Goal: Information Seeking & Learning: Learn about a topic

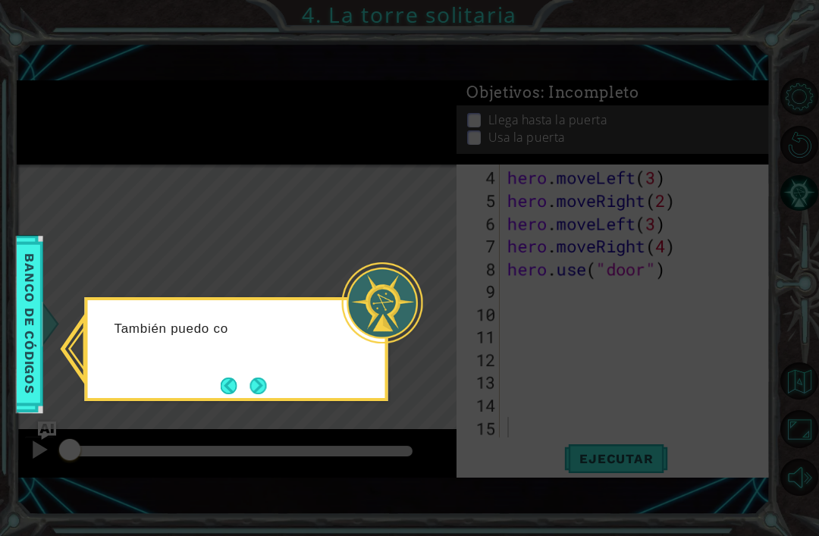
scroll to position [68, 0]
click at [266, 394] on button "Next" at bounding box center [257, 386] width 17 height 17
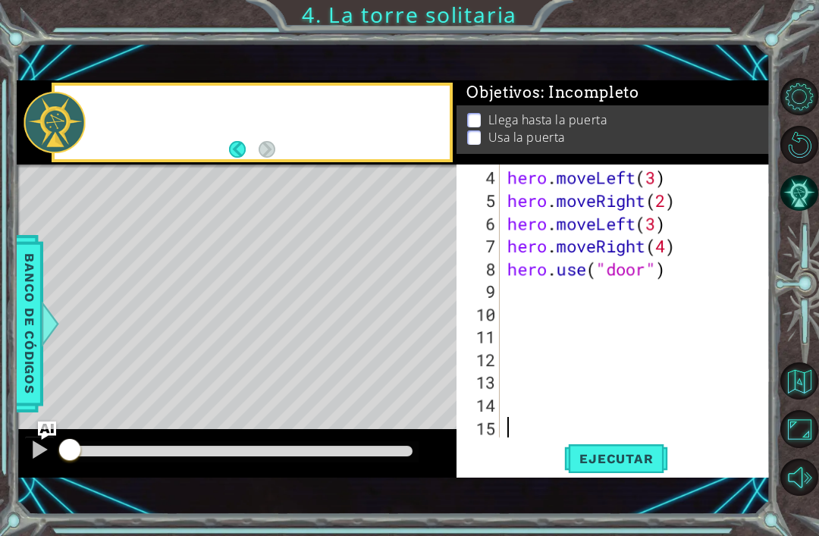
click at [262, 388] on div "Level Map" at bounding box center [367, 388] width 700 height 447
click at [640, 457] on span "Ejecutar" at bounding box center [616, 458] width 104 height 15
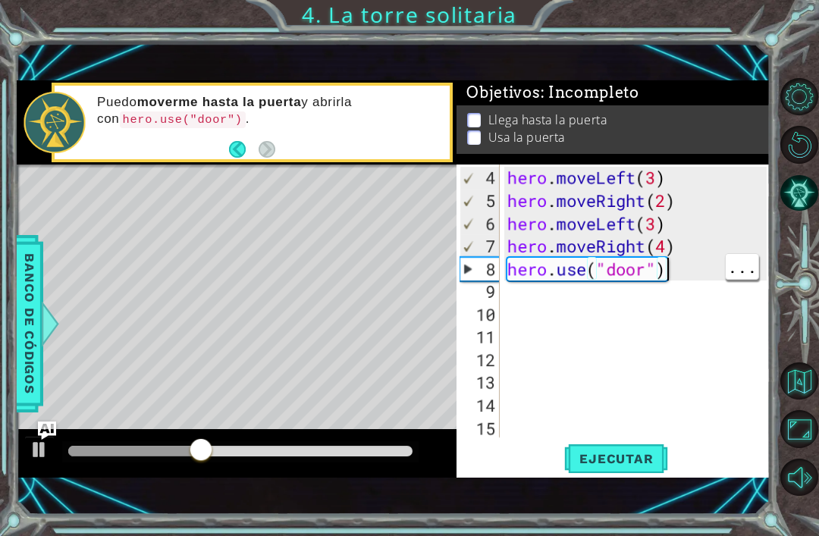
type textarea "hero.moveRight(4)"
click at [697, 243] on div "hero . moveLeft ( 3 ) hero . moveRight ( 2 ) hero . moveLeft ( 3 ) hero . moveR…" at bounding box center [639, 326] width 270 height 318
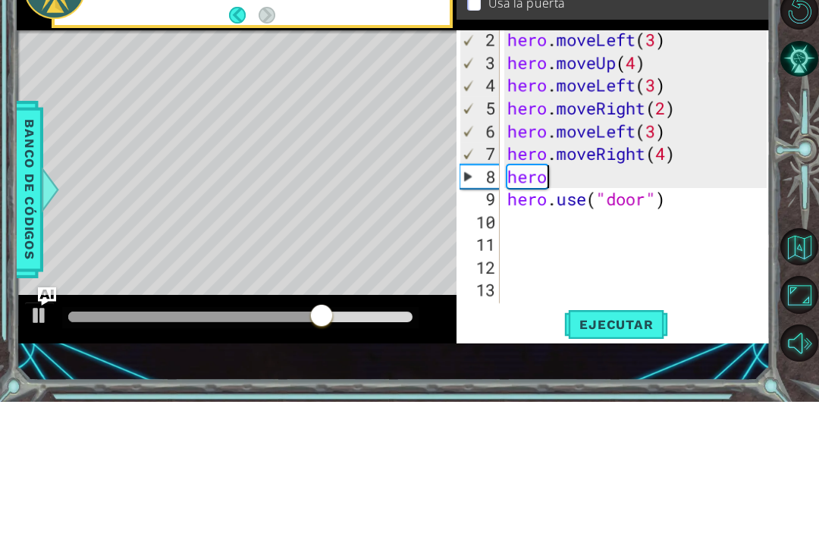
scroll to position [27, 0]
click at [544, 173] on div "hero . moveLeft ( 3 ) hero . moveUp ( 4 ) hero . moveLeft ( 3 ) hero . moveRigh…" at bounding box center [639, 321] width 270 height 318
click at [537, 180] on div "hero . moveLeft ( 3 ) hero . moveUp ( 4 ) hero . moveLeft ( 3 ) hero . moveRigh…" at bounding box center [639, 321] width 270 height 318
click at [544, 176] on div "hero . moveLeft ( 3 ) hero . moveUp ( 4 ) hero . moveLeft ( 3 ) hero . moveRigh…" at bounding box center [639, 321] width 270 height 318
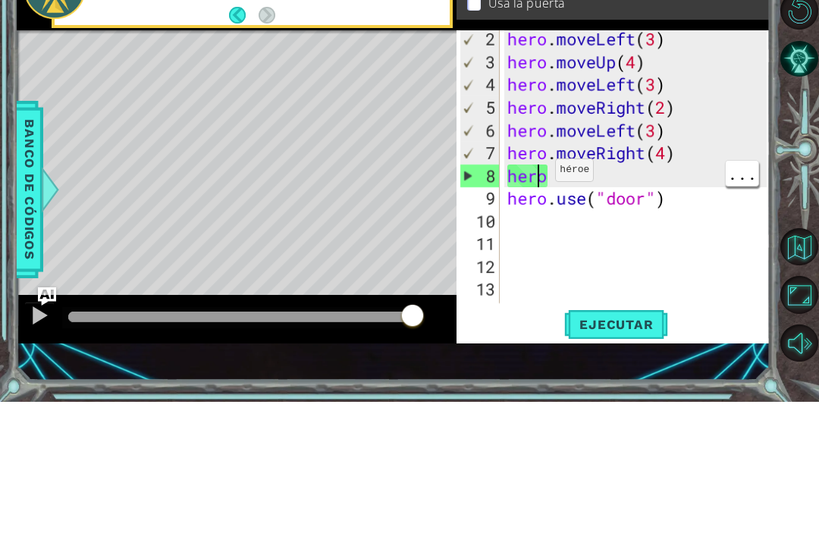
click at [542, 172] on div "hero . moveLeft ( 3 ) hero . moveUp ( 4 ) hero . moveLeft ( 3 ) hero . moveRigh…" at bounding box center [639, 321] width 270 height 318
click at [548, 177] on div "hero . moveLeft ( 3 ) hero . moveUp ( 4 ) hero . moveLeft ( 3 ) hero . moveRigh…" at bounding box center [639, 321] width 270 height 318
type textarea "hero."
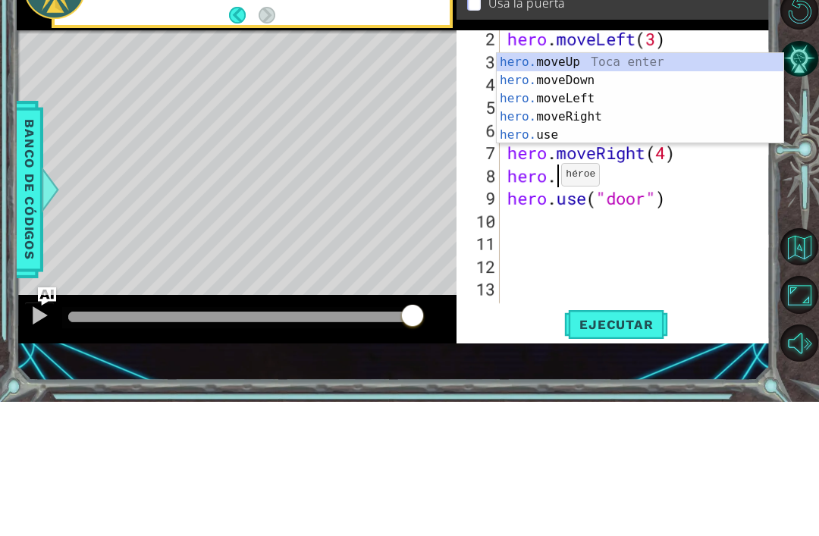
scroll to position [0, 2]
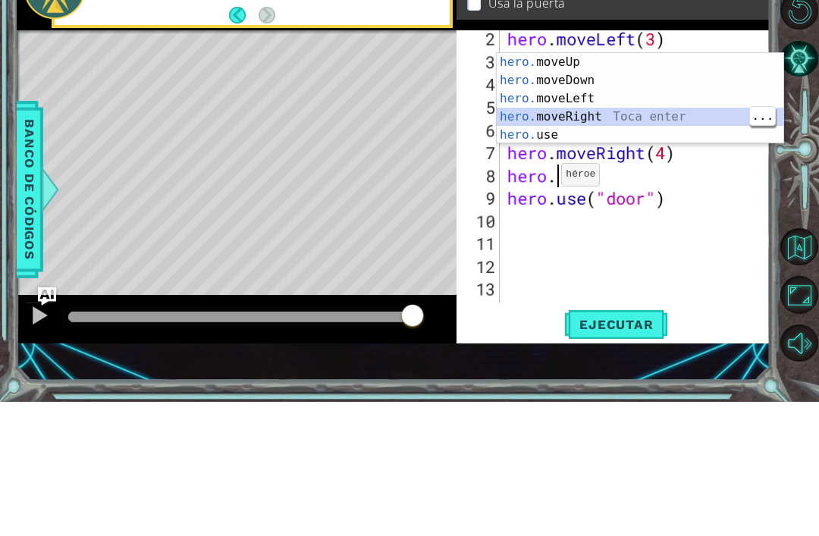
click at [640, 187] on div "hero. moveUp Toca enter hero. moveDown Toca enter hero. moveLeft Toca enter her…" at bounding box center [640, 250] width 287 height 127
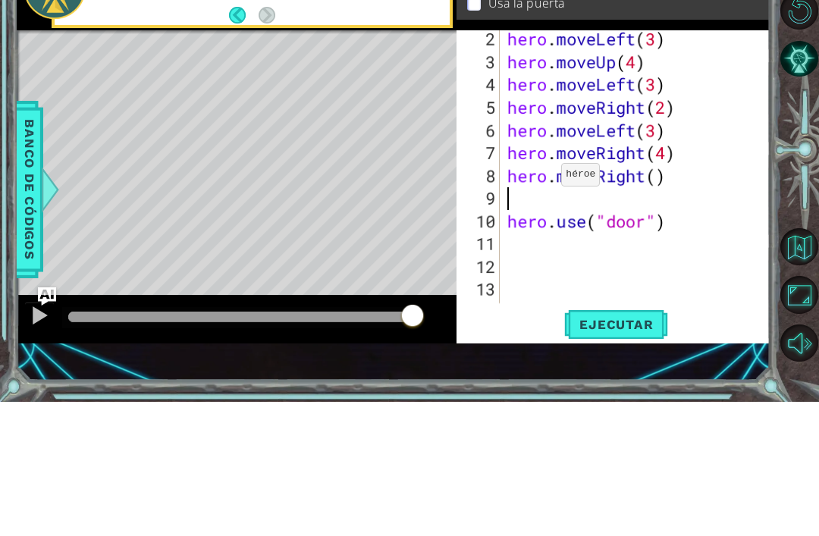
scroll to position [0, 0]
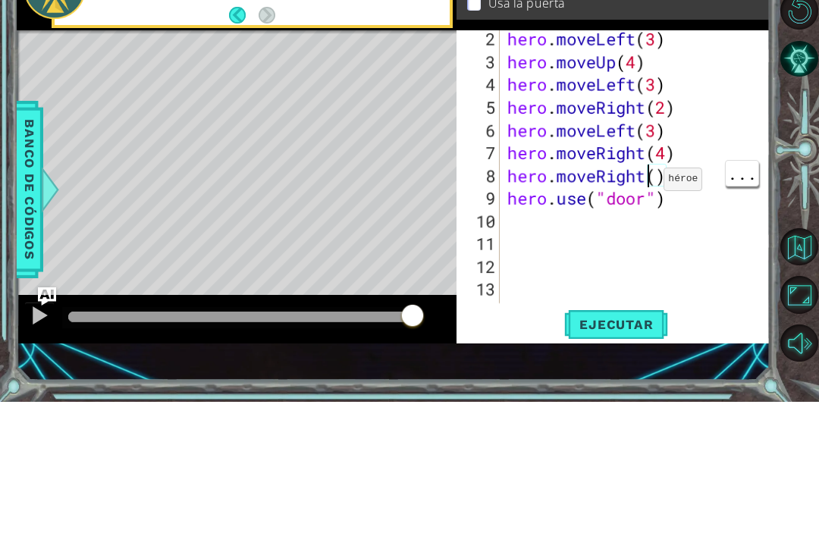
click at [664, 168] on div "hero . moveLeft ( 3 ) hero . moveUp ( 4 ) hero . moveLeft ( 3 ) hero . moveRigh…" at bounding box center [639, 321] width 270 height 318
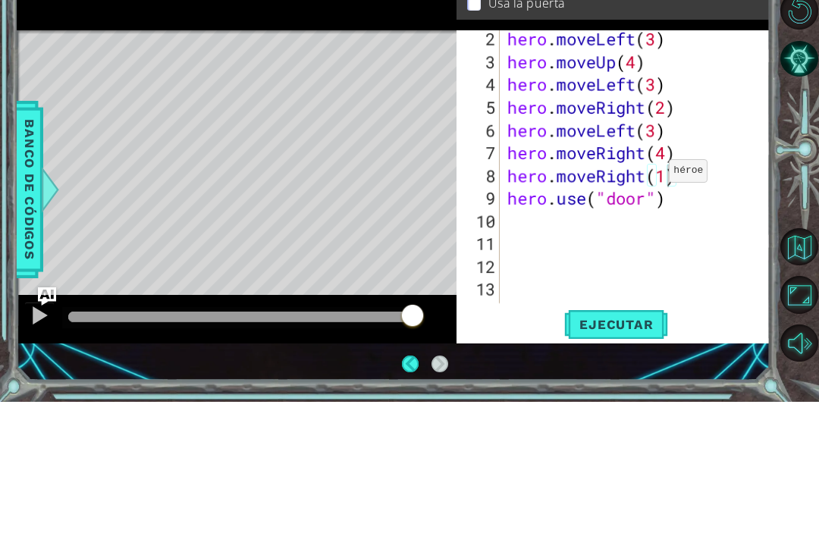
scroll to position [49, 0]
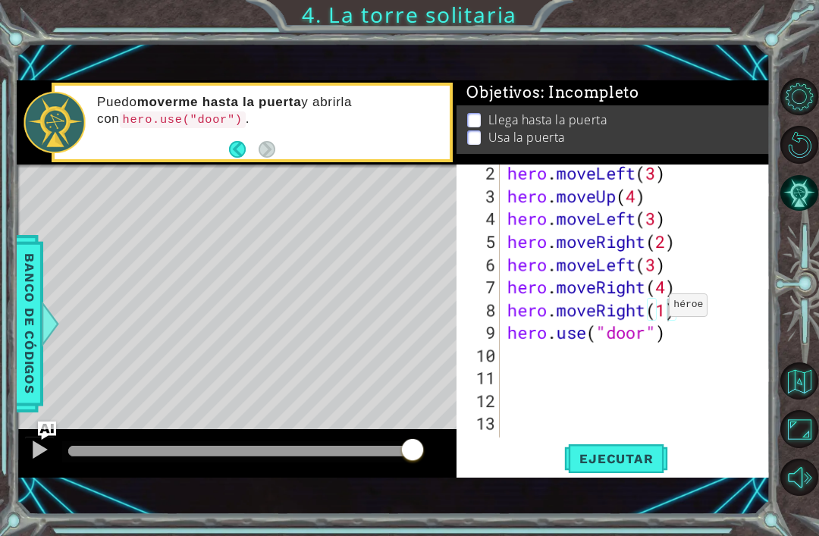
click at [636, 459] on span "Ejecutar" at bounding box center [616, 458] width 104 height 15
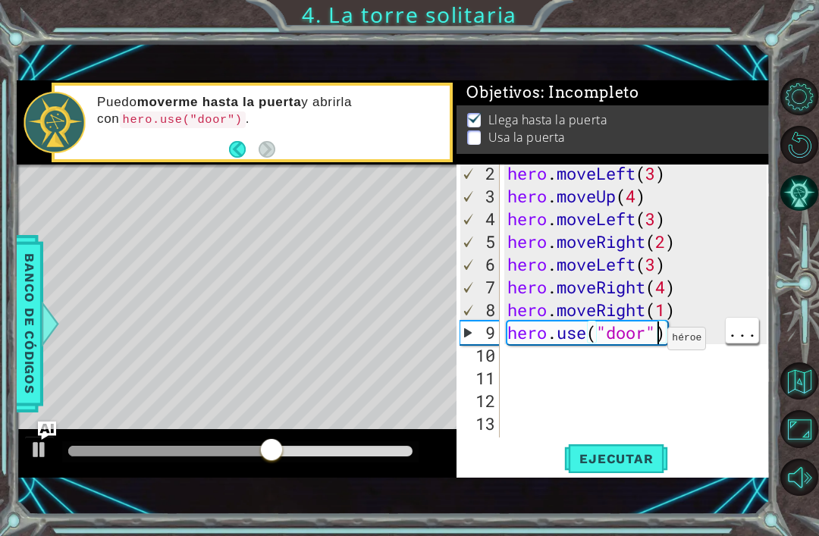
click at [477, 338] on div "9" at bounding box center [479, 332] width 39 height 23
click at [462, 335] on div "9" at bounding box center [479, 332] width 39 height 23
click at [653, 331] on div "hero . moveLeft ( 3 ) hero . moveUp ( 4 ) hero . moveLeft ( 3 ) hero . moveRigh…" at bounding box center [639, 321] width 270 height 318
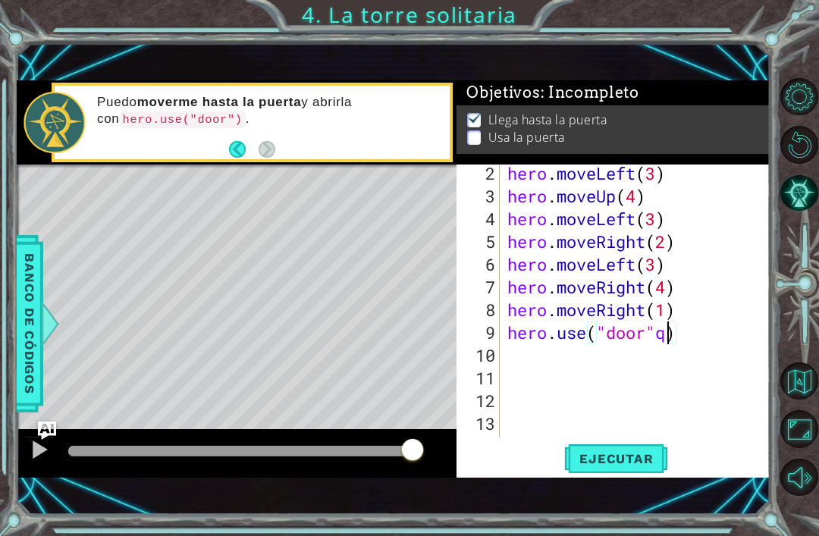
click at [675, 335] on div "hero . moveLeft ( 3 ) hero . moveUp ( 4 ) hero . moveLeft ( 3 ) hero . moveRigh…" at bounding box center [639, 321] width 270 height 318
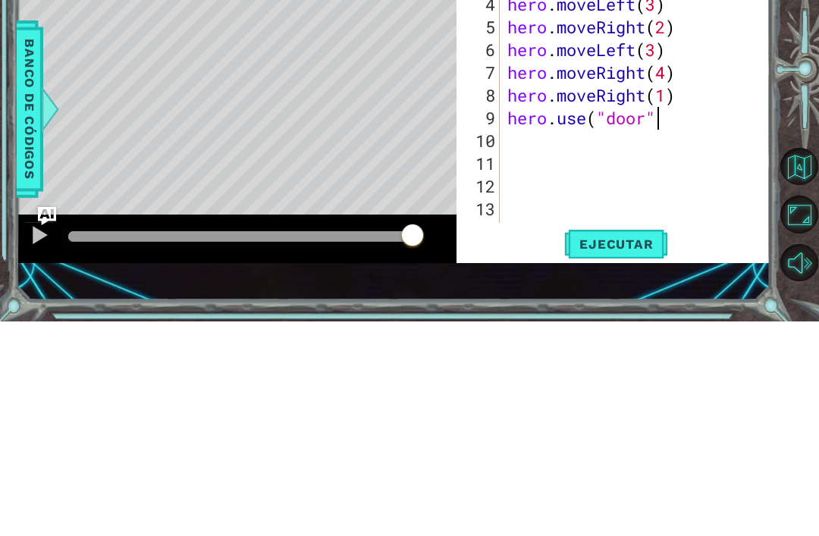
scroll to position [0, 7]
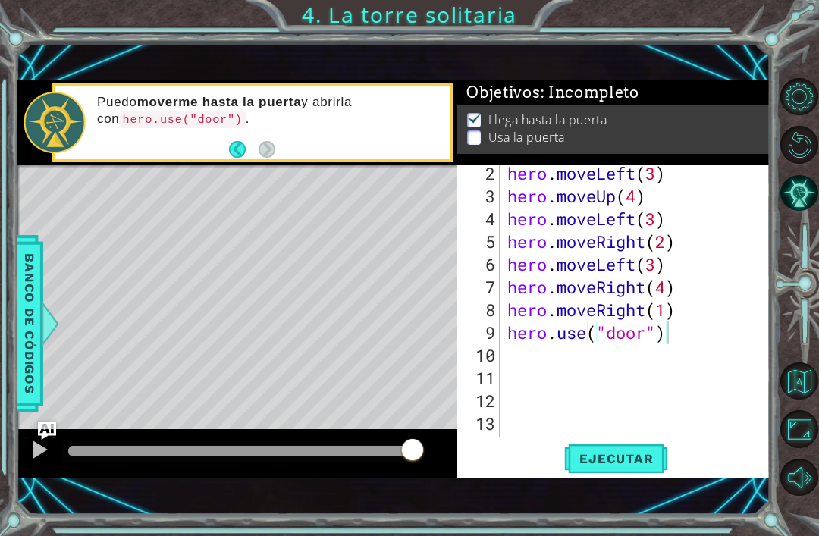
click at [633, 447] on button "Ejecutar" at bounding box center [616, 458] width 104 height 31
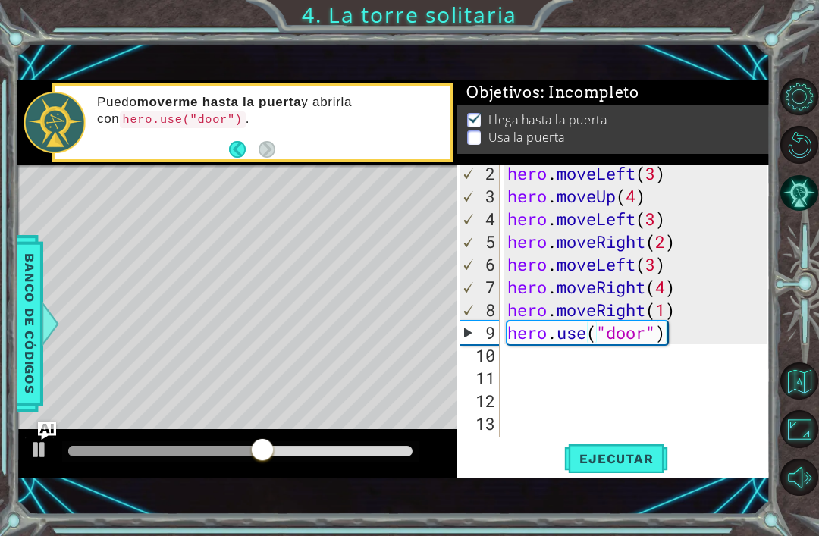
type textarea "hero.moveRight(1)"
click at [692, 320] on div "hero . moveLeft ( 3 ) hero . moveUp ( 4 ) hero . moveLeft ( 3 ) hero . moveRigh…" at bounding box center [639, 321] width 270 height 318
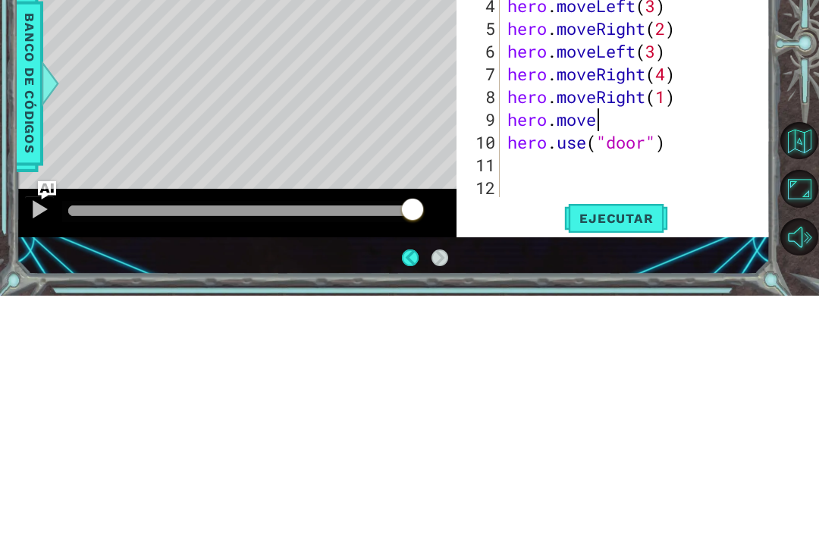
scroll to position [0, 0]
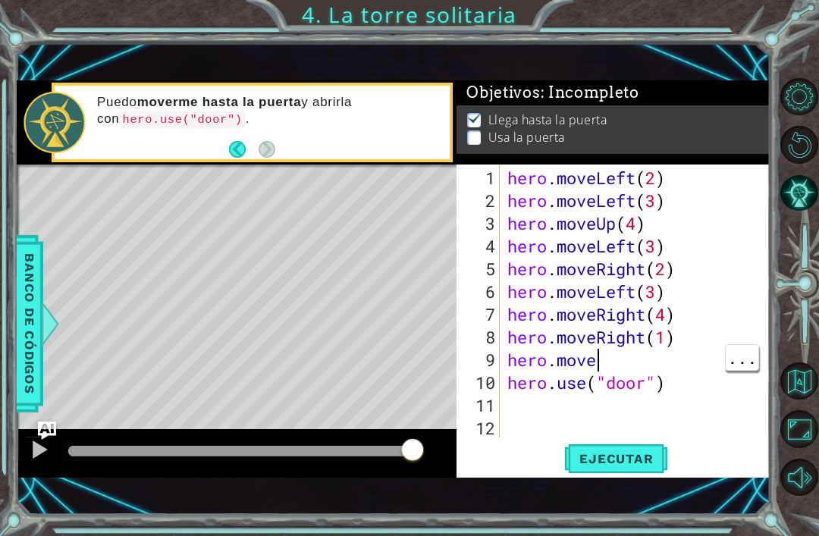
click at [606, 362] on div "hero . moveLeft ( 2 ) hero . moveLeft ( 3 ) hero . moveUp ( 4 ) hero . moveLeft…" at bounding box center [639, 326] width 270 height 318
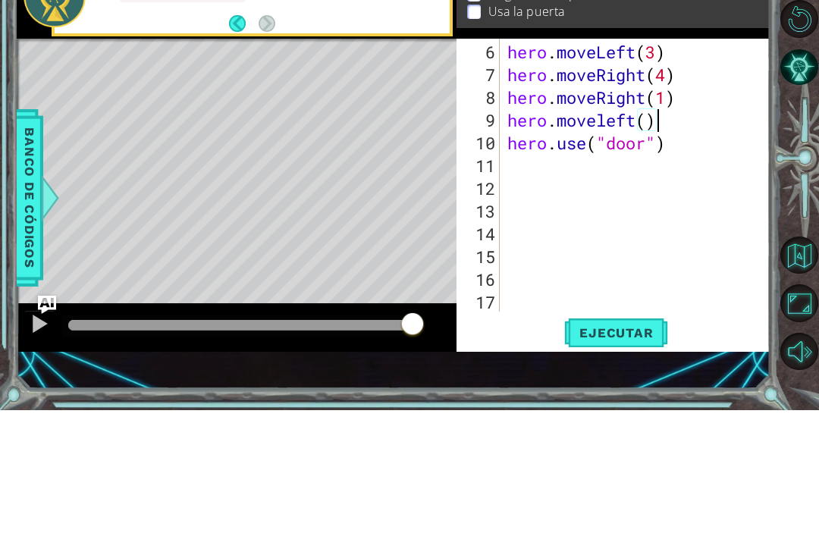
scroll to position [0, 6]
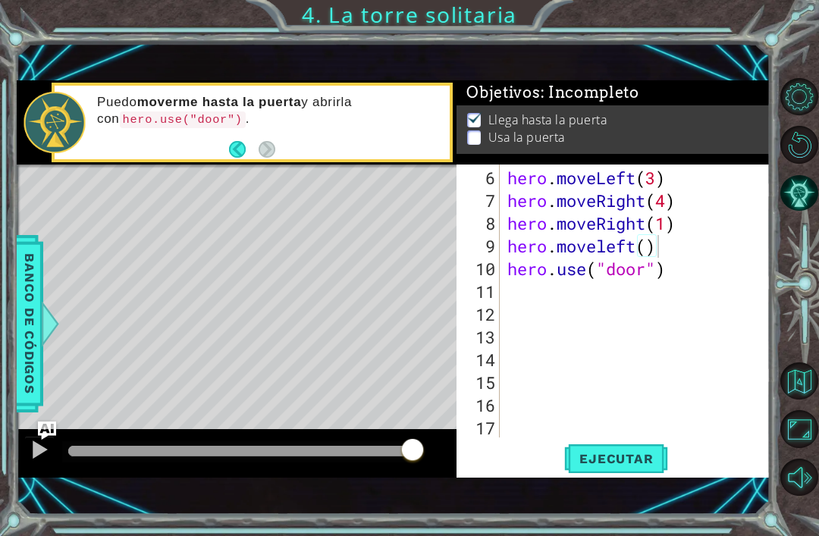
click at [628, 447] on button "Ejecutar" at bounding box center [616, 458] width 104 height 31
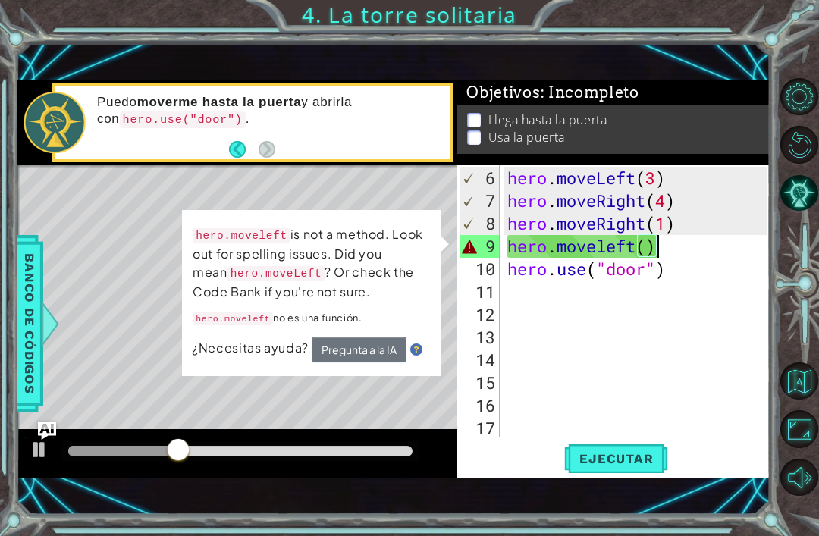
click at [295, 392] on div "Level Map" at bounding box center [367, 388] width 700 height 447
click at [432, 191] on div "Level Map" at bounding box center [367, 388] width 700 height 447
click at [702, 250] on div "hero . moveLeft ( 3 ) hero . moveRight ( 4 ) hero . moveRight ( 1 ) hero . move…" at bounding box center [639, 326] width 270 height 318
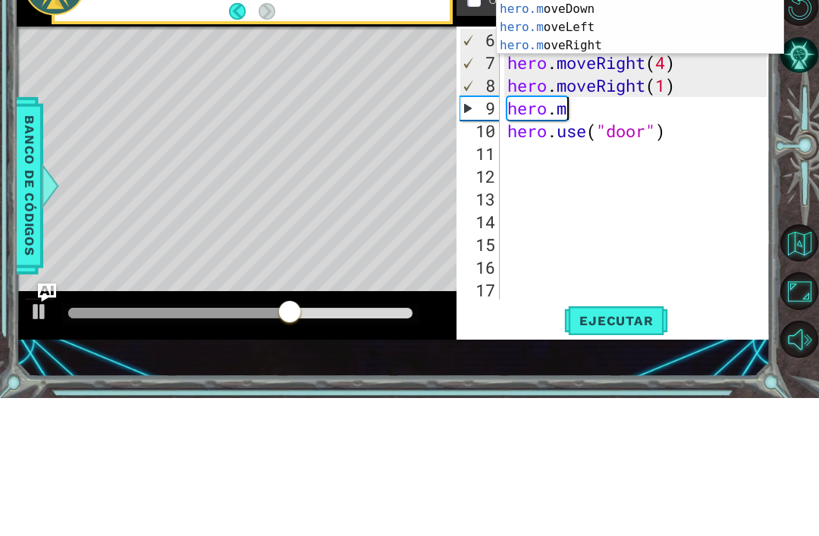
scroll to position [0, 1]
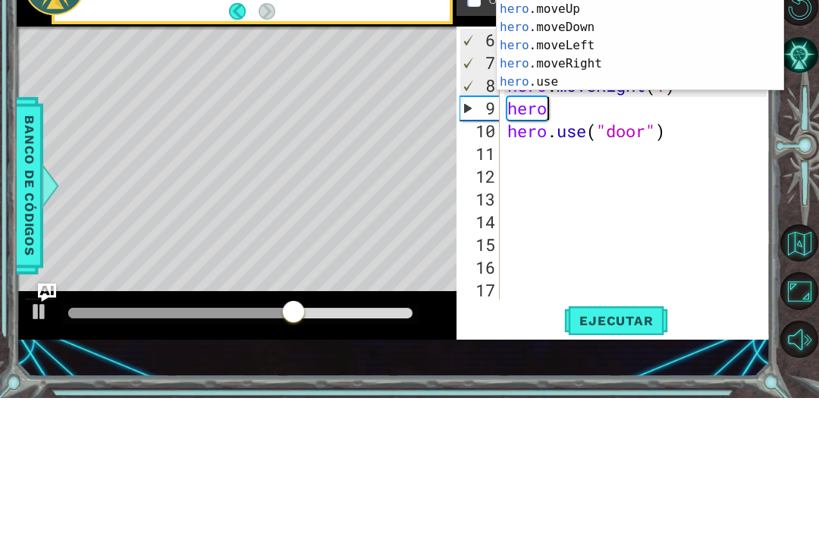
type textarea "her"
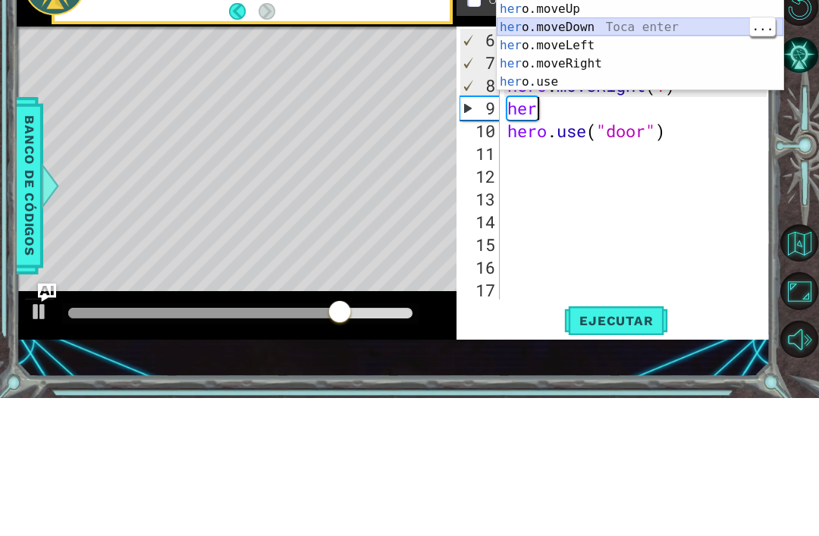
click at [641, 120] on div "her o Toca enter her o.moveUp Toca enter her o.moveDown Toca enter her o.moveLe…" at bounding box center [640, 193] width 287 height 146
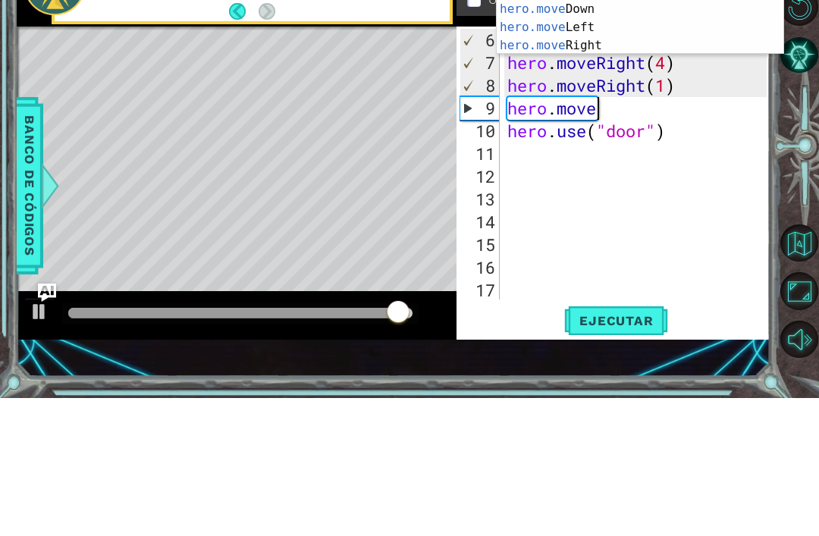
type textarea "hero.mov"
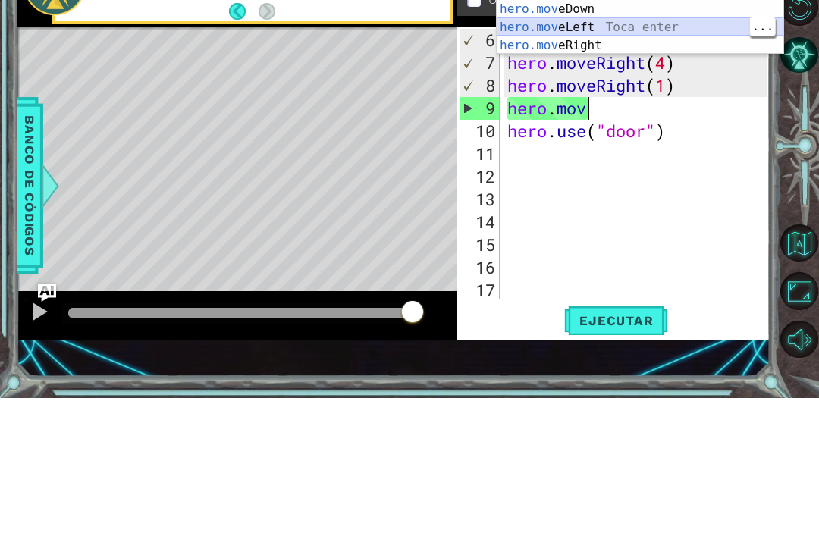
click at [640, 120] on div "hero.mov eUp Toca enter hero.mov eDown Toca enter hero.mov eLeft Toca enter her…" at bounding box center [640, 174] width 287 height 109
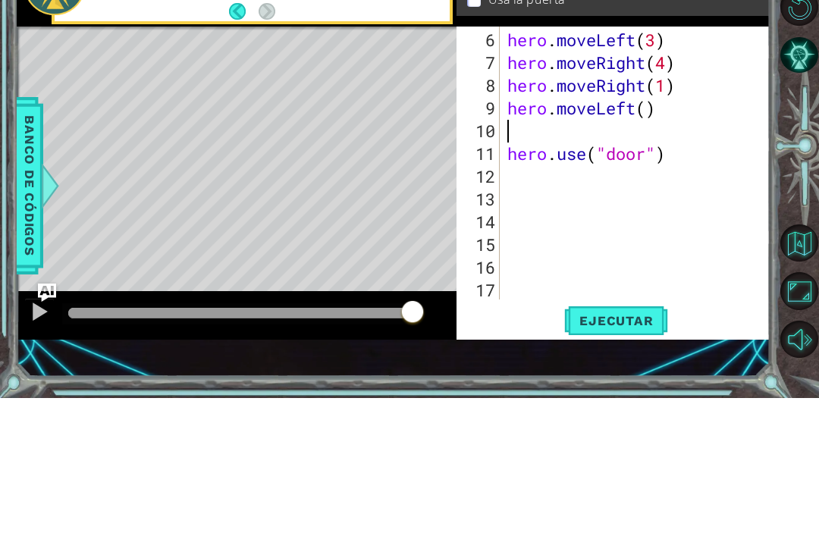
type textarea "hero.moveLeft()"
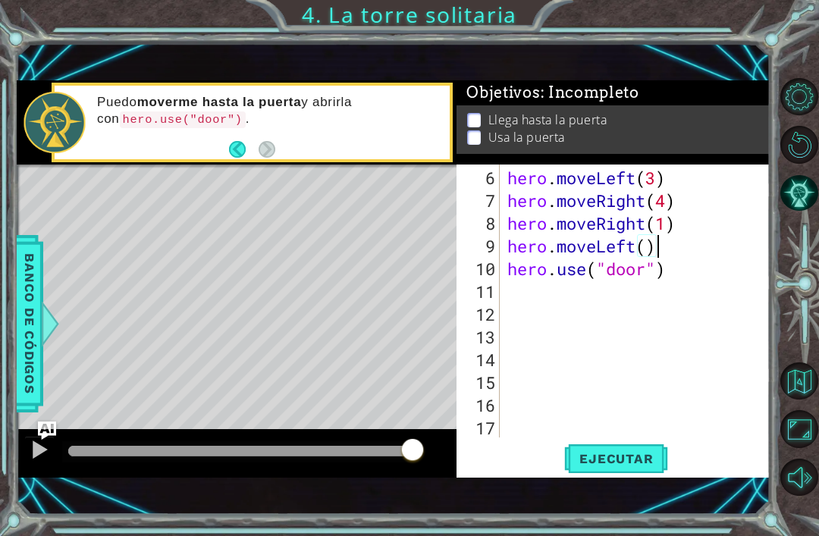
click at [621, 460] on span "Ejecutar" at bounding box center [616, 458] width 104 height 15
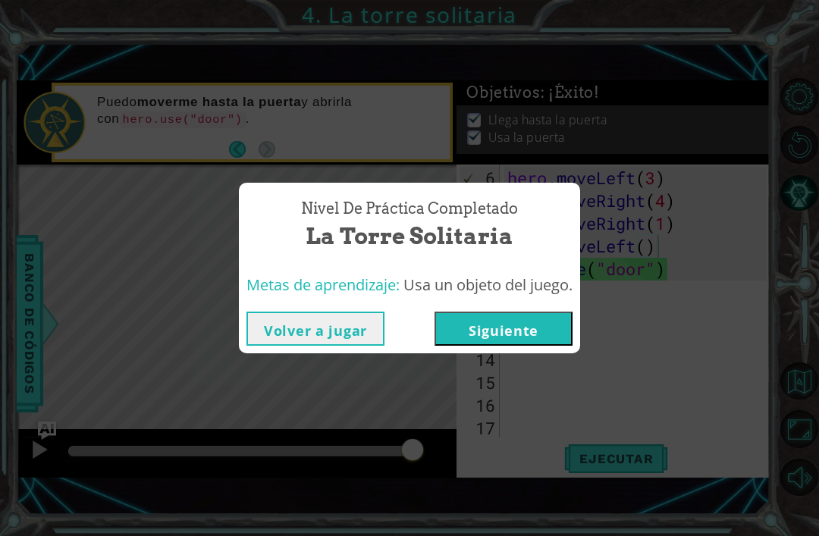
click at [529, 332] on button "Siguiente" at bounding box center [503, 329] width 138 height 34
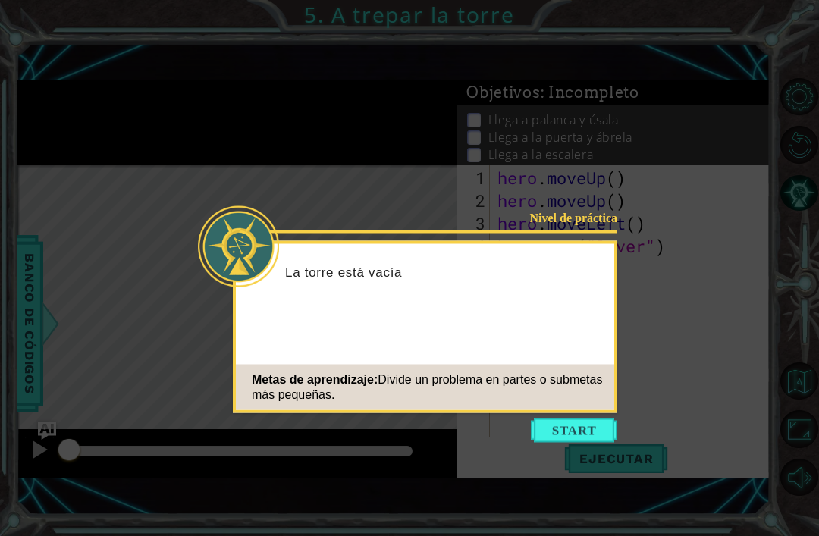
click at [574, 425] on button "Start" at bounding box center [574, 430] width 86 height 24
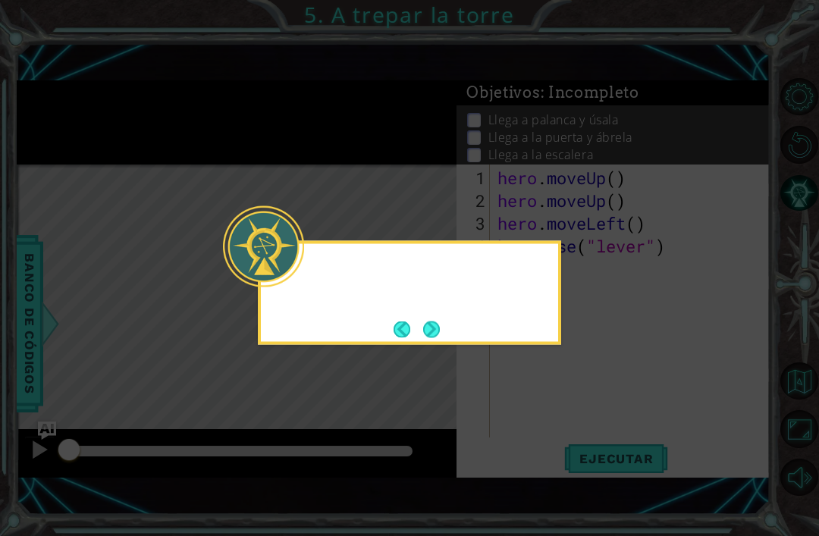
click at [581, 431] on icon at bounding box center [409, 268] width 819 height 536
click at [425, 335] on button "Next" at bounding box center [431, 329] width 17 height 17
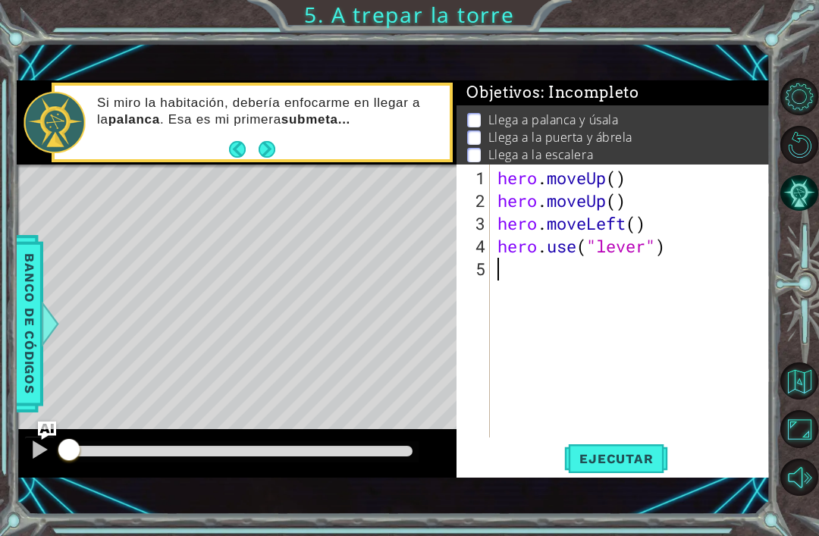
click at [644, 515] on div "1 ההההההההההההההההההההההההההההההההההההההההההההההההההההההההההההההההההההההההההההה…" at bounding box center [409, 268] width 819 height 536
click at [650, 509] on div "1 ההההההההההההההההההההההההההההההההההההההההההההההההההההההההההההההההההההההההההההה…" at bounding box center [394, 279] width 754 height 472
click at [281, 153] on div "Si miro la habitación, debería enfocarme en llegar a la palanca . Esa es mi pri…" at bounding box center [237, 122] width 440 height 85
click at [291, 153] on div "Si miro la habitación, debería enfocarme en llegar a la palanca . Esa es mi pri…" at bounding box center [267, 122] width 363 height 71
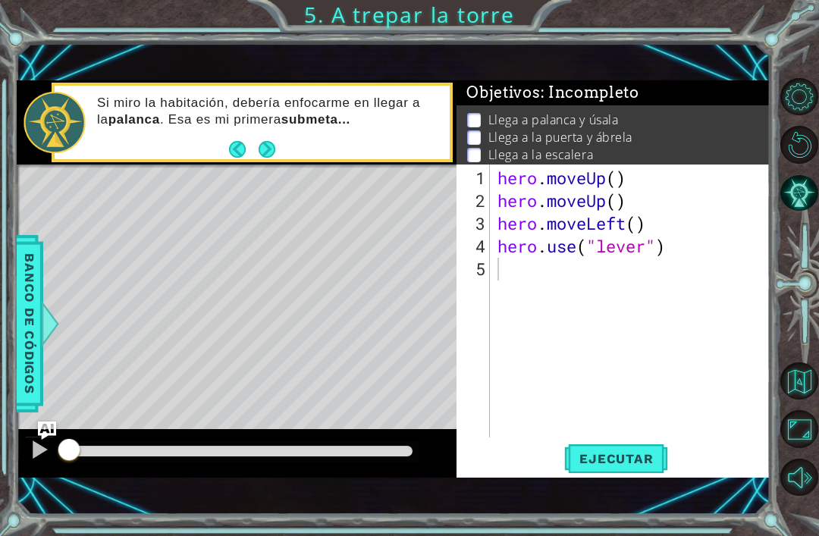
click at [262, 155] on button "Next" at bounding box center [267, 149] width 17 height 17
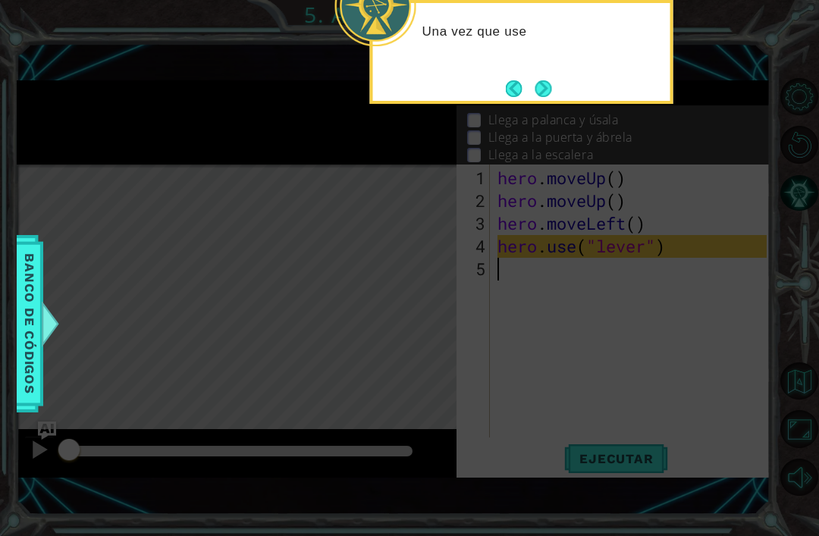
click at [541, 80] on button "Next" at bounding box center [543, 88] width 17 height 17
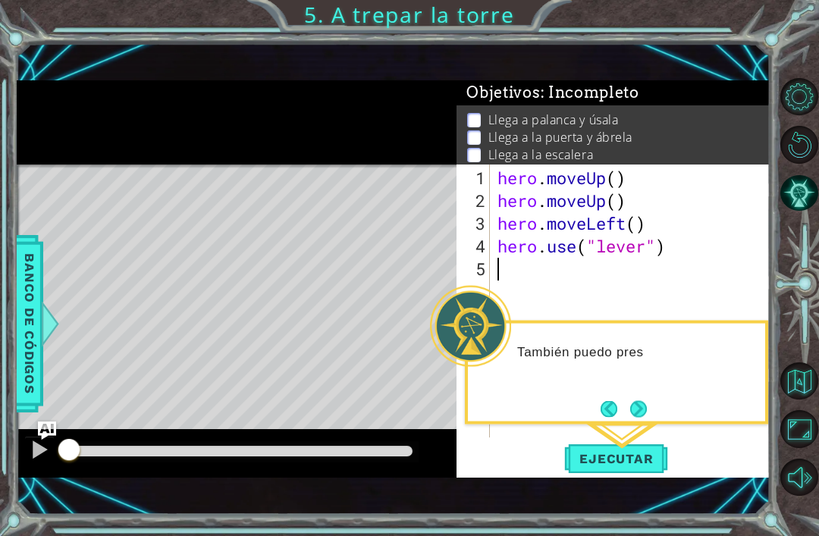
click at [647, 400] on button "Next" at bounding box center [638, 408] width 17 height 17
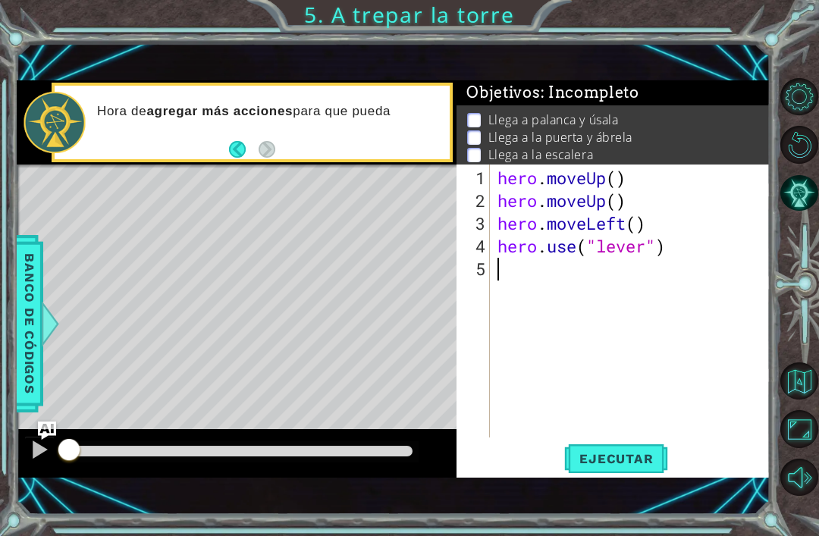
click at [240, 138] on footer at bounding box center [252, 149] width 46 height 23
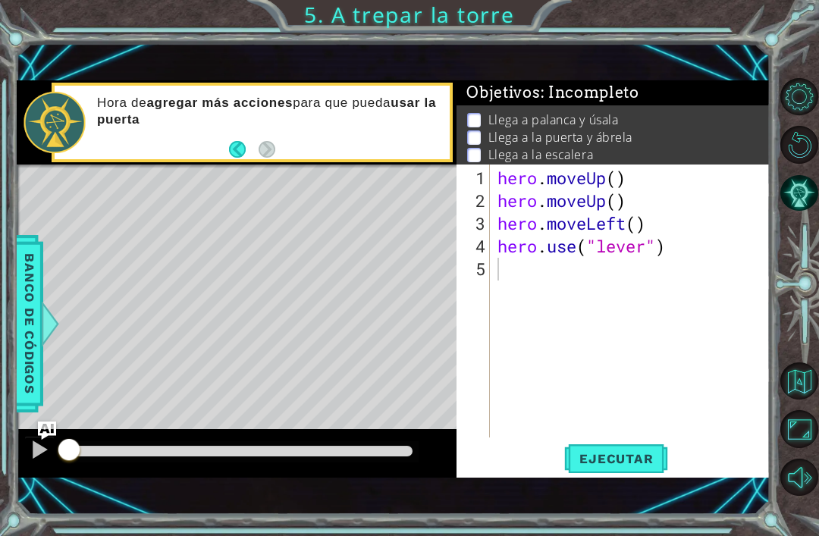
click at [250, 130] on div "Hora de agregar más acciones para que pueda usar la puerta" at bounding box center [267, 122] width 363 height 71
click at [256, 146] on button "Back" at bounding box center [244, 149] width 30 height 17
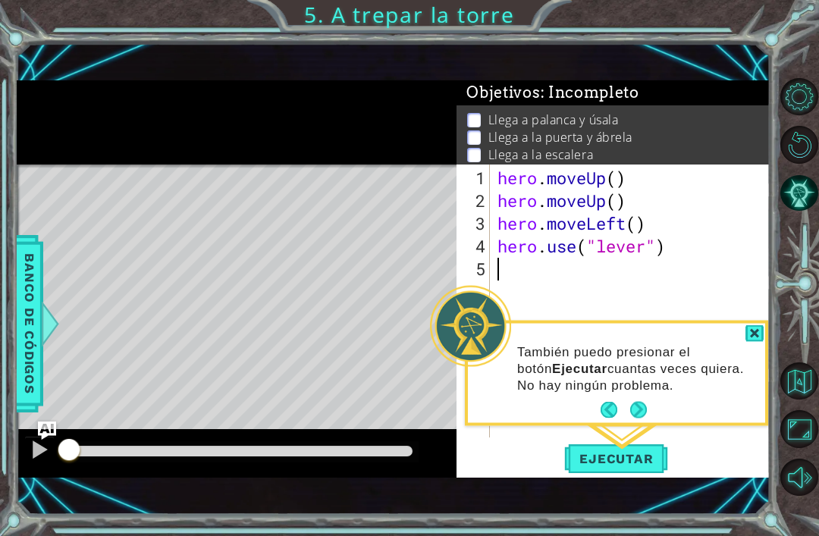
click at [643, 402] on button "Next" at bounding box center [638, 410] width 17 height 17
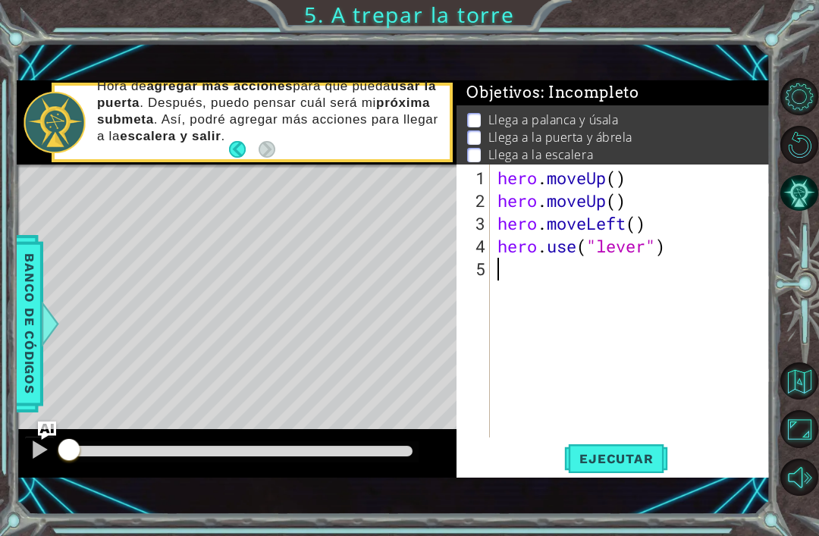
click at [641, 462] on span "Ejecutar" at bounding box center [616, 458] width 104 height 15
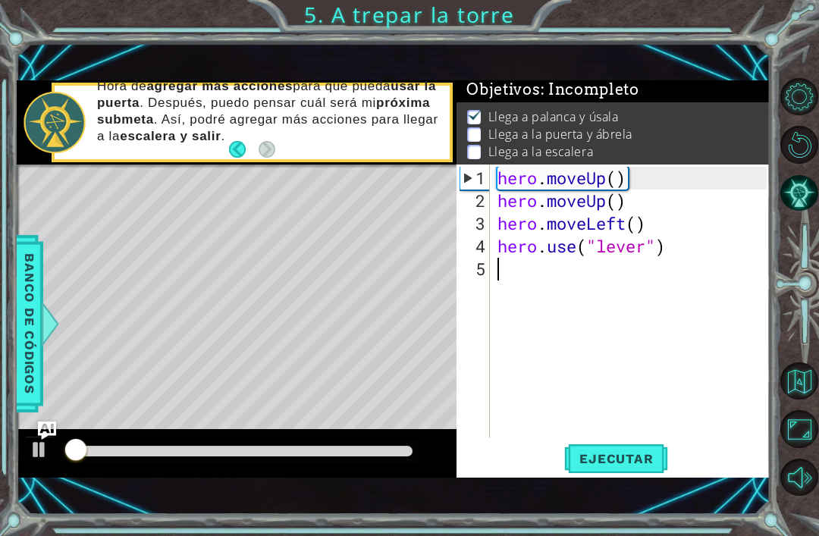
click at [230, 165] on div "Hora de agregar más acciones para que pueda usar la puerta . Después, puedo pen…" at bounding box center [267, 123] width 363 height 104
click at [629, 456] on span "Ejecutar" at bounding box center [616, 458] width 104 height 15
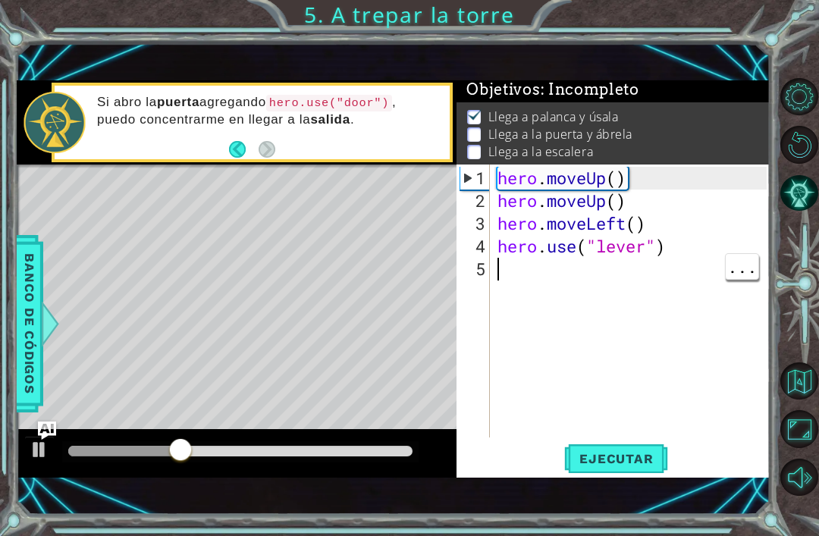
click at [502, 270] on div "hero . moveUp ( ) hero . moveUp ( ) hero . moveLeft ( ) hero . use ( "lever" )" at bounding box center [634, 326] width 280 height 318
click at [237, 152] on button "Back" at bounding box center [244, 149] width 30 height 17
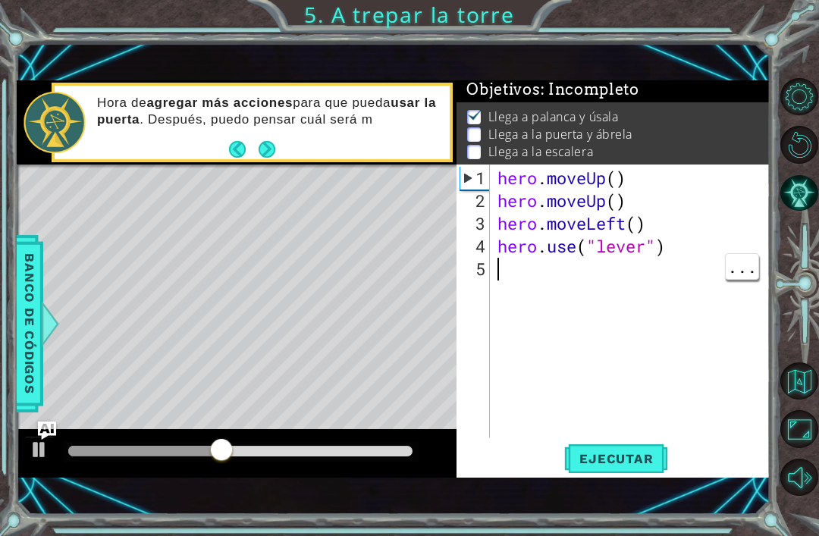
click at [553, 281] on div "hero . moveUp ( ) hero . moveUp ( ) hero . moveLeft ( ) hero . use ( "lever" )" at bounding box center [634, 326] width 280 height 318
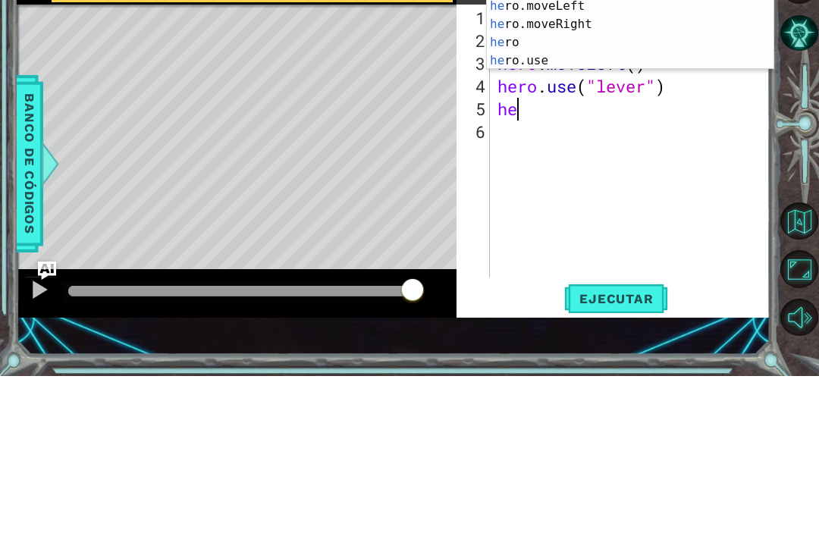
scroll to position [0, 1]
type textarea "hero"
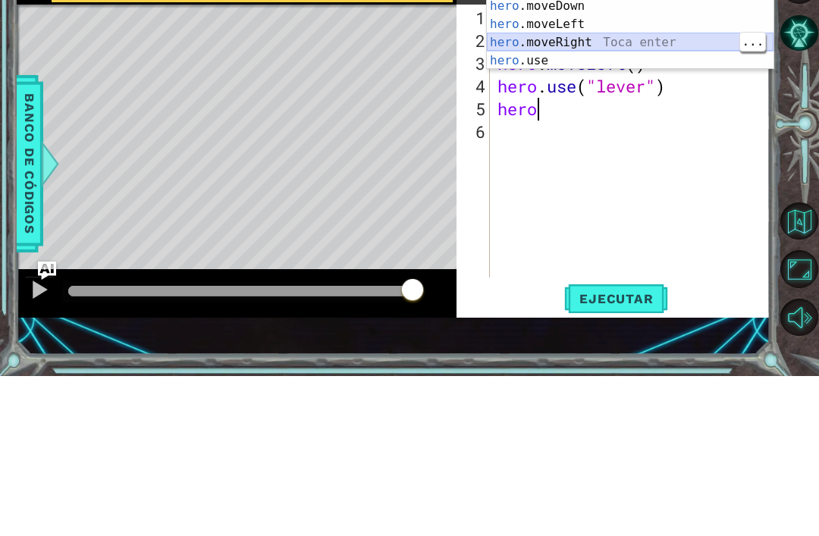
click at [638, 121] on div "hero Toca enter hero .moveUp Toca enter hero .moveDown Toca enter hero .moveLef…" at bounding box center [630, 194] width 287 height 146
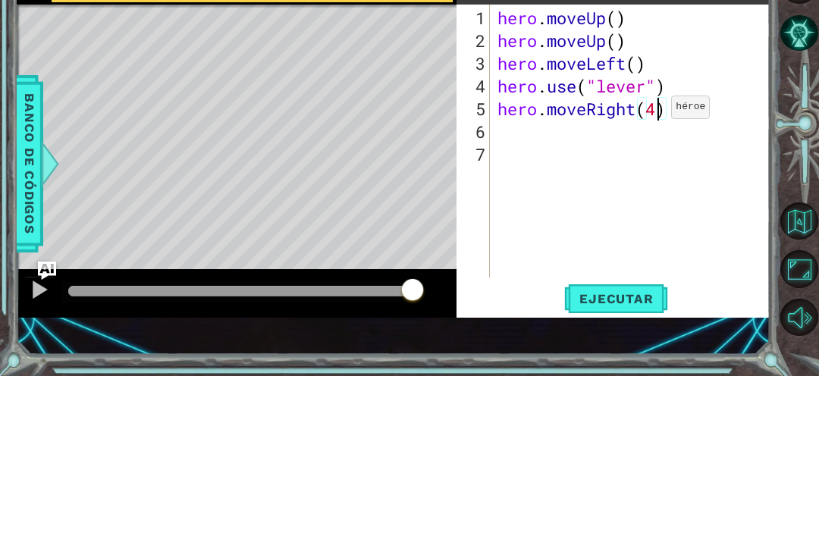
scroll to position [0, 7]
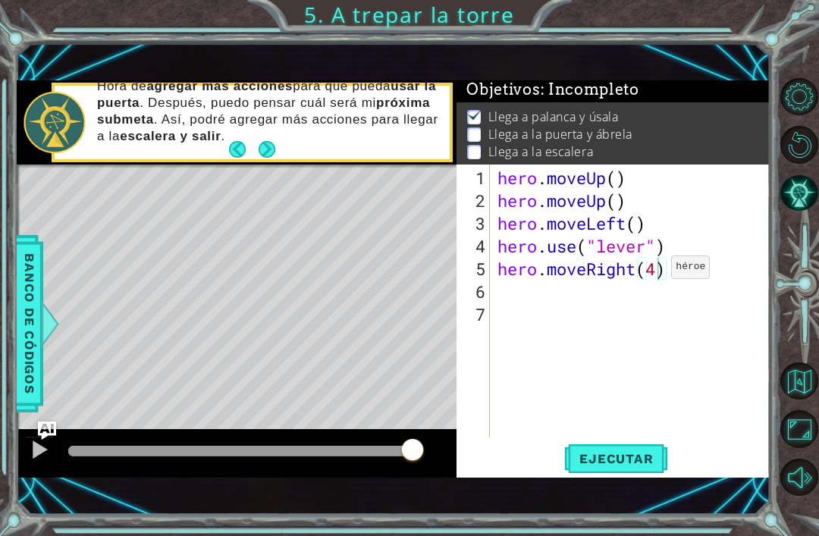
type textarea "hero.moveRight(4)"
click at [610, 465] on span "Ejecutar" at bounding box center [616, 458] width 104 height 15
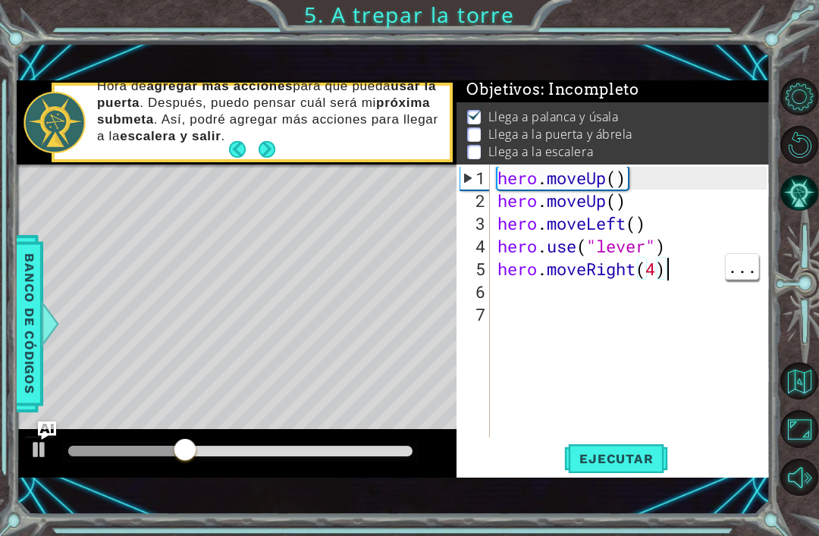
click at [692, 272] on div "hero . moveUp ( ) hero . moveUp ( ) hero . moveLeft ( ) hero . use ( "lever" ) …" at bounding box center [634, 326] width 280 height 318
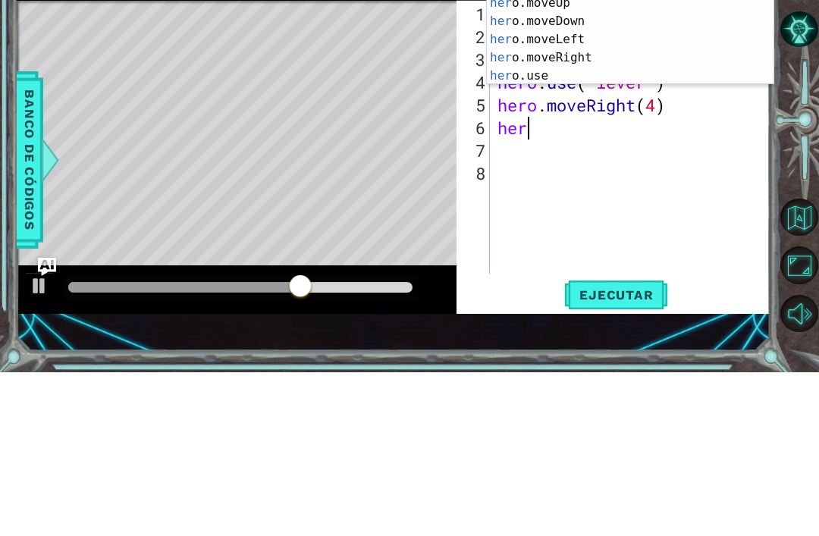
scroll to position [0, 1]
type textarea "hero"
click at [622, 139] on div "hero Toca enter hero .moveUp Toca enter hero .moveDown Toca enter hero .moveLef…" at bounding box center [630, 212] width 287 height 146
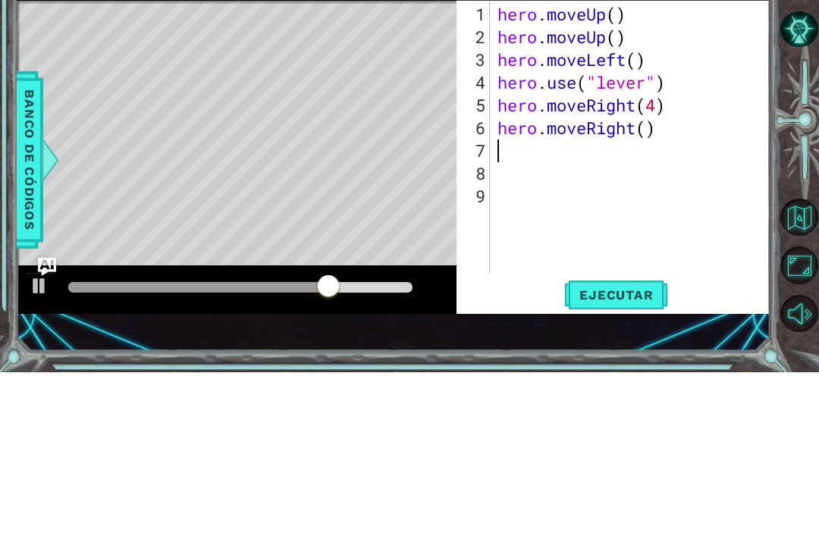
scroll to position [0, 0]
click at [640, 167] on div "hero . moveUp ( ) hero . moveUp ( ) hero . moveLeft ( ) hero . use ( "lever" ) …" at bounding box center [634, 326] width 280 height 318
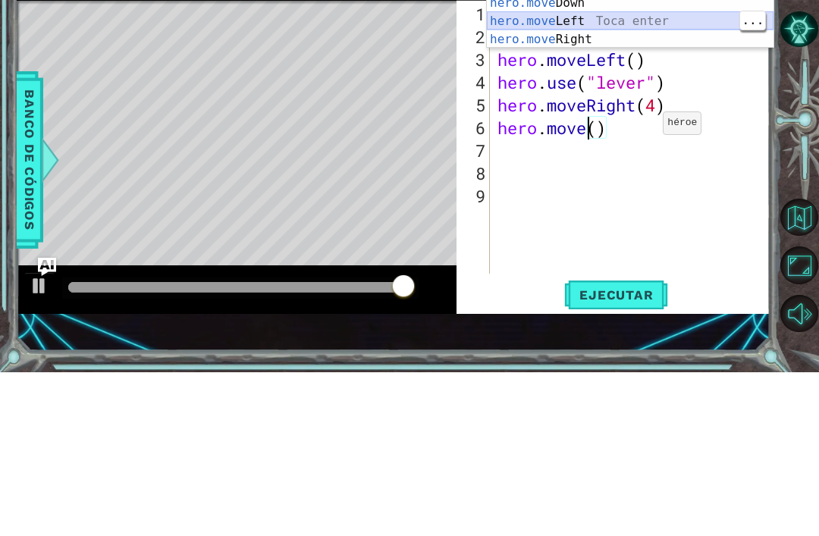
click at [636, 139] on div "hero.move Up Toca enter hero.move Down Toca enter hero.move Left Toca enter her…" at bounding box center [630, 193] width 287 height 109
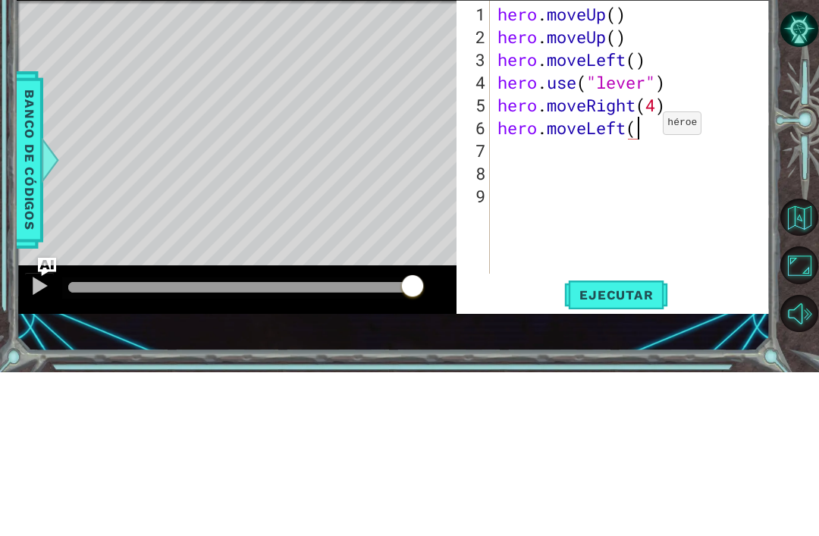
type textarea "hero.moveLeft()"
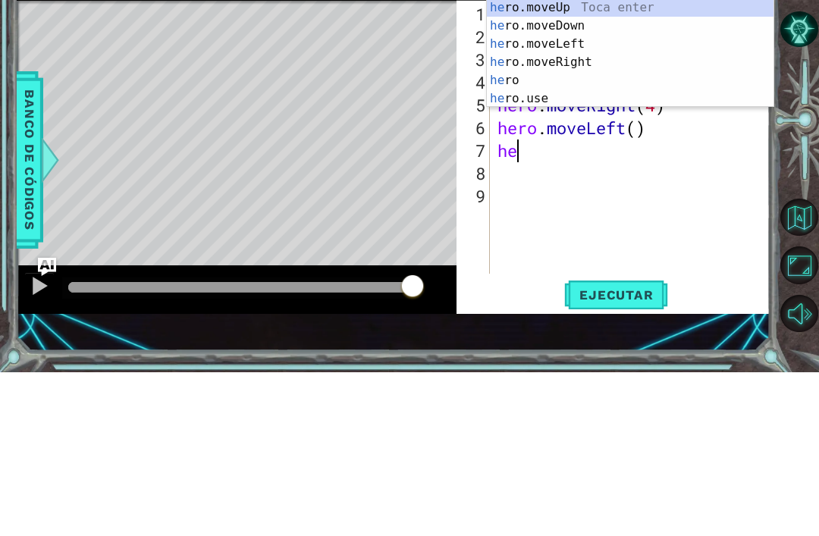
scroll to position [0, 1]
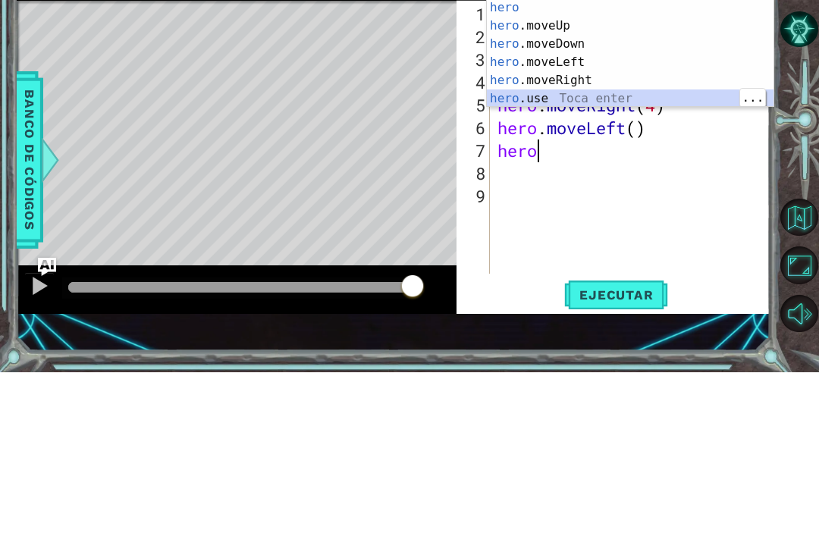
click at [635, 162] on div "hero Toca enter hero .moveUp Toca enter hero .moveDown Toca enter hero .moveLef…" at bounding box center [630, 235] width 287 height 146
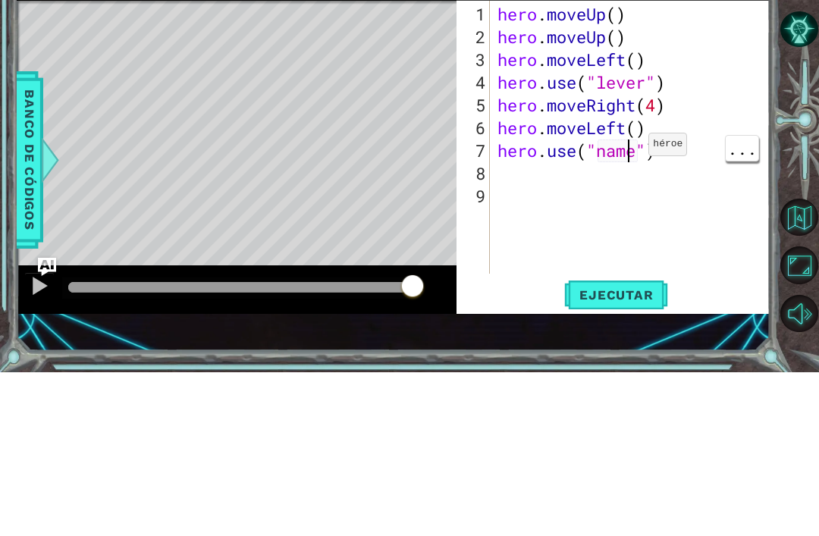
click at [643, 167] on div "hero . moveUp ( ) hero . moveUp ( ) hero . moveLeft ( ) hero . use ( "lever" ) …" at bounding box center [634, 326] width 280 height 318
click at [641, 167] on div "hero . moveUp ( ) hero . moveUp ( ) hero . moveLeft ( ) hero . use ( "lever" ) …" at bounding box center [634, 326] width 280 height 318
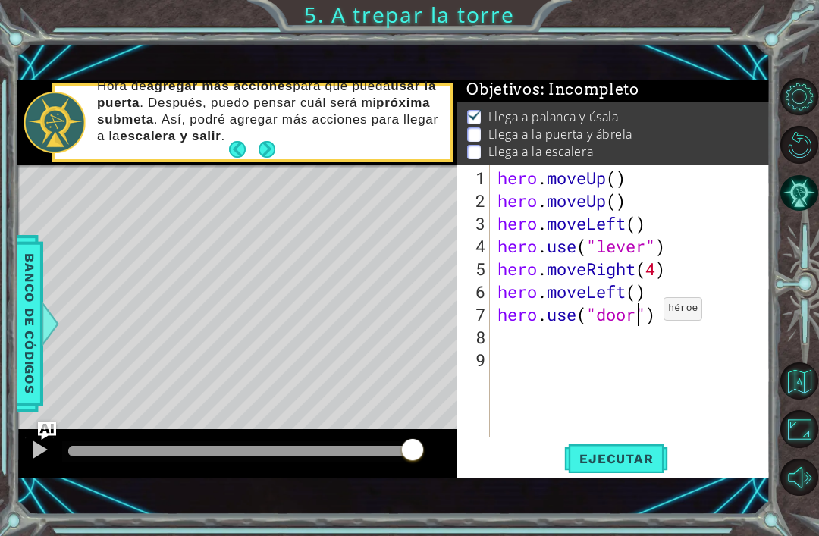
click at [631, 456] on span "Ejecutar" at bounding box center [616, 458] width 104 height 15
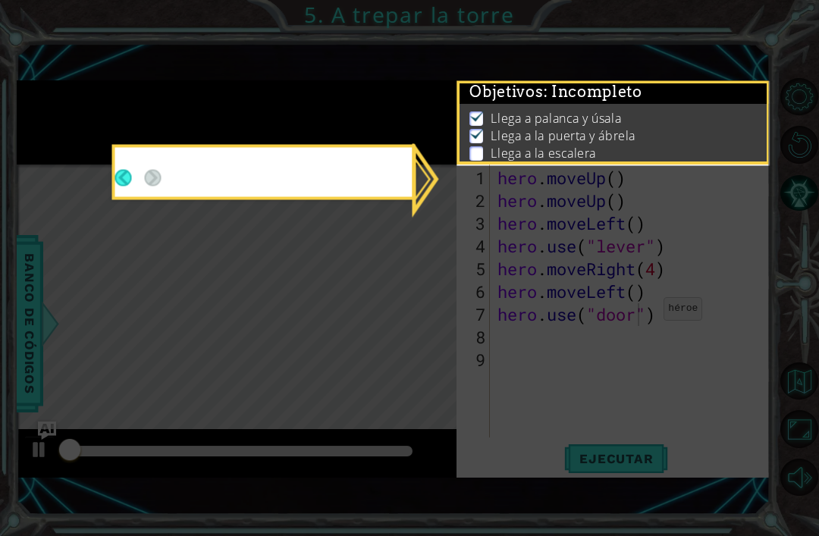
scroll to position [3, 0]
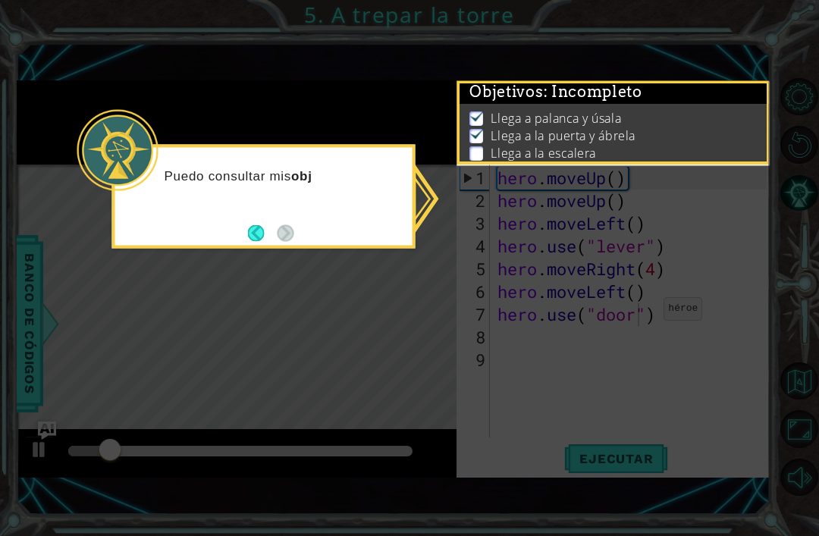
click at [248, 224] on button "Back" at bounding box center [263, 232] width 30 height 17
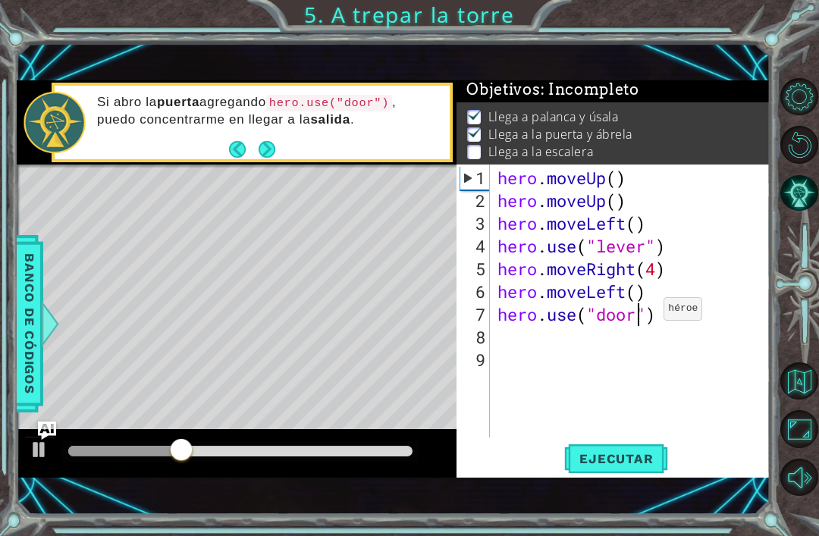
click at [240, 158] on button "Back" at bounding box center [244, 149] width 30 height 17
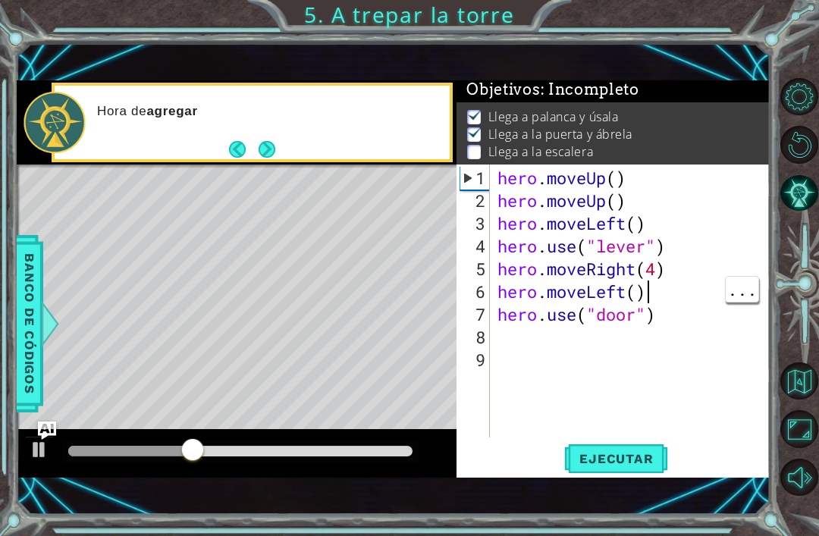
scroll to position [0, 6]
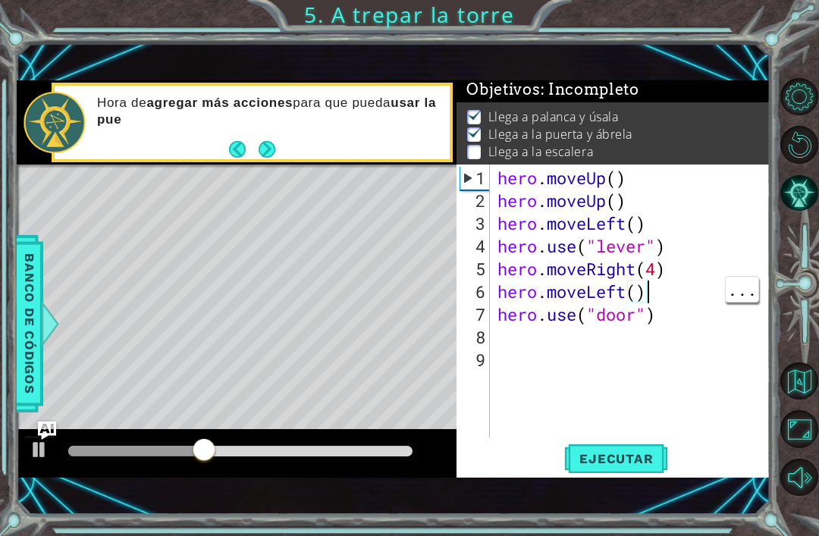
click at [660, 302] on div "hero . moveUp ( ) hero . moveUp ( ) hero . moveLeft ( ) hero . use ( "lever" ) …" at bounding box center [634, 326] width 280 height 318
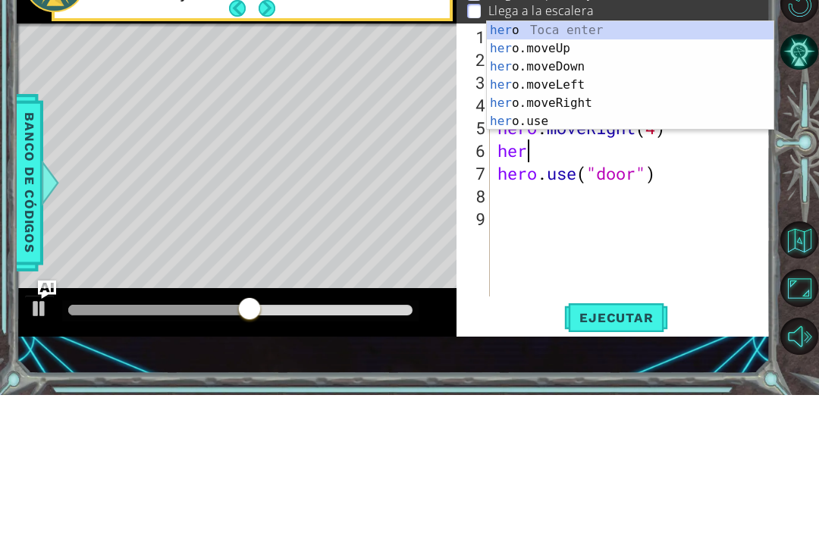
scroll to position [0, 0]
type textarea "h"
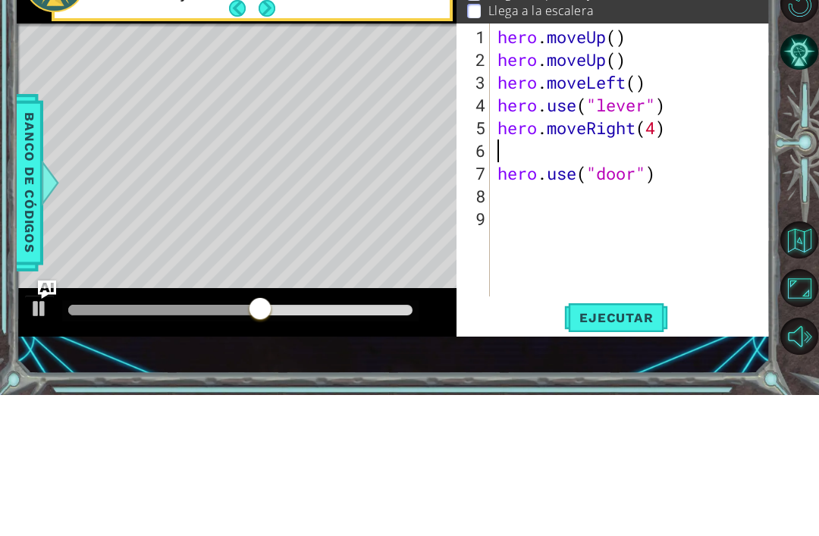
type textarea "hero.moveRight(4)"
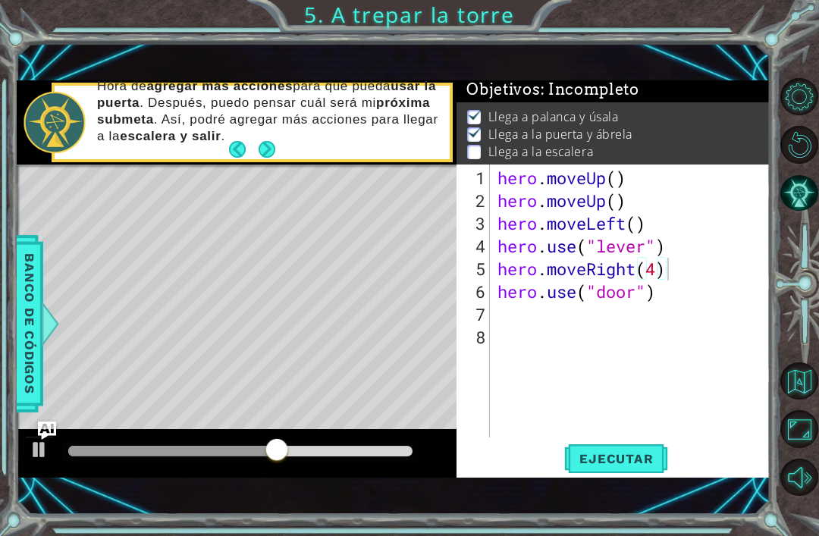
click at [638, 447] on button "Ejecutar" at bounding box center [616, 458] width 104 height 31
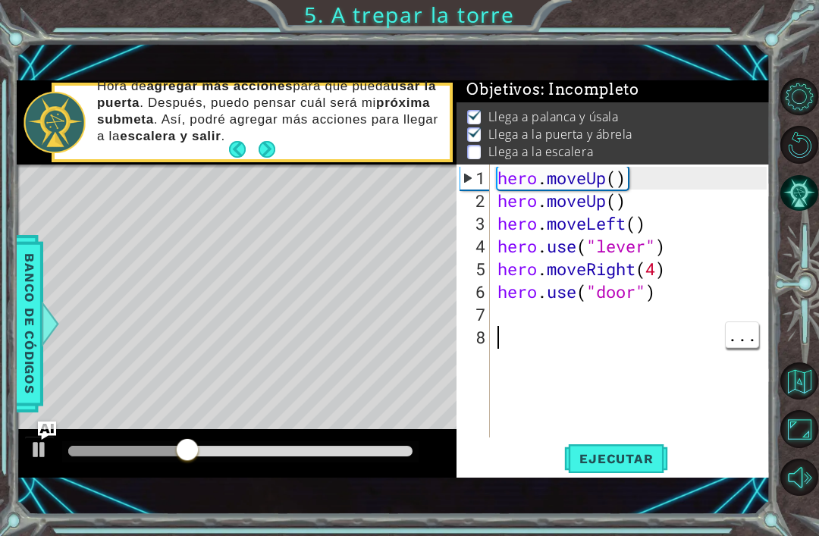
type textarea "hero.use("door")"
click at [628, 302] on div "hero . moveUp ( ) hero . moveUp ( ) hero . moveLeft ( ) hero . use ( "lever" ) …" at bounding box center [634, 326] width 280 height 318
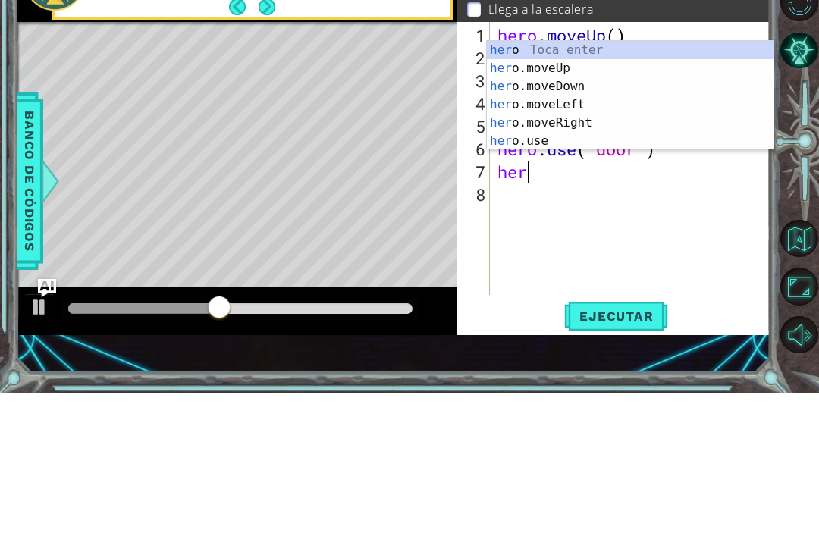
scroll to position [0, 1]
type textarea "hero"
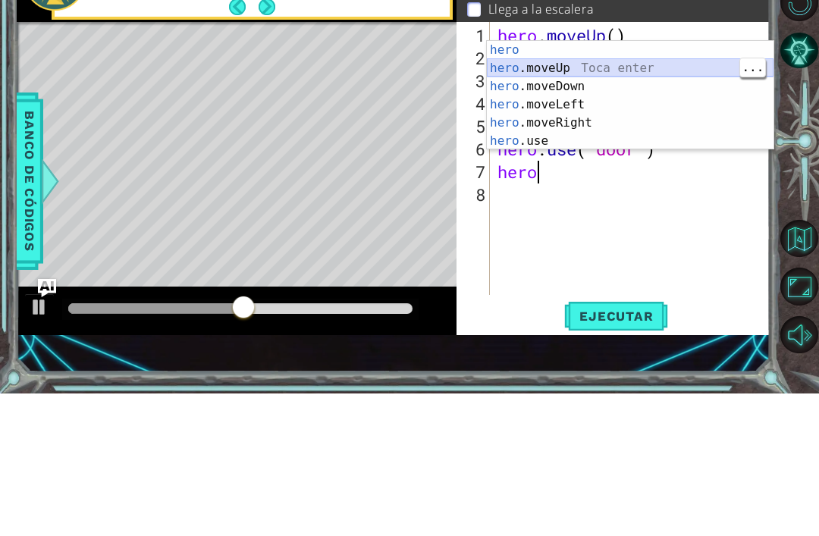
click at [647, 183] on div "hero Toca enter hero .moveUp Toca enter hero .moveDown Toca enter hero .moveLef…" at bounding box center [630, 256] width 287 height 146
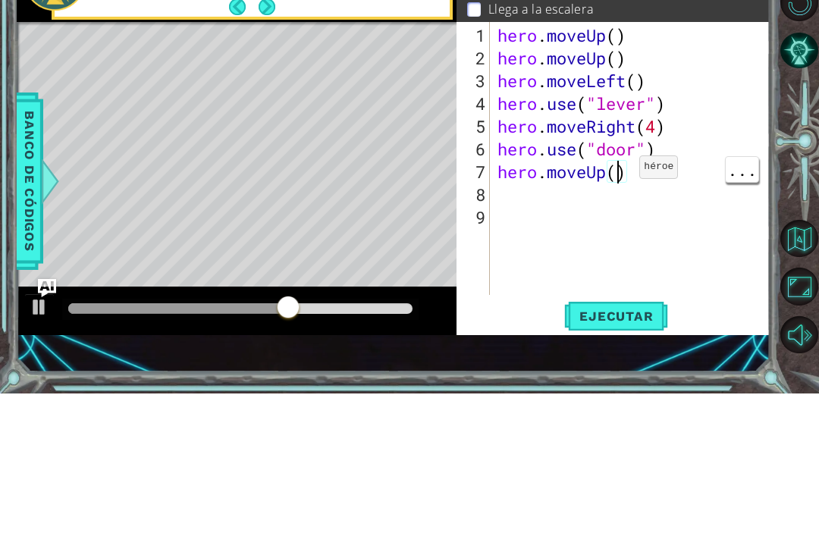
scroll to position [0, 5]
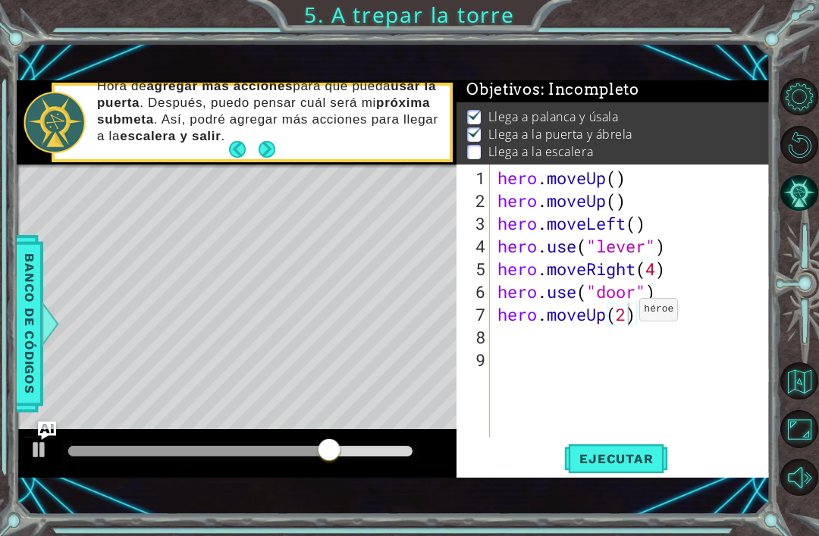
type textarea "hero.moveUp(2)"
click at [644, 455] on span "Ejecutar" at bounding box center [616, 458] width 104 height 15
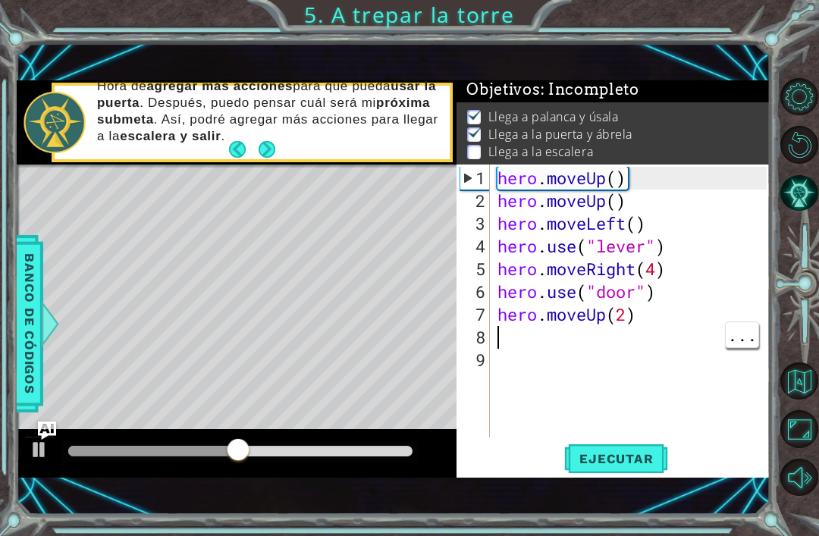
scroll to position [0, 0]
click at [524, 340] on div "hero . moveUp ( ) hero . moveUp ( ) hero . moveLeft ( ) hero . use ( "lever" ) …" at bounding box center [634, 326] width 280 height 318
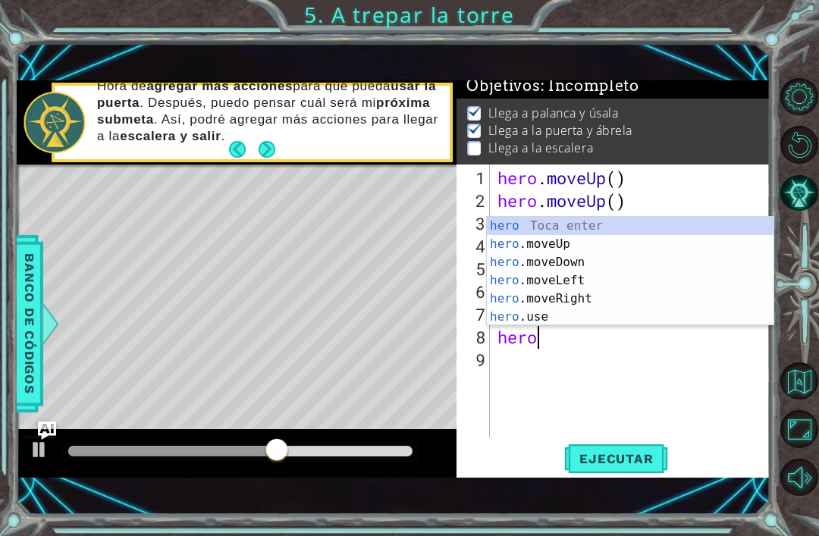
scroll to position [7, 0]
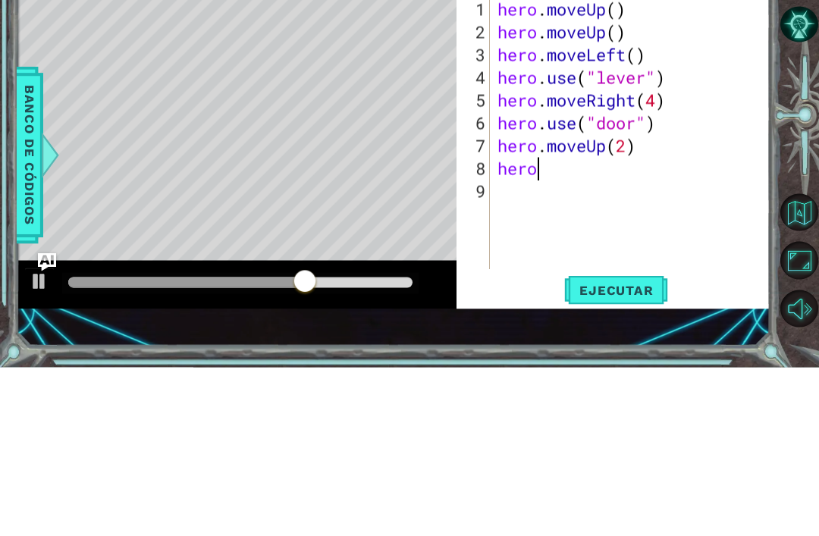
type textarea "hero."
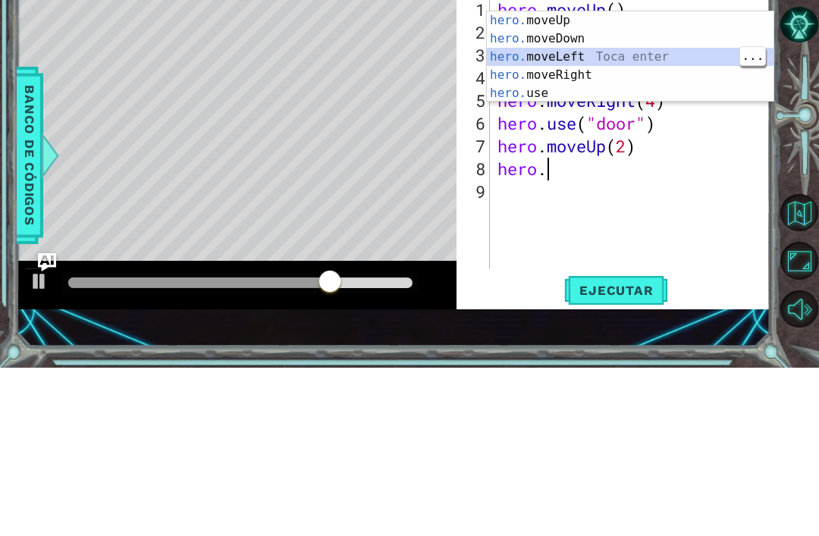
click at [643, 180] on div "hero. moveUp Toca enter hero. moveDown Toca enter hero. moveLeft Toca enter her…" at bounding box center [630, 243] width 287 height 127
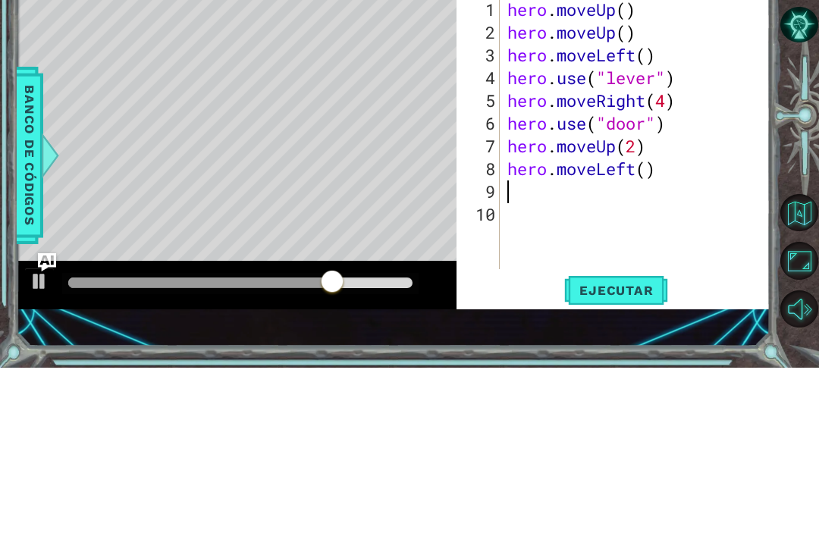
scroll to position [0, 0]
click at [649, 169] on div "hero . moveUp ( ) hero . moveUp ( ) hero . moveLeft ( ) hero . use ( "lever" ) …" at bounding box center [639, 326] width 271 height 318
type textarea "hero.moveLeft(3)"
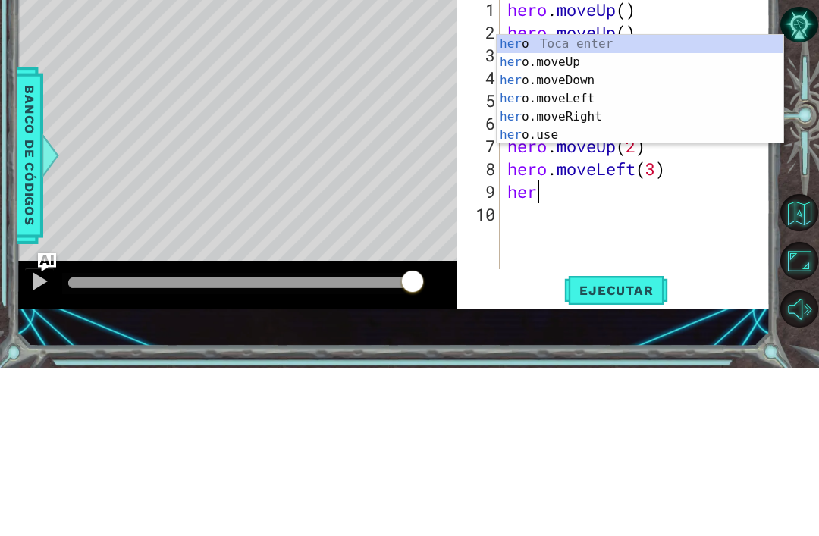
type textarea "hero"
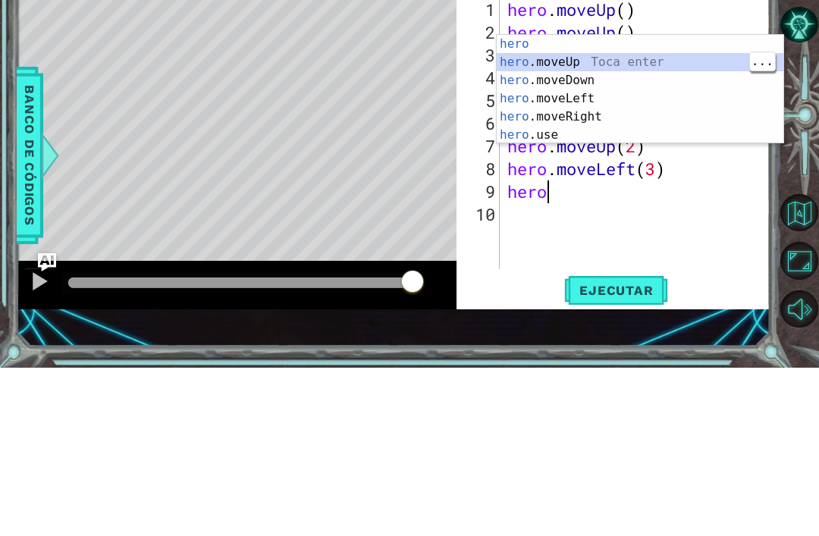
click at [666, 203] on div "hero Toca enter hero .moveUp Toca enter hero .moveDown Toca enter hero .moveLef…" at bounding box center [640, 276] width 287 height 146
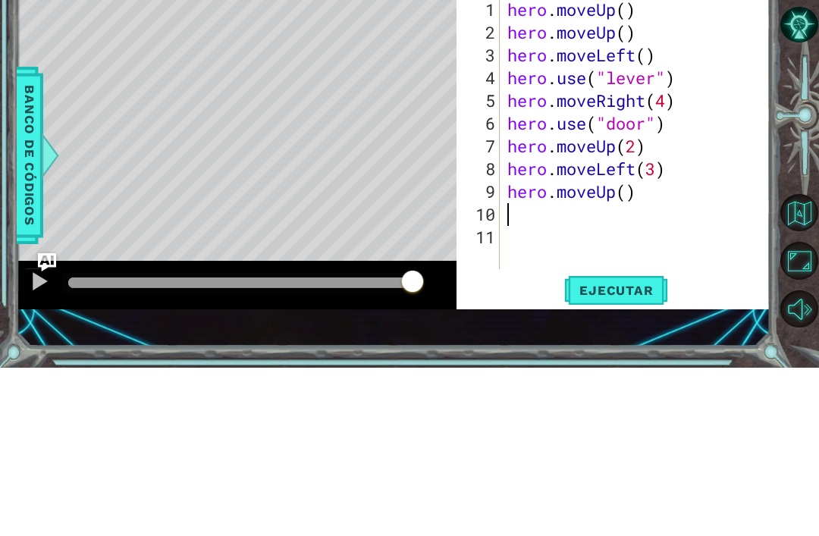
scroll to position [0, 0]
type textarea "hero.moveUp(2)"
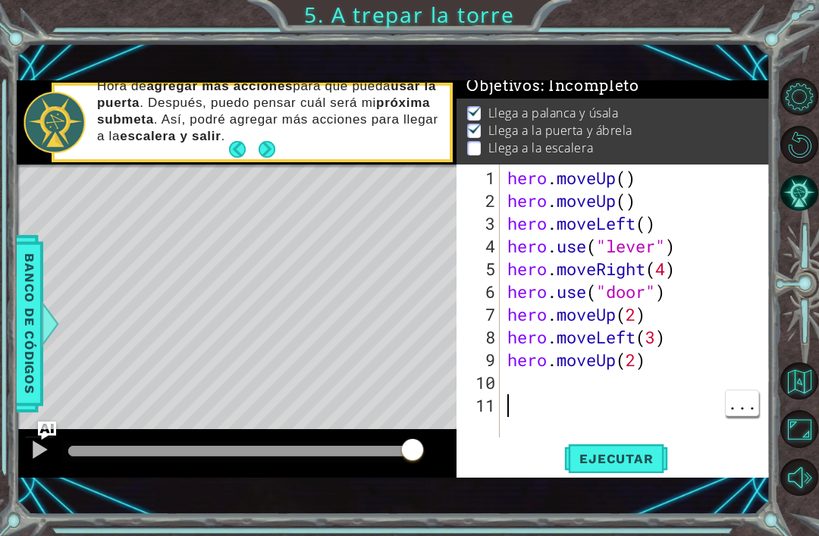
click at [649, 456] on span "Ejecutar" at bounding box center [616, 458] width 104 height 15
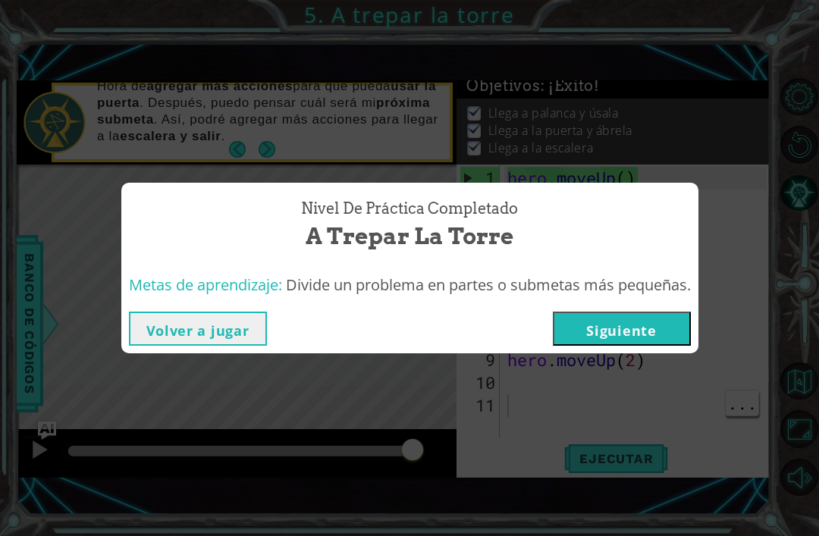
click at [657, 340] on button "Siguiente" at bounding box center [622, 329] width 138 height 34
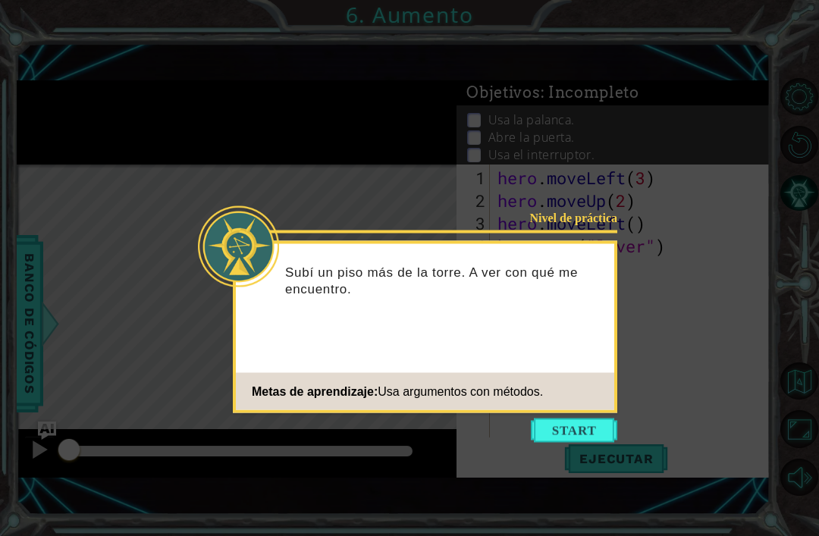
click at [591, 431] on button "Start" at bounding box center [574, 430] width 86 height 24
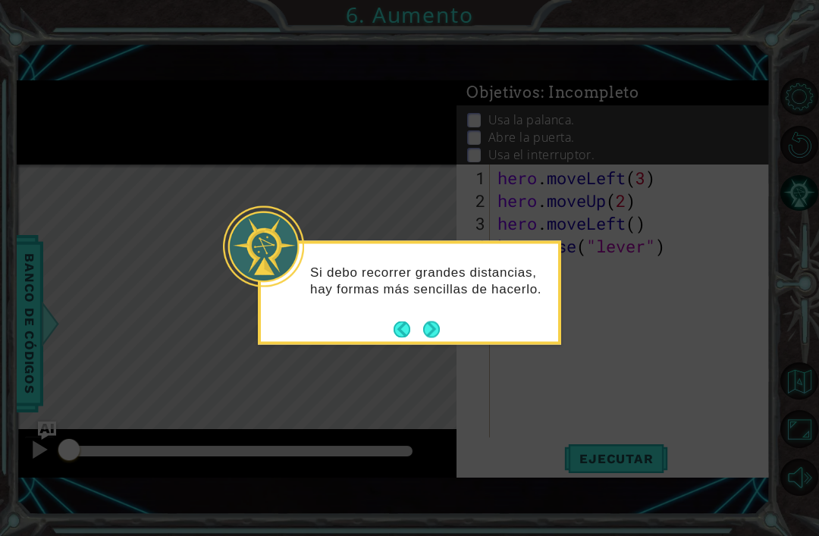
click at [434, 330] on button "Next" at bounding box center [431, 329] width 17 height 17
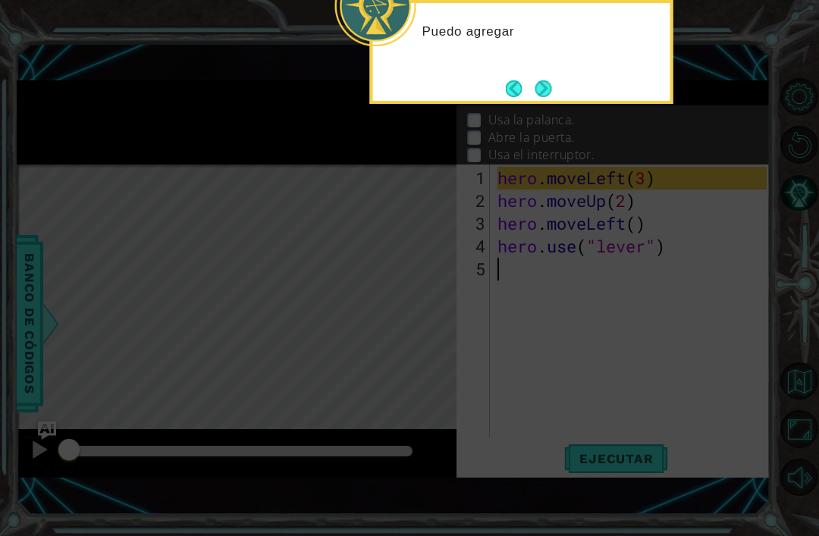
click at [550, 81] on button "Next" at bounding box center [542, 88] width 17 height 17
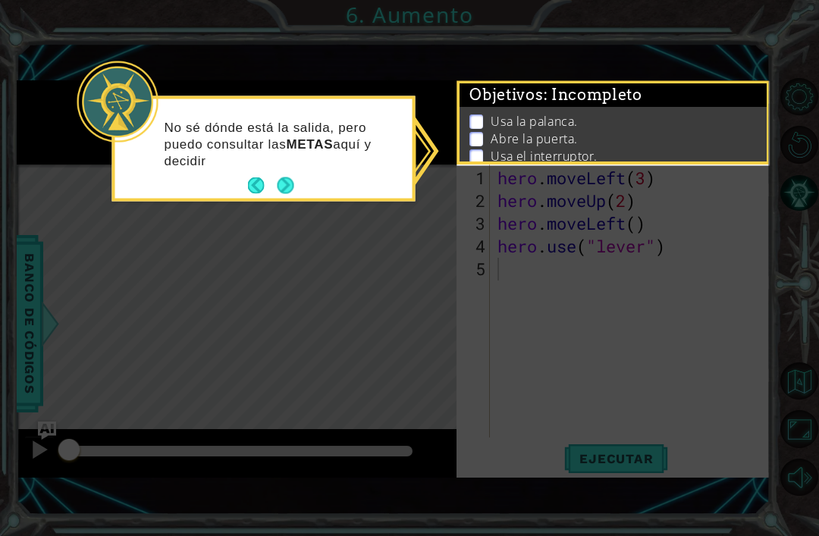
click at [477, 175] on icon at bounding box center [409, 268] width 819 height 536
click at [478, 234] on icon at bounding box center [409, 268] width 819 height 536
click at [641, 275] on icon at bounding box center [409, 268] width 819 height 536
click at [288, 190] on button "Next" at bounding box center [285, 185] width 17 height 17
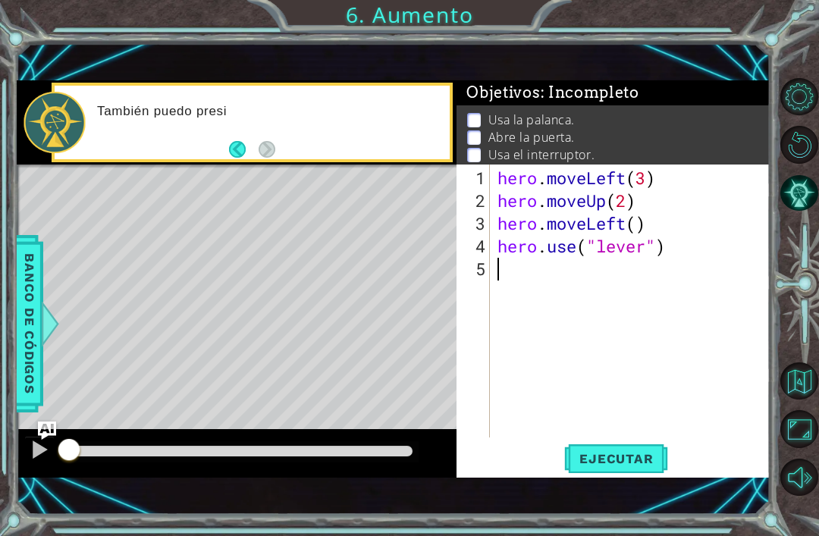
click at [242, 192] on div "Level Map" at bounding box center [367, 388] width 700 height 447
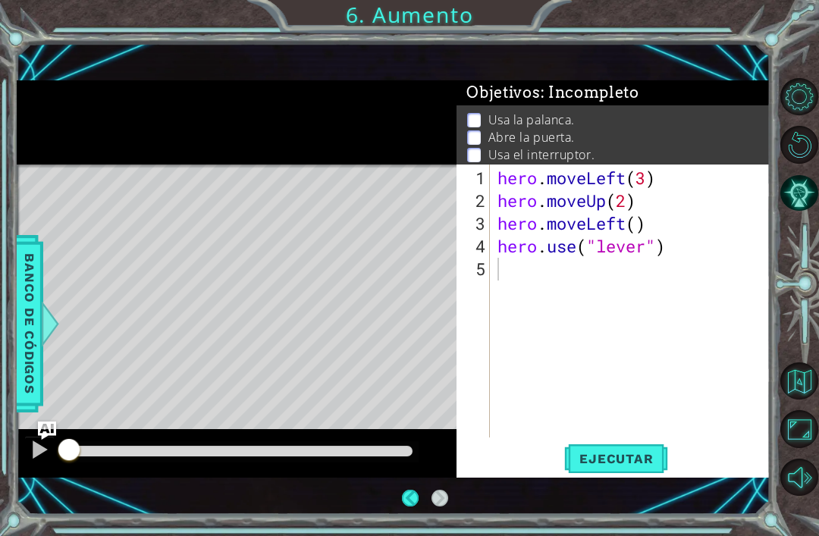
click at [656, 509] on div "1 ההההההההההההההההההההההההההההההההההההההההההההההההההההההההההההההההההההההההההההה…" at bounding box center [394, 279] width 754 height 472
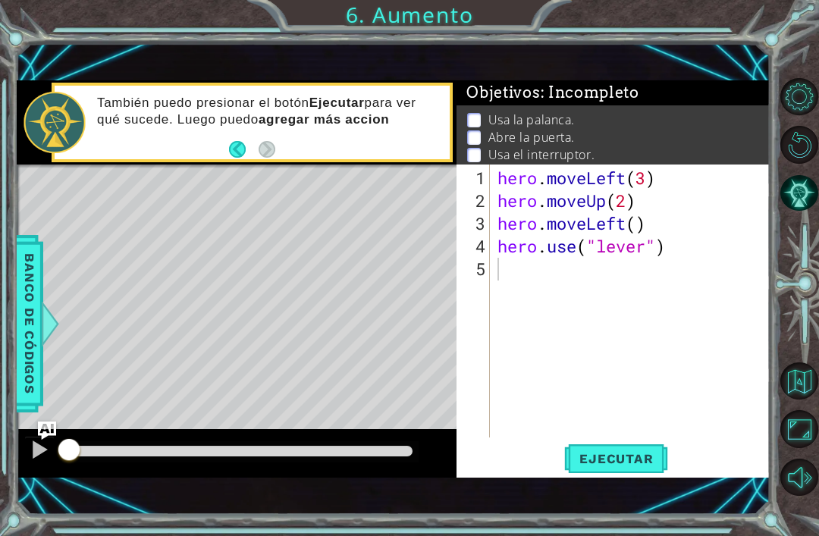
click at [628, 490] on div "1 ההההההההההההההההההההההההההההההההההההההההההההההההההההההההההההההההההההההההההההה…" at bounding box center [394, 279] width 754 height 472
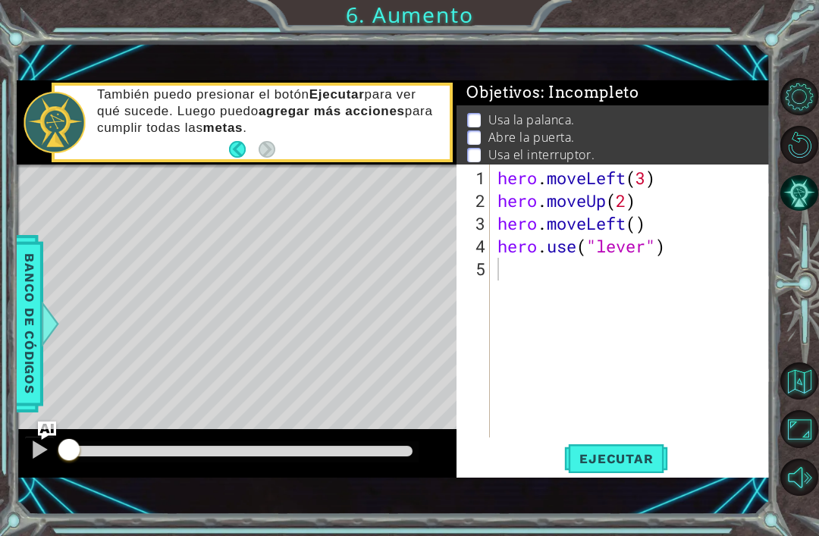
click at [781, 343] on div "1 ההההההההההההההההההההההההההההההההההההההההההההההההההההההההההההההההההההההההההההה…" at bounding box center [409, 268] width 819 height 536
click at [231, 206] on div "Level Map" at bounding box center [367, 388] width 700 height 447
click at [616, 490] on div "1 ההההההההההההההההההההההההההההההההההההההההההההההההההההההההההההההההההההההההההההה…" at bounding box center [394, 279] width 754 height 472
click at [615, 508] on div "1 ההההההההההההההההההההההההההההההההההההההההההההההההההההההההההההההההההההההההההההה…" at bounding box center [394, 279] width 754 height 472
click at [647, 492] on div "1 ההההההההההההההההההההההההההההההההההההההההההההההההההההההההההההההההההההההההההההה…" at bounding box center [394, 279] width 754 height 472
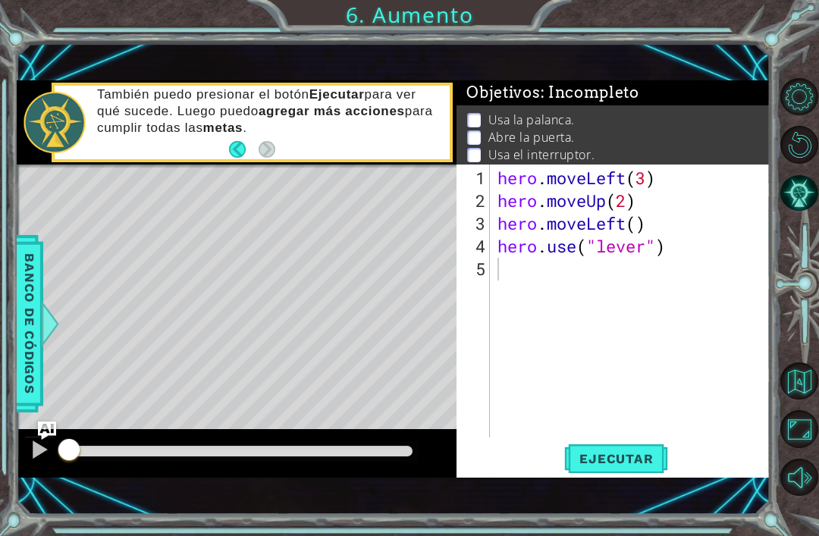
click at [634, 497] on div "1 ההההההההההההההההההההההההההההההההההההההההההההההההההההההההההההההההההההההההההההה…" at bounding box center [394, 279] width 754 height 472
click at [41, 497] on div "1 ההההההההההההההההההההההההההההההההההההההההההההההההההההההההההההההההההההההההההההה…" at bounding box center [394, 279] width 754 height 472
click at [26, 497] on div "1 ההההההההההההההההההההההההההההההההההההההההההההההההההההההההההההההההההההההההההההה…" at bounding box center [394, 279] width 754 height 472
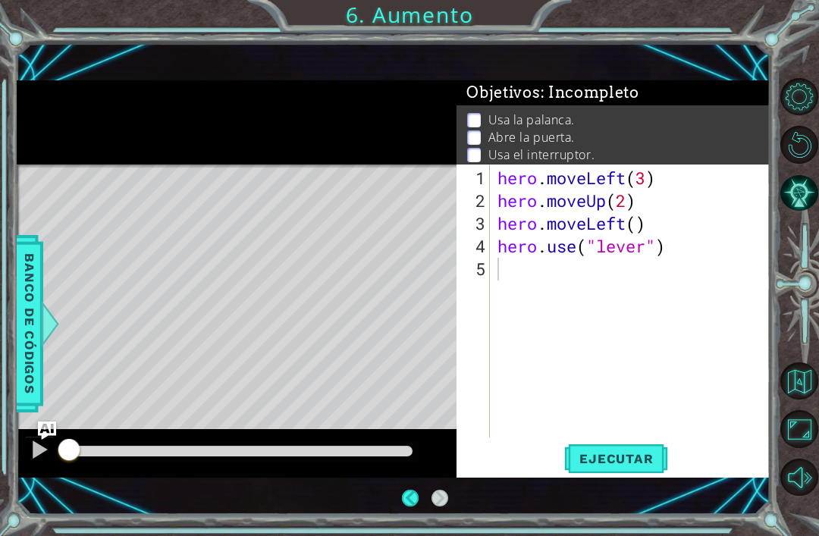
click at [649, 458] on span "Ejecutar" at bounding box center [616, 458] width 104 height 15
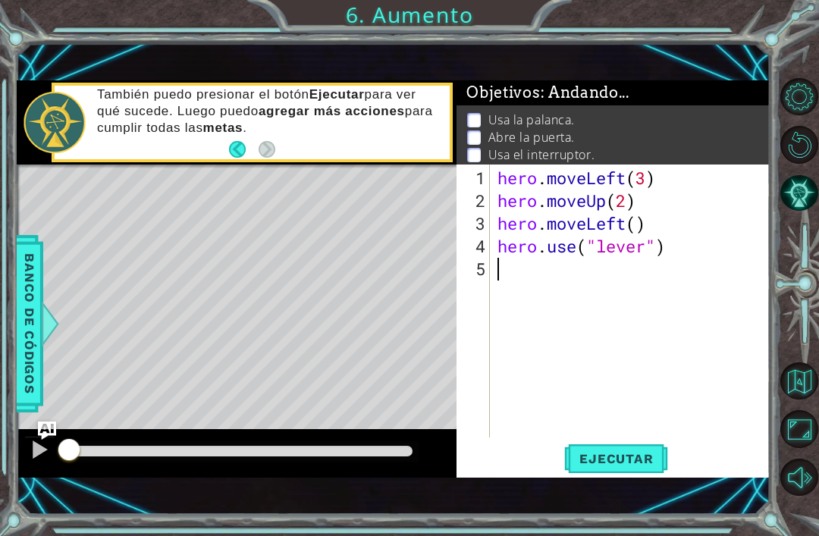
type textarea "."
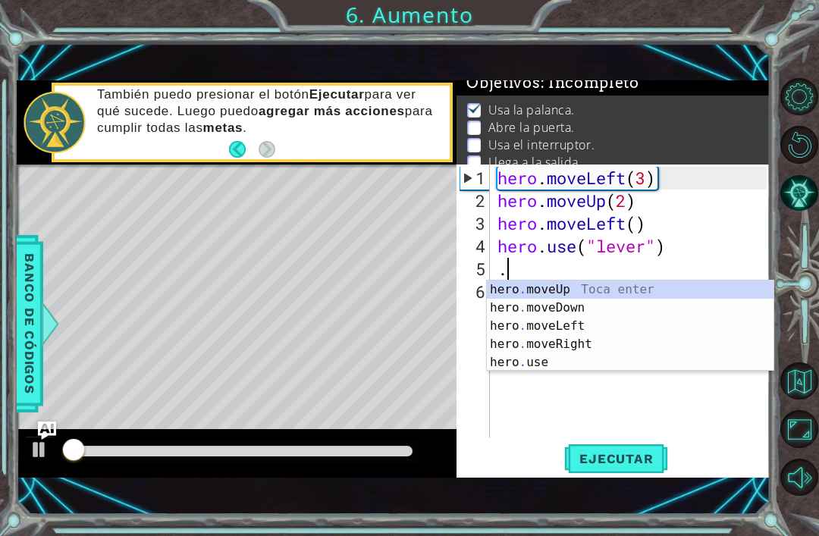
scroll to position [12, 0]
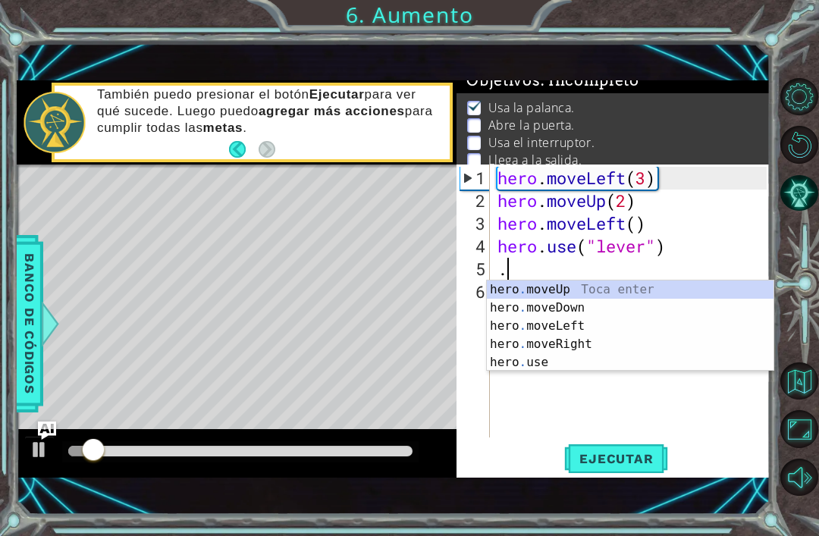
click at [528, 437] on div "hero . moveLeft ( 3 ) hero . moveUp ( 2 ) hero . moveLeft ( ) hero . use ( "lev…" at bounding box center [634, 326] width 280 height 318
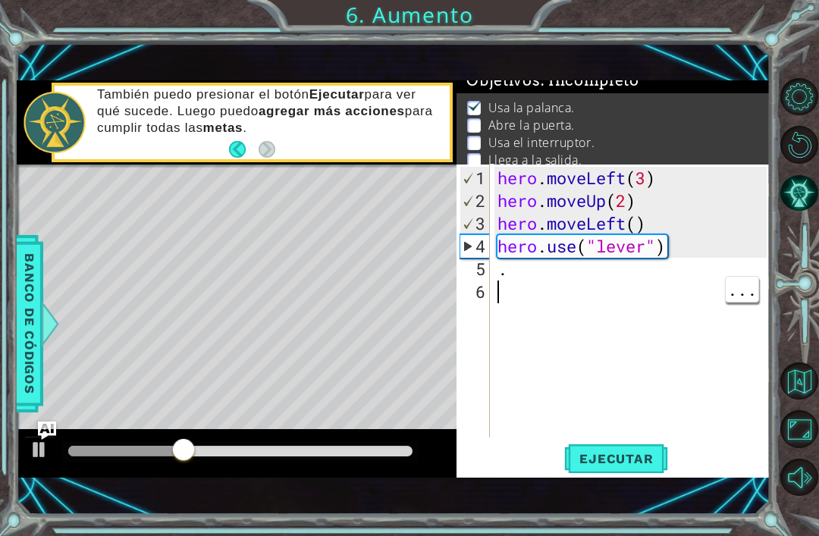
type textarea "."
click at [571, 268] on div "hero . moveLeft ( 3 ) hero . moveUp ( 2 ) hero . moveLeft ( ) hero . use ( "lev…" at bounding box center [634, 326] width 280 height 318
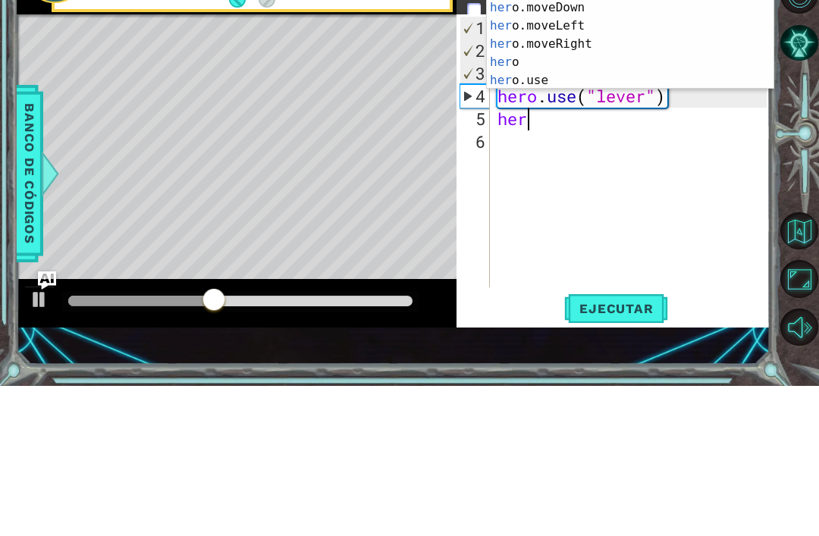
scroll to position [0, 1]
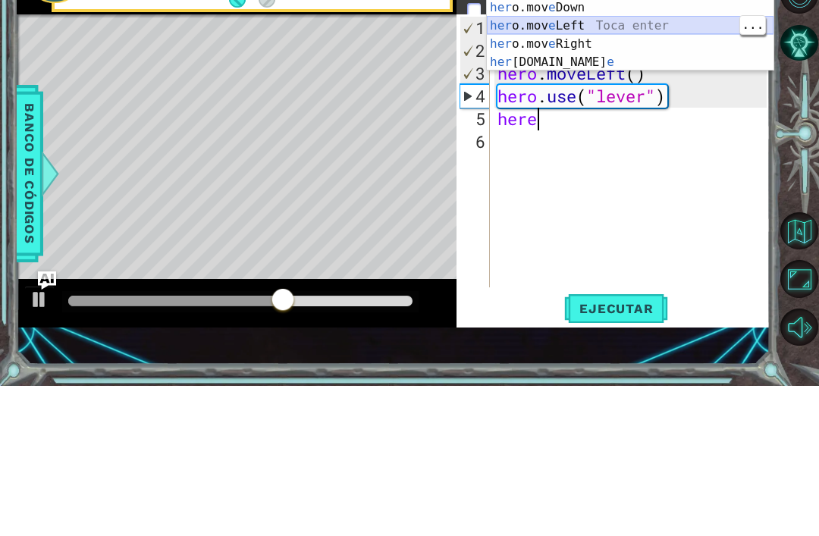
click at [632, 130] on div "her o.mov e Up Toca enter her o.mov e Down Toca enter her o.mov e Left Toca ent…" at bounding box center [630, 193] width 287 height 127
type textarea "hero.moveLeft(1)"
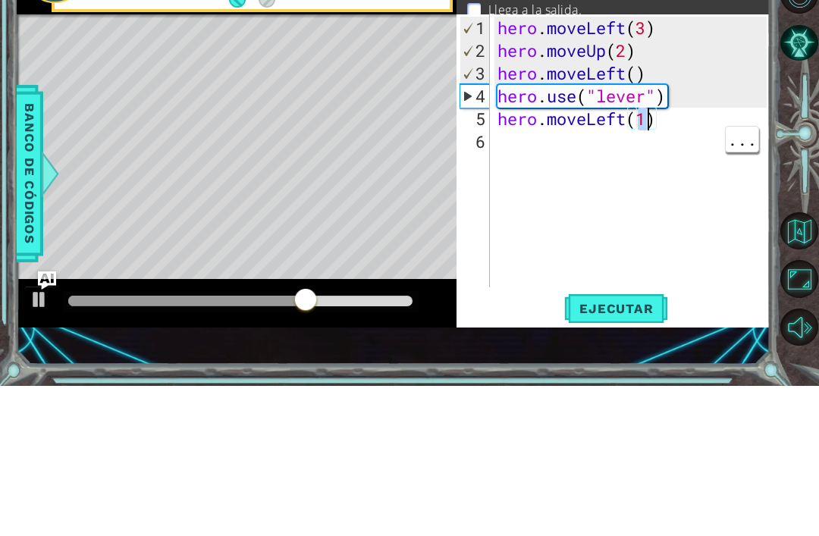
scroll to position [0, 0]
click at [509, 167] on div "hero . moveLeft ( 3 ) hero . moveUp ( 2 ) hero . moveLeft ( ) hero . use ( "lev…" at bounding box center [634, 326] width 280 height 318
type textarea "j"
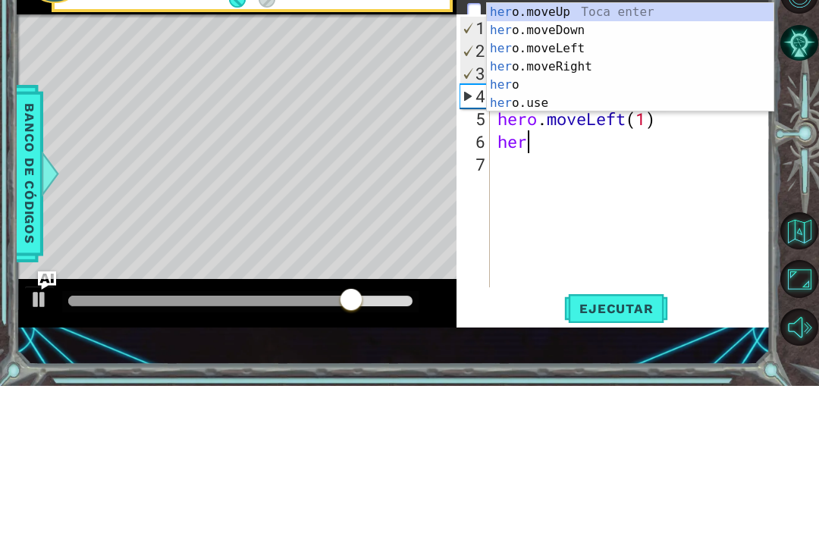
scroll to position [0, 1]
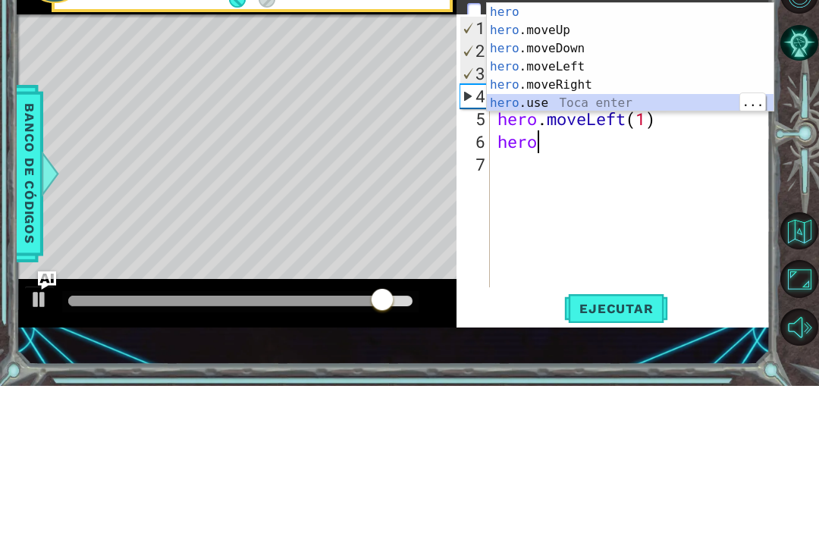
click at [636, 153] on div "hero Toca enter hero .moveUp Toca enter hero .moveDown Toca enter hero .moveLef…" at bounding box center [630, 226] width 287 height 146
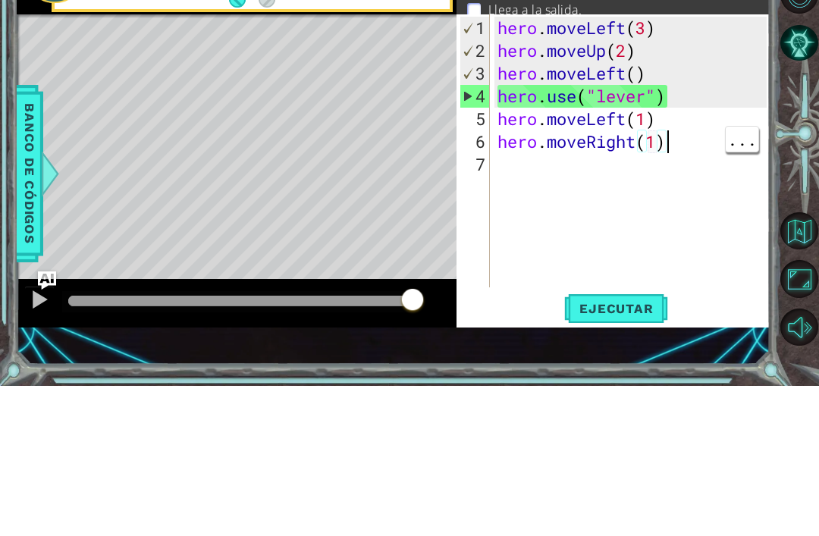
click at [670, 167] on div "hero . moveLeft ( 3 ) hero . moveUp ( 2 ) hero . moveLeft ( ) hero . use ( "lev…" at bounding box center [634, 326] width 280 height 318
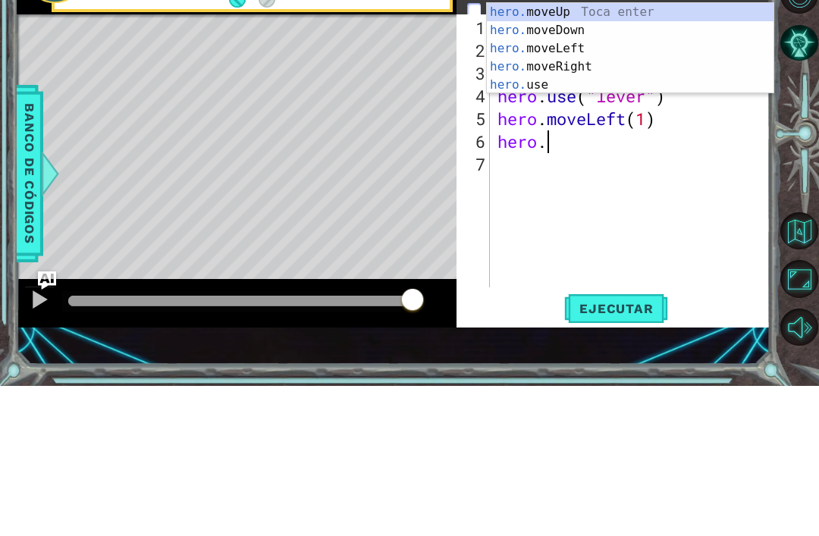
scroll to position [0, 2]
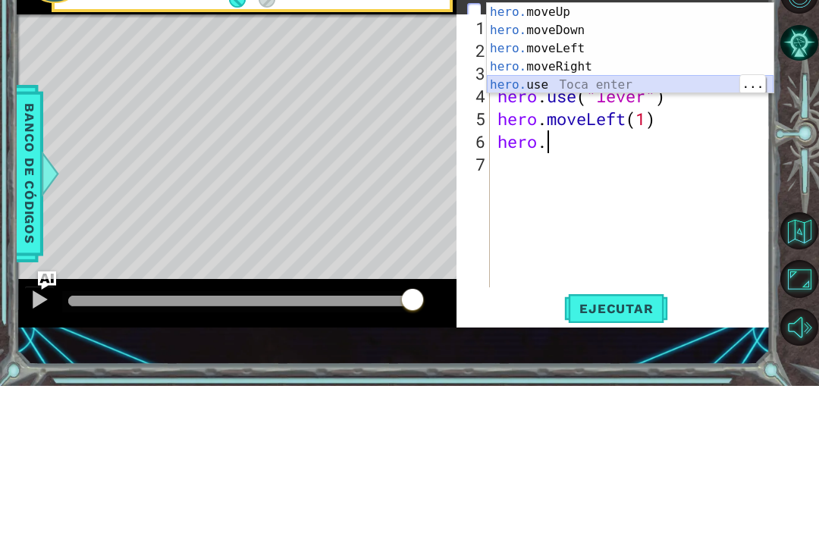
click at [641, 153] on div "hero. moveUp Toca enter hero. moveDown Toca enter hero. moveLeft Toca enter her…" at bounding box center [630, 216] width 287 height 127
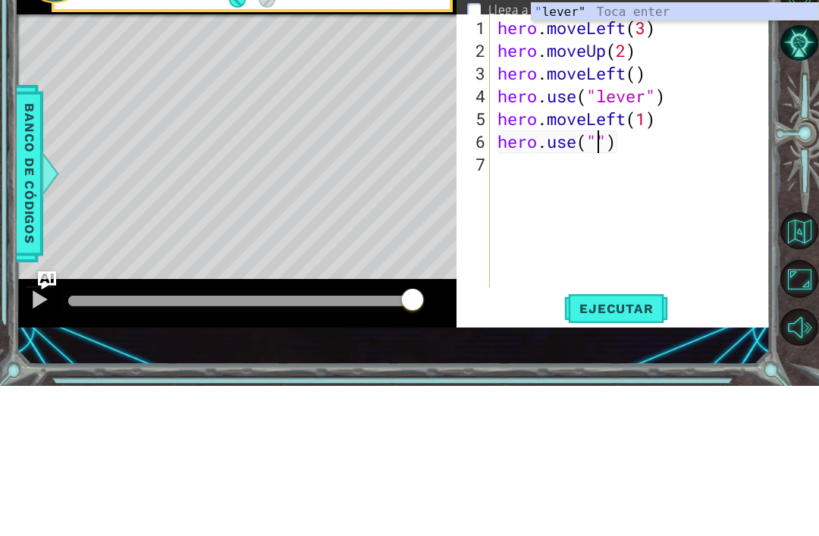
scroll to position [0, 5]
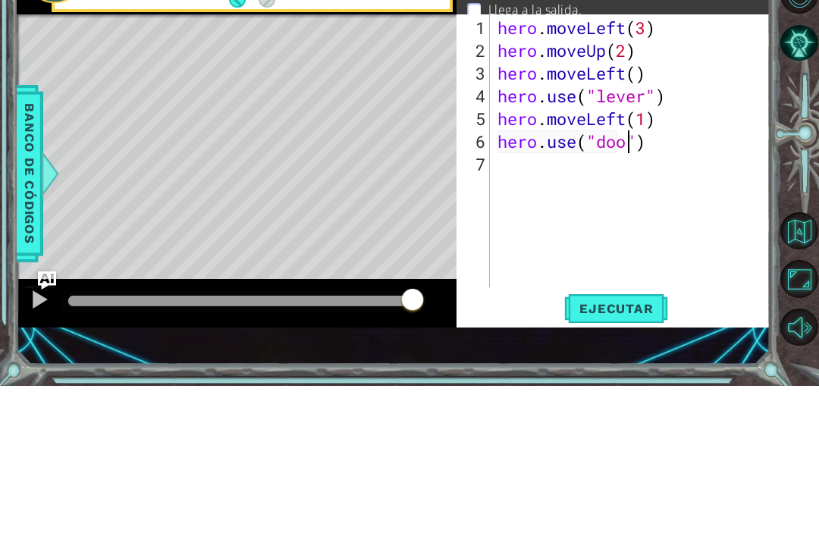
type textarea "hero.use("door")"
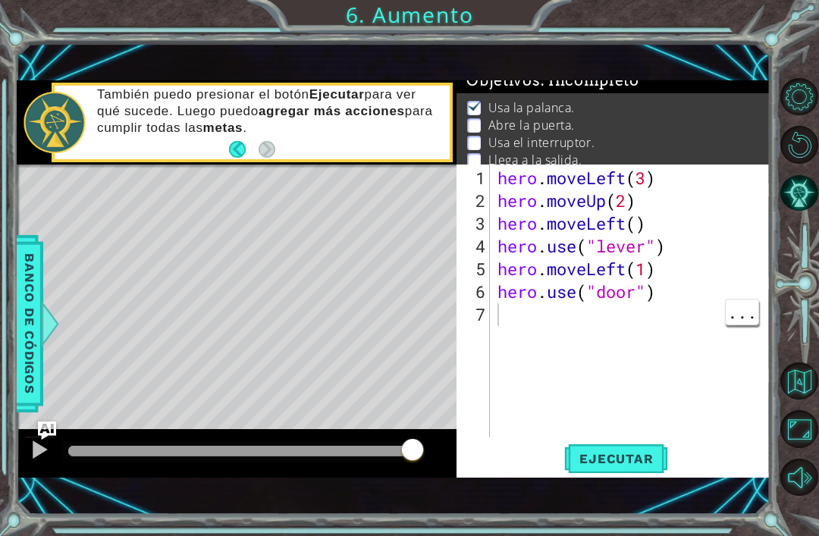
click at [637, 451] on span "Ejecutar" at bounding box center [616, 458] width 104 height 15
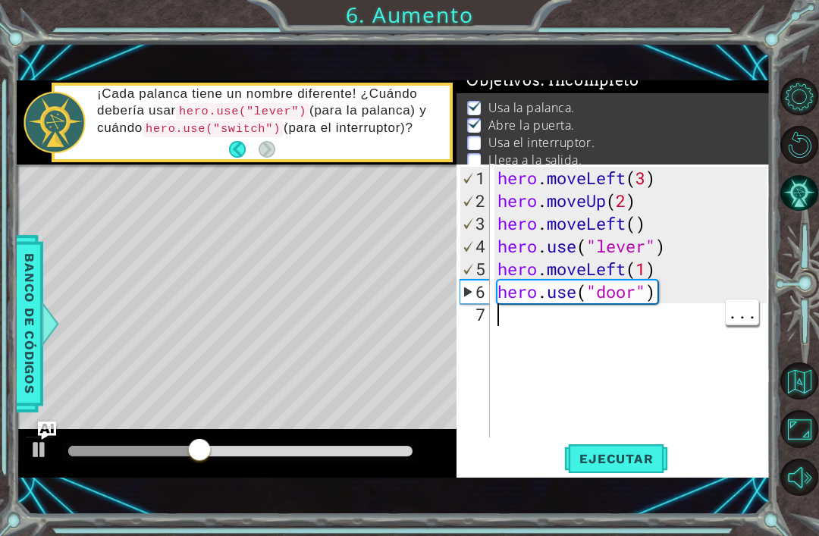
click at [569, 318] on div "hero . moveLeft ( 3 ) hero . moveUp ( 2 ) hero . moveLeft ( ) hero . use ( "lev…" at bounding box center [634, 326] width 280 height 318
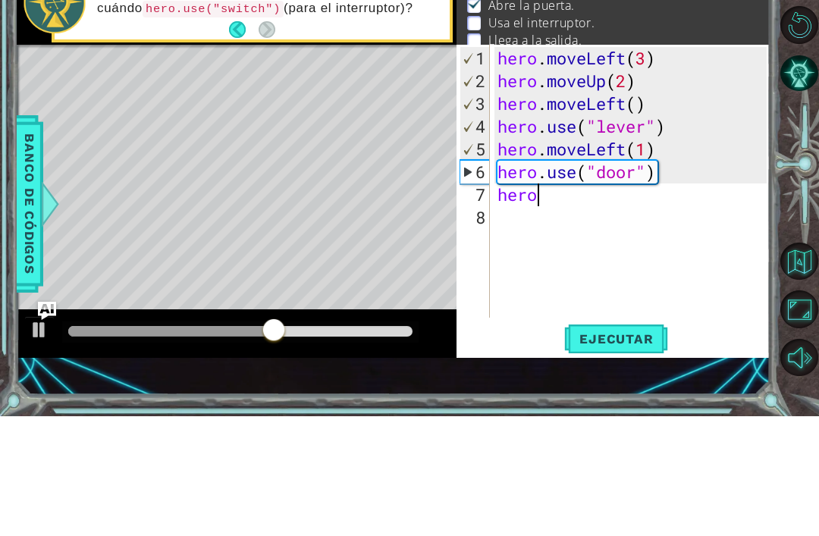
scroll to position [0, 2]
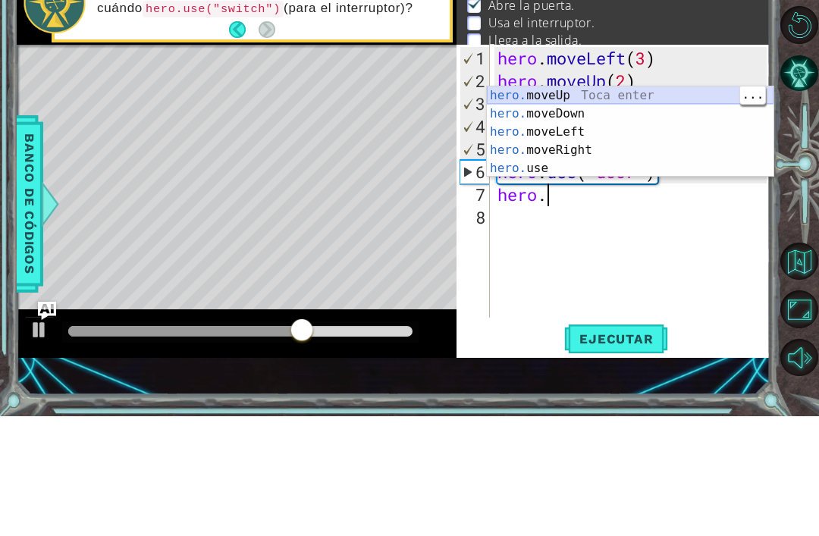
click at [657, 206] on div "hero. moveUp Toca enter hero. moveDown Toca enter hero. moveLeft Toca enter her…" at bounding box center [630, 269] width 287 height 127
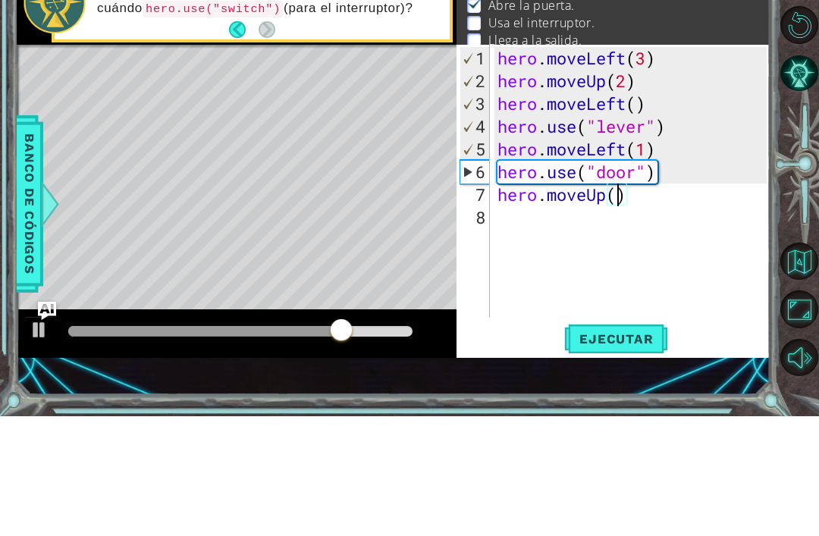
type textarea "hero.moveUp(2)"
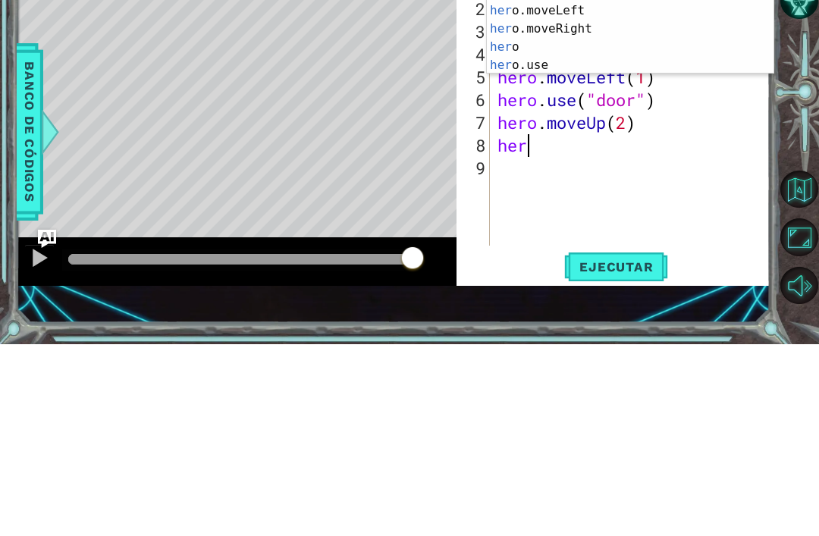
scroll to position [0, 1]
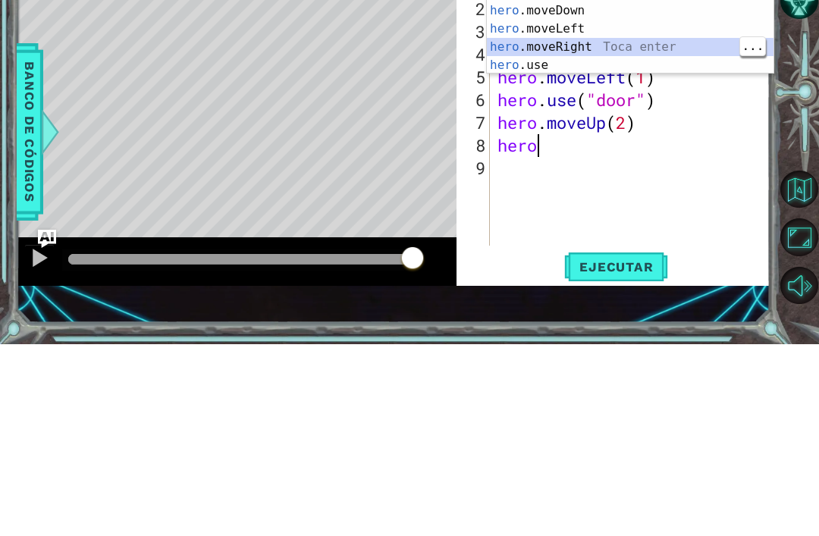
click at [600, 157] on div "hero Toca enter hero .moveUp Toca enter hero .moveDown Toca enter hero .moveLef…" at bounding box center [630, 230] width 287 height 146
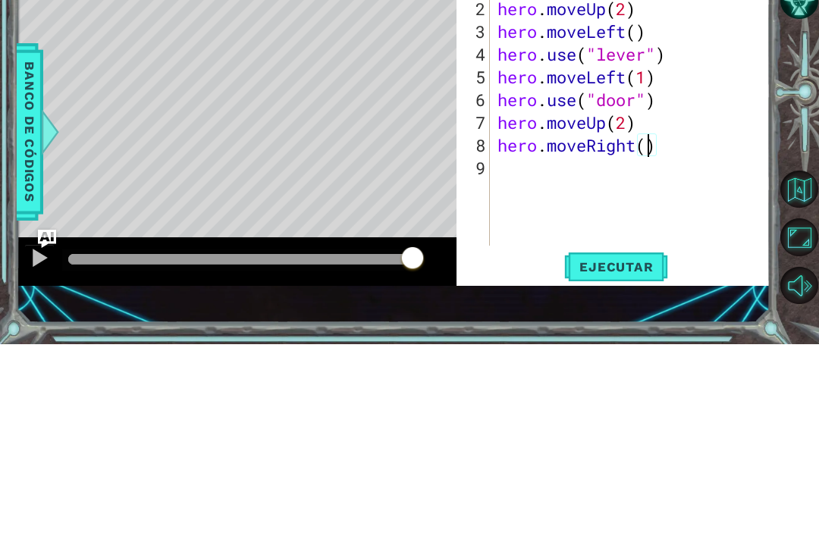
type textarea "hero.moveRight(3)"
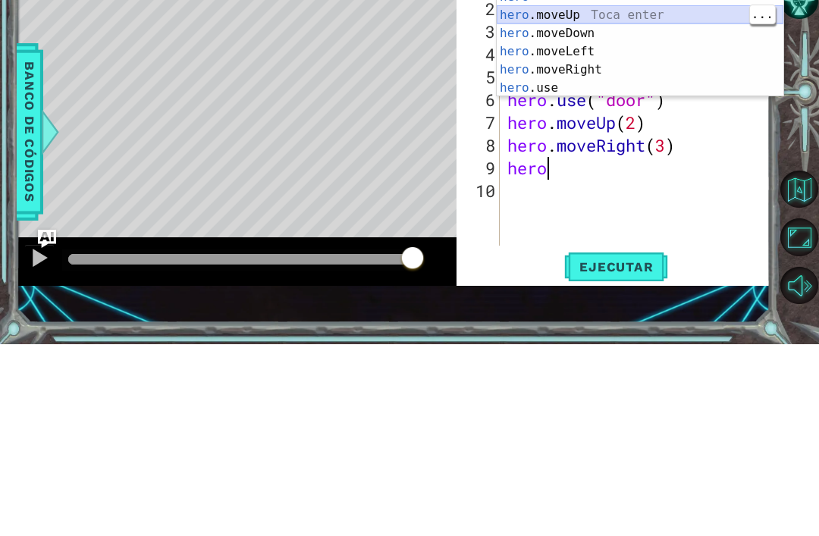
click at [633, 180] on div "hero Toca enter hero .moveUp Toca enter hero .moveDown Toca enter hero .moveLef…" at bounding box center [640, 253] width 287 height 146
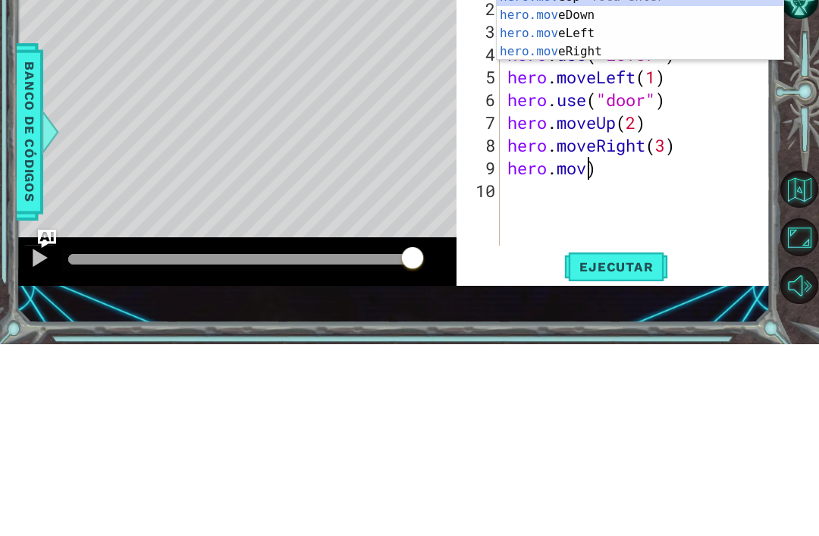
type textarea "[DOMAIN_NAME])"
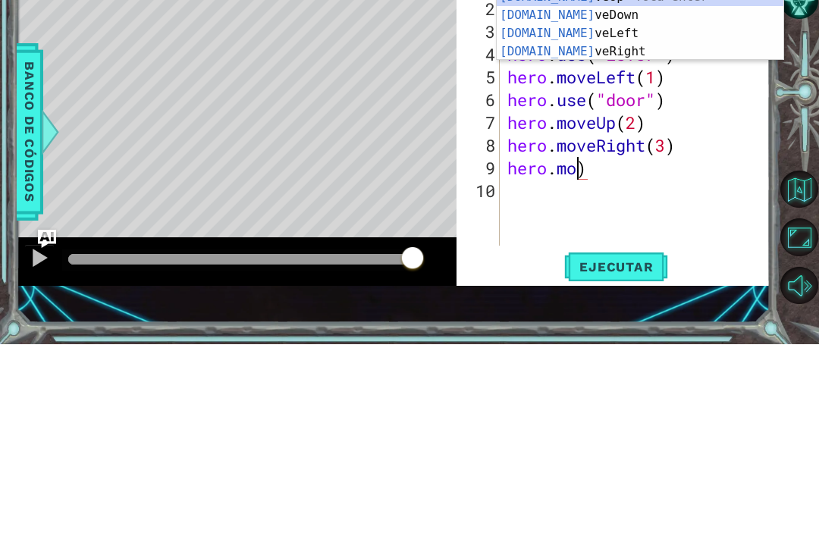
scroll to position [0, 0]
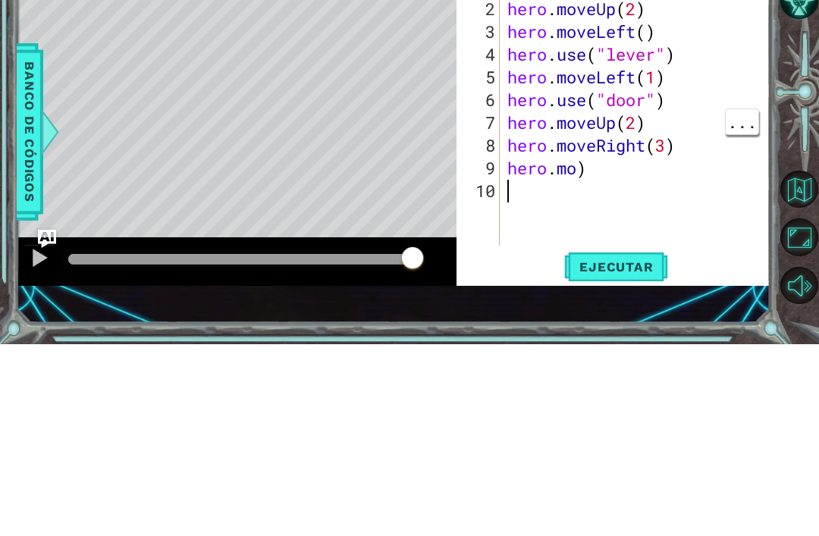
click at [601, 167] on div "hero . moveLeft ( 3 ) hero . moveUp ( 2 ) hero . moveLeft ( ) hero . use ( "lev…" at bounding box center [639, 326] width 271 height 318
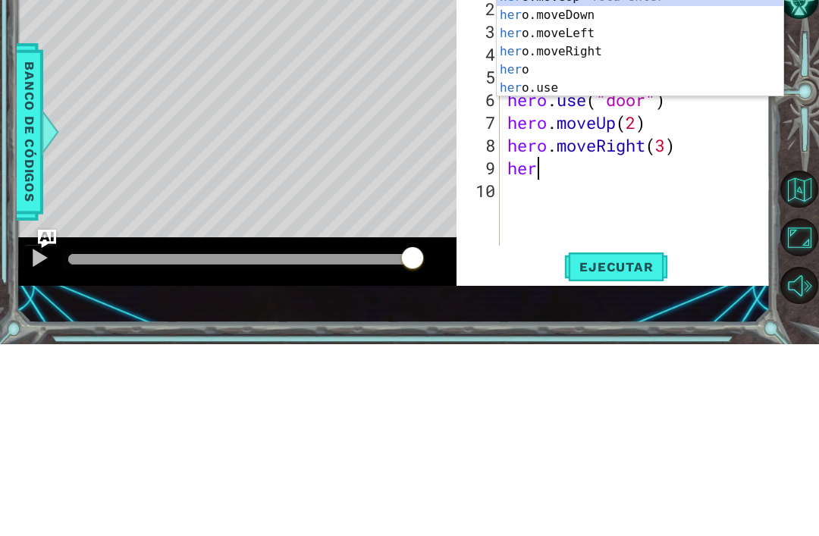
type textarea "h"
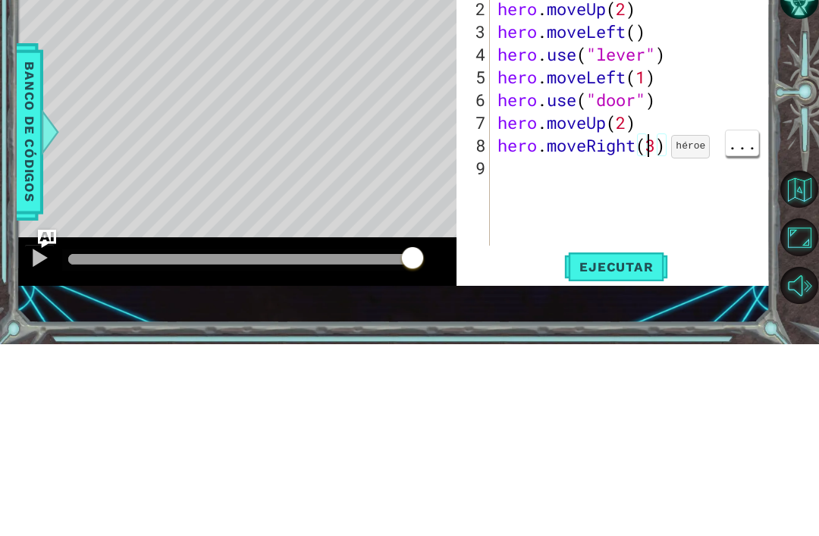
click at [659, 167] on div "hero . moveLeft ( 3 ) hero . moveUp ( 2 ) hero . moveLeft ( ) hero . use ( "lev…" at bounding box center [634, 326] width 280 height 318
type textarea "hero.moveRight(2)"
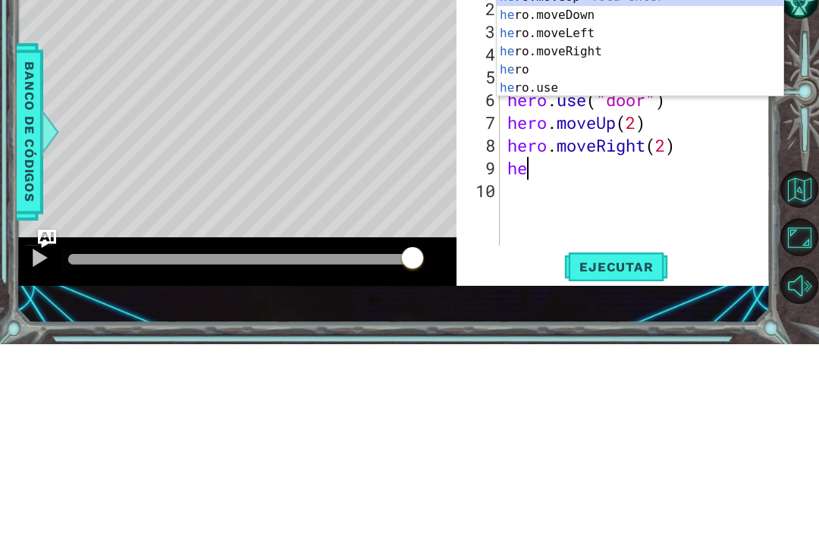
scroll to position [0, 1]
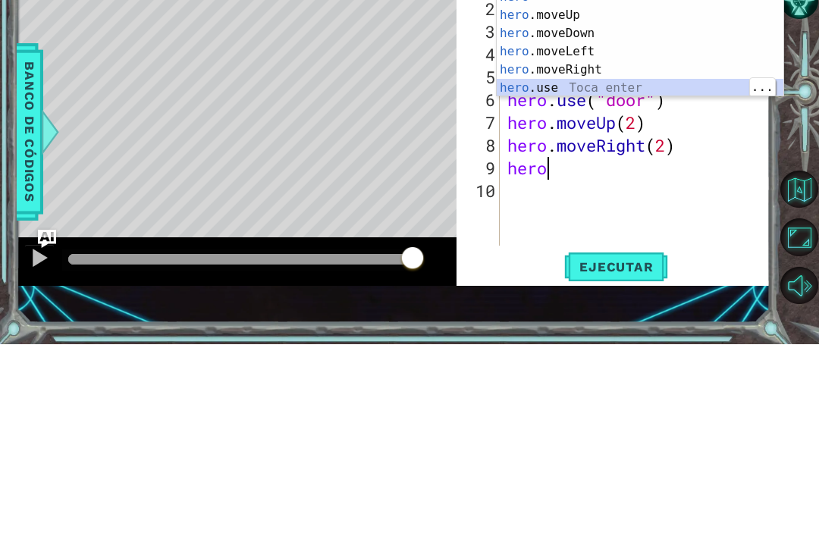
click at [644, 180] on div "hero Toca enter hero .moveUp Toca enter hero .moveDown Toca enter hero .moveLef…" at bounding box center [640, 253] width 287 height 146
type textarea "hero.use("name")"
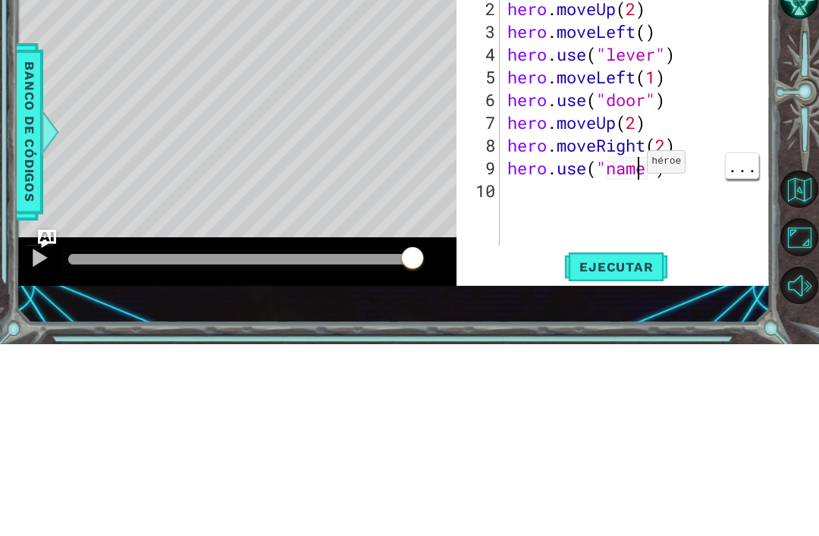
scroll to position [0, 0]
click at [643, 183] on div "hero . moveLeft ( 3 ) hero . moveUp ( 2 ) hero . moveLeft ( ) hero . use ( "lev…" at bounding box center [639, 326] width 271 height 318
type textarea "hero.use("")"
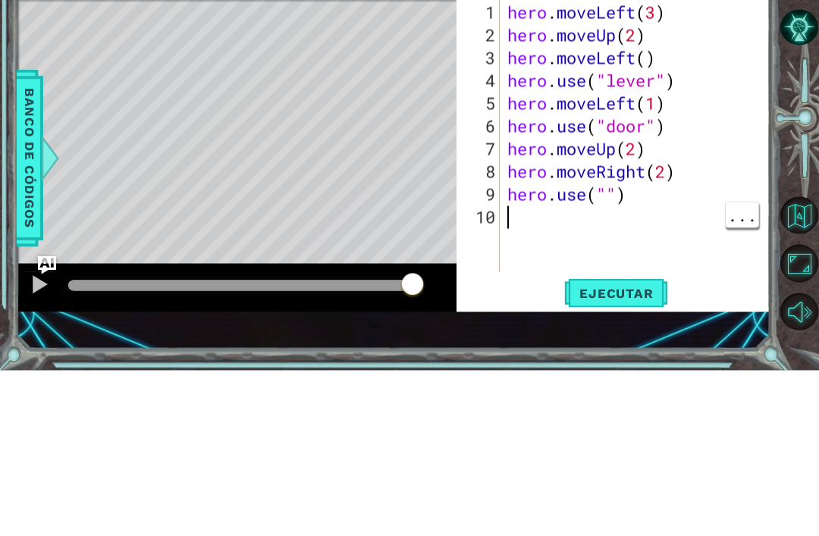
type textarea "hero.use("")"
click at [613, 205] on div "hero . moveLeft ( 3 ) hero . moveUp ( 2 ) hero . moveLeft ( ) hero . use ( "lev…" at bounding box center [639, 326] width 271 height 318
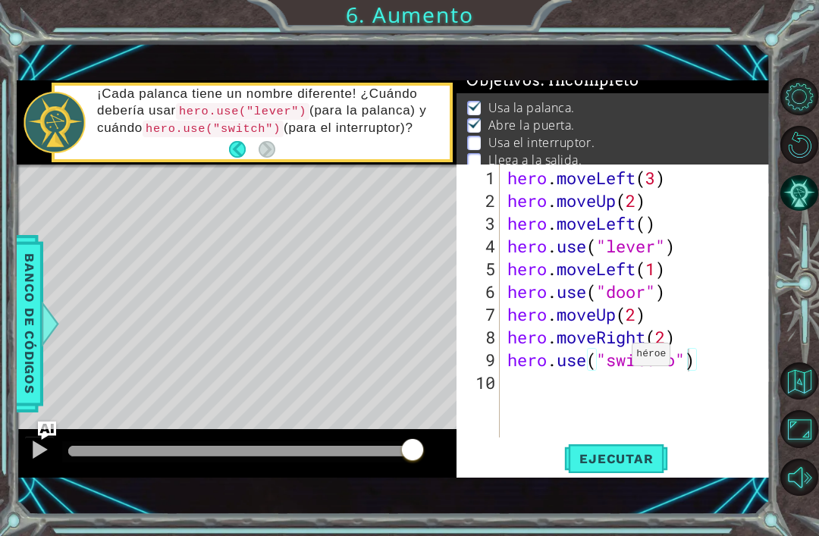
type textarea "hero.use("switcho")"
click at [653, 462] on span "Ejecutar" at bounding box center [616, 458] width 104 height 15
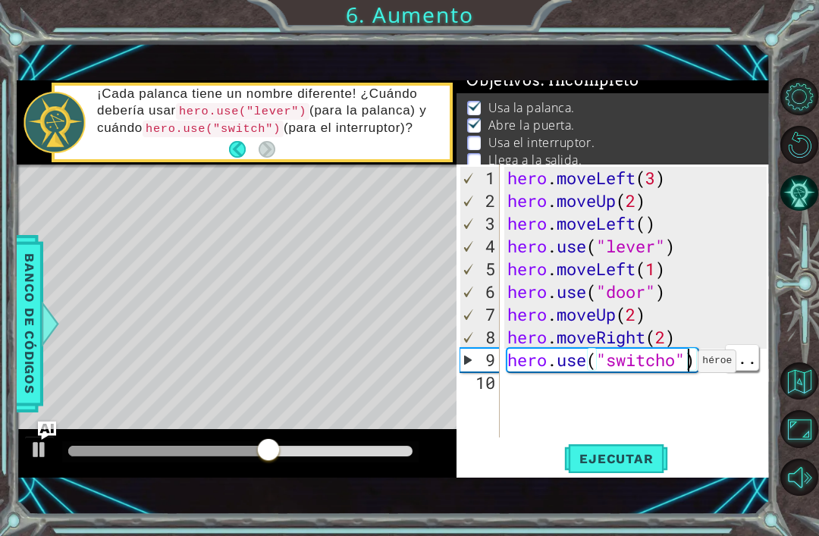
scroll to position [0, 0]
click at [674, 374] on div "hero . moveLeft ( 3 ) hero . moveUp ( 2 ) hero . moveLeft ( ) hero . use ( "lev…" at bounding box center [639, 326] width 271 height 318
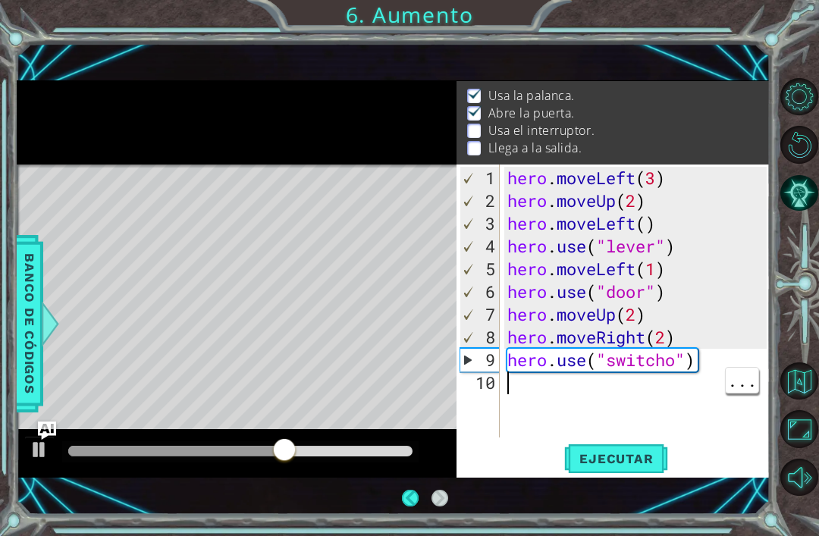
scroll to position [24, 0]
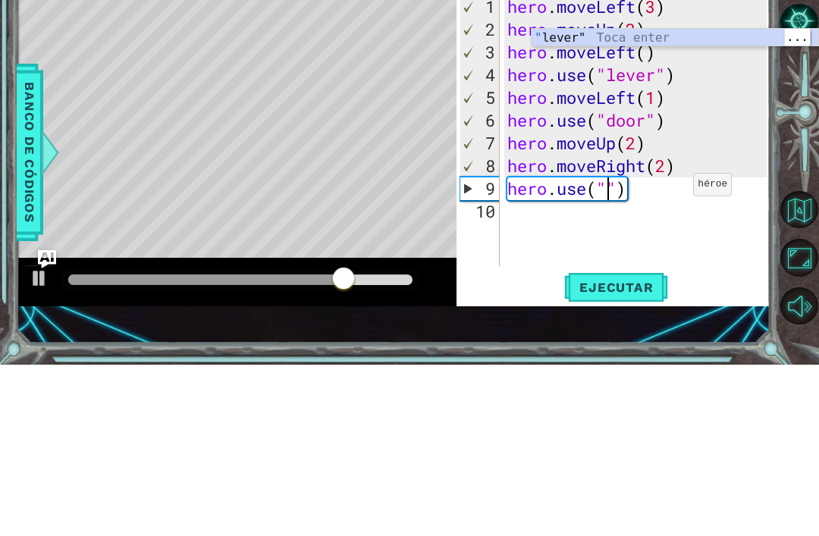
click at [673, 200] on div "" lever" Toca enter" at bounding box center [674, 227] width 287 height 55
type textarea "hero.use("lever")"
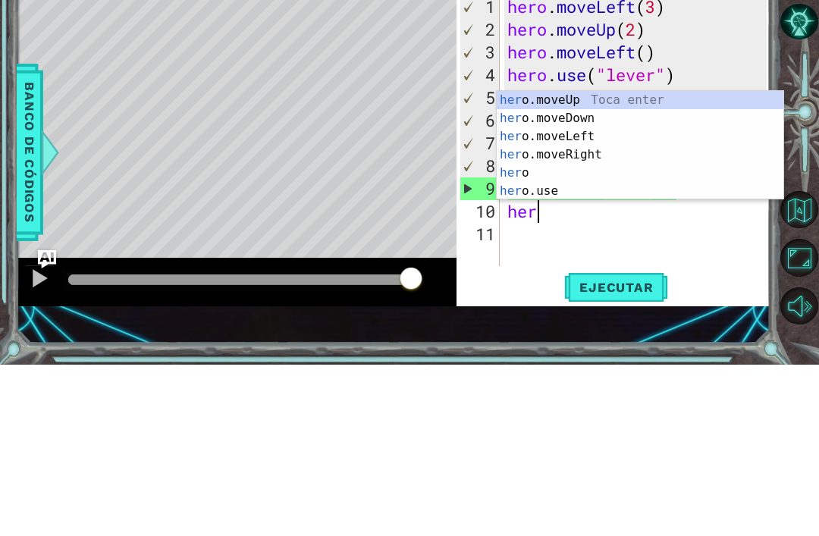
scroll to position [0, 1]
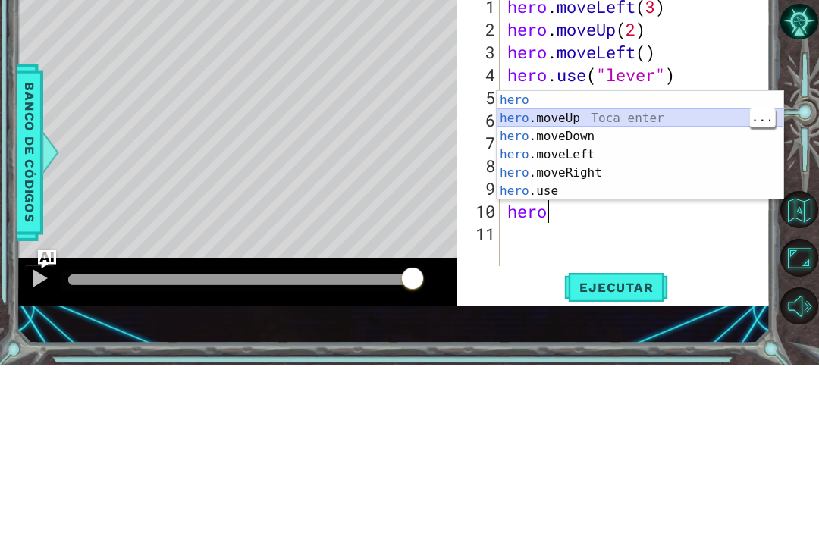
click at [677, 262] on div "hero Toca enter hero .moveUp Toca enter hero .moveDown Toca enter hero .moveLef…" at bounding box center [640, 335] width 287 height 146
type textarea "hero.moveUp(1)"
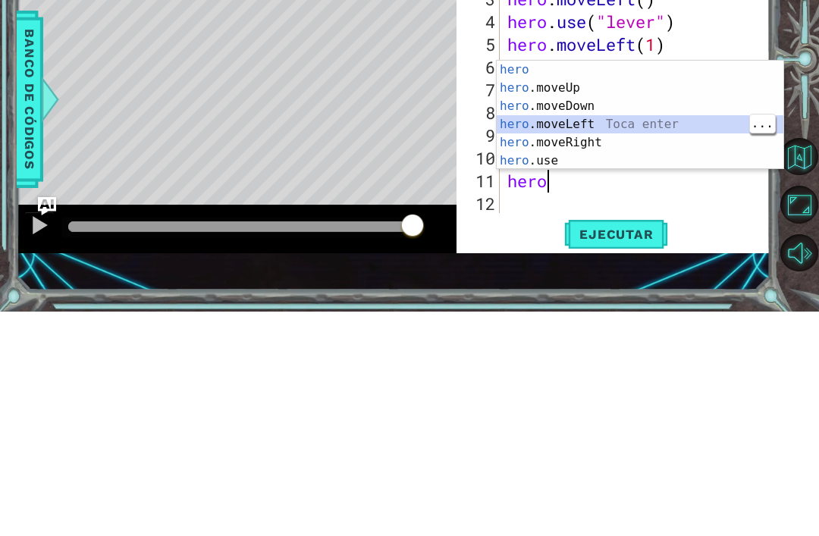
click at [635, 285] on div "hero Toca enter hero .moveUp Toca enter hero .moveDown Toca enter hero .moveLef…" at bounding box center [640, 358] width 287 height 146
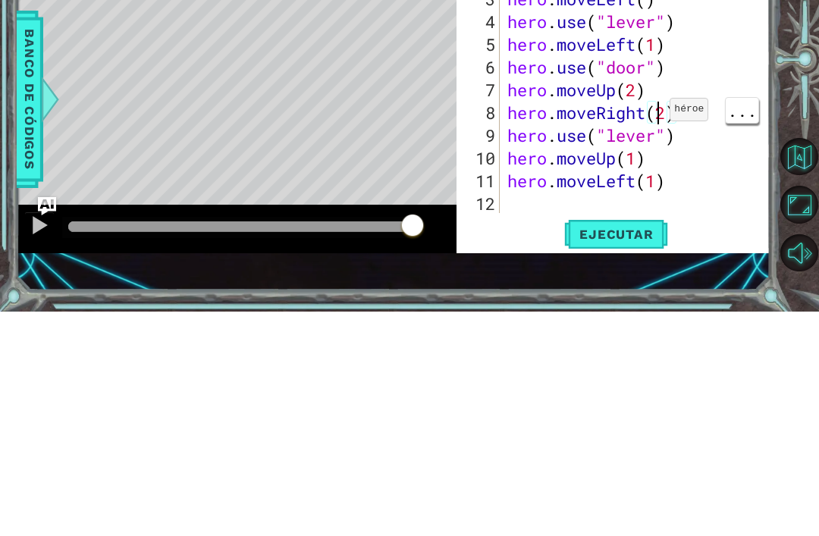
click at [694, 185] on div "hero . moveLeft ( 3 ) hero . moveUp ( 2 ) hero . moveLeft ( ) hero . use ( "lev…" at bounding box center [639, 326] width 271 height 318
click at [643, 443] on button "Ejecutar" at bounding box center [616, 458] width 104 height 31
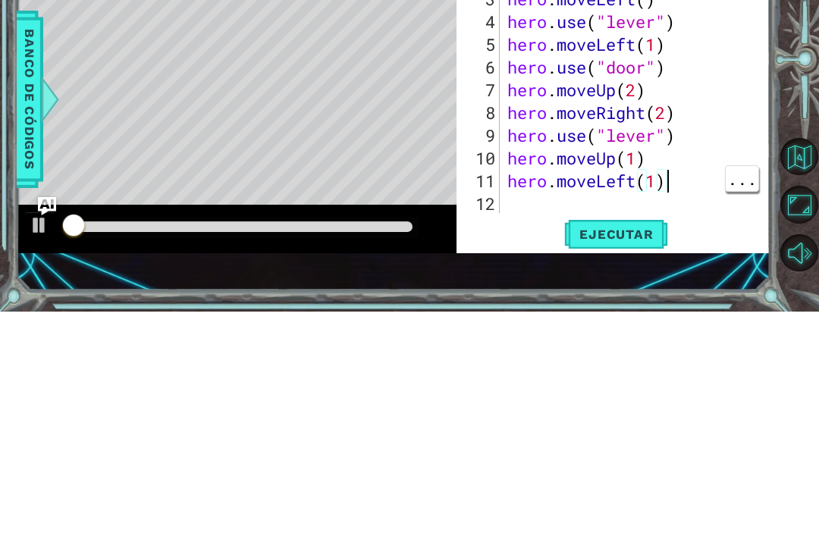
scroll to position [12, 0]
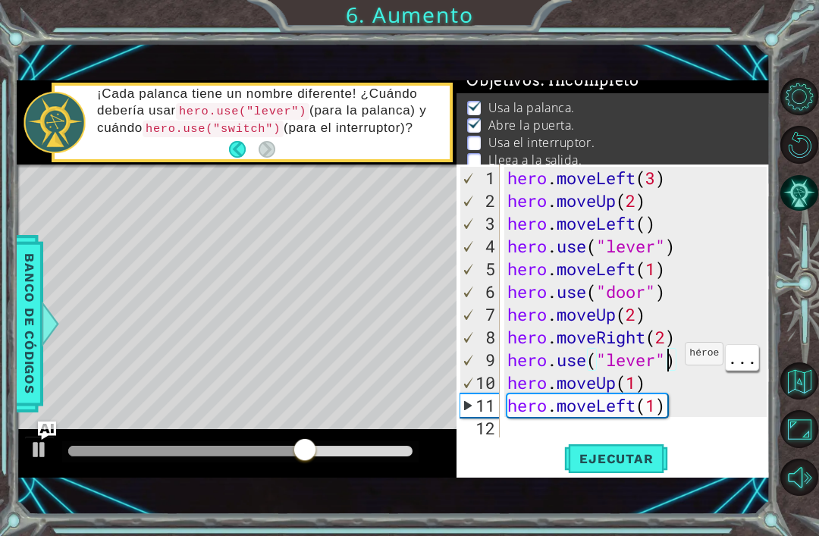
click at [664, 357] on div "hero . moveLeft ( 3 ) hero . moveUp ( 2 ) hero . moveLeft ( ) hero . use ( "lev…" at bounding box center [639, 326] width 271 height 318
click at [679, 362] on div "hero . moveLeft ( 3 ) hero . moveUp ( 2 ) hero . moveLeft ( ) hero . use ( "lev…" at bounding box center [639, 326] width 271 height 318
click at [754, 92] on div "Objetivos : Incompleto" at bounding box center [612, 80] width 313 height 25
click at [694, 363] on div "hero . moveLeft ( 3 ) hero . moveUp ( 2 ) hero . moveLeft ( ) hero . use ( "lev…" at bounding box center [639, 326] width 271 height 318
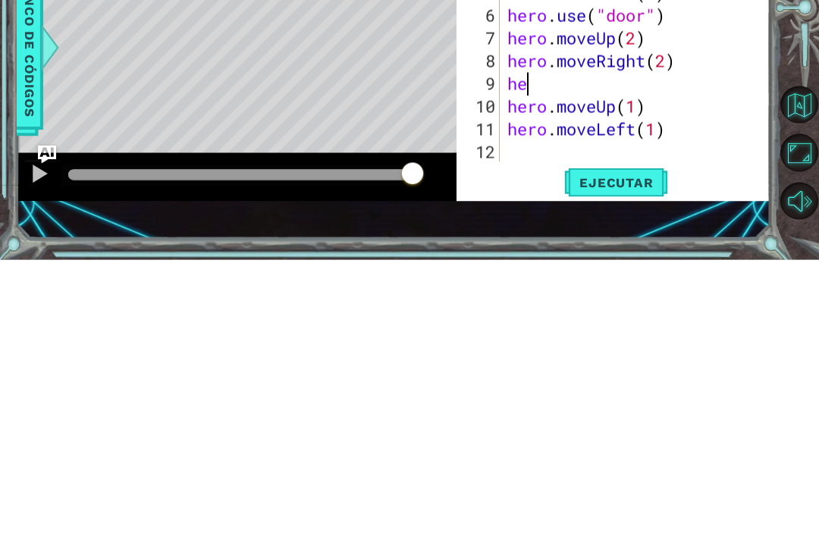
scroll to position [0, 0]
type textarea "h"
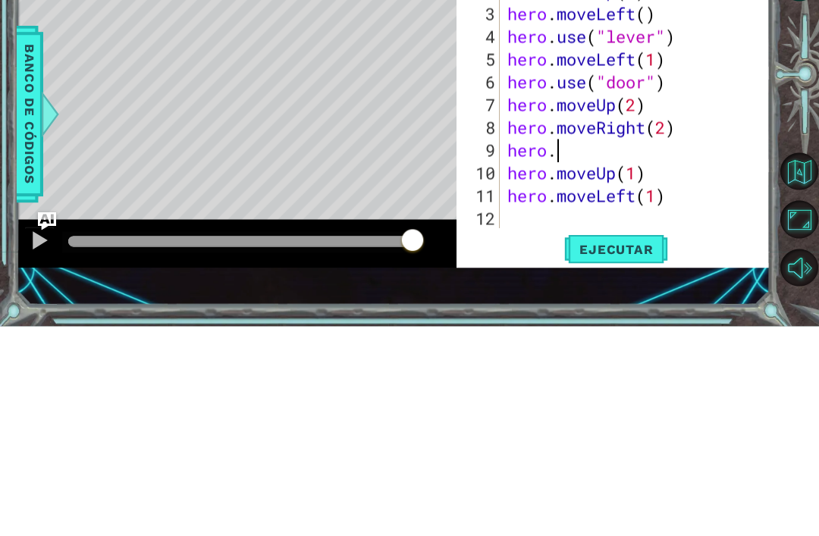
click at [566, 167] on div "hero . moveLeft ( 3 ) hero . moveUp ( 2 ) hero . moveLeft ( ) hero . use ( "lev…" at bounding box center [639, 326] width 271 height 318
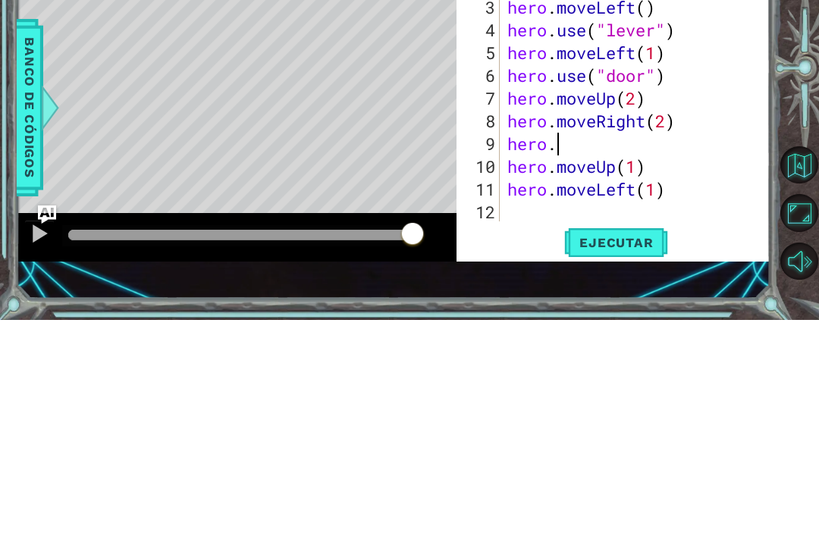
scroll to position [0, 2]
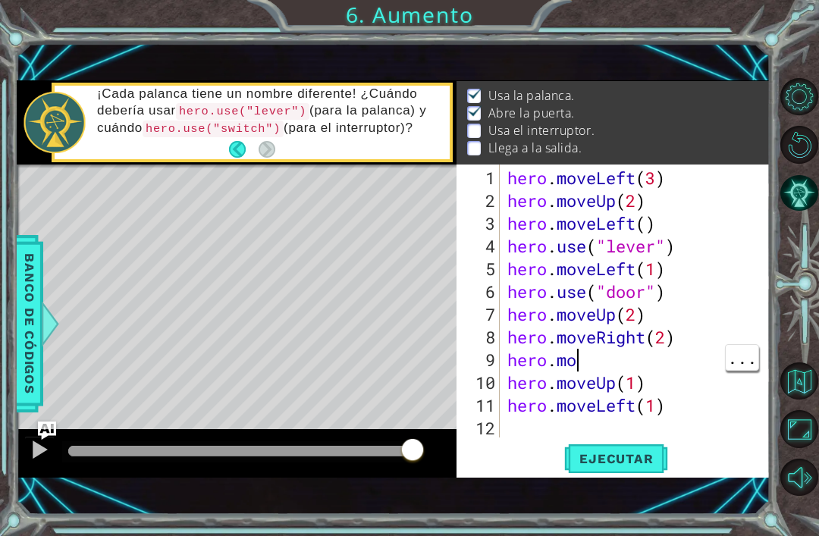
click at [613, 365] on div "hero . moveLeft ( 3 ) hero . moveUp ( 2 ) hero . moveLeft ( ) hero . use ( "lev…" at bounding box center [639, 326] width 271 height 318
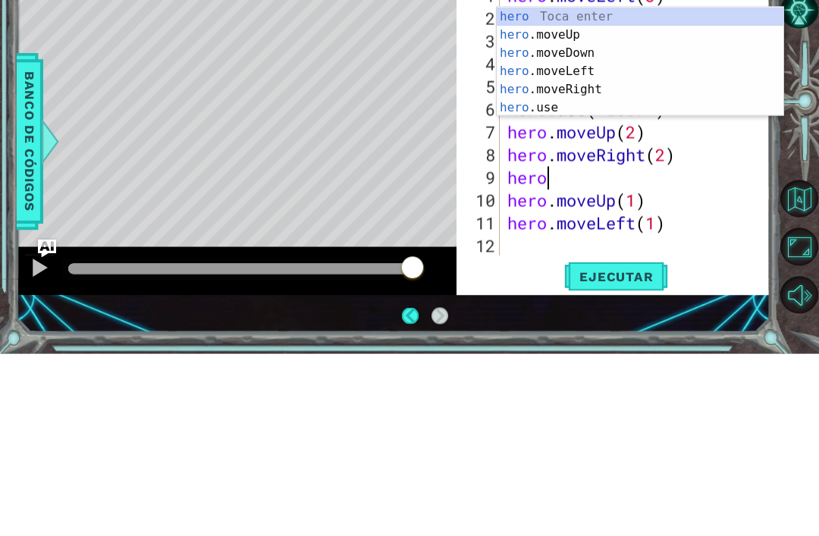
scroll to position [0, 1]
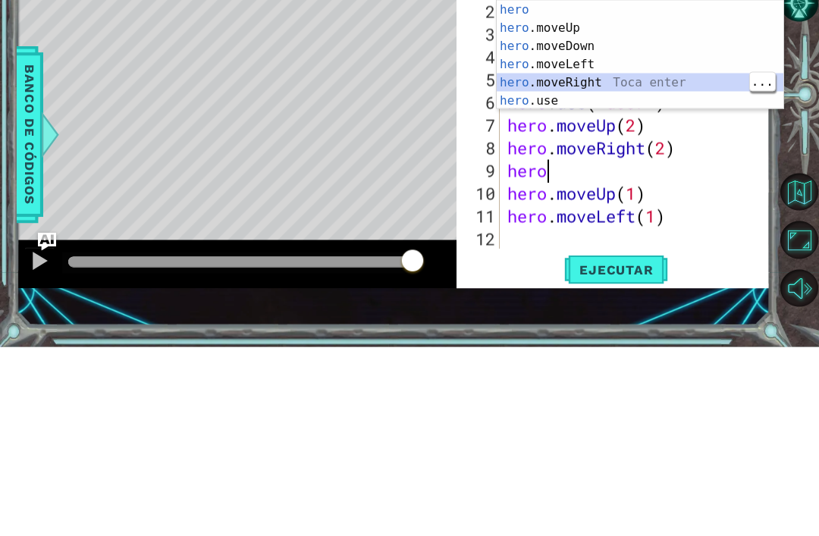
click at [628, 190] on div "hero Toca enter hero .moveUp Toca enter hero .moveDown Toca enter hero .moveLef…" at bounding box center [640, 263] width 287 height 146
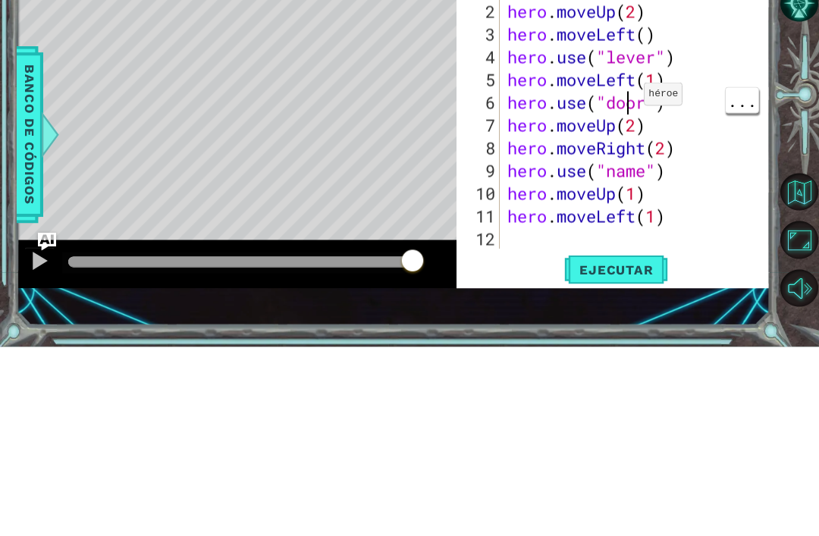
click at [650, 178] on div "hero . moveLeft ( 3 ) hero . moveUp ( 2 ) hero . moveLeft ( ) hero . use ( "lev…" at bounding box center [639, 326] width 271 height 318
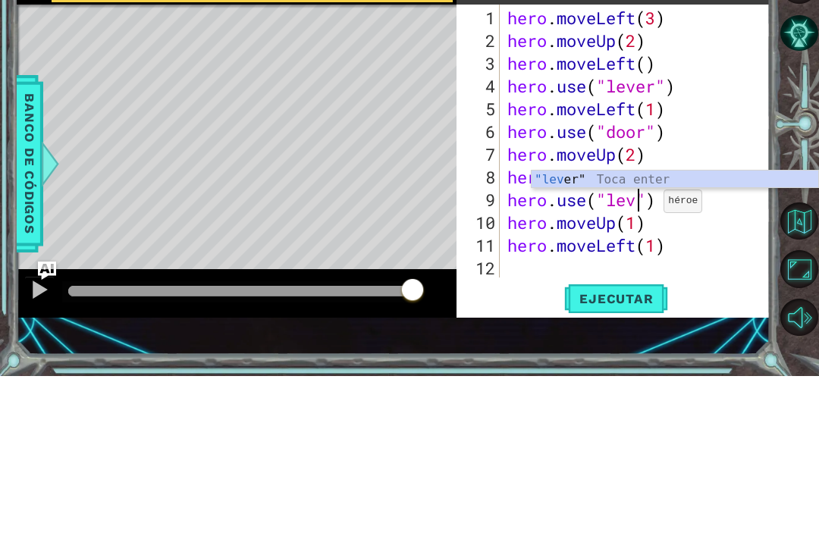
scroll to position [0, 7]
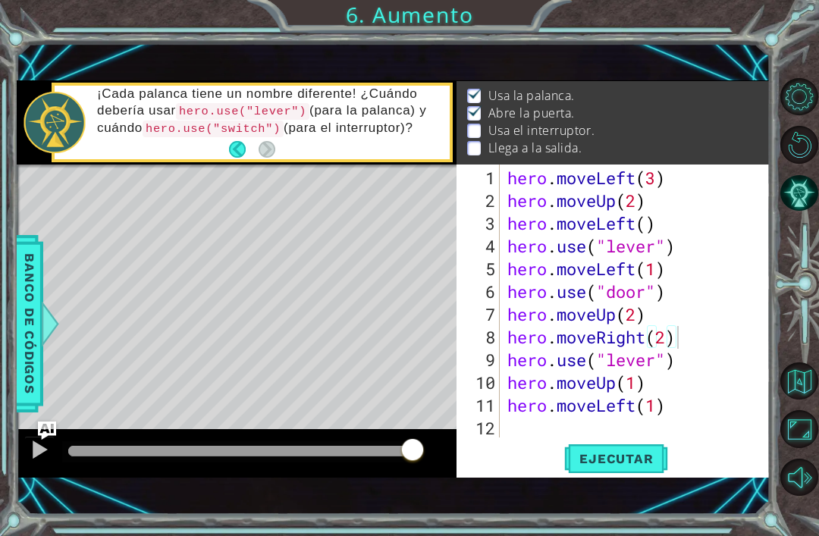
click at [652, 459] on span "Ejecutar" at bounding box center [616, 458] width 104 height 15
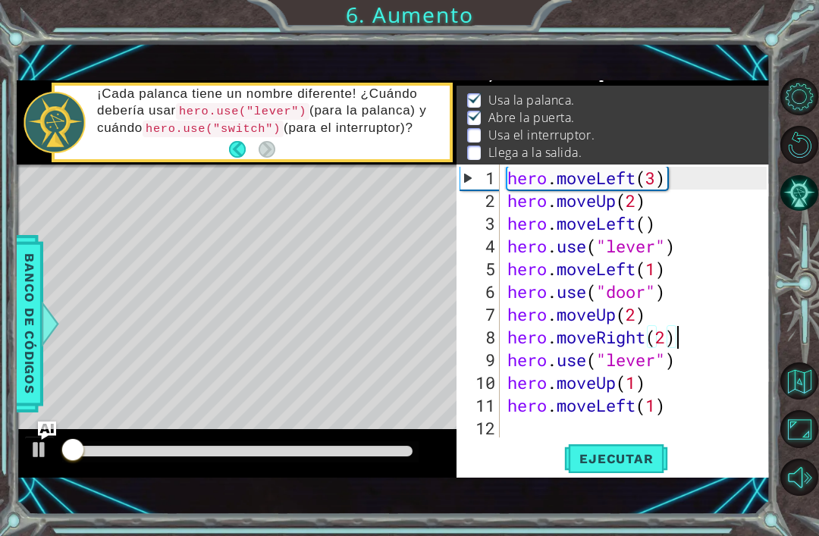
scroll to position [12, 0]
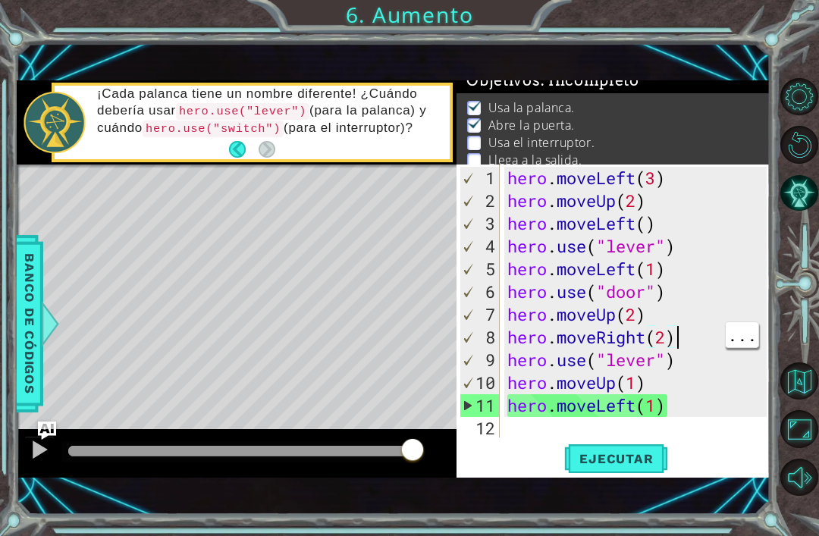
click at [688, 343] on div "hero . moveLeft ( 3 ) hero . moveUp ( 2 ) hero . moveLeft ( ) hero . use ( "lev…" at bounding box center [639, 326] width 271 height 318
click at [629, 466] on span "Ejecutar" at bounding box center [616, 458] width 104 height 15
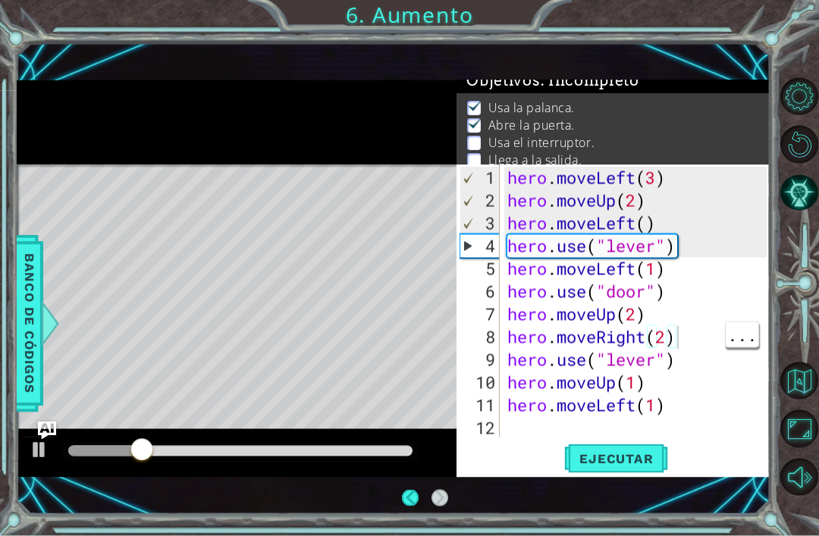
scroll to position [44, 0]
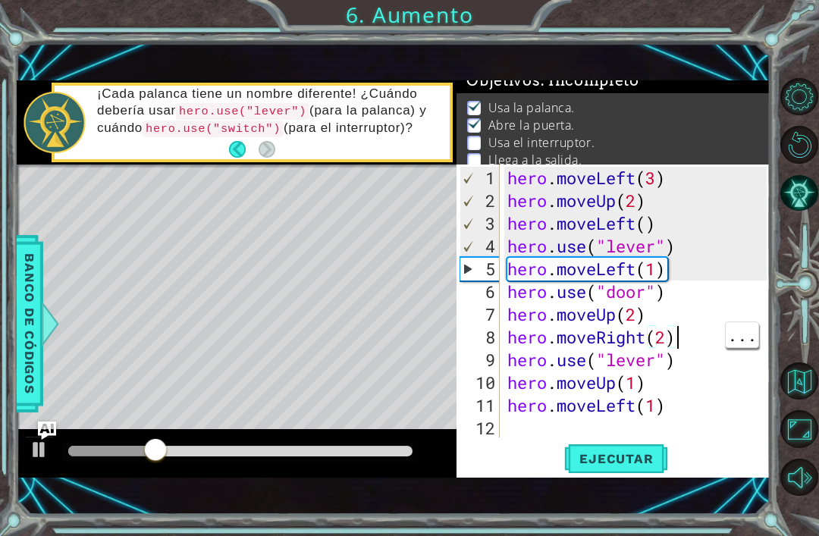
click at [471, 302] on div "6" at bounding box center [479, 291] width 40 height 23
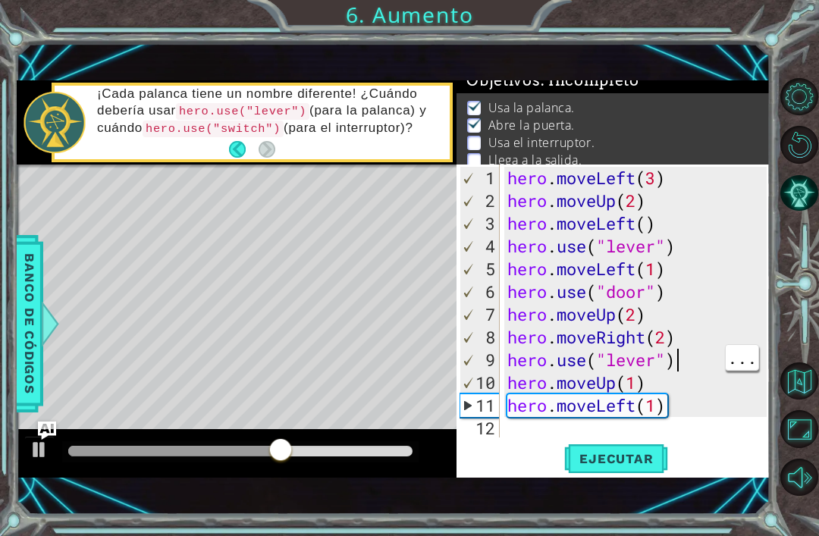
click at [675, 368] on div "hero . moveLeft ( 3 ) hero . moveUp ( 2 ) hero . moveLeft ( ) hero . use ( "lev…" at bounding box center [639, 326] width 271 height 318
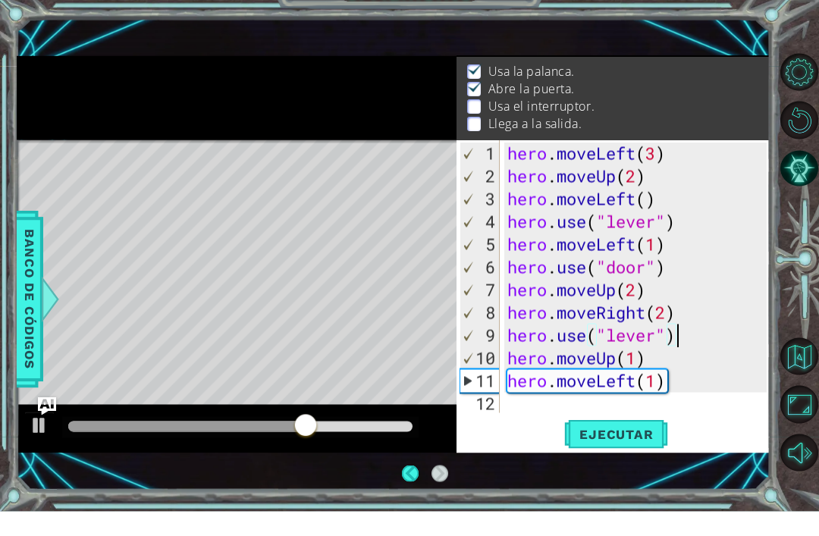
scroll to position [24, 0]
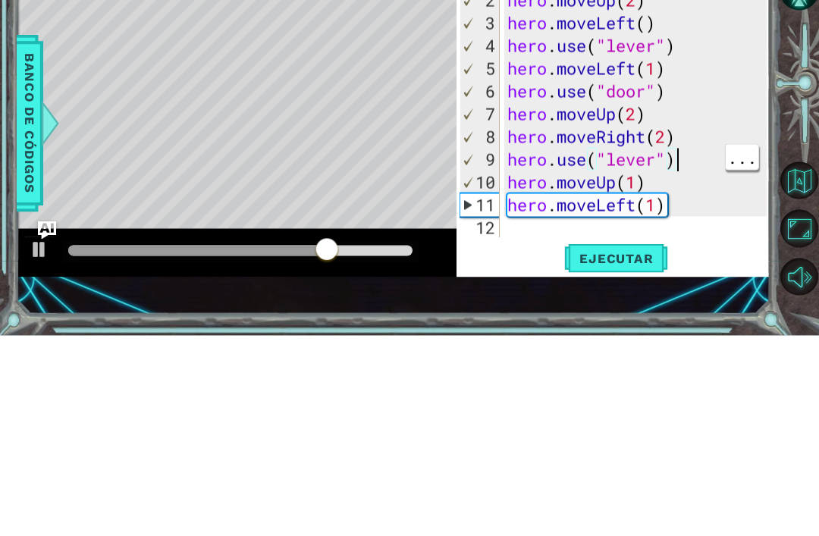
click at [690, 167] on div "hero . moveLeft ( 3 ) hero . moveUp ( 2 ) hero . moveLeft ( ) hero . use ( "lev…" at bounding box center [639, 326] width 271 height 318
type textarea "hero.moveRight(2)"
click at [697, 167] on div "hero . moveLeft ( 3 ) hero . moveUp ( 2 ) hero . moveLeft ( ) hero . use ( "lev…" at bounding box center [639, 326] width 271 height 318
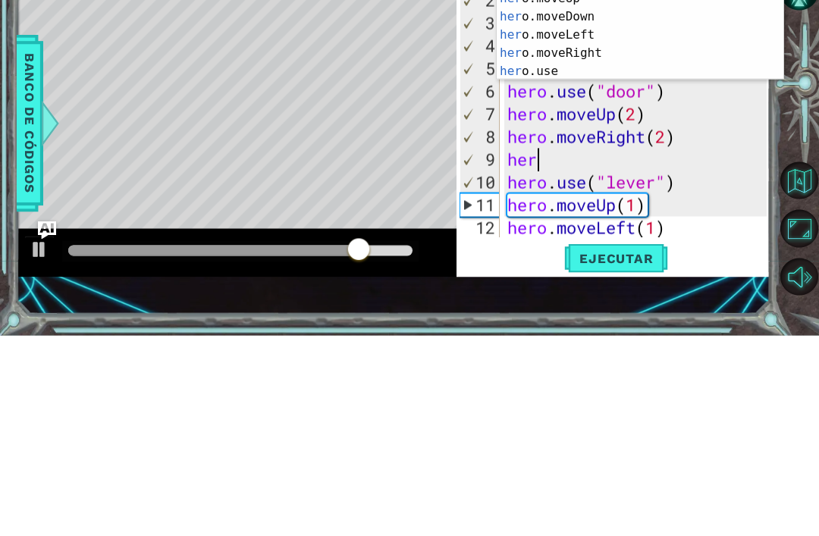
scroll to position [0, 1]
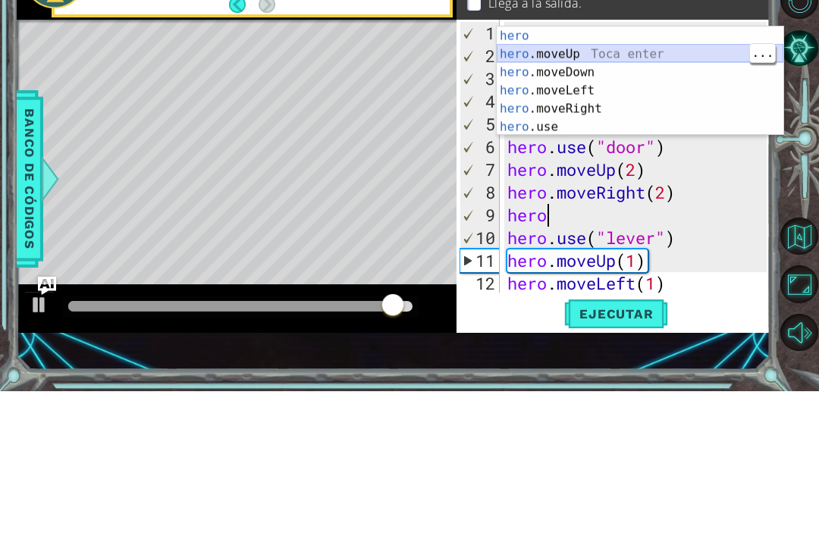
click at [629, 171] on div "hero Toca enter hero .moveUp Toca enter hero .moveDown Toca enter hero .moveLef…" at bounding box center [640, 244] width 287 height 146
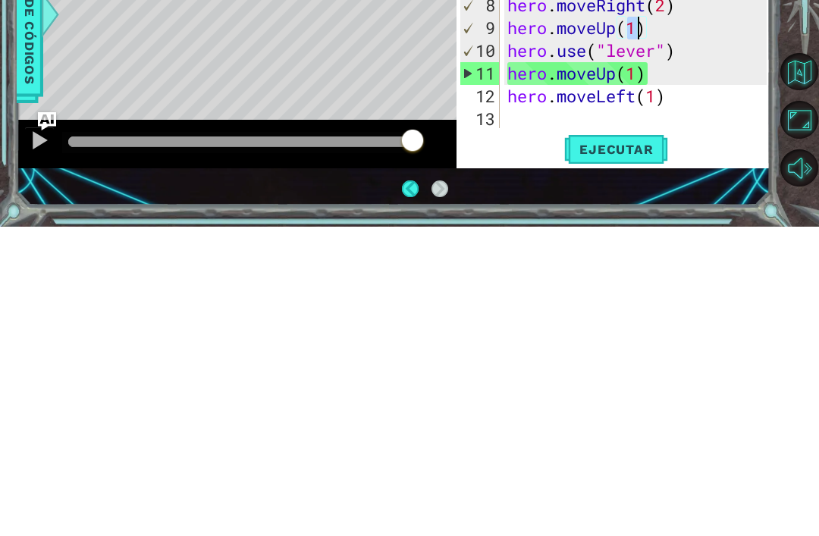
scroll to position [49, 0]
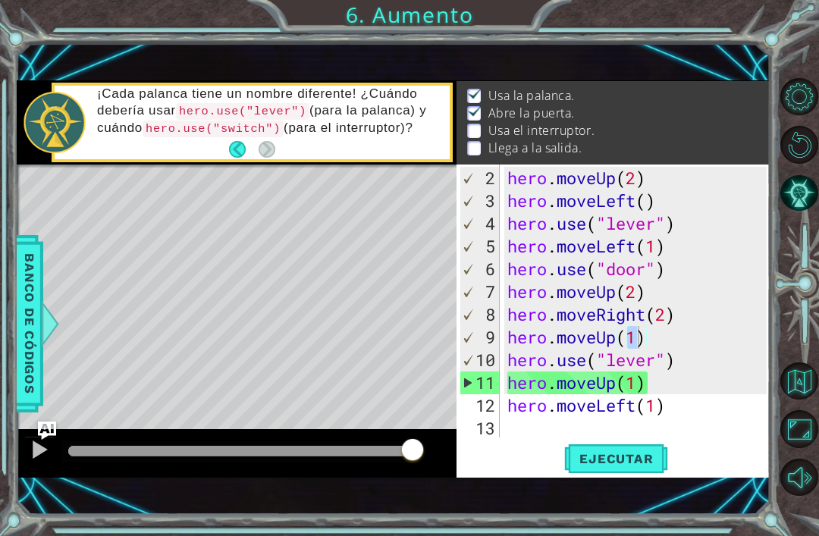
click at [645, 454] on span "Ejecutar" at bounding box center [616, 458] width 104 height 15
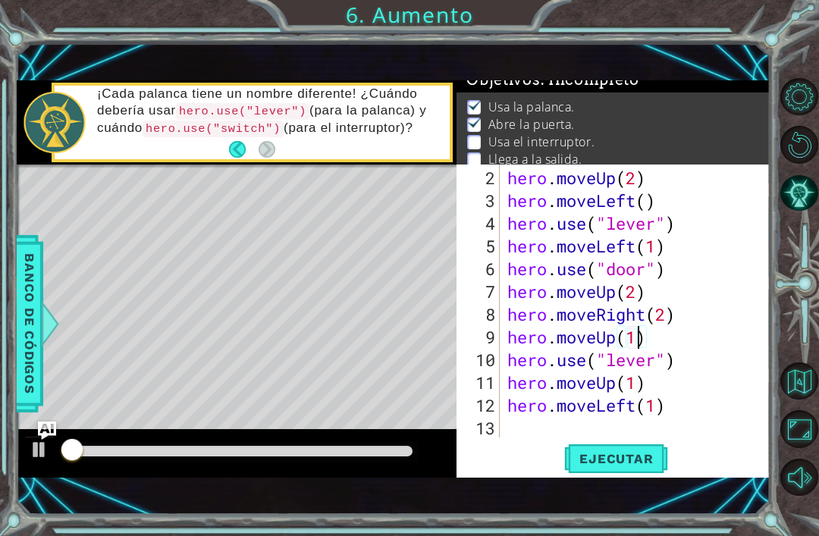
scroll to position [12, 0]
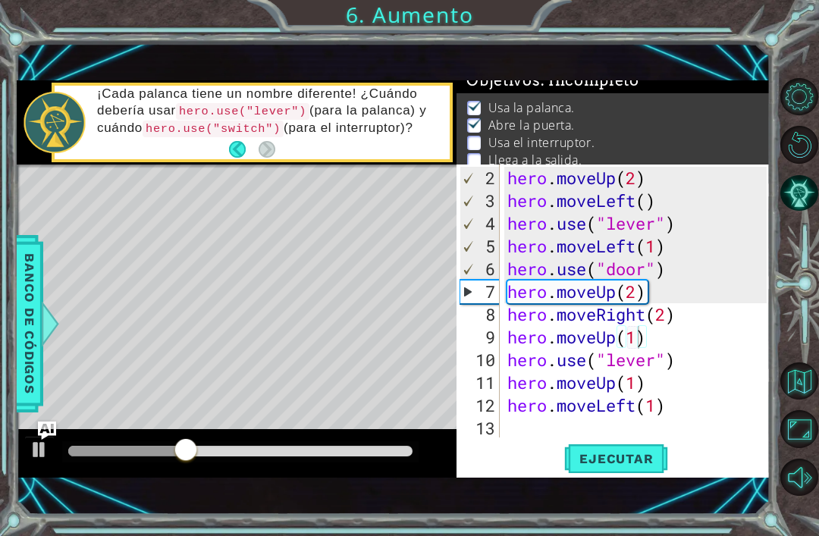
click at [816, 193] on button "Pista IA" at bounding box center [798, 192] width 37 height 37
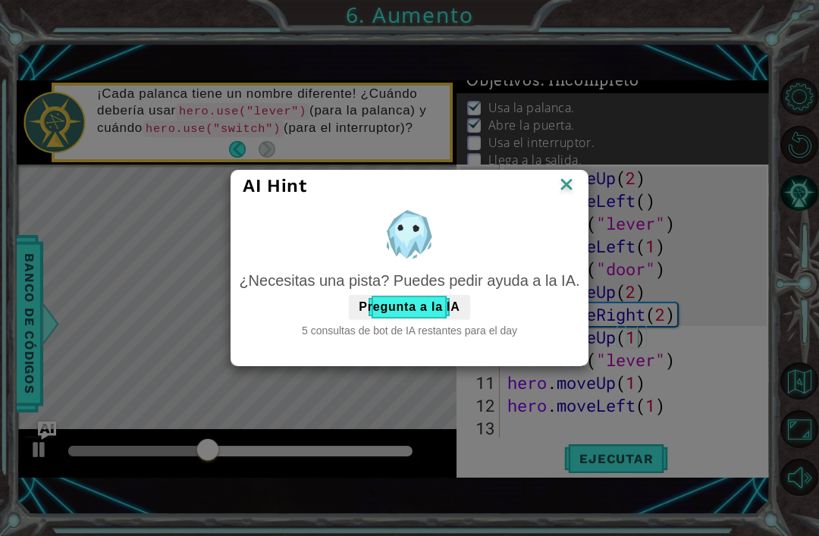
click at [567, 185] on img at bounding box center [566, 185] width 20 height 23
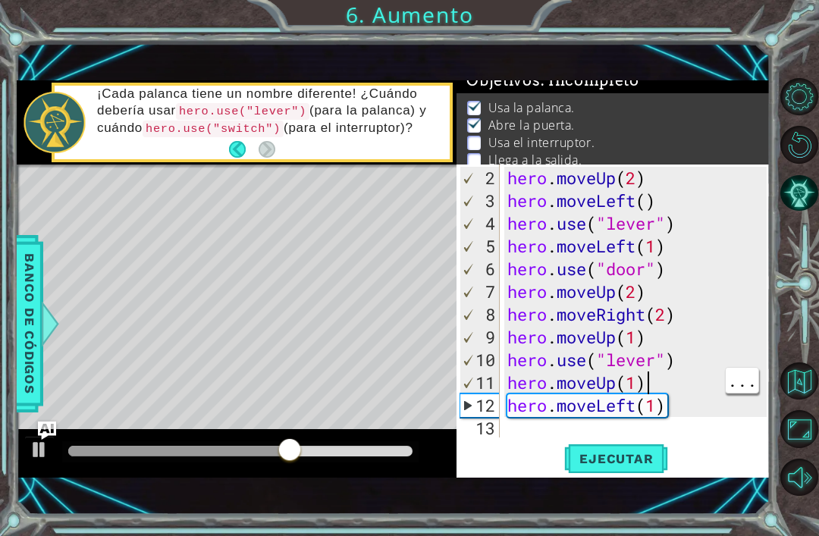
click at [650, 381] on div "hero . moveUp ( 2 ) hero . moveLeft ( ) hero . use ( "lever" ) hero . moveLeft …" at bounding box center [639, 326] width 270 height 318
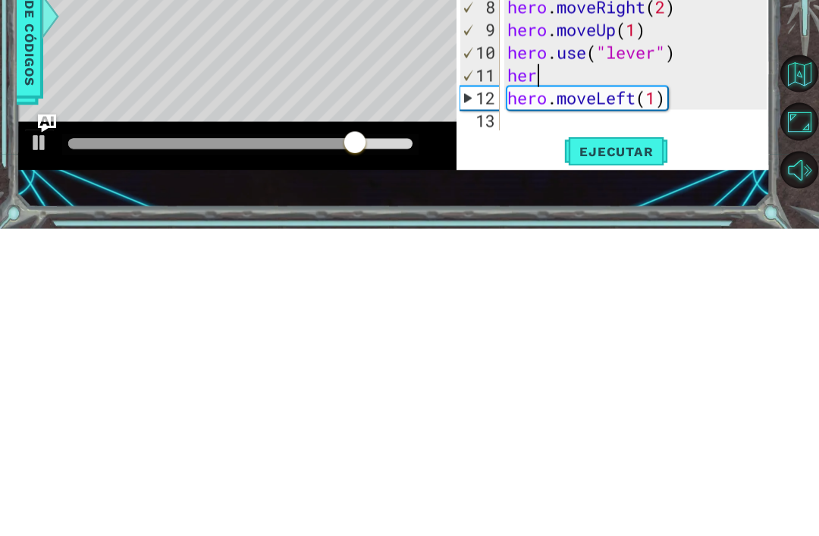
scroll to position [0, 0]
type textarea "h"
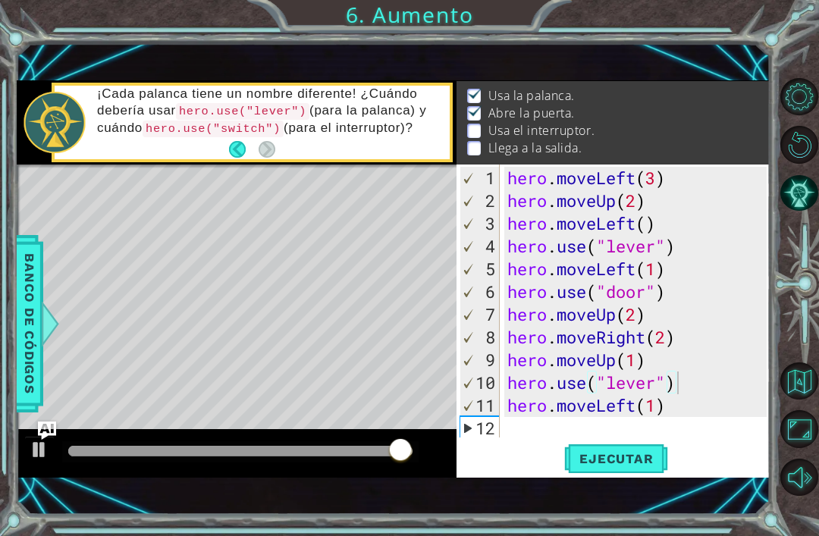
click at [644, 460] on span "Ejecutar" at bounding box center [616, 458] width 104 height 15
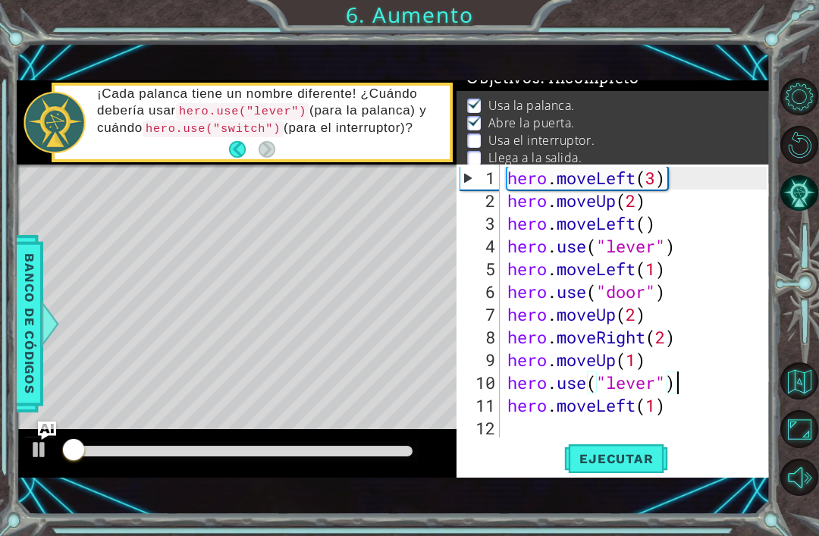
scroll to position [12, 0]
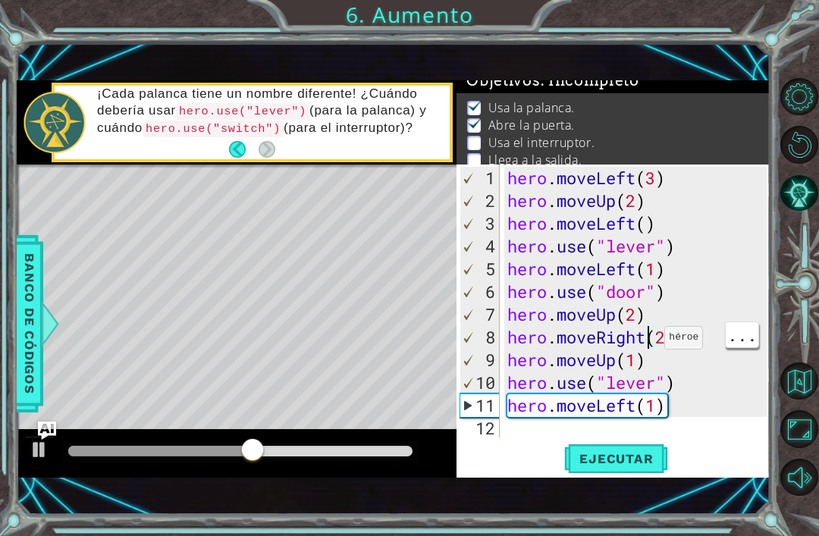
click at [648, 362] on div "hero . moveLeft ( 3 ) hero . moveUp ( 2 ) hero . moveLeft ( ) hero . use ( "lev…" at bounding box center [639, 326] width 270 height 318
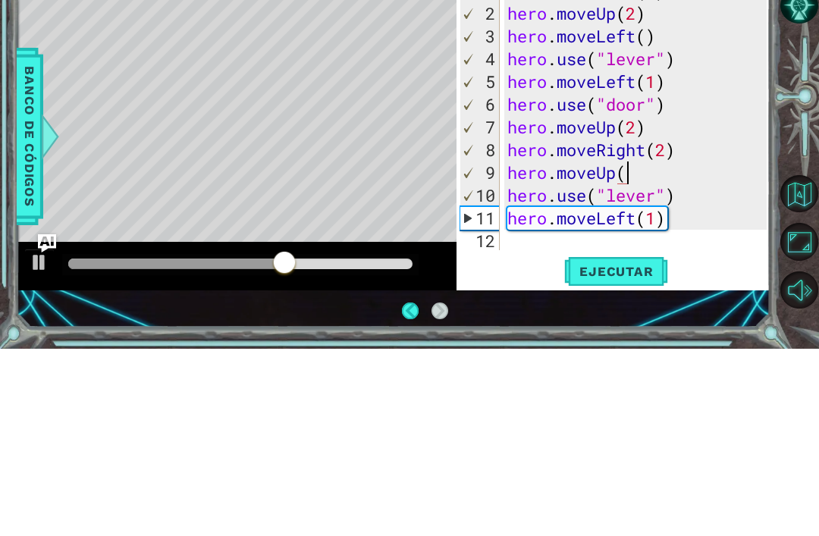
scroll to position [24, 0]
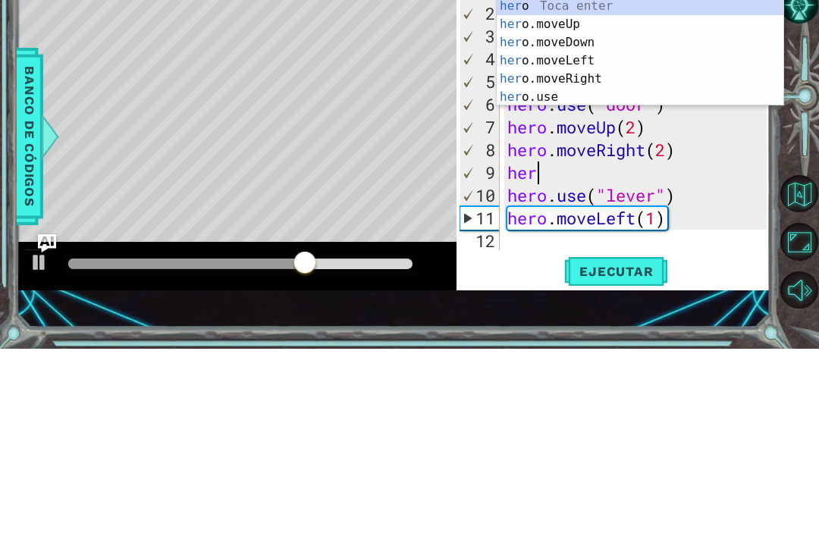
type textarea "h"
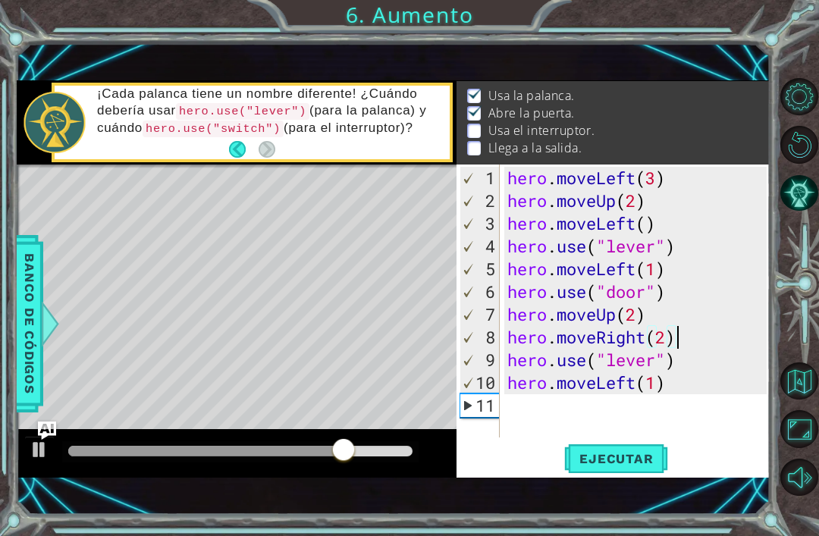
click at [644, 449] on button "Ejecutar" at bounding box center [616, 458] width 104 height 31
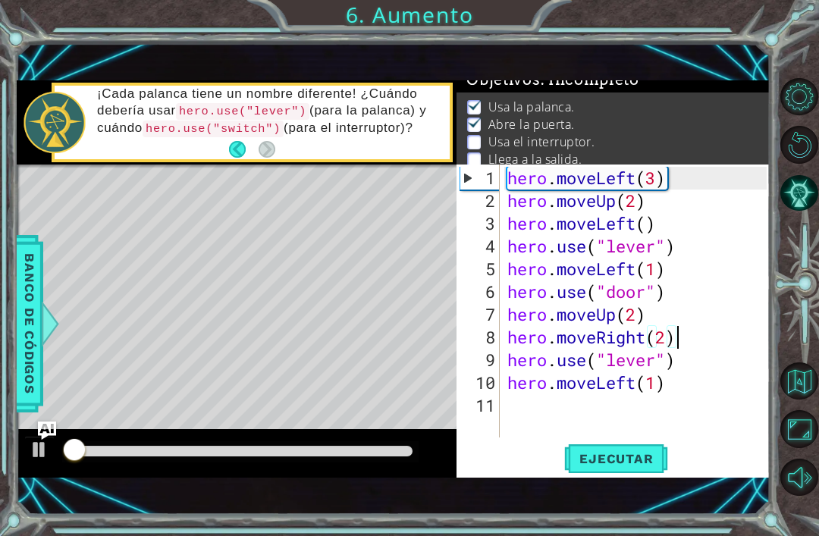
scroll to position [12, 0]
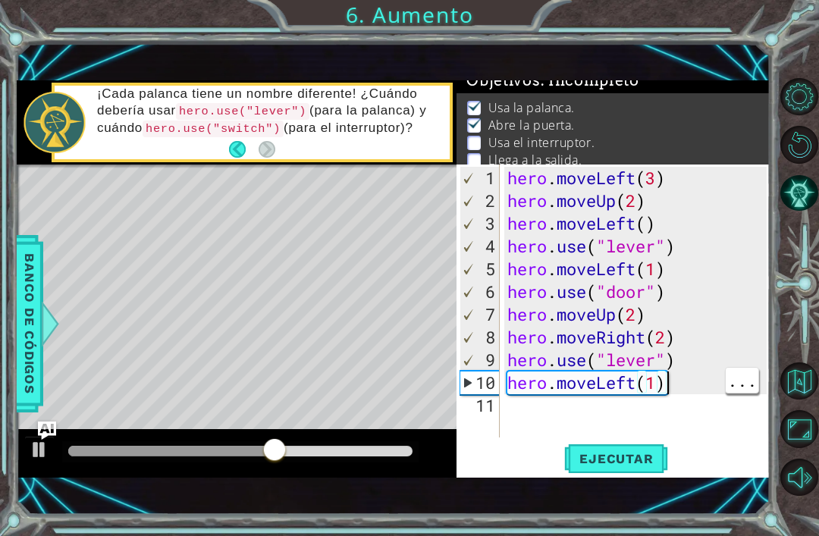
click at [669, 387] on div "hero . moveLeft ( 3 ) hero . moveUp ( 2 ) hero . moveLeft ( ) hero . use ( "lev…" at bounding box center [639, 326] width 270 height 318
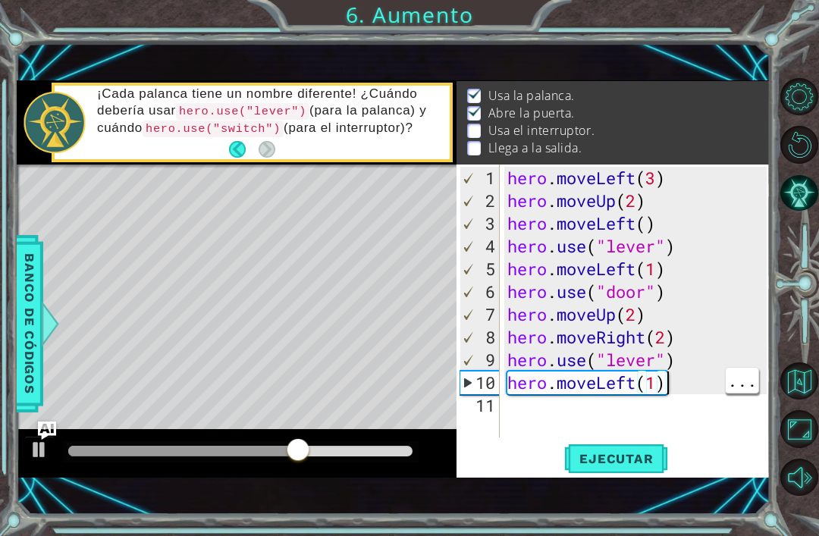
scroll to position [24, 0]
type textarea "hero.moveRight(2)"
click at [692, 334] on div "hero . moveLeft ( 3 ) hero . moveUp ( 2 ) hero . moveLeft ( ) hero . use ( "lev…" at bounding box center [639, 326] width 270 height 318
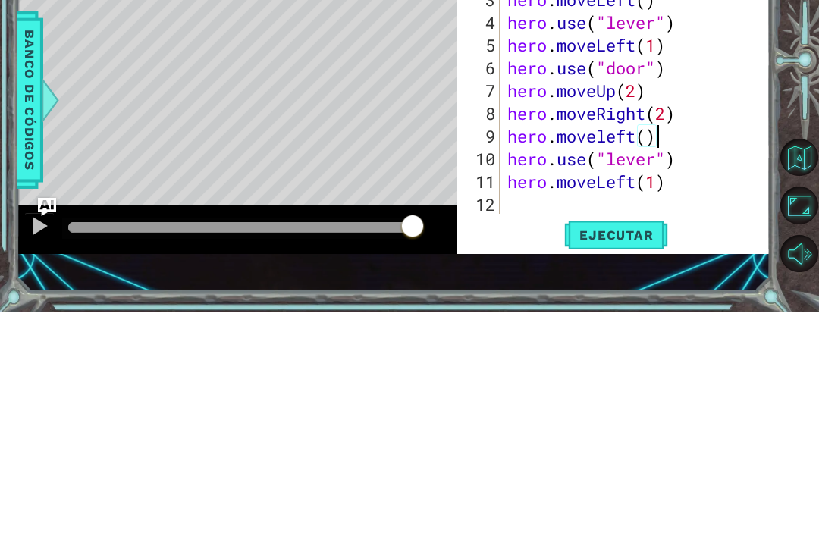
scroll to position [0, 6]
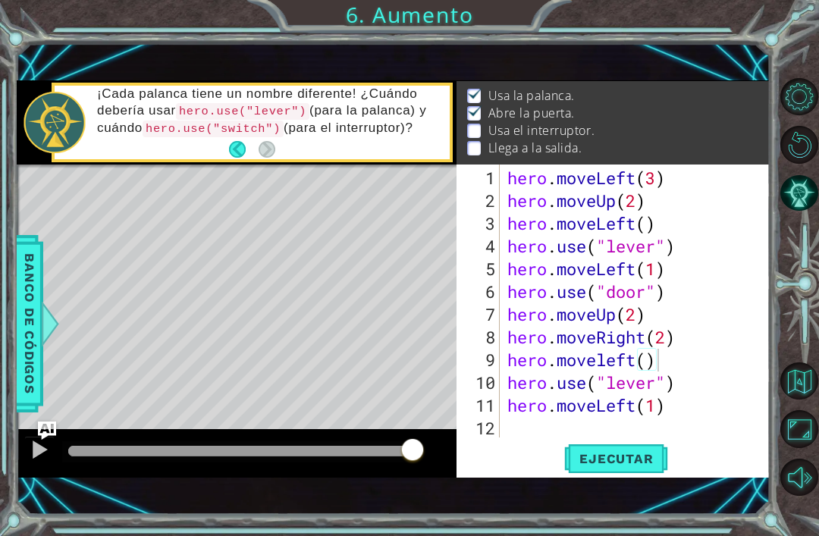
click at [631, 451] on span "Ejecutar" at bounding box center [616, 458] width 104 height 15
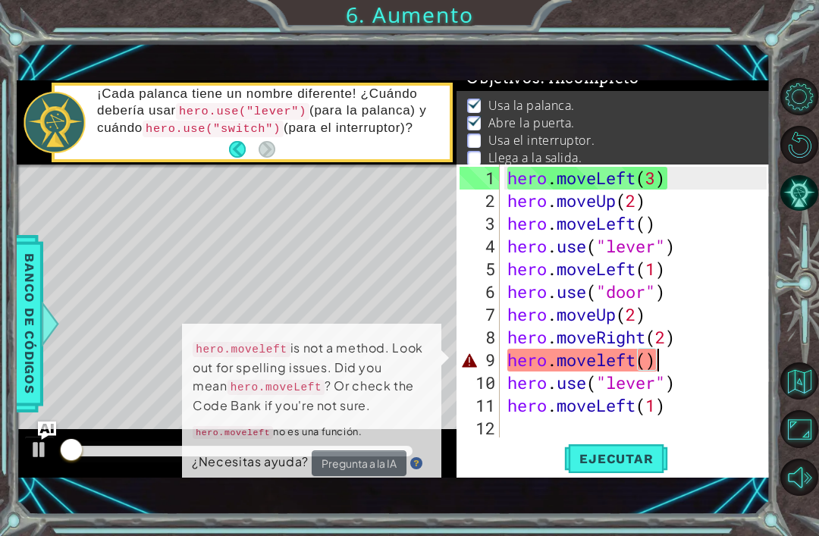
scroll to position [12, 0]
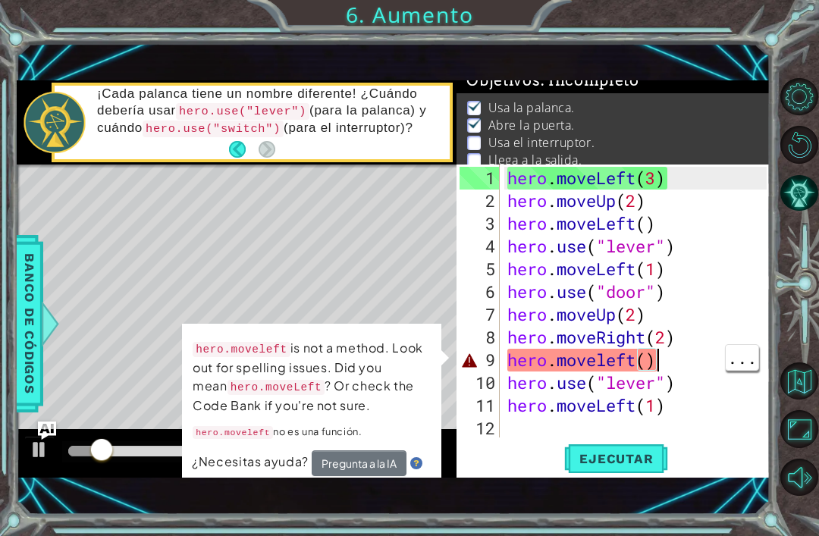
click at [688, 367] on div "hero . moveLeft ( 3 ) hero . moveUp ( 2 ) hero . moveLeft ( ) hero . use ( "lev…" at bounding box center [639, 326] width 270 height 318
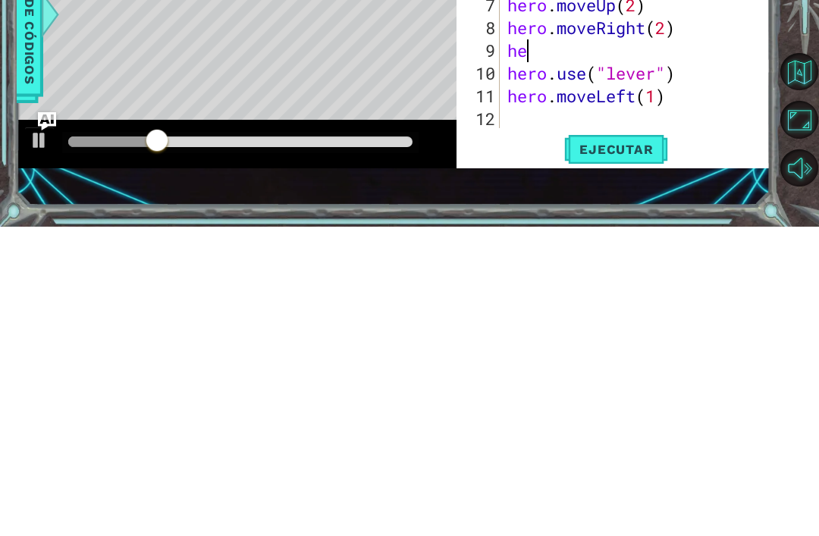
scroll to position [0, 0]
type textarea "h"
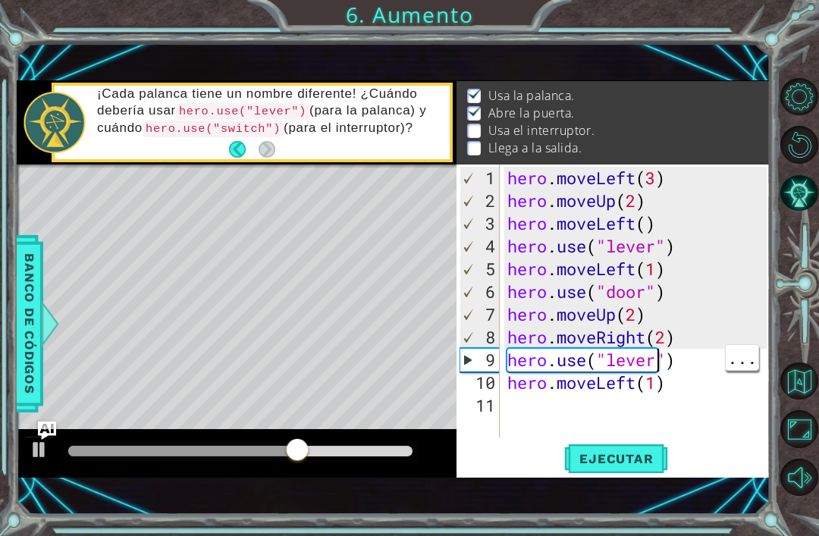
click at [697, 365] on div "hero . moveLeft ( 3 ) hero . moveUp ( 2 ) hero . moveLeft ( ) hero . use ( "lev…" at bounding box center [639, 326] width 270 height 318
click at [704, 508] on div "1 ההההההההההההההההההההההההההההההההההההההההההההההההההההההההההההההההההההההההההההה…" at bounding box center [394, 279] width 754 height 472
click at [165, 149] on div "¡Cada palanca tiene un nombre diferente! ¿Cuándo debería usar hero.use("lever")…" at bounding box center [267, 122] width 363 height 89
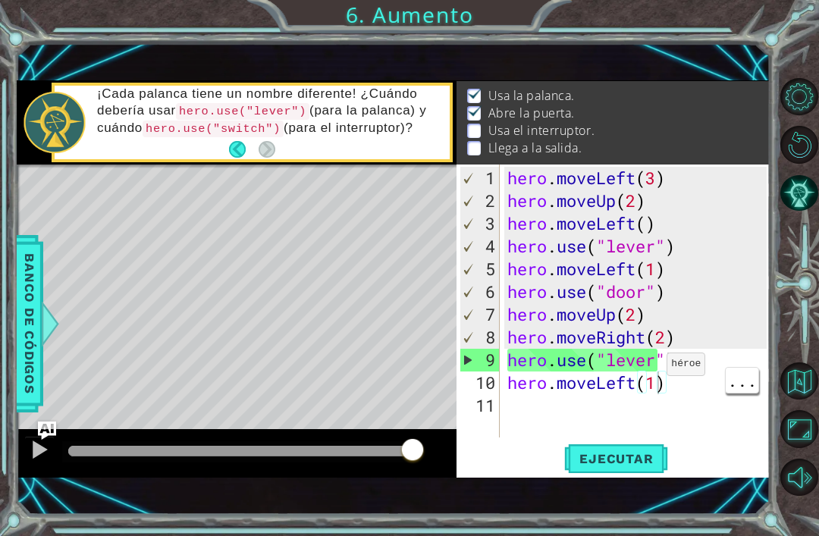
click at [653, 371] on div "hero . moveLeft ( 3 ) hero . moveUp ( 2 ) hero . moveLeft ( ) hero . use ( "lev…" at bounding box center [639, 326] width 270 height 318
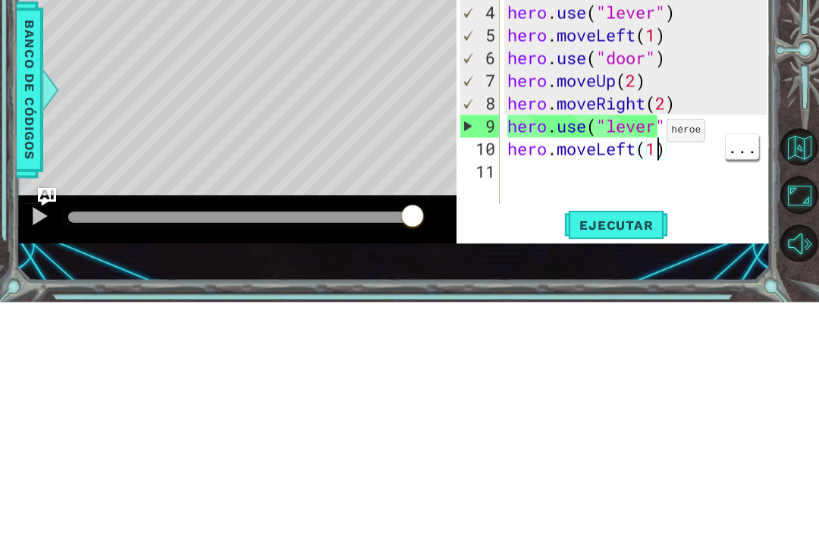
click at [657, 167] on div "hero . moveLeft ( 3 ) hero . moveUp ( 2 ) hero . moveLeft ( ) hero . use ( "lev…" at bounding box center [639, 326] width 270 height 318
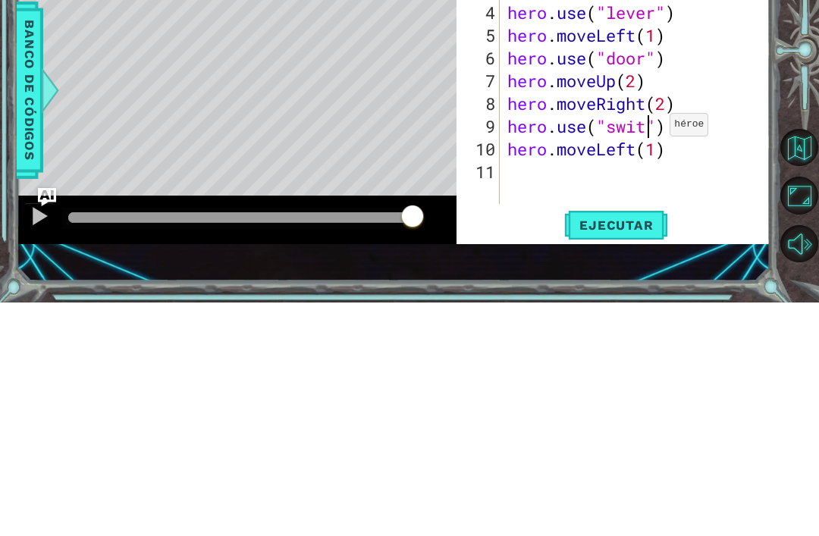
scroll to position [0, 7]
type textarea "hero.use("switch")"
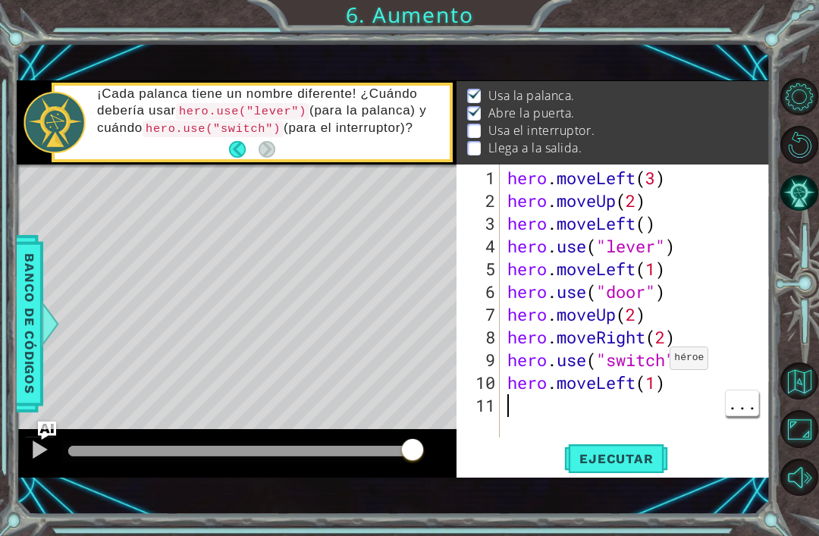
scroll to position [0, 0]
click at [692, 359] on div "hero . moveLeft ( 3 ) hero . moveUp ( 2 ) hero . moveLeft ( ) hero . use ( "lev…" at bounding box center [639, 326] width 270 height 318
click at [622, 451] on span "Ejecutar" at bounding box center [616, 458] width 104 height 15
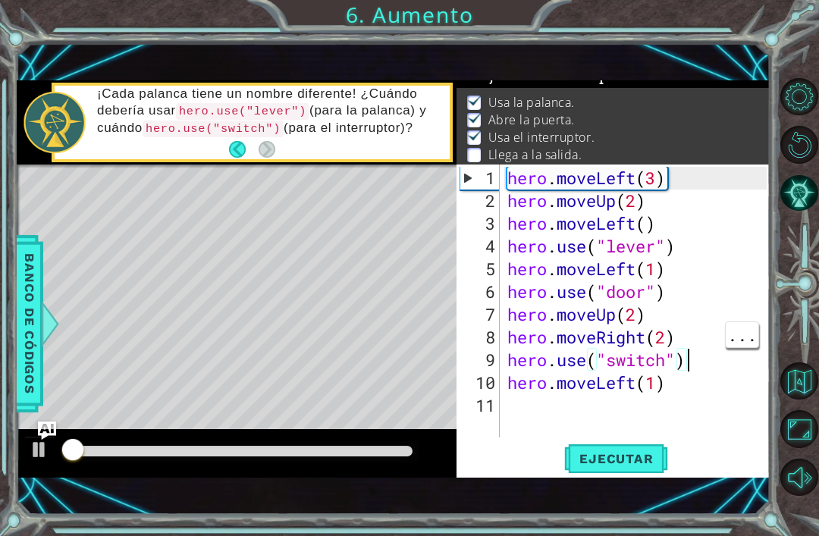
scroll to position [12, 0]
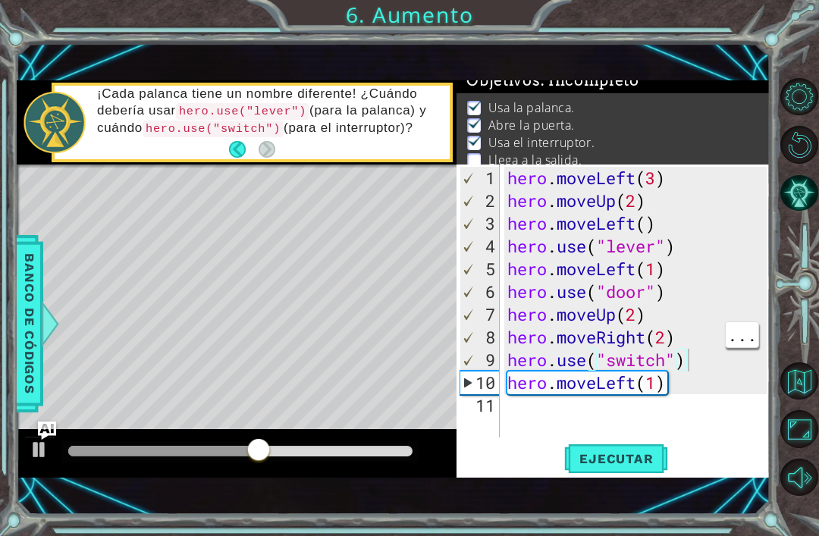
click at [692, 382] on div "hero . moveLeft ( 3 ) hero . moveUp ( 2 ) hero . moveLeft ( ) hero . use ( "lev…" at bounding box center [639, 326] width 270 height 318
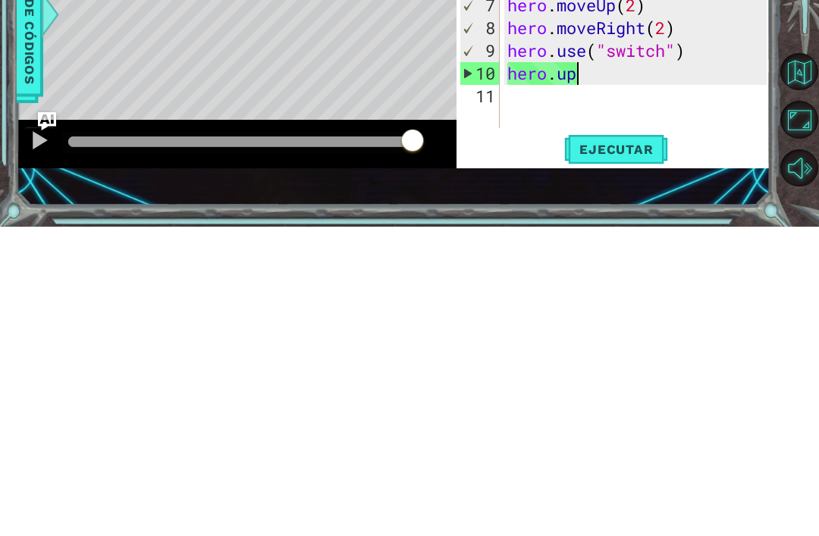
scroll to position [49, 0]
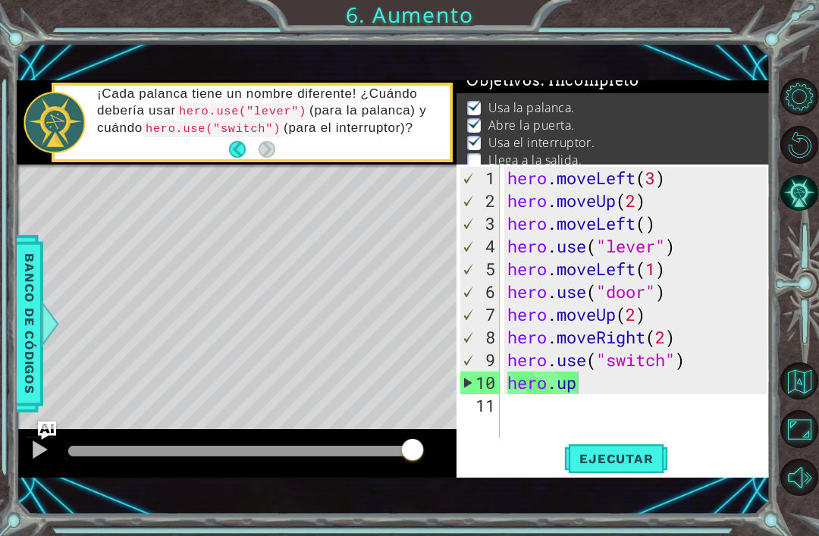
click at [635, 447] on button "Ejecutar" at bounding box center [616, 458] width 104 height 31
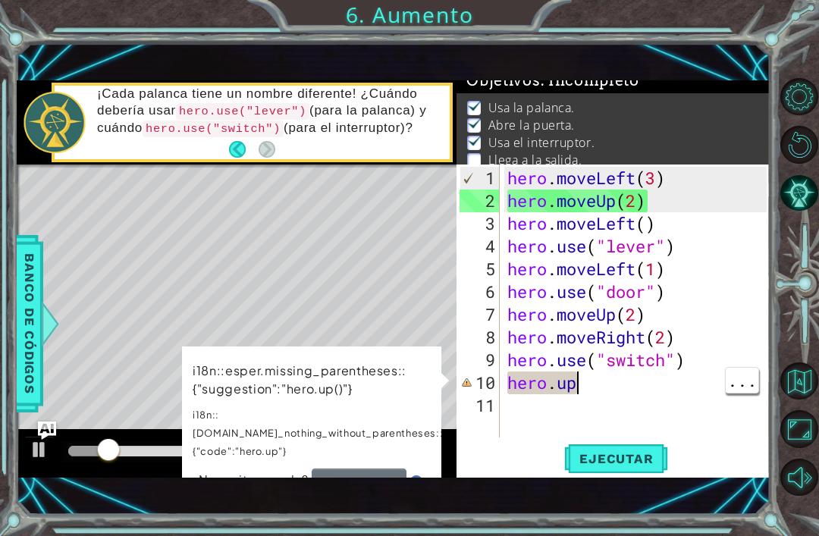
click at [662, 379] on div "hero . moveLeft ( 3 ) hero . moveUp ( 2 ) hero . moveLeft ( ) hero . use ( "lev…" at bounding box center [639, 326] width 270 height 318
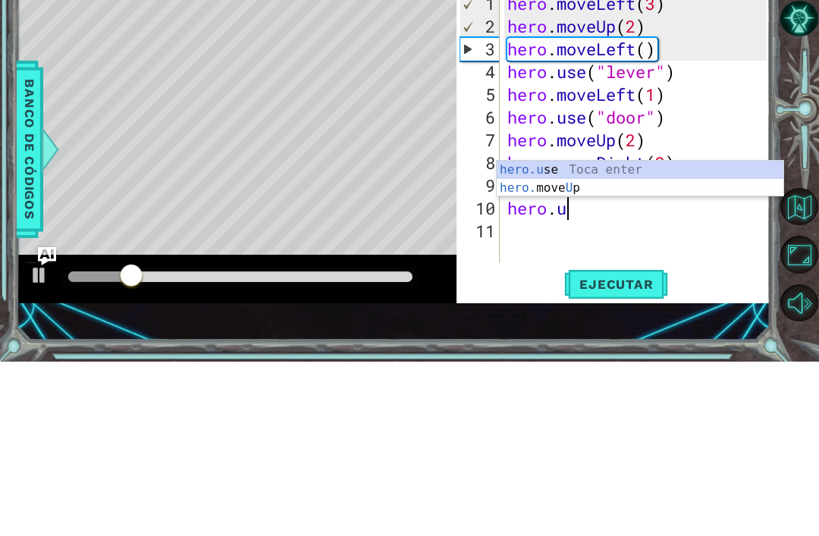
scroll to position [0, 2]
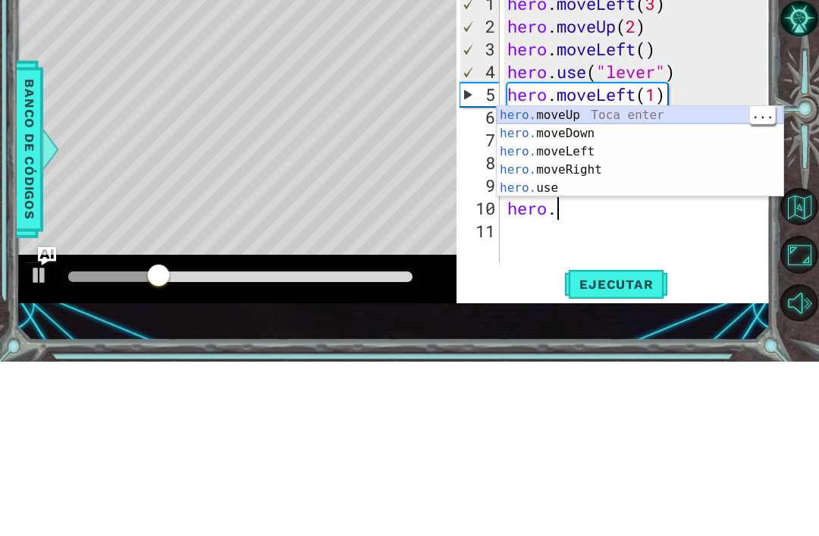
click at [632, 280] on div "hero. moveUp Toca enter hero. moveDown Toca enter hero. moveLeft Toca enter her…" at bounding box center [640, 343] width 287 height 127
type textarea "hero.moveUp(1)"
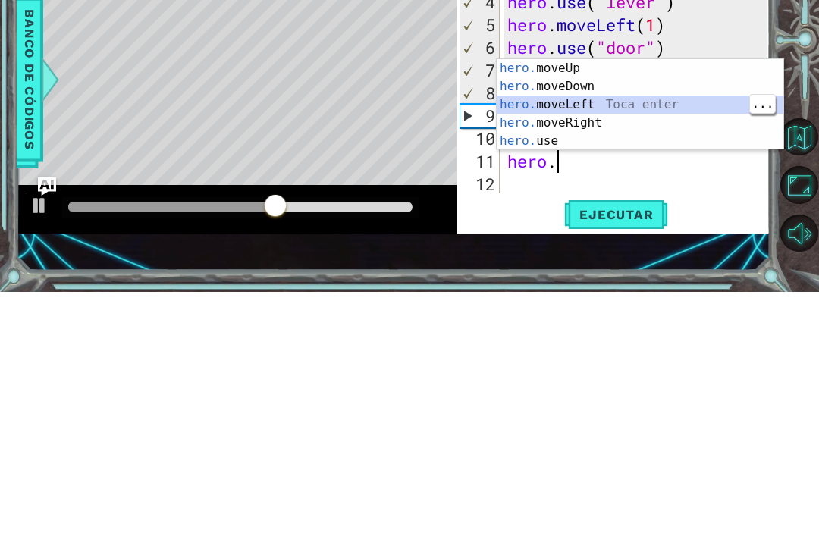
click at [681, 303] on div "hero. moveUp Toca enter hero. moveDown Toca enter hero. moveLeft Toca enter her…" at bounding box center [640, 366] width 287 height 127
type textarea "hero.moveLeft(1)"
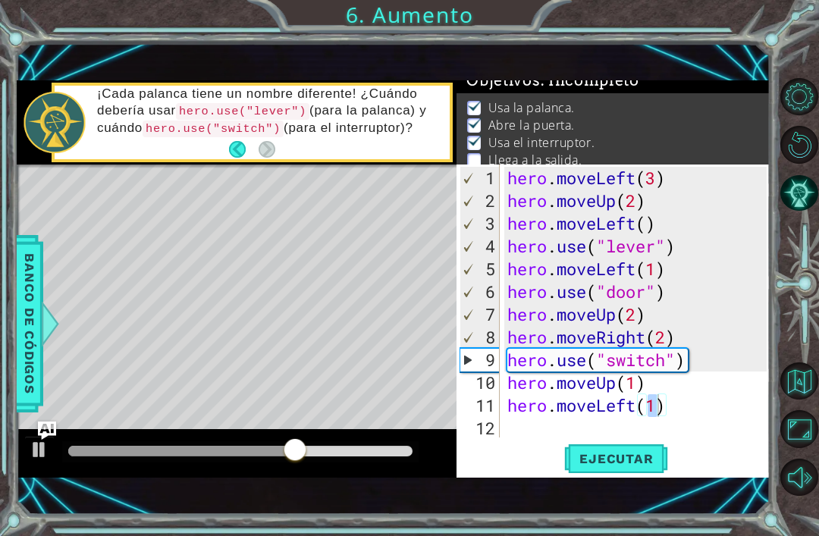
click at [631, 475] on button "Ejecutar" at bounding box center [616, 458] width 104 height 31
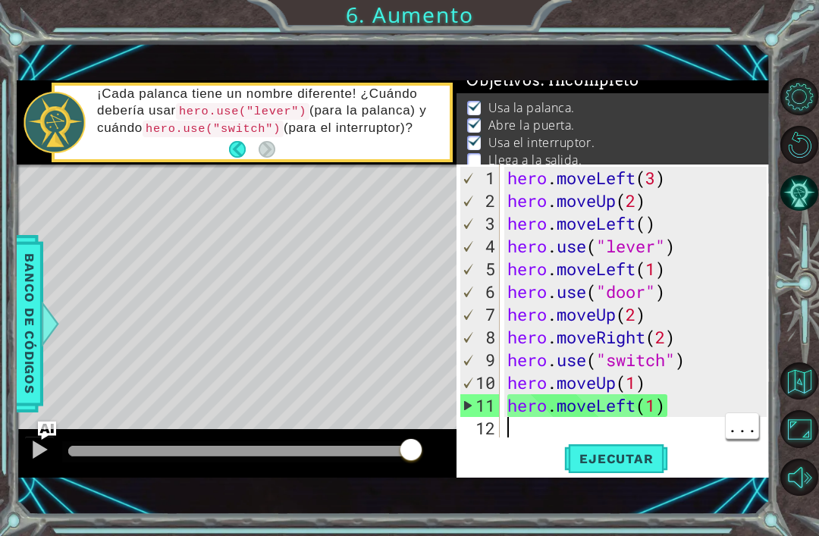
scroll to position [0, 0]
click at [674, 417] on div "hero . moveLeft ( 3 ) hero . moveUp ( 2 ) hero . moveLeft ( ) hero . use ( "lev…" at bounding box center [639, 326] width 270 height 318
click at [644, 379] on div "hero . moveLeft ( 3 ) hero . moveUp ( 2 ) hero . moveLeft ( ) hero . use ( "lev…" at bounding box center [639, 326] width 270 height 318
click at [470, 403] on div "11" at bounding box center [479, 405] width 39 height 23
click at [469, 411] on div "11" at bounding box center [479, 405] width 39 height 23
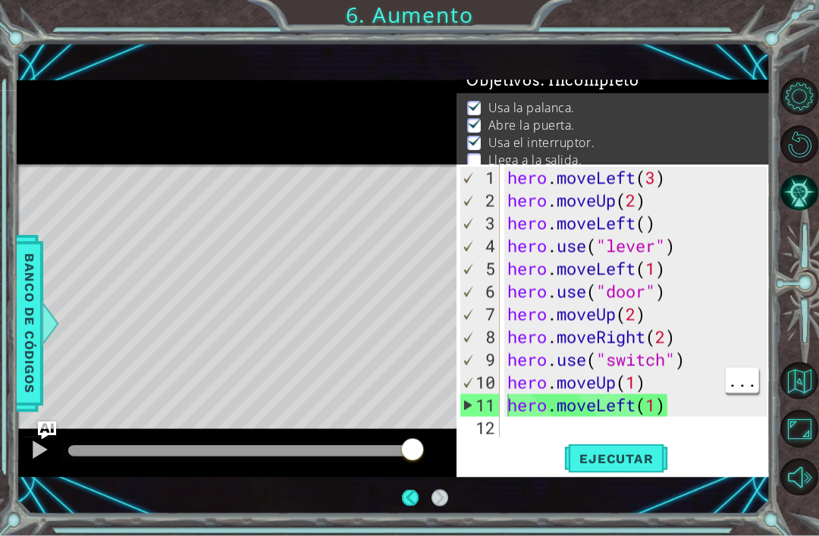
scroll to position [30, 0]
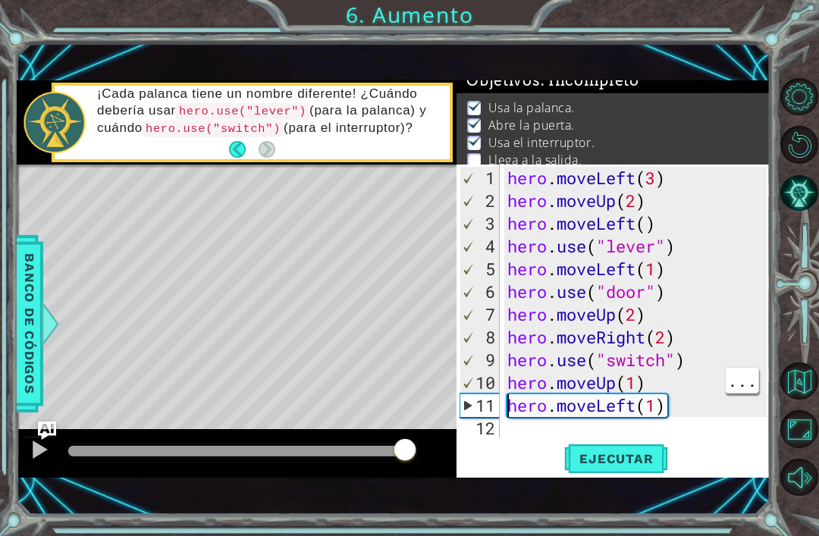
click at [468, 396] on div "11" at bounding box center [479, 405] width 39 height 23
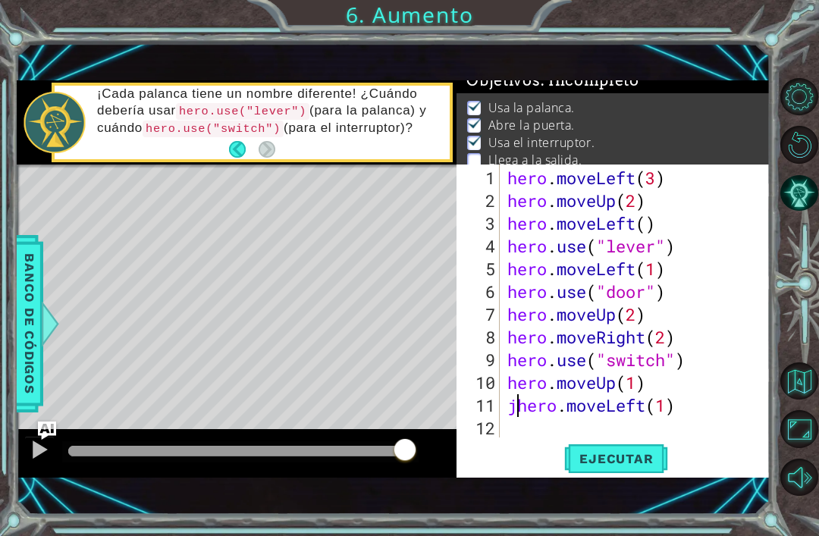
scroll to position [6, 0]
click at [680, 407] on div "hero . moveLeft ( 3 ) hero . moveUp ( 2 ) hero . moveLeft ( ) hero . use ( "lev…" at bounding box center [639, 326] width 270 height 318
type textarea "jhero.moveLeft"
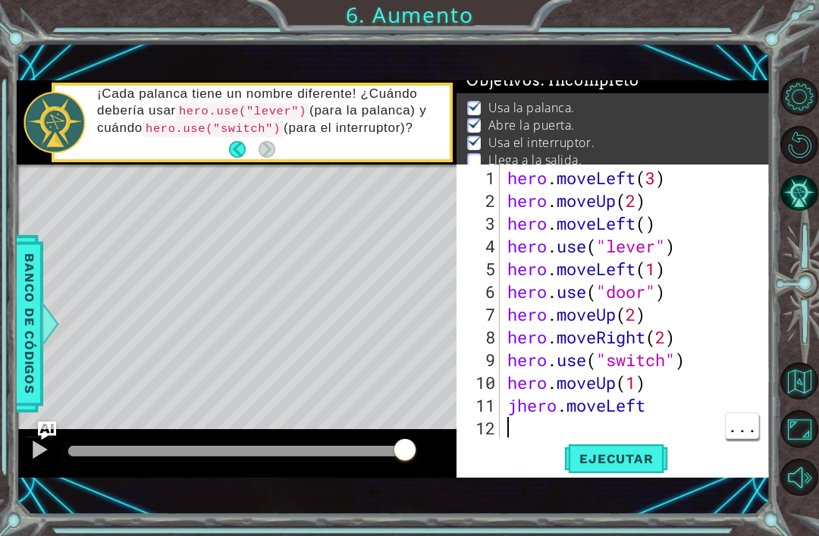
click at [644, 418] on div "hero . moveLeft ( 3 ) hero . moveUp ( 2 ) hero . moveLeft ( ) hero . use ( "lev…" at bounding box center [639, 326] width 270 height 318
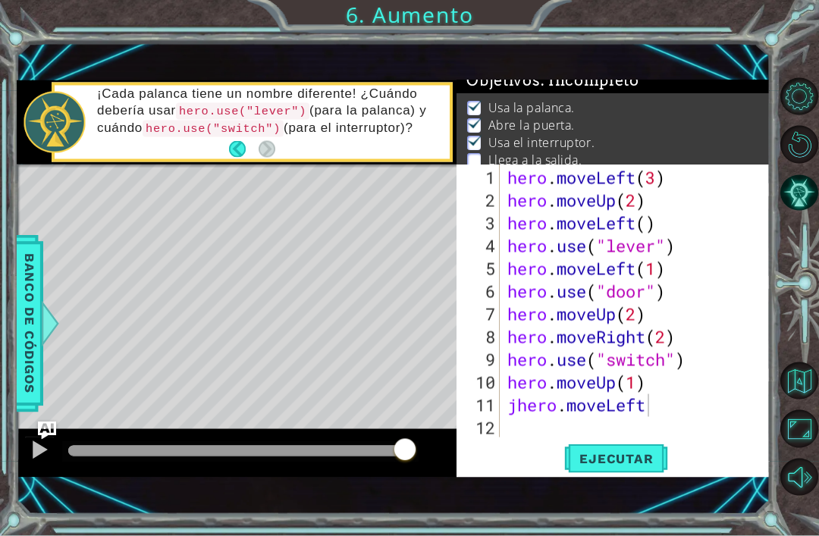
scroll to position [6, 0]
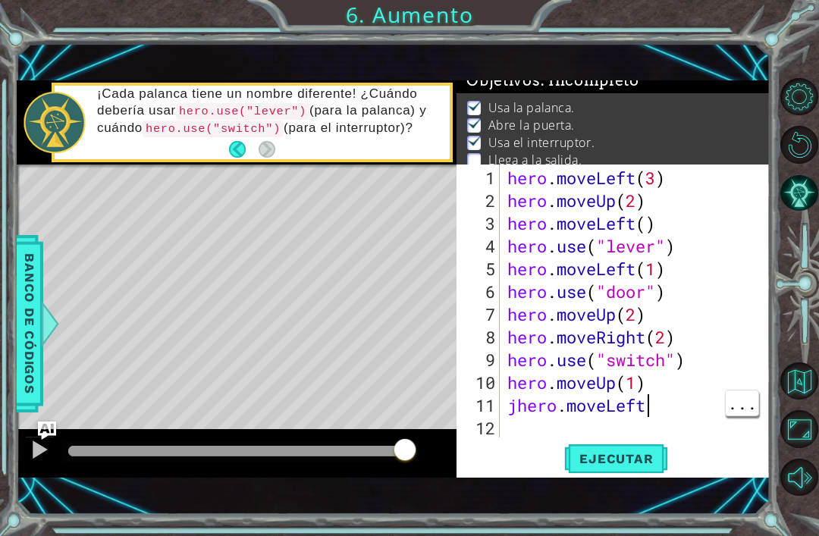
click at [645, 410] on div "hero . moveLeft ( 3 ) hero . moveUp ( 2 ) hero . moveLeft ( ) hero . use ( "lev…" at bounding box center [639, 326] width 270 height 318
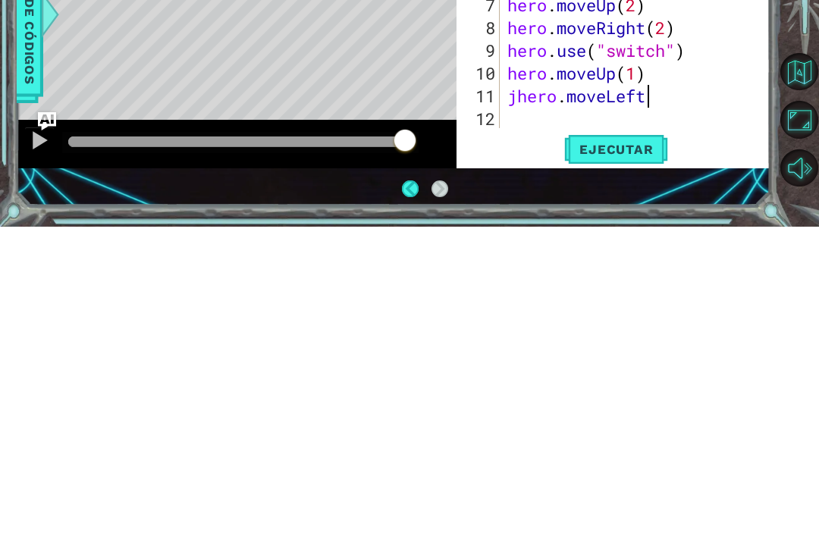
scroll to position [42, 0]
type textarea "j"
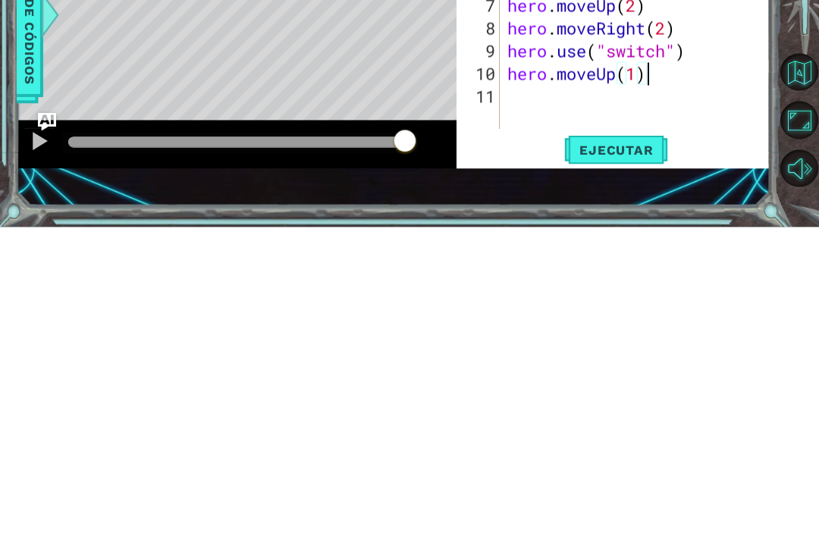
scroll to position [49, 0]
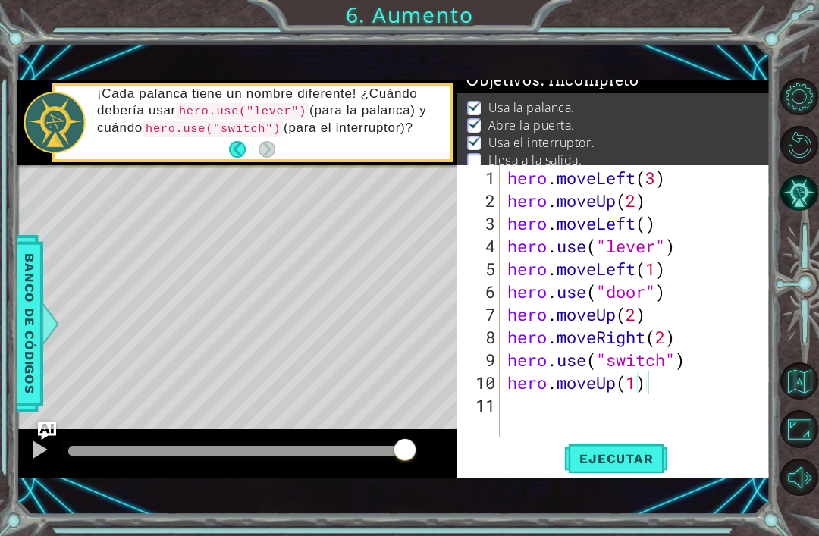
click at [608, 458] on span "Ejecutar" at bounding box center [616, 458] width 104 height 15
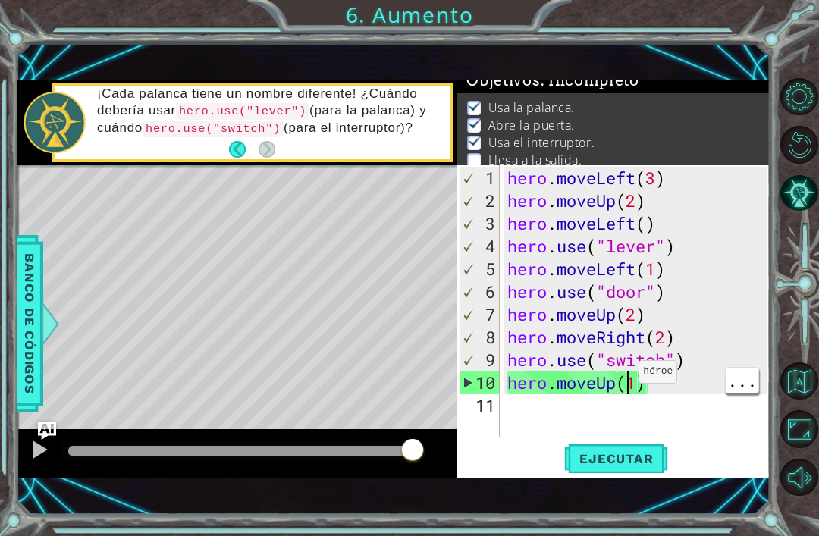
click at [647, 381] on div "hero . moveLeft ( 3 ) hero . moveUp ( 2 ) hero . moveLeft ( ) hero . use ( "lev…" at bounding box center [639, 326] width 270 height 318
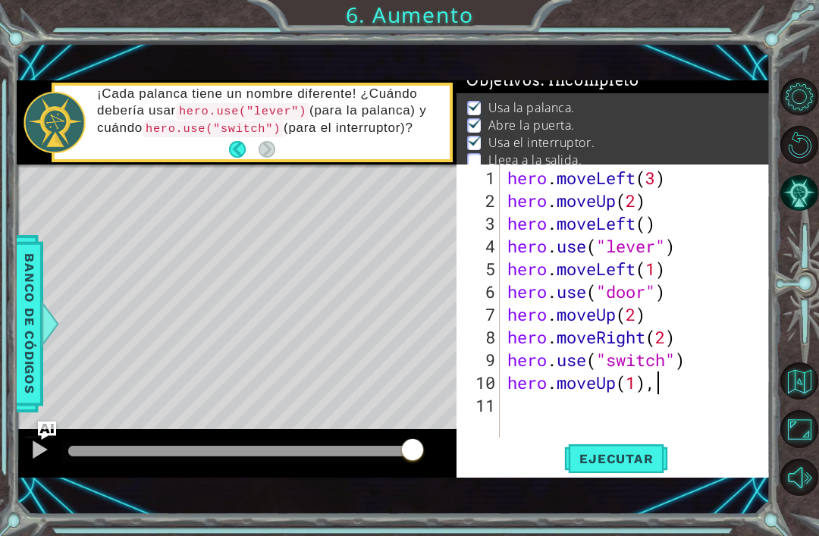
scroll to position [0, 5]
click at [622, 468] on button "Ejecutar" at bounding box center [616, 458] width 104 height 31
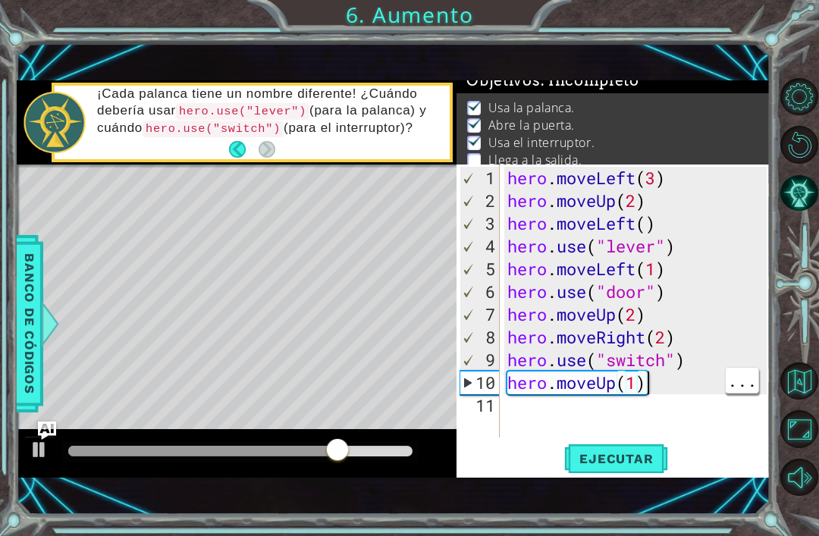
click at [663, 374] on div "hero . moveLeft ( 3 ) hero . moveUp ( 2 ) hero . moveLeft ( ) hero . use ( "lev…" at bounding box center [639, 326] width 270 height 318
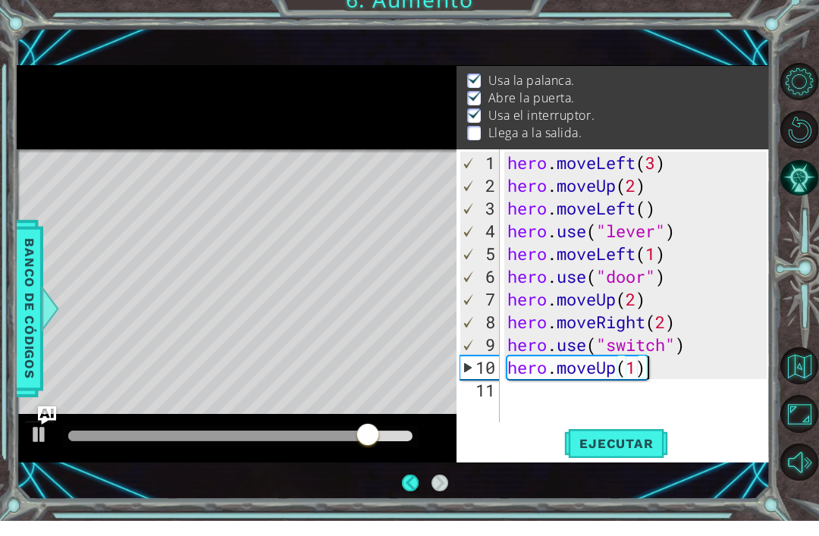
scroll to position [0, 0]
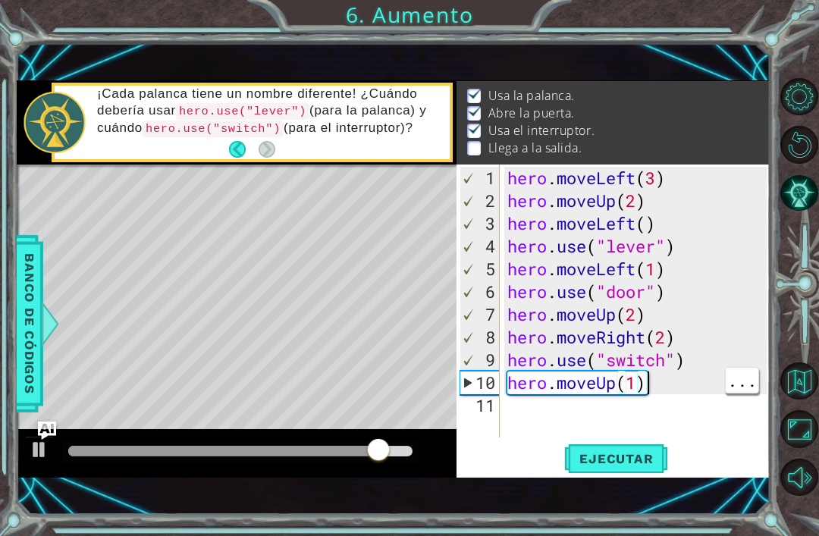
click at [672, 374] on div "hero . moveLeft ( 3 ) hero . moveUp ( 2 ) hero . moveLeft ( ) hero . use ( "lev…" at bounding box center [639, 326] width 270 height 318
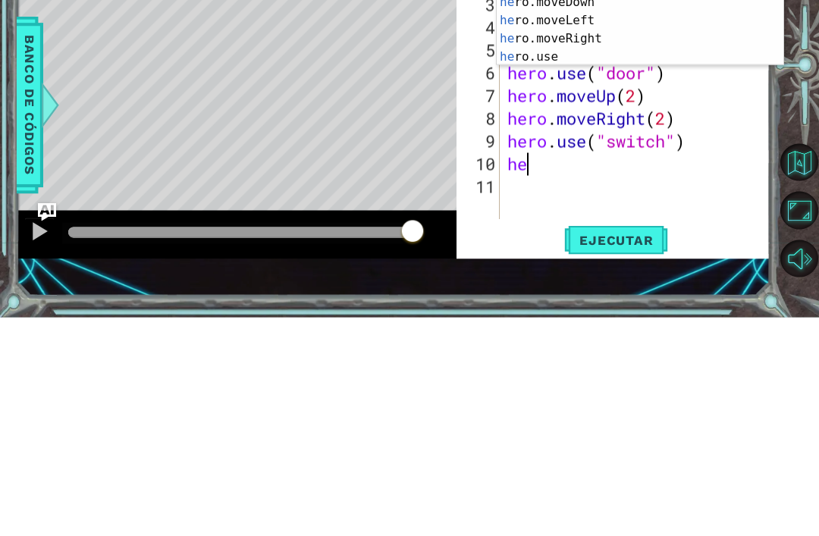
type textarea "h"
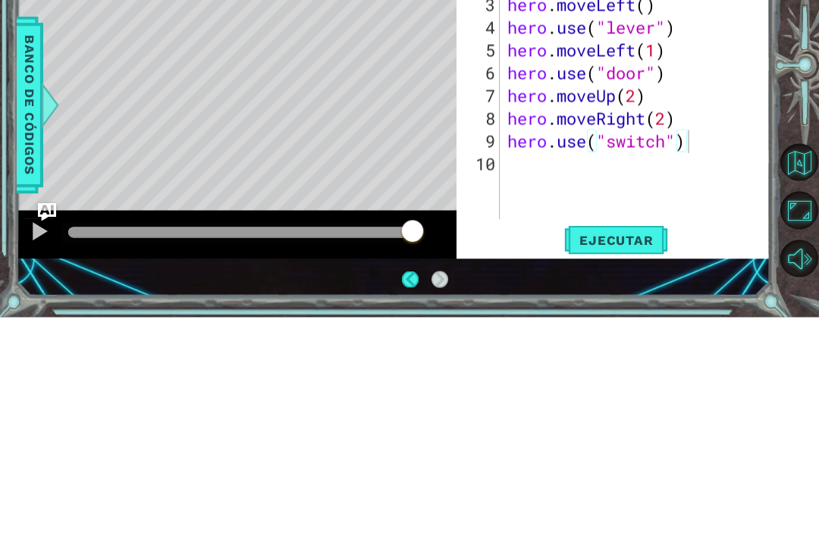
scroll to position [49, 0]
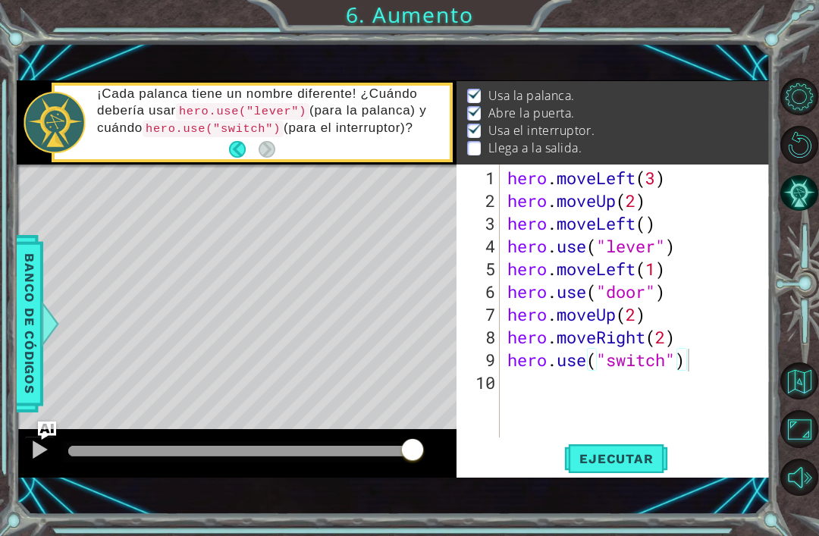
click at [655, 457] on span "Ejecutar" at bounding box center [616, 458] width 104 height 15
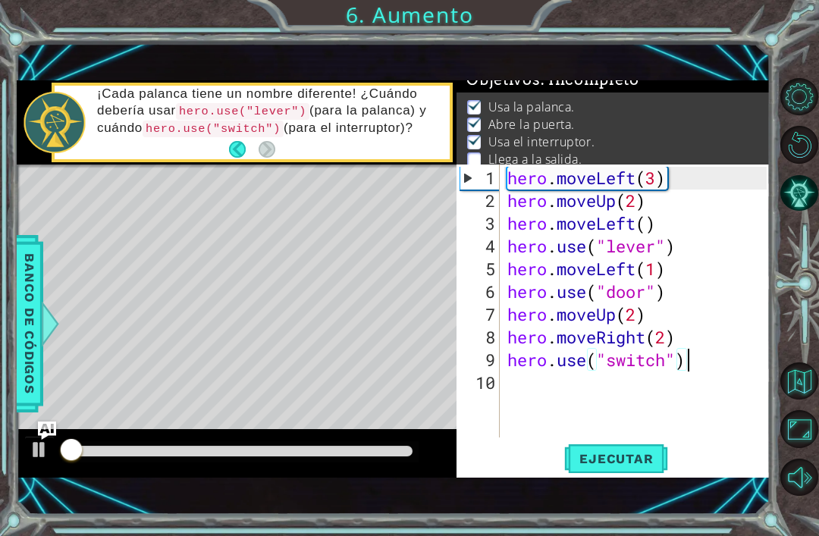
scroll to position [12, 0]
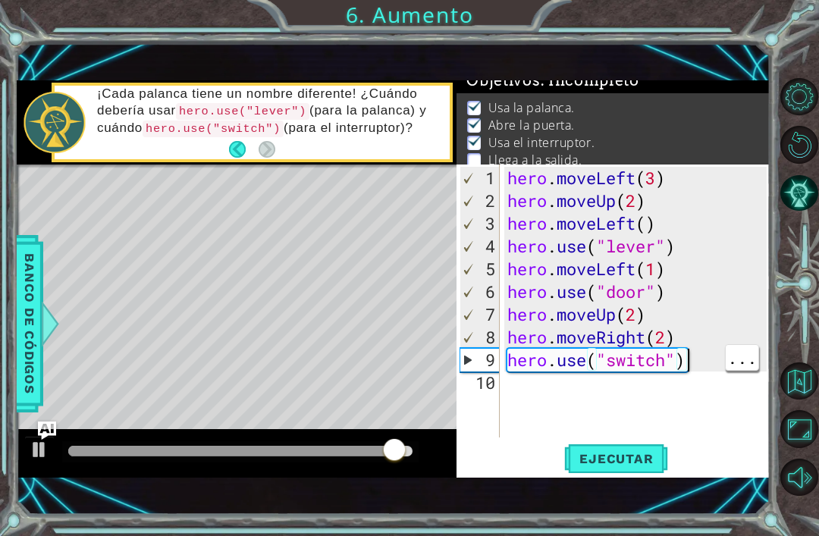
click at [694, 353] on div "hero . moveLeft ( 3 ) hero . moveUp ( 2 ) hero . moveLeft ( ) hero . use ( "lev…" at bounding box center [639, 326] width 270 height 318
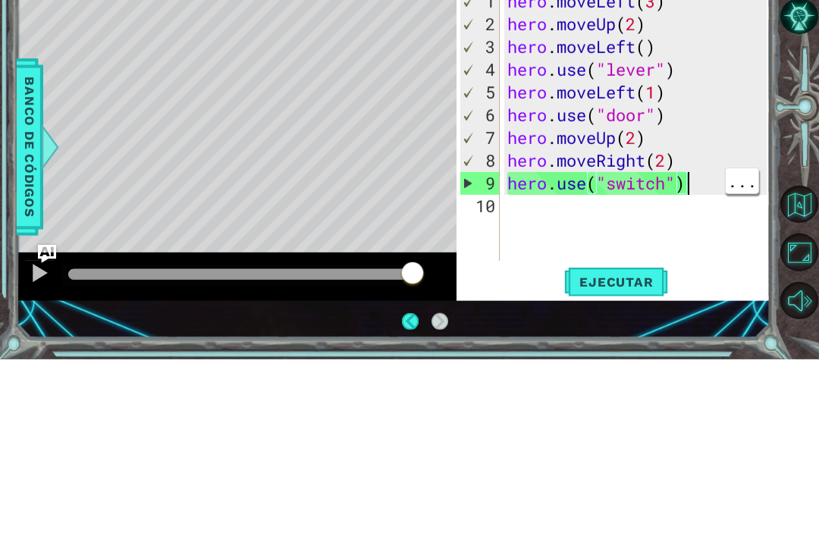
scroll to position [24, 0]
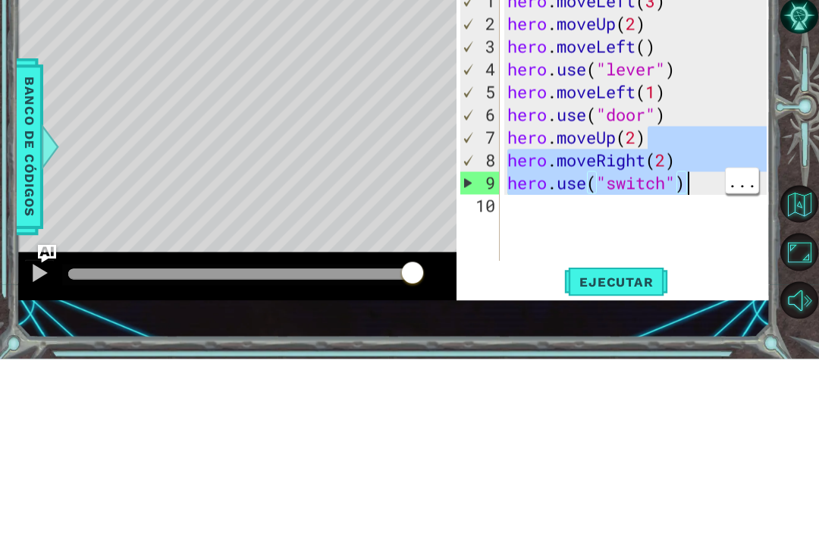
type textarea "hero.use("switch")"
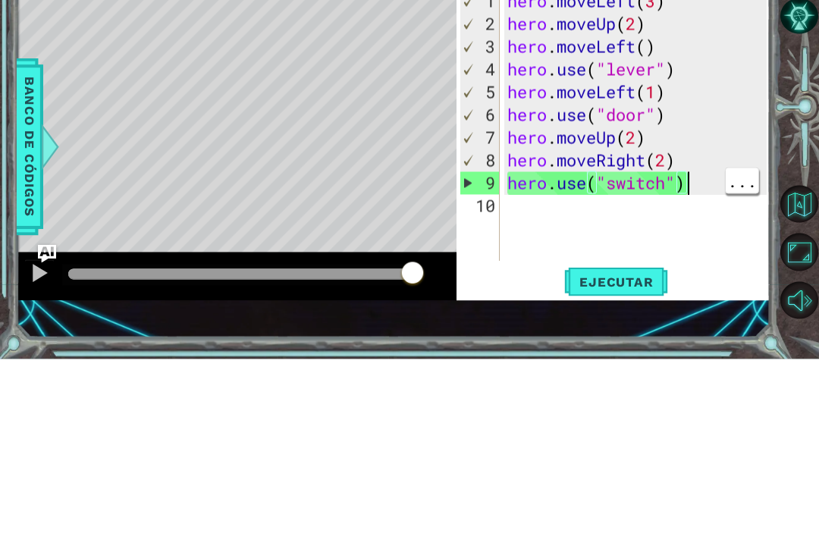
click at [697, 190] on div "hero . moveLeft ( 3 ) hero . moveUp ( 2 ) hero . moveLeft ( ) hero . use ( "lev…" at bounding box center [639, 326] width 270 height 318
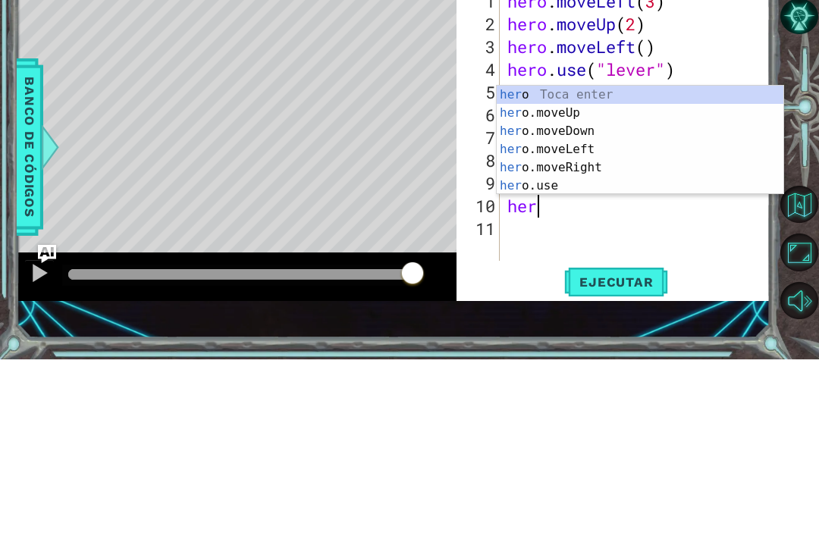
scroll to position [0, 1]
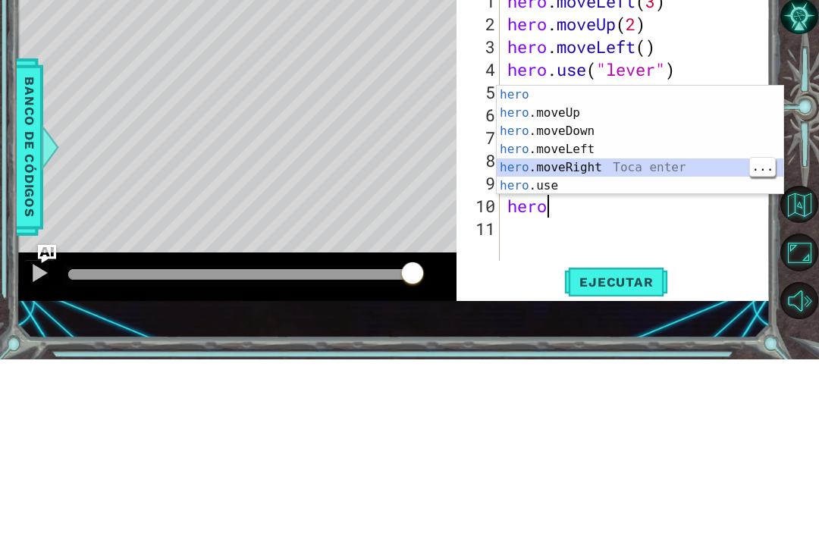
click at [631, 262] on div "hero Toca enter hero .moveUp Toca enter hero .moveDown Toca enter hero .moveLef…" at bounding box center [640, 335] width 287 height 146
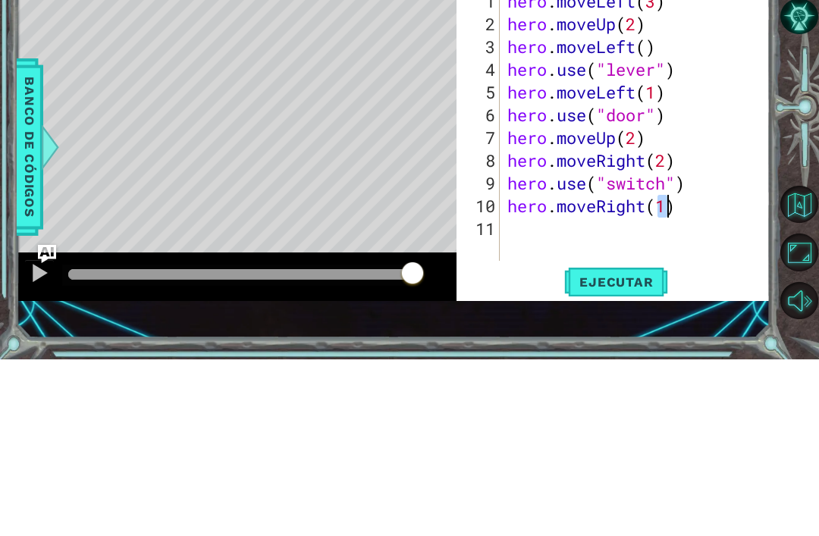
type textarea "hero.moveRight(1)"
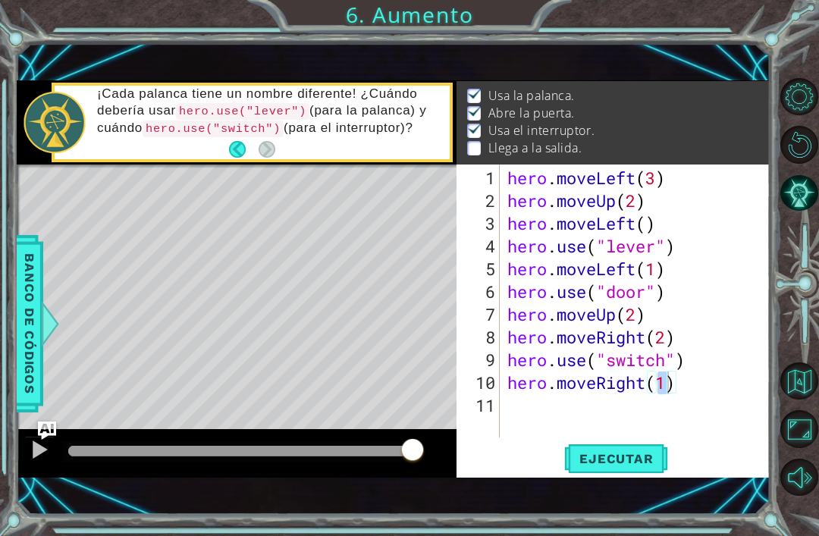
click at [628, 473] on button "Ejecutar" at bounding box center [616, 458] width 104 height 31
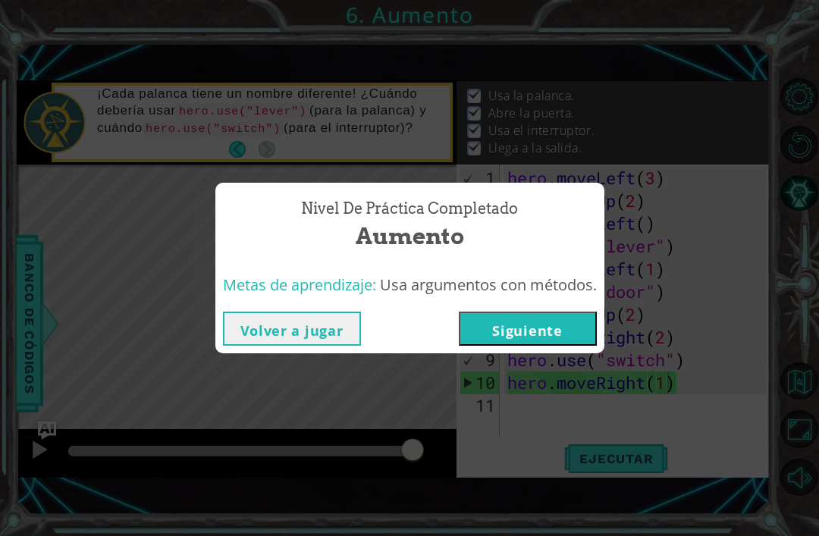
click at [512, 327] on button "Siguiente" at bounding box center [528, 329] width 138 height 34
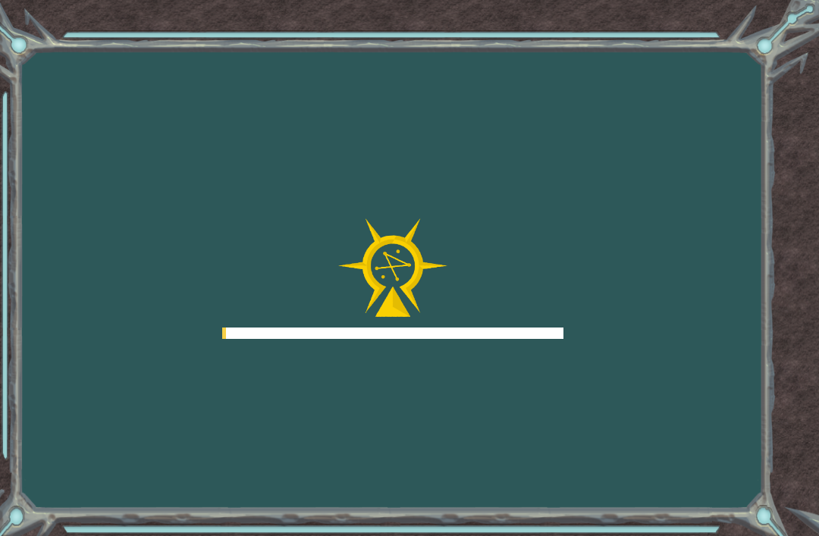
click at [499, 382] on div "Goals Error cargando del servidor Deberás unirte a un curso para jugar a este n…" at bounding box center [409, 268] width 819 height 536
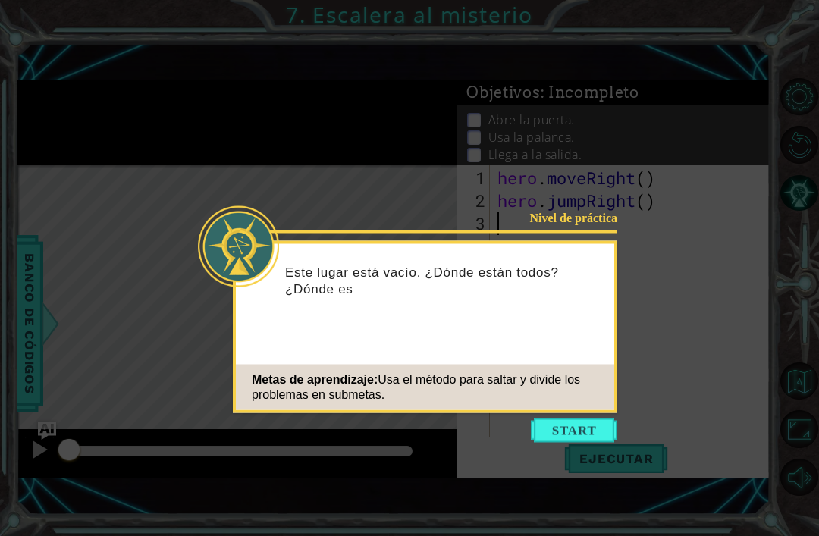
click at [563, 420] on button "Start" at bounding box center [574, 430] width 86 height 24
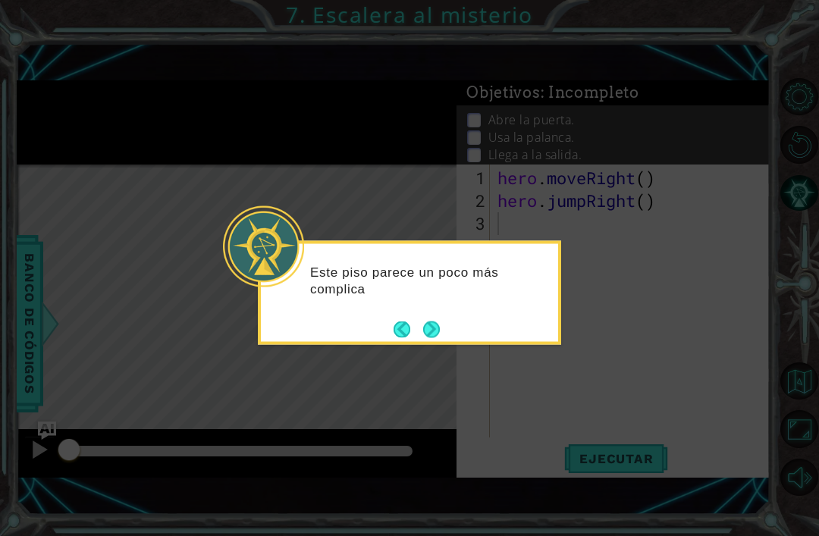
click at [426, 324] on button "Next" at bounding box center [431, 329] width 17 height 17
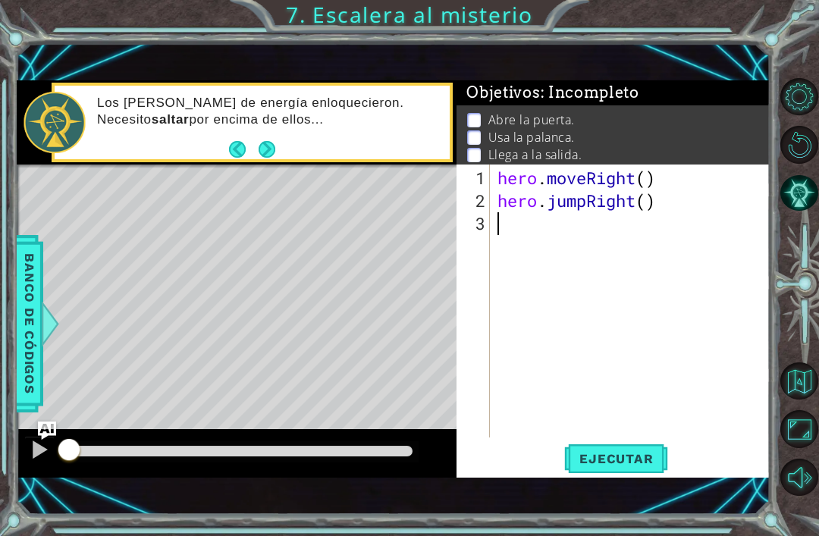
click at [629, 516] on div "1 ההההההההההההההההההההההההההההההההההההההההההההההההההההההההההההההההההההההההההההה…" at bounding box center [409, 268] width 819 height 536
click at [612, 504] on div "1 ההההההההההההההההההההההההההההההההההההההההההההההההההההההההההההההההההההההההההההה…" at bounding box center [394, 279] width 754 height 472
click at [605, 503] on div "1 ההההההההההההההההההההההההההההההההההההההההההההההההההההההההההההההההההההההההההההה…" at bounding box center [394, 279] width 754 height 472
click at [607, 506] on div "1 ההההההההההההההההההההההההההההההההההההההההההההההההההההההההההההההההההההההההההההה…" at bounding box center [394, 279] width 754 height 472
click at [634, 516] on div "1 ההההההההההההההההההההההההההההההההההההההההההההההההההההההההההההההההההההההההההההה…" at bounding box center [409, 268] width 819 height 536
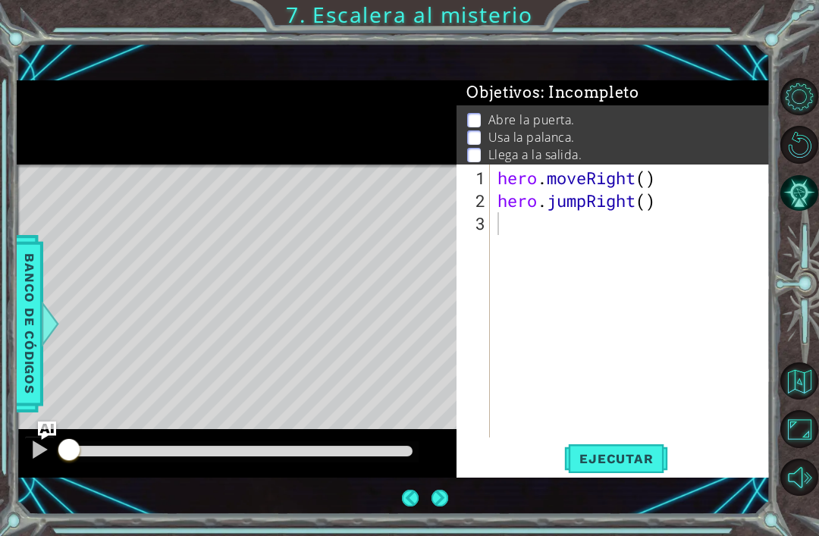
click at [615, 509] on div "1 ההההההההההההההההההההההההההההההההההההההההההההההההההההההההההההההההההההההההההההה…" at bounding box center [394, 279] width 754 height 472
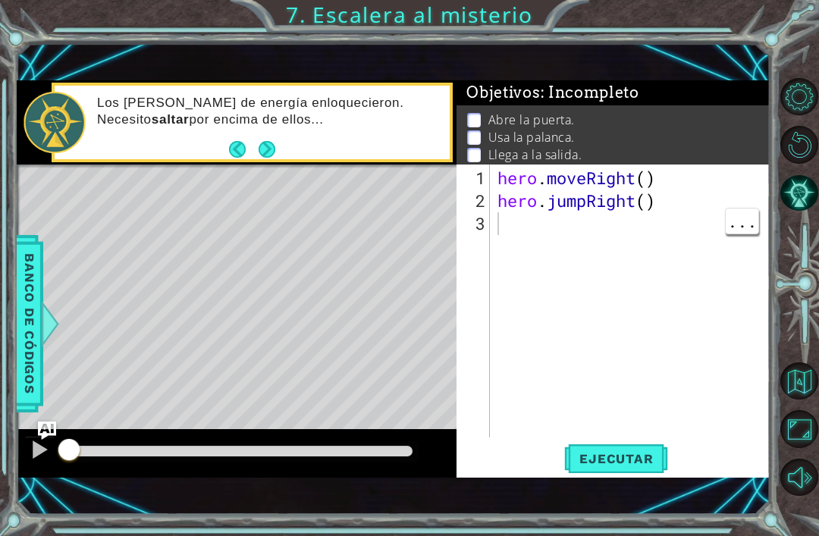
click at [556, 284] on div "hero . moveRight ( ) hero . jumpRight ( )" at bounding box center [634, 326] width 280 height 318
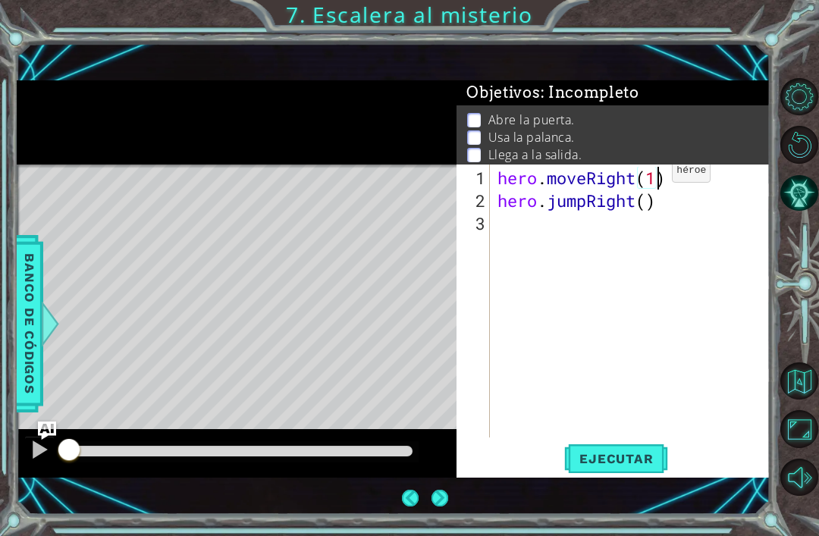
scroll to position [0, 7]
click at [657, 201] on div "hero . moveRight ( 1 ) hero . jumpRight ( )" at bounding box center [634, 326] width 280 height 318
click at [654, 208] on div "hero . moveRight ( 1 ) hero . jumpRight ( )" at bounding box center [634, 326] width 280 height 318
click at [636, 463] on span "Ejecutar" at bounding box center [616, 458] width 104 height 15
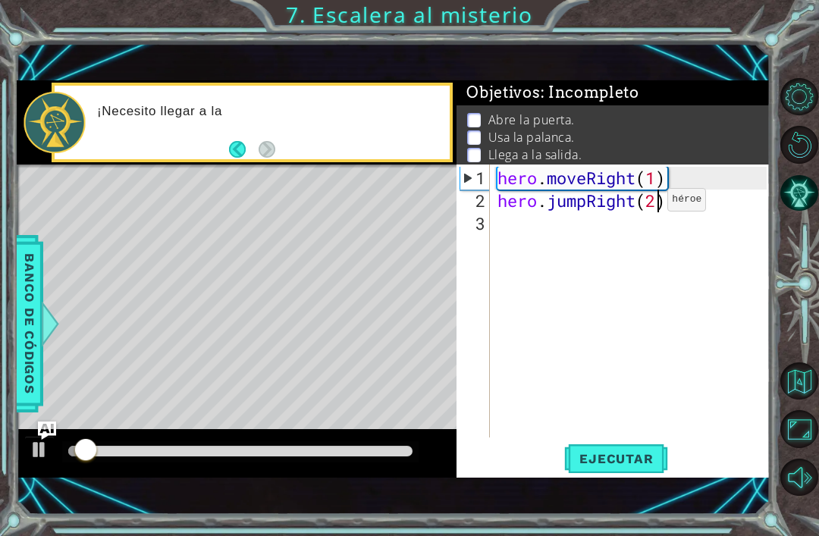
click at [775, 525] on div "1 ההההההההההההההההההההההההההההההההההההההההההההההההההההההההההההההההההההההההההההה…" at bounding box center [409, 268] width 819 height 536
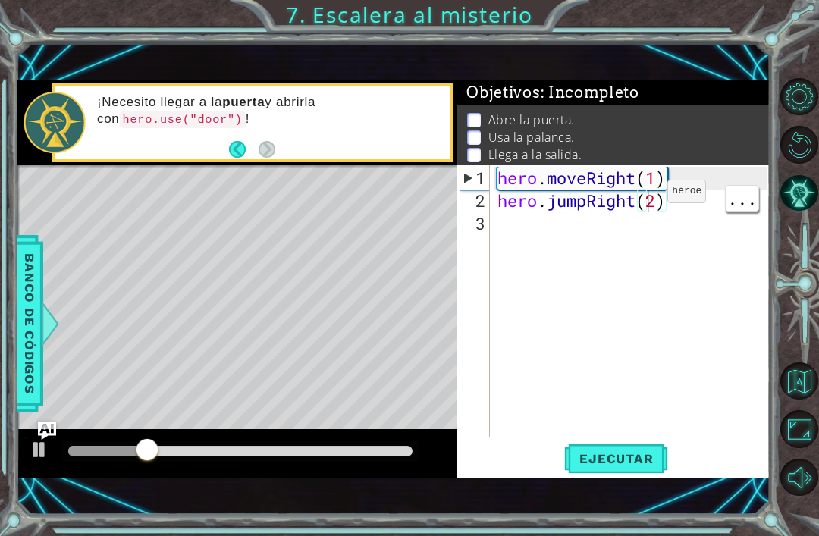
click at [656, 203] on div "hero . moveRight ( 1 ) hero . jumpRight ( 2 )" at bounding box center [634, 326] width 280 height 318
click at [657, 208] on div "hero . moveRight ( 1 ) hero . jumpRight ( 2 )" at bounding box center [634, 326] width 280 height 318
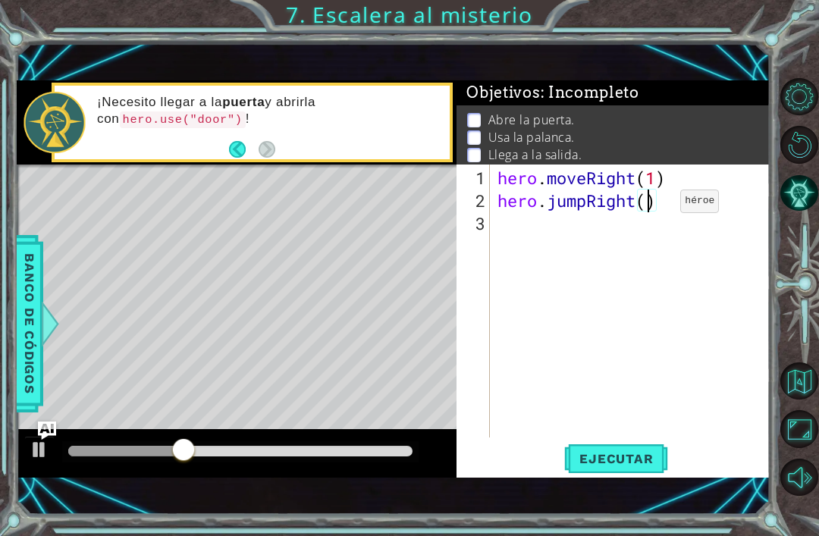
type textarea "hero.jumpRight(1)"
click at [498, 233] on div "hero . moveRight ( 1 ) hero . jumpRight ( 1 )" at bounding box center [634, 326] width 280 height 318
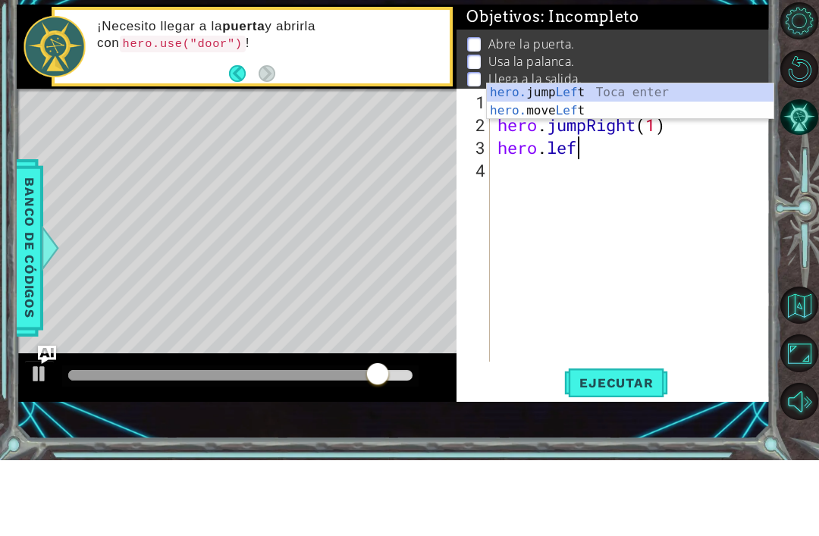
scroll to position [0, 3]
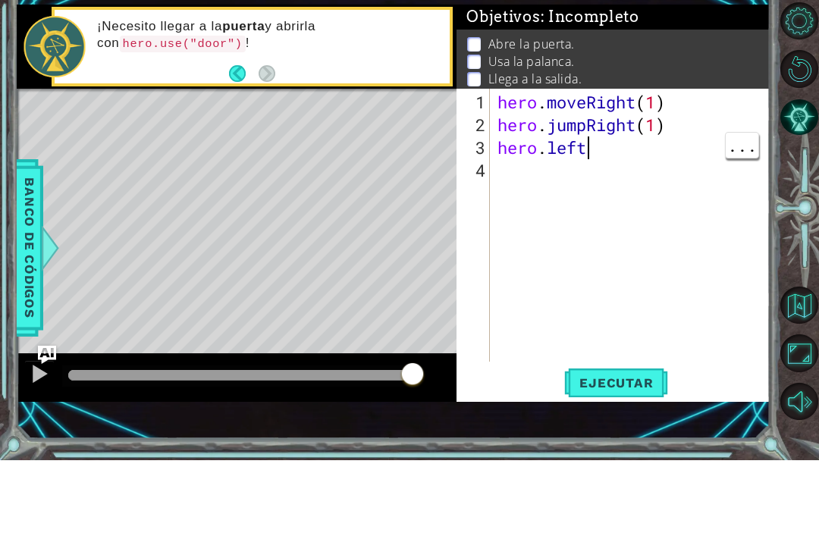
click at [603, 167] on div "hero . moveRight ( 1 ) hero . jumpRight ( 1 ) hero . left" at bounding box center [634, 326] width 280 height 318
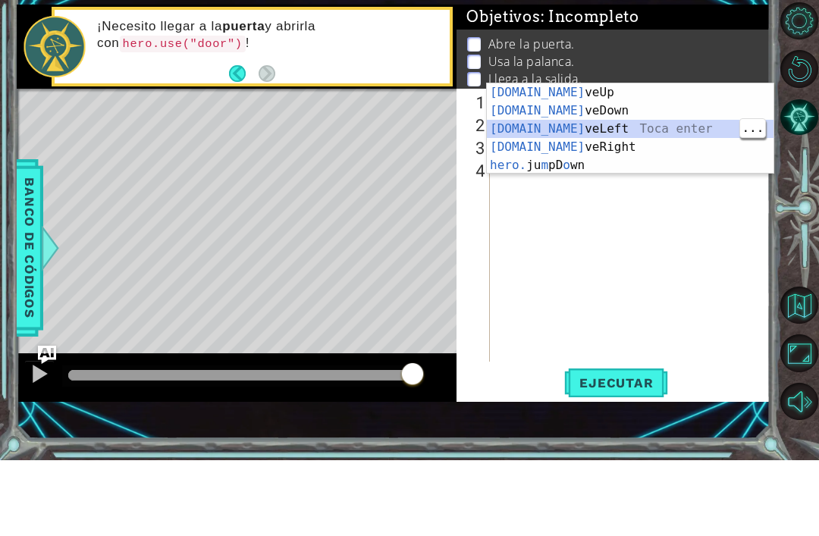
click at [594, 159] on div "[DOMAIN_NAME] veUp Toca enter [DOMAIN_NAME] veDown Toca enter [DOMAIN_NAME] veL…" at bounding box center [630, 222] width 287 height 127
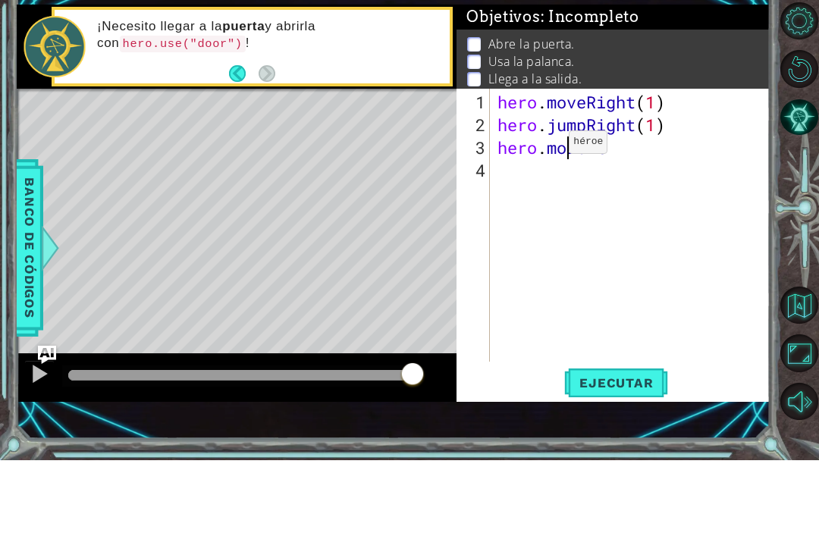
type textarea "hero.moveLeft(1)"
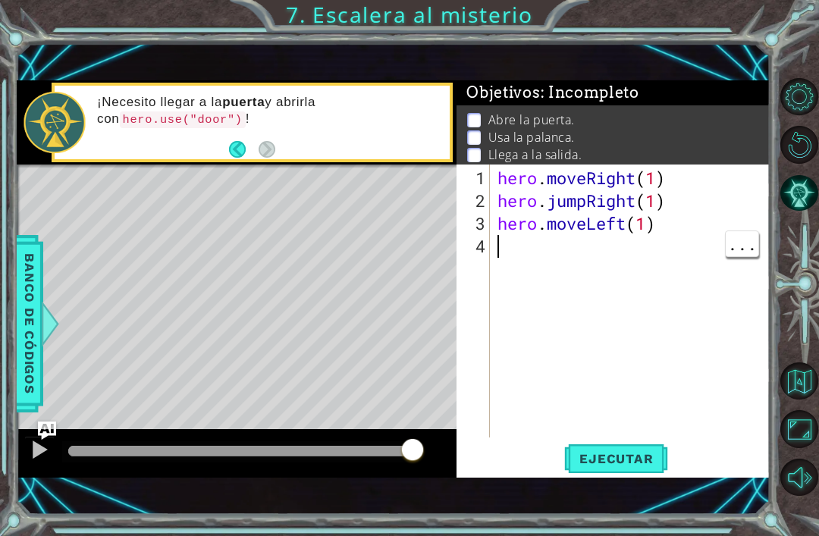
scroll to position [0, 0]
click at [591, 251] on div "hero . moveRight ( 1 ) hero . jumpRight ( 1 ) hero . moveLeft ( 1 )" at bounding box center [634, 326] width 280 height 318
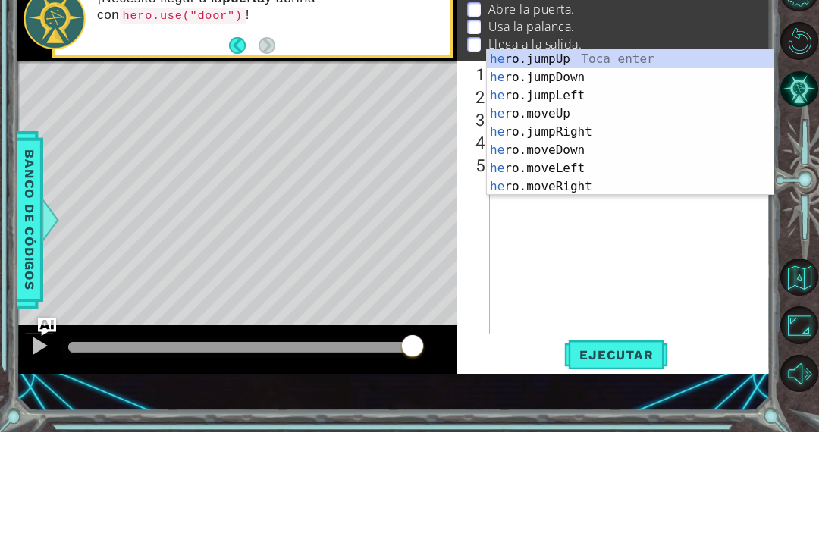
type textarea "h"
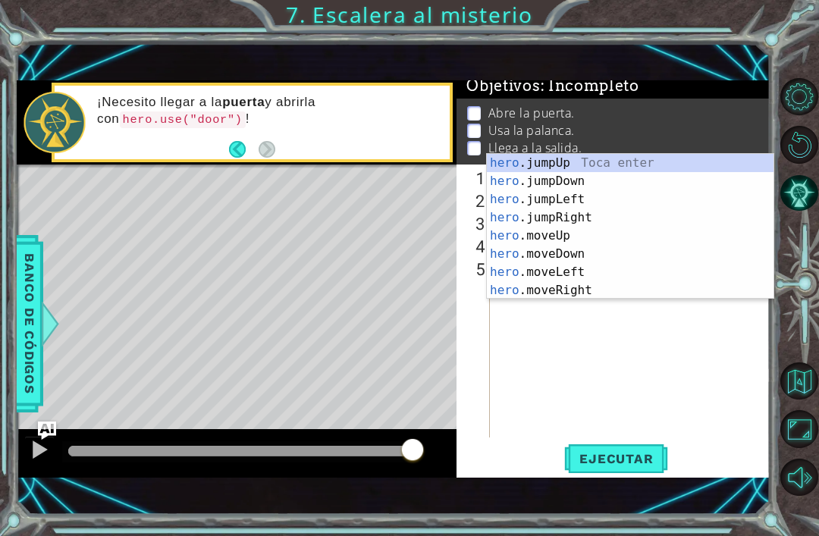
click at [373, 466] on div at bounding box center [237, 453] width 440 height 49
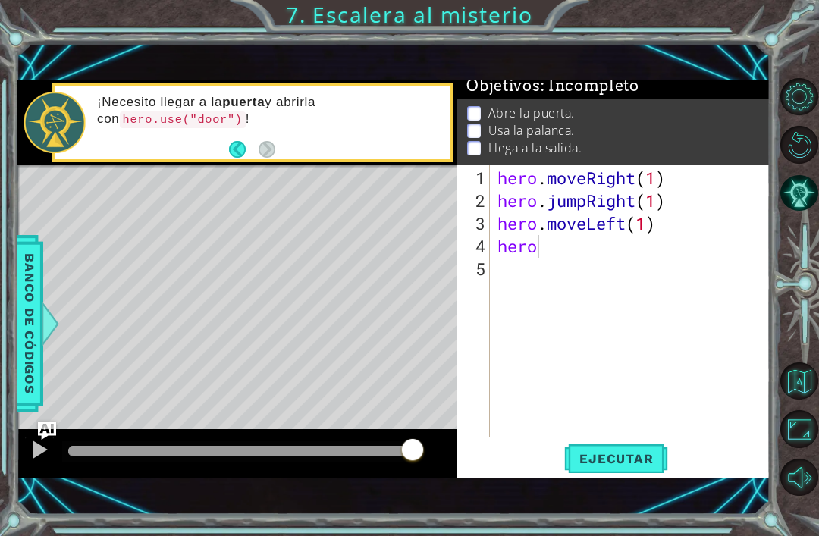
click at [635, 469] on button "Ejecutar" at bounding box center [616, 458] width 104 height 31
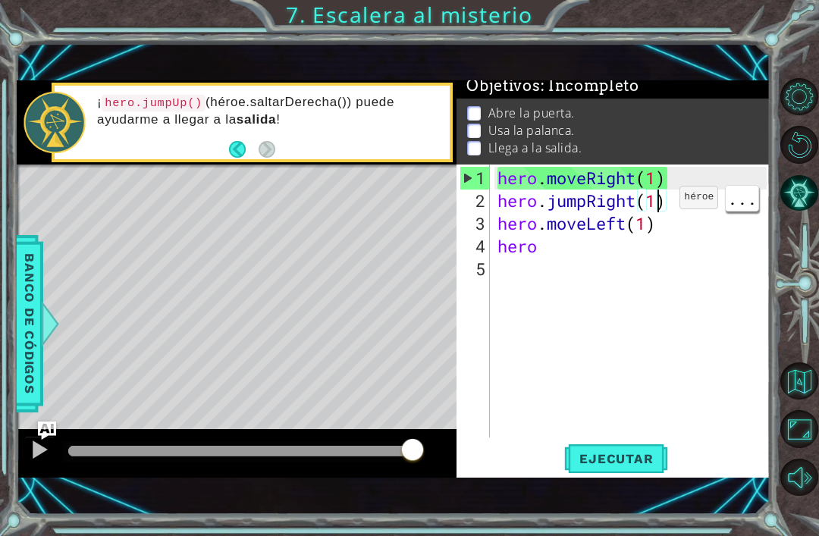
click at [657, 204] on div "hero . moveRight ( 1 ) hero . jumpRight ( 1 ) hero . moveLeft ( 1 ) hero" at bounding box center [634, 326] width 280 height 318
click at [659, 203] on div "hero . moveRight ( 1 ) hero . jumpRight ( 1 ) hero . moveLeft ( 1 ) hero" at bounding box center [634, 326] width 280 height 318
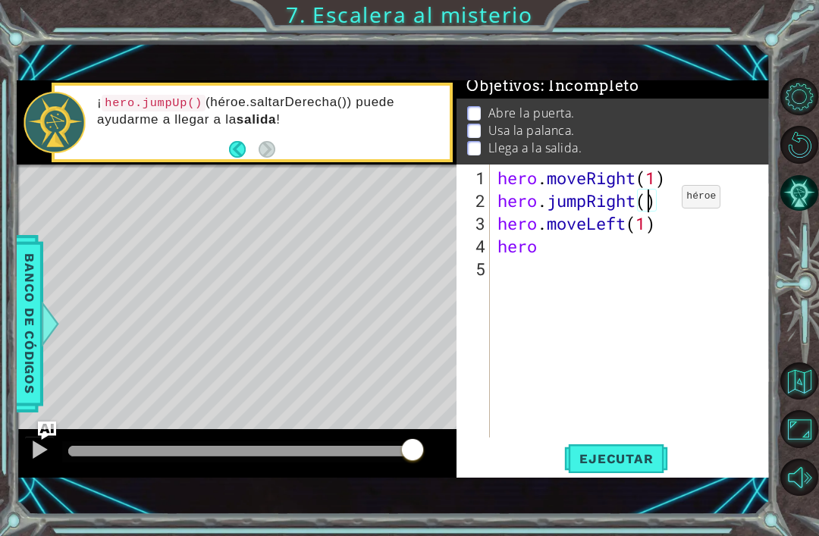
scroll to position [0, 7]
click at [630, 469] on button "Ejecutar" at bounding box center [616, 458] width 104 height 31
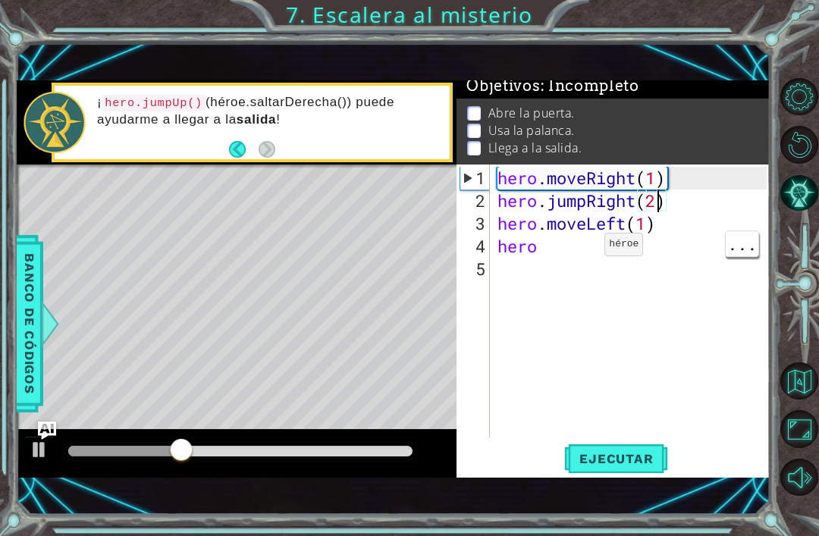
scroll to position [0, 1]
click at [555, 247] on div "hero . moveRight ( 1 ) hero . jumpRight ( 2 ) hero . moveLeft ( 1 ) hero" at bounding box center [634, 326] width 280 height 318
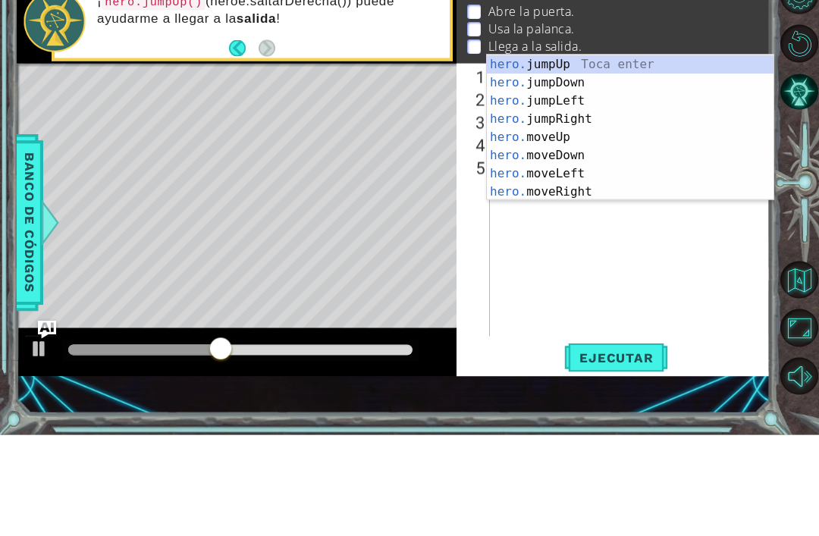
scroll to position [0, 2]
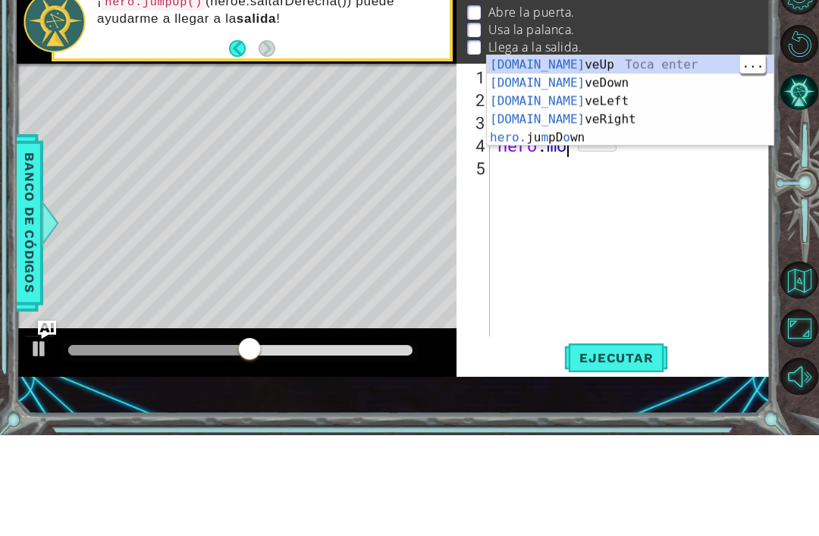
click at [634, 156] on div "[DOMAIN_NAME] veUp Toca enter [DOMAIN_NAME] veDown Toca enter [DOMAIN_NAME] veL…" at bounding box center [630, 219] width 287 height 127
type textarea "hero.moveUp(1)"
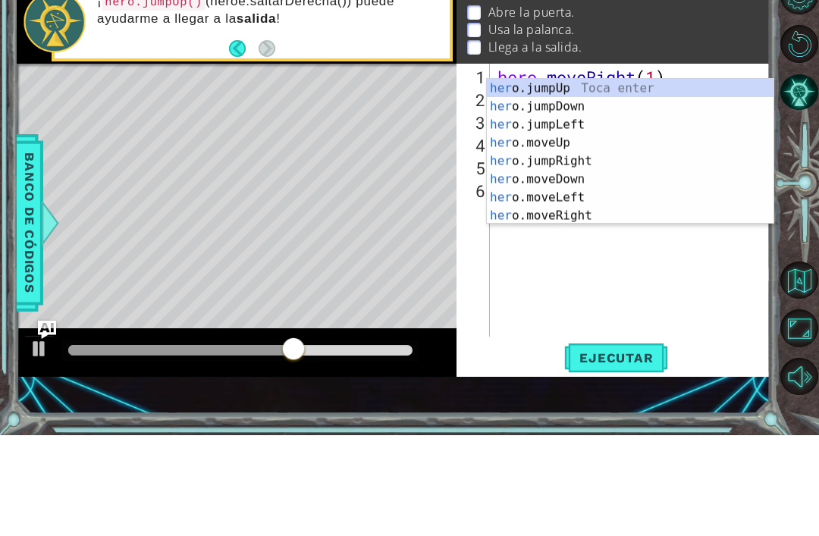
scroll to position [0, 1]
type textarea "hero"
click at [795, 174] on button "Pista IA" at bounding box center [798, 192] width 37 height 37
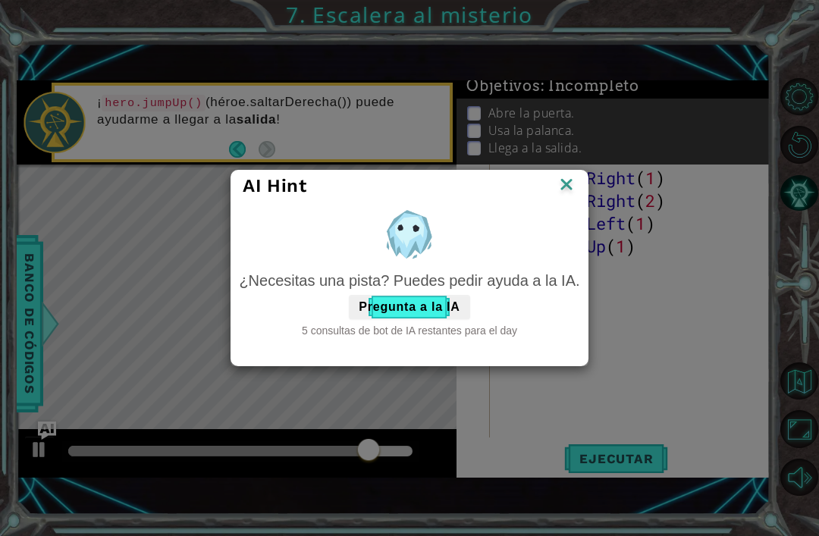
click at [563, 184] on img at bounding box center [566, 185] width 20 height 23
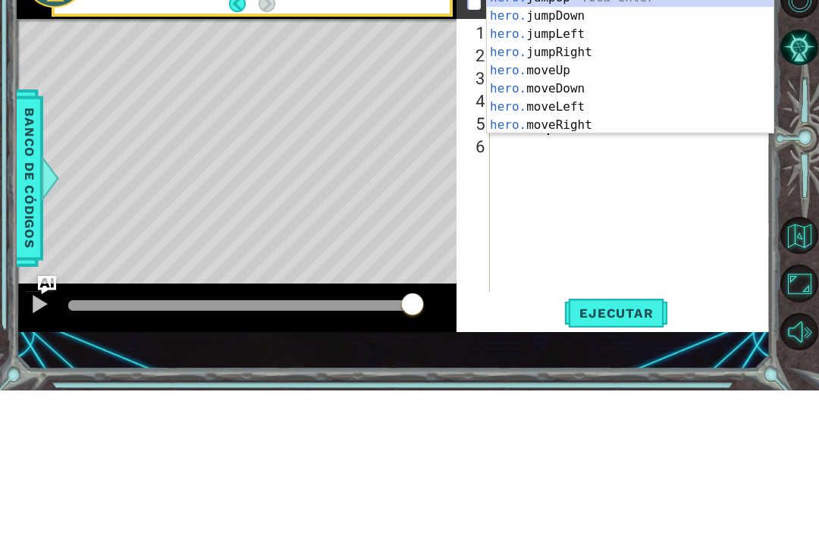
scroll to position [0, 2]
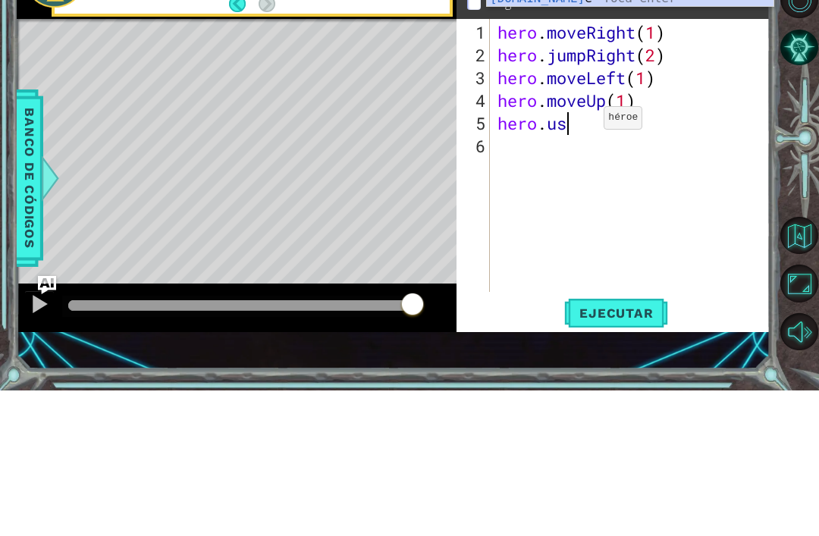
type textarea "hero.use"
click at [622, 167] on div "hero . moveRight ( 1 ) hero . jumpRight ( 2 ) hero . moveLeft ( 1 ) hero . move…" at bounding box center [634, 326] width 280 height 318
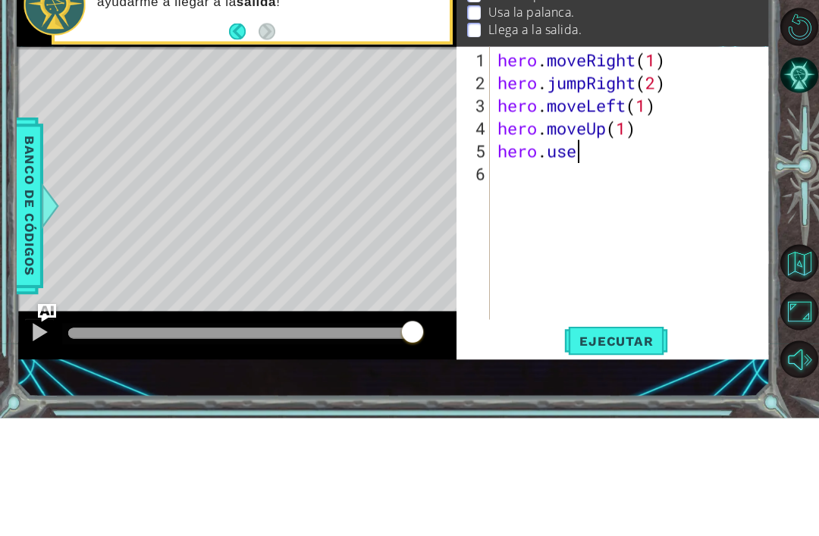
scroll to position [0, 0]
click at [608, 167] on div "hero . moveRight ( 1 ) hero . jumpRight ( 2 ) hero . moveLeft ( 1 ) hero . move…" at bounding box center [634, 326] width 280 height 318
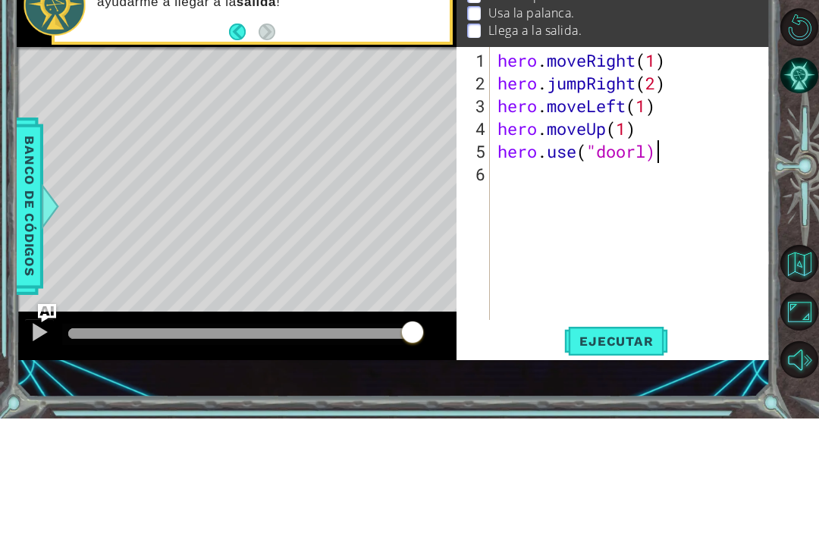
scroll to position [0, 7]
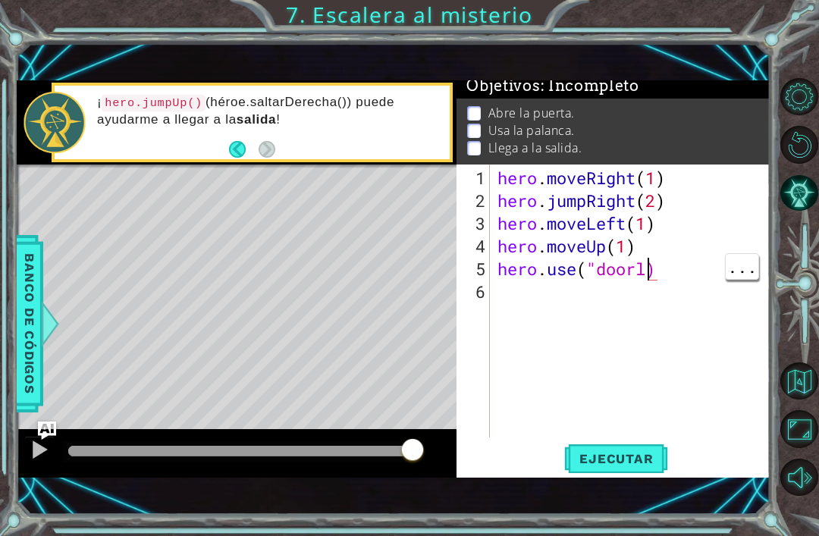
click at [644, 269] on div "hero . moveRight ( 1 ) hero . jumpRight ( 2 ) hero . moveLeft ( 1 ) hero . move…" at bounding box center [634, 326] width 280 height 318
type textarea "hero.use("door")"
click at [638, 453] on span "Ejecutar" at bounding box center [616, 458] width 104 height 15
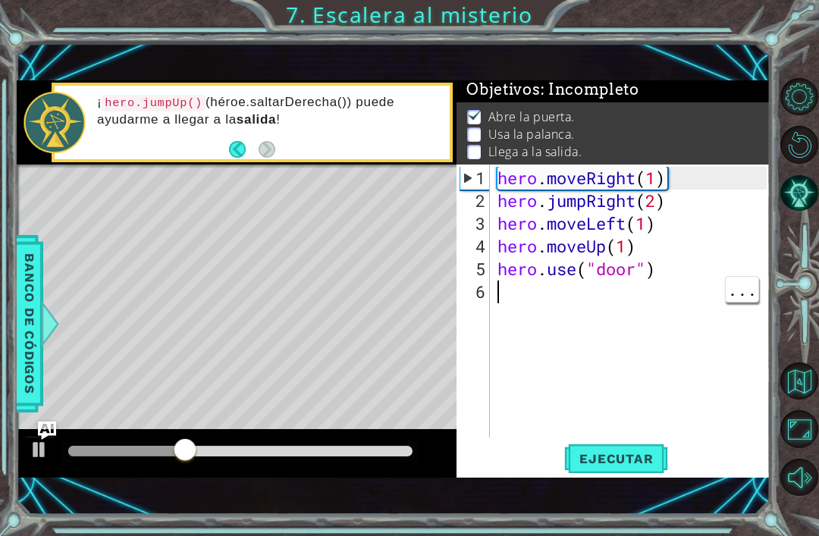
scroll to position [0, 0]
click at [522, 296] on div "hero . moveRight ( 1 ) hero . jumpRight ( 2 ) hero . moveLeft ( 1 ) hero . move…" at bounding box center [634, 326] width 280 height 318
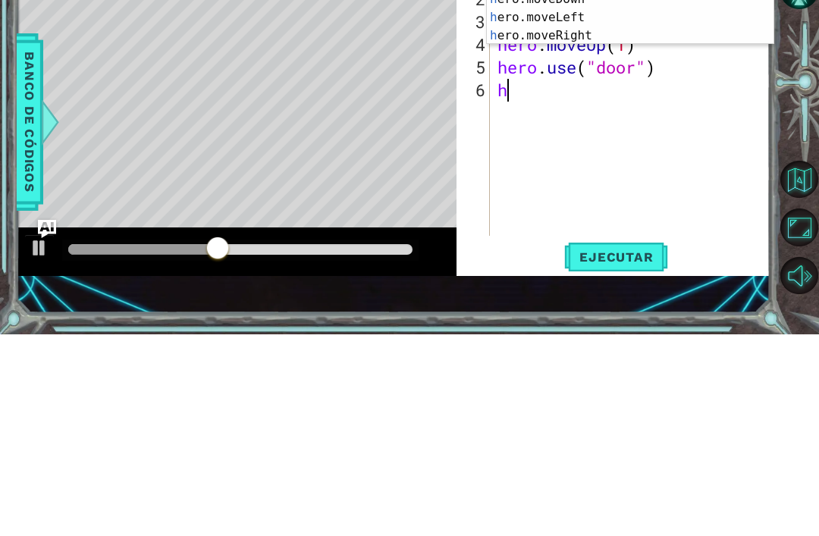
scroll to position [0, 1]
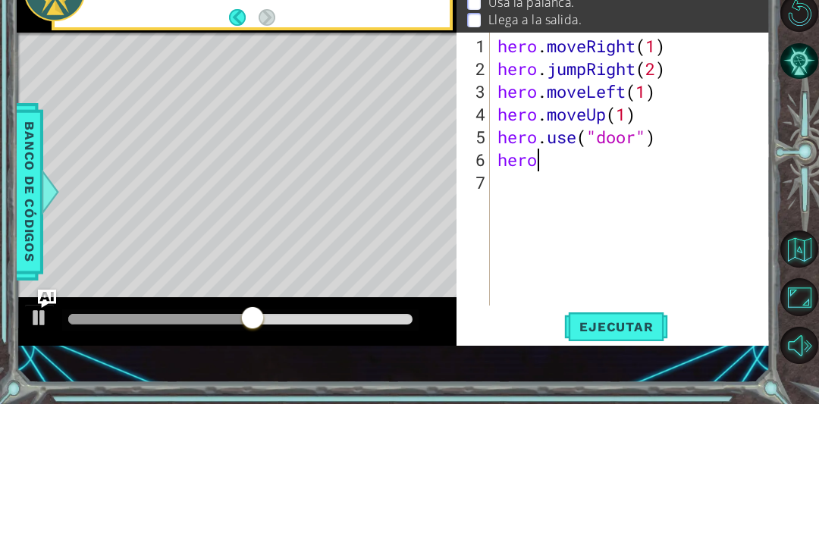
type textarea "hero."
click at [563, 167] on div "hero . moveRight ( 1 ) hero . jumpRight ( 2 ) hero . moveLeft ( 1 ) hero . move…" at bounding box center [634, 326] width 280 height 318
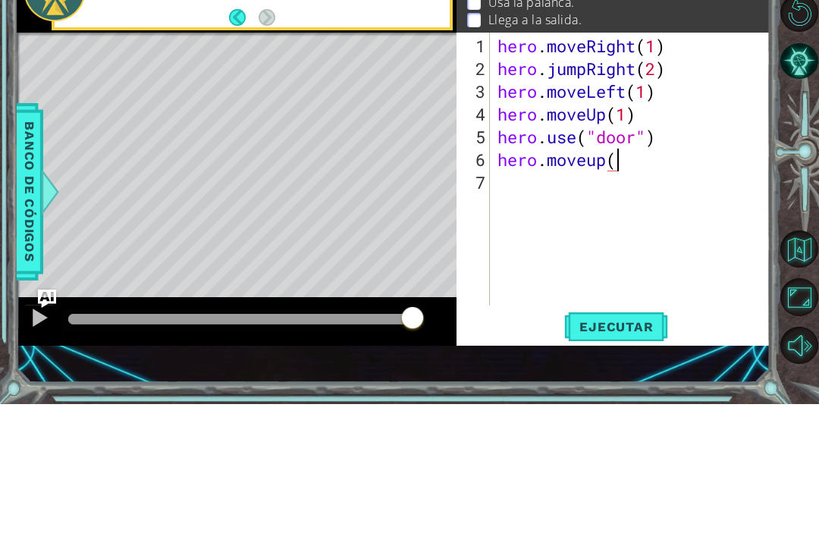
scroll to position [0, 5]
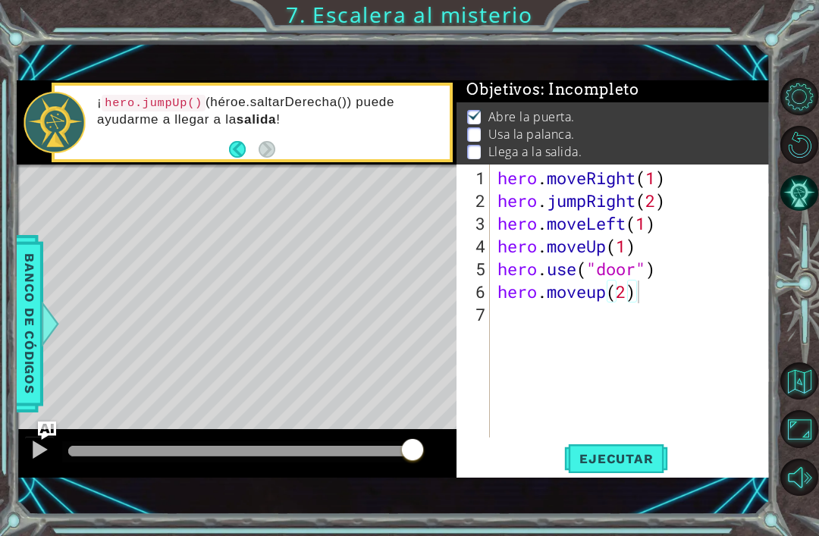
type textarea "hero.moveup(2)"
click at [615, 470] on button "Ejecutar" at bounding box center [616, 458] width 104 height 31
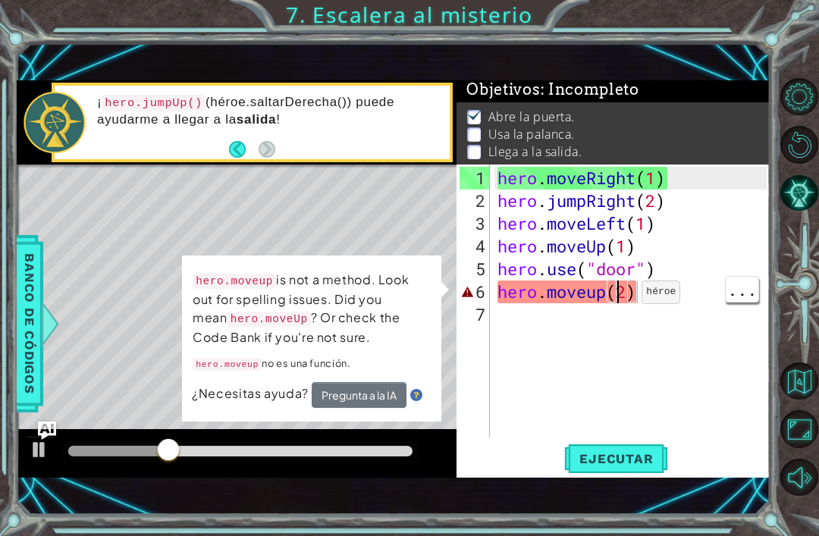
scroll to position [0, 0]
click at [672, 331] on div "hero . moveRight ( 1 ) hero . jumpRight ( 2 ) hero . moveLeft ( 1 ) hero . move…" at bounding box center [634, 326] width 280 height 318
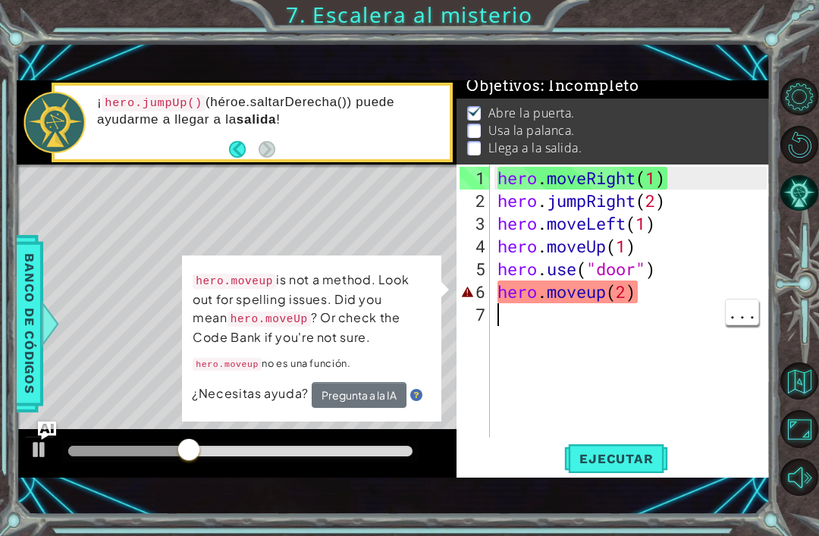
scroll to position [7, 0]
click at [435, 466] on div at bounding box center [237, 453] width 440 height 49
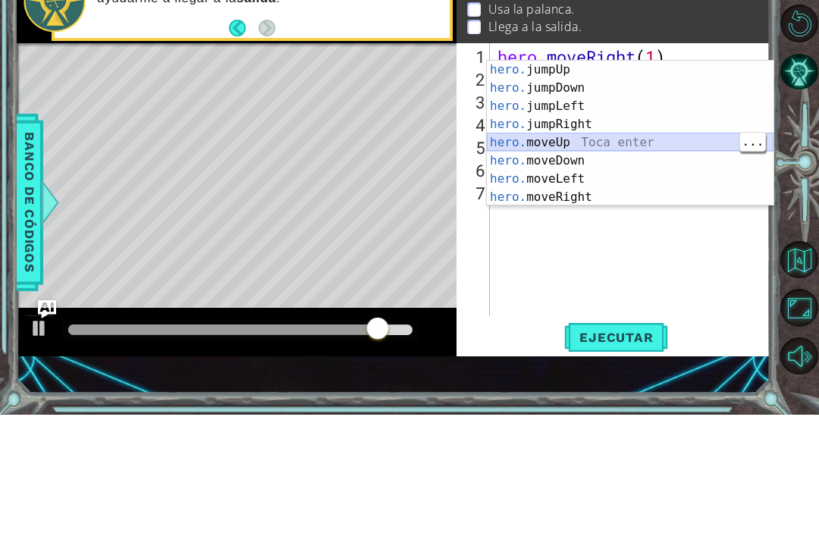
click at [594, 182] on div "hero. jumpUp Toca enter hero. jumpDown Toca enter hero. jumpLeft Toca enter her…" at bounding box center [630, 273] width 287 height 182
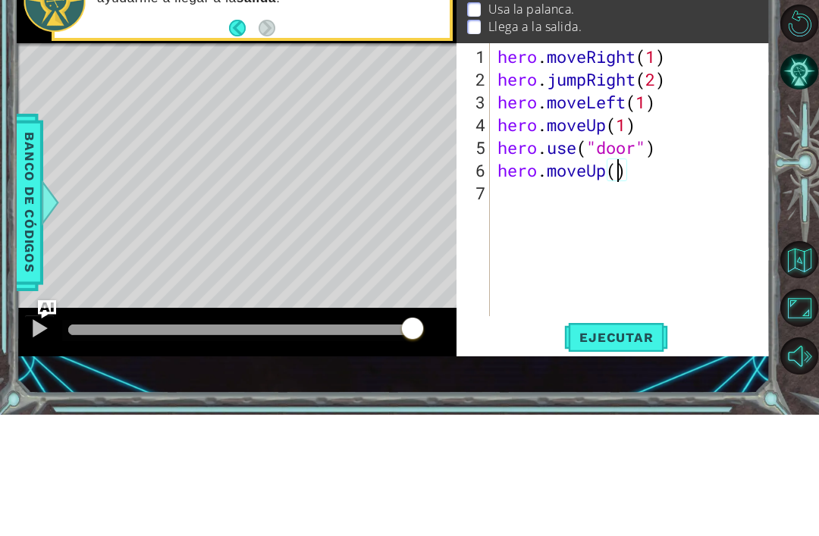
type textarea "hero.moveUp(2)"
click at [550, 191] on div "hero . moveRight ( 1 ) hero . jumpRight ( 2 ) hero . moveLeft ( 1 ) hero . move…" at bounding box center [634, 326] width 280 height 318
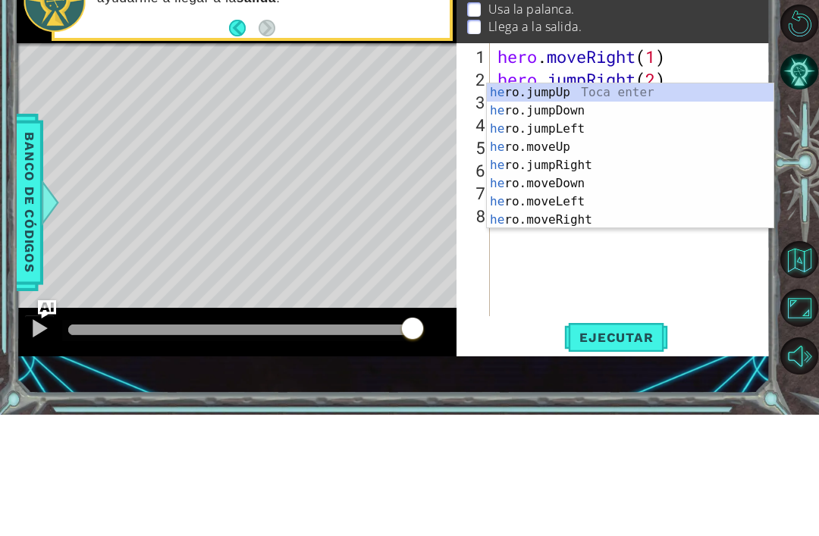
scroll to position [0, 1]
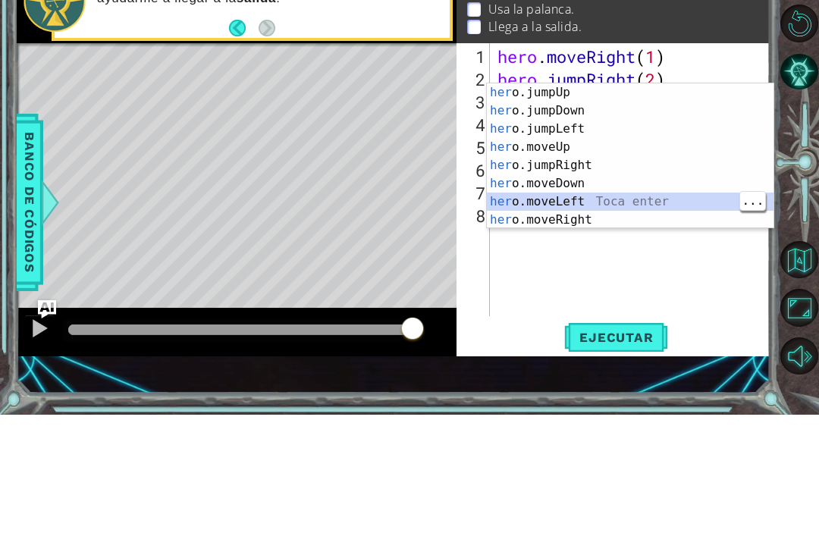
click at [631, 205] on div "her o.jumpUp Toca enter her o.jumpDown Toca enter her o.jumpLeft Toca enter her…" at bounding box center [630, 296] width 287 height 182
type textarea "hero.moveLeft(1)"
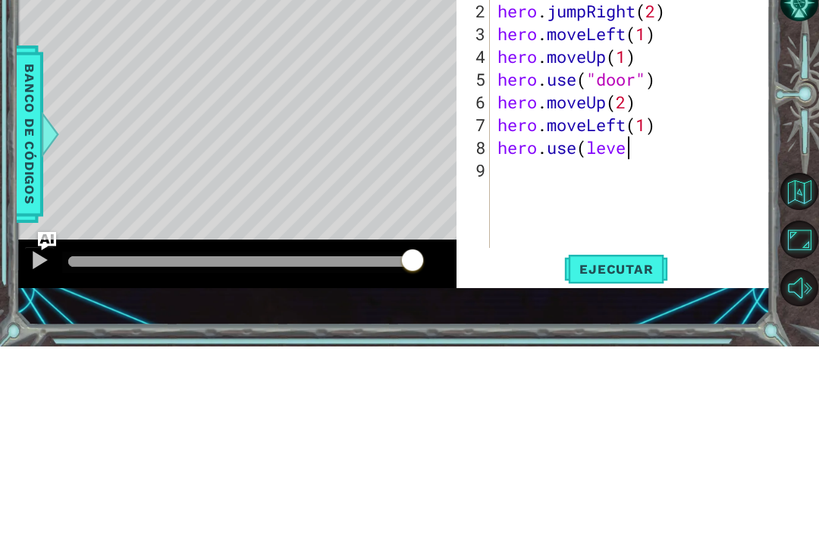
scroll to position [0, 5]
type textarea "hero.use(lever)"
click at [641, 167] on div "hero . moveRight ( 1 ) hero . jumpRight ( 2 ) hero . moveLeft ( 1 ) hero . move…" at bounding box center [634, 326] width 280 height 318
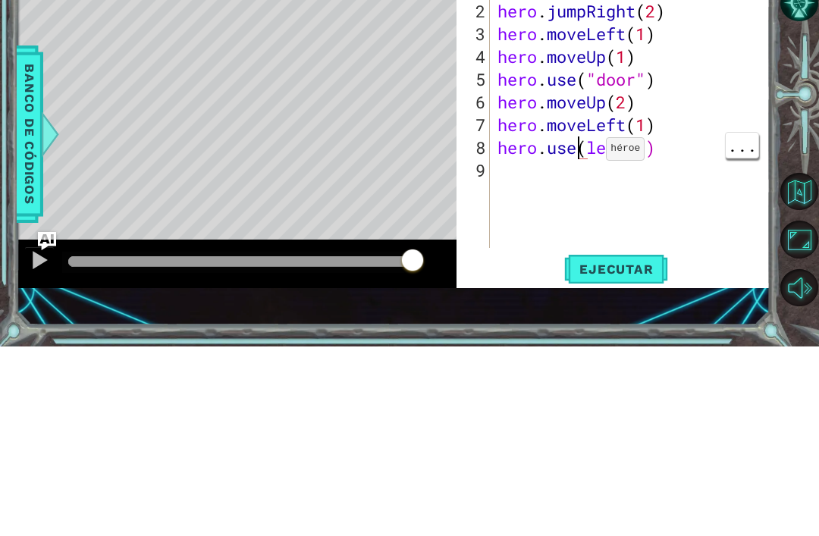
click at [589, 167] on div "hero . moveRight ( 1 ) hero . jumpRight ( 2 ) hero . moveLeft ( 1 ) hero . move…" at bounding box center [634, 326] width 280 height 318
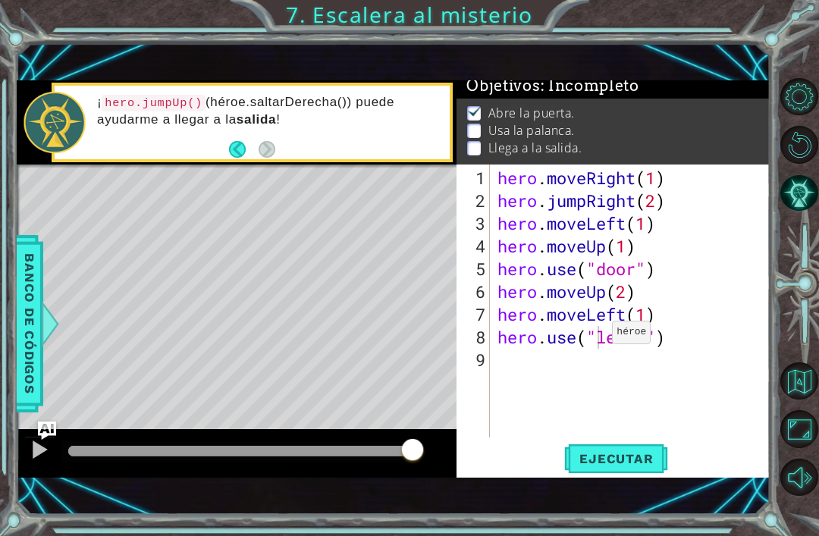
click at [622, 466] on span "Ejecutar" at bounding box center [616, 458] width 104 height 15
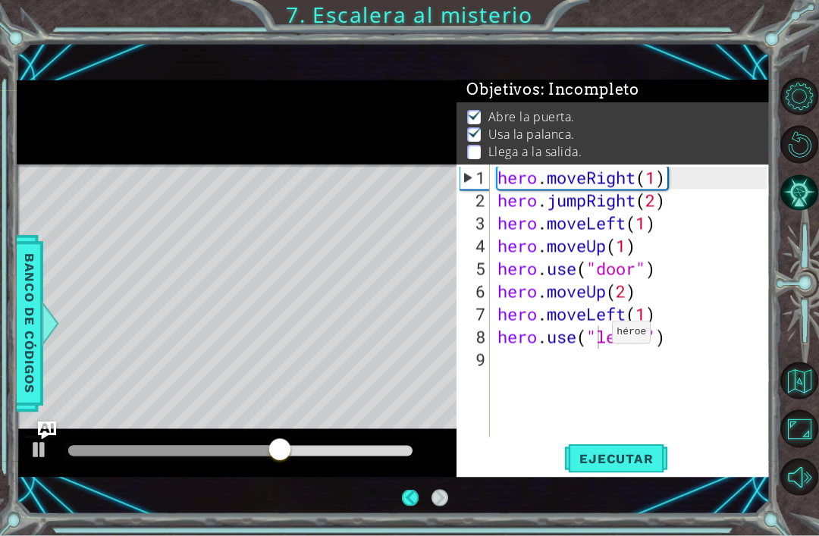
scroll to position [0, 0]
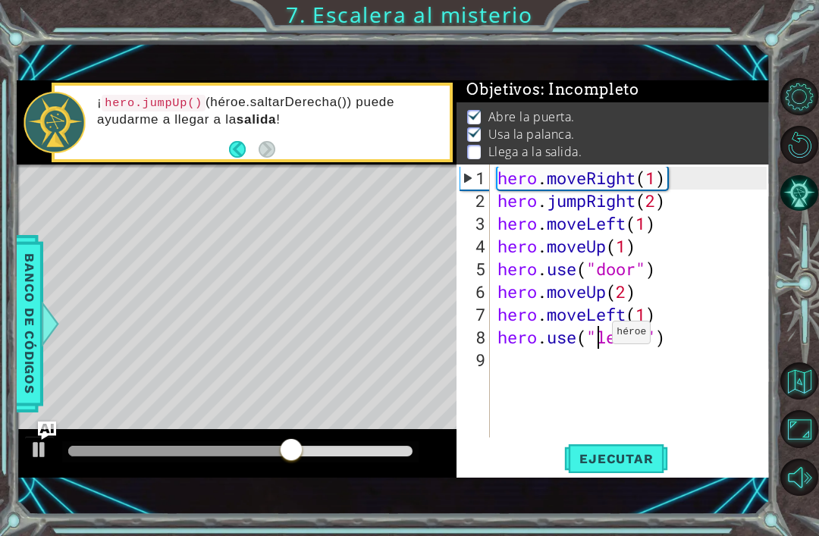
click at [488, 325] on div "7" at bounding box center [474, 314] width 30 height 23
type textarea "hero.use("lever")"
click at [616, 462] on span "Ejecutar" at bounding box center [616, 458] width 104 height 15
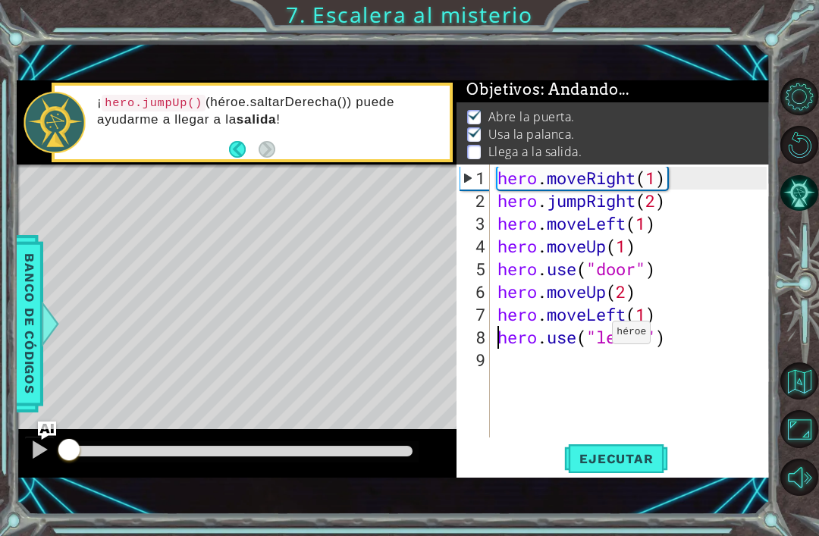
click at [625, 444] on button "Ejecutar" at bounding box center [616, 458] width 104 height 31
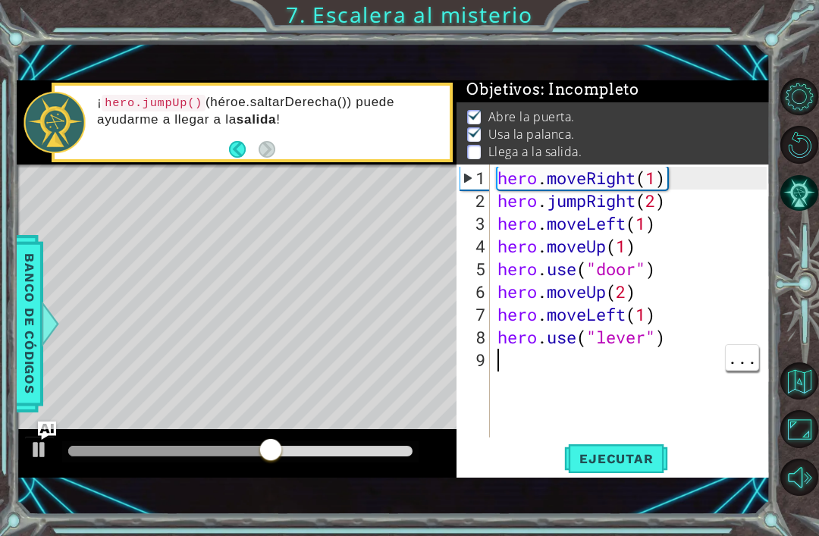
click at [599, 361] on div "hero . moveRight ( 1 ) hero . jumpRight ( 2 ) hero . moveLeft ( 1 ) hero . move…" at bounding box center [634, 326] width 280 height 318
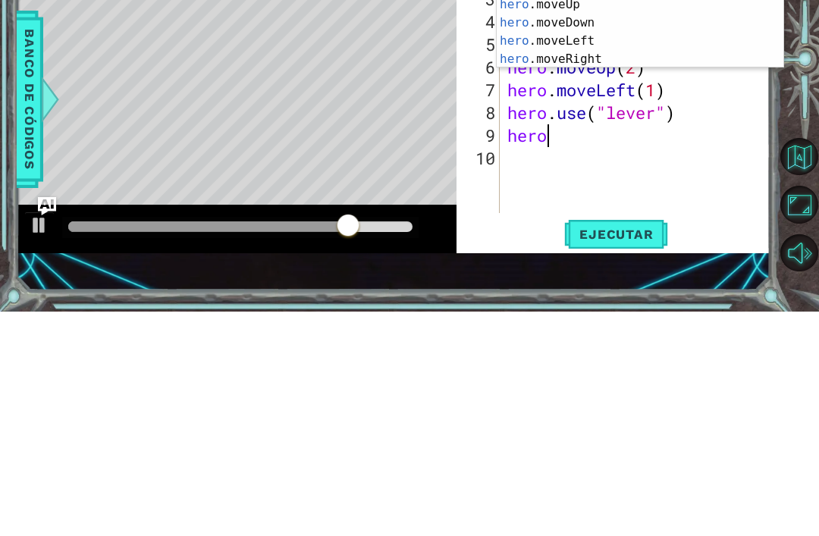
scroll to position [0, 2]
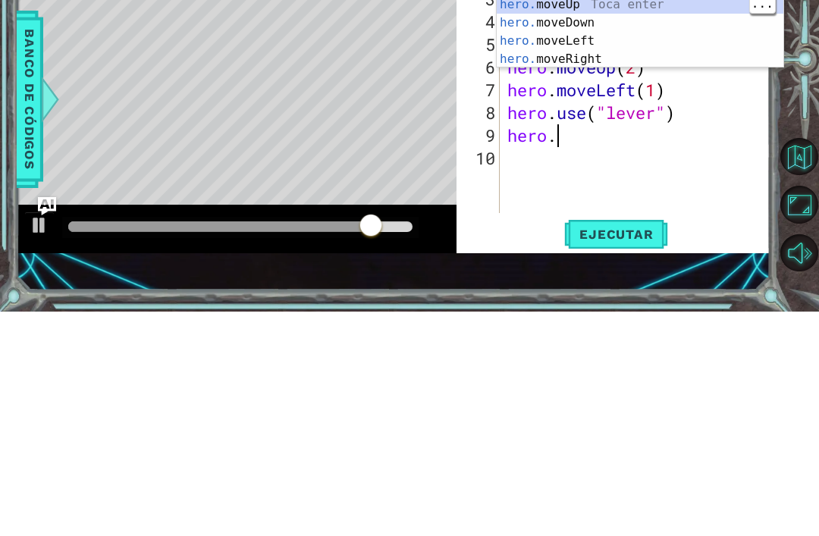
click at [616, 147] on div "hero. jumpUp Toca enter hero. jumpDown Toca enter hero. jumpLeft Toca enter her…" at bounding box center [640, 238] width 287 height 182
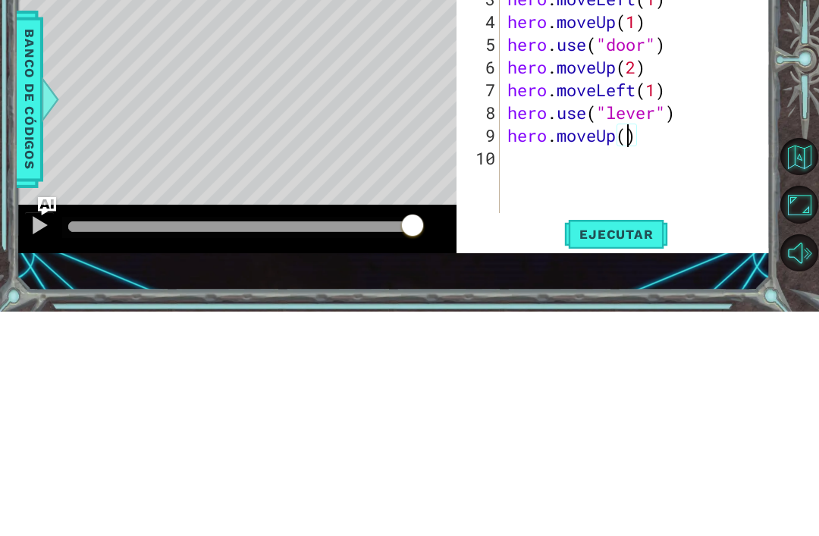
type textarea "hero.moveUp(2)"
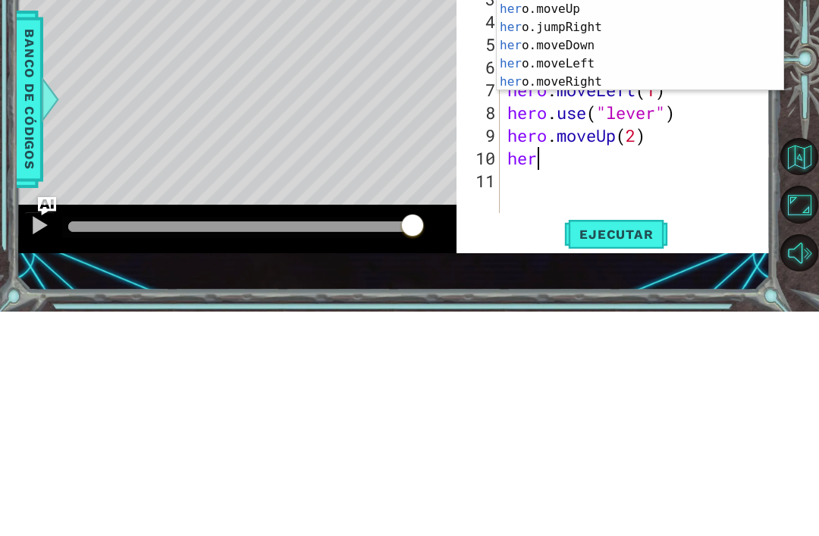
scroll to position [0, 1]
type textarea "hero"
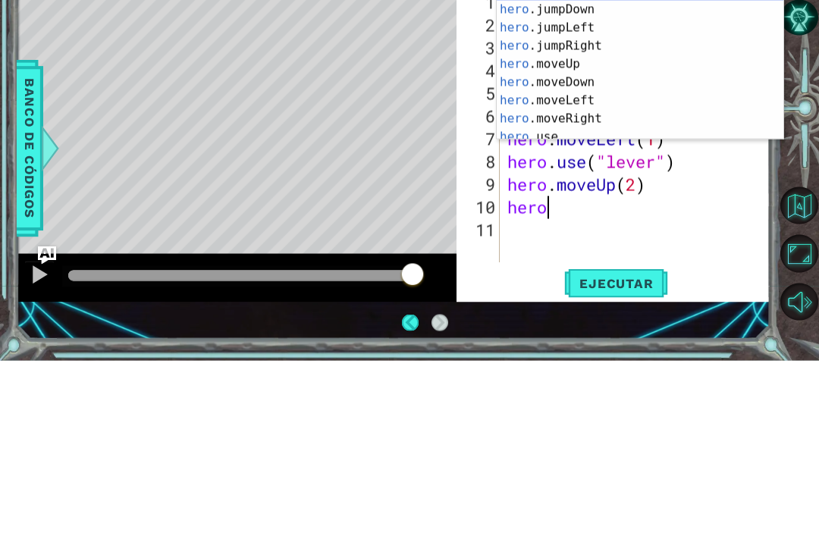
scroll to position [11, 0]
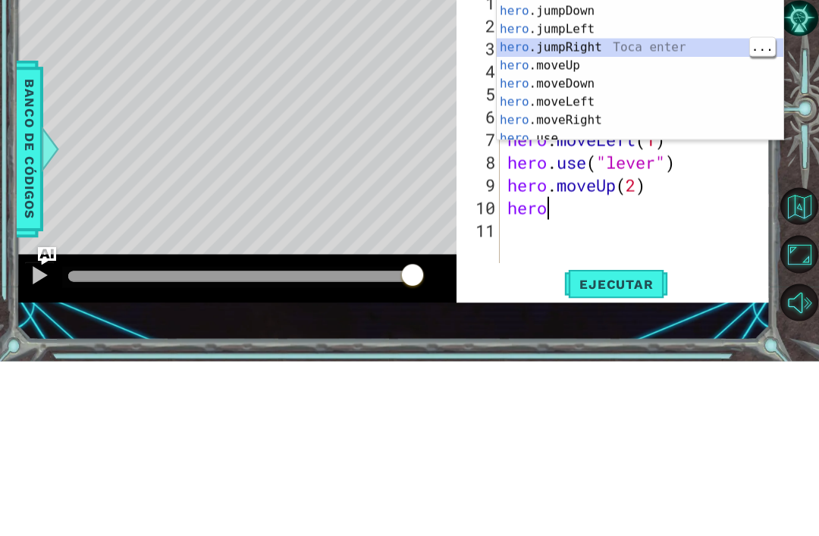
click at [616, 158] on div "hero .jumpUp Toca enter hero .jumpDown Toca enter hero .jumpLeft Toca enter her…" at bounding box center [640, 249] width 287 height 182
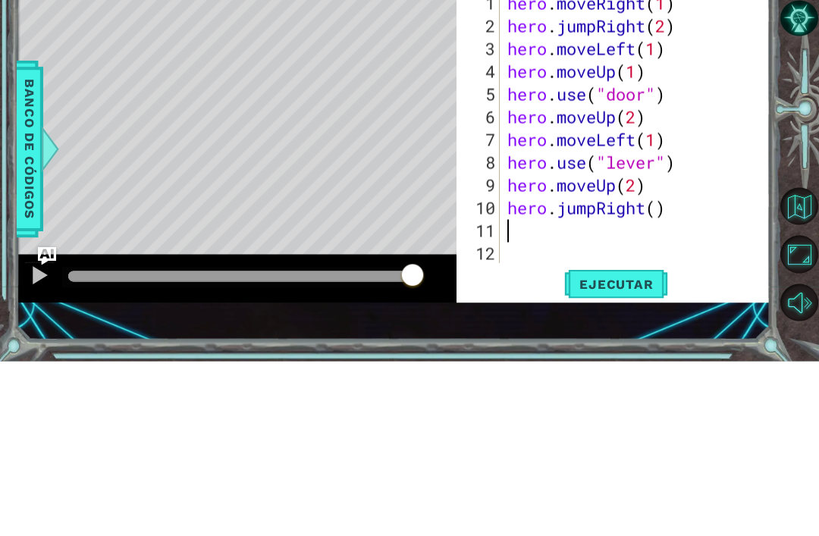
scroll to position [0, 0]
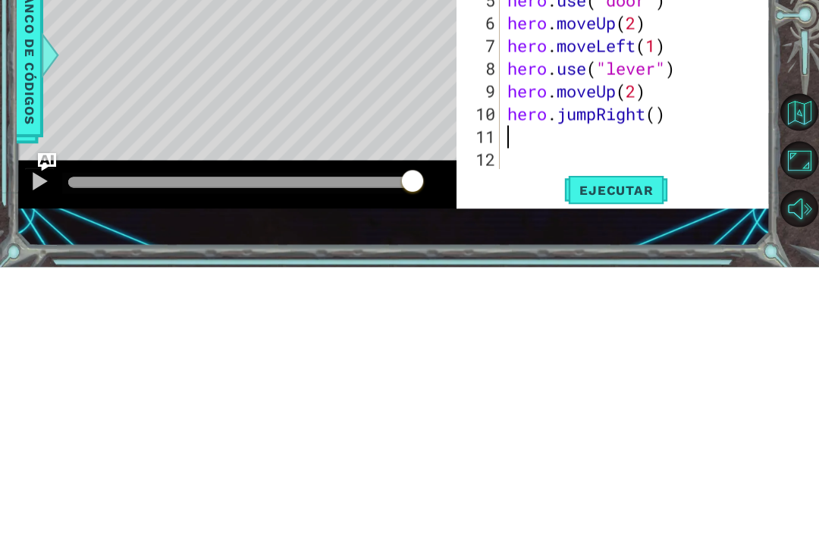
type textarea "hero.jumpRight()"
click at [579, 167] on div "hero . moveRight ( 1 ) hero . jumpRight ( 2 ) hero . moveLeft ( 1 ) hero . move…" at bounding box center [639, 326] width 271 height 318
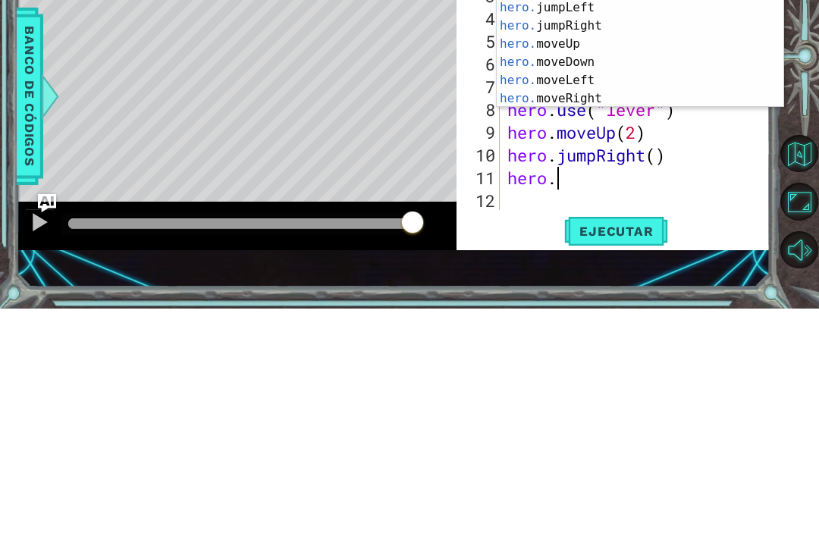
scroll to position [0, 2]
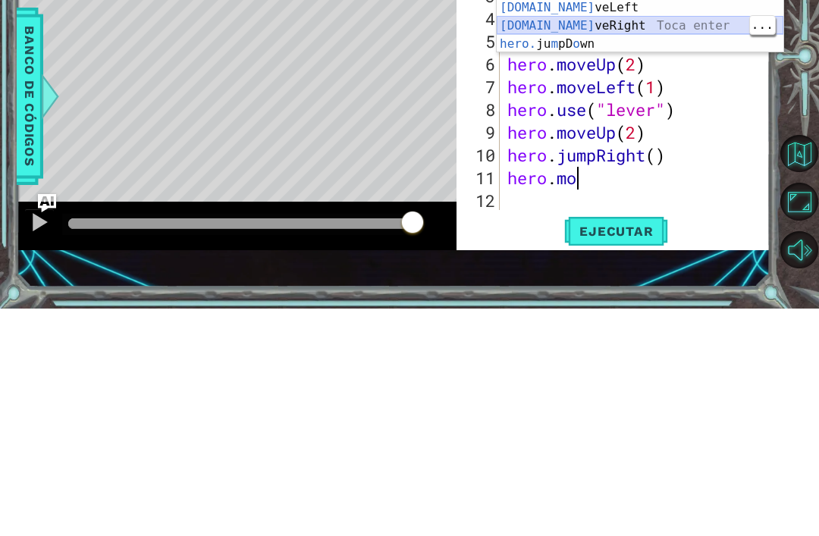
click at [633, 190] on div "[DOMAIN_NAME] veUp Toca enter [DOMAIN_NAME] veDown Toca enter [DOMAIN_NAME] veL…" at bounding box center [640, 253] width 287 height 127
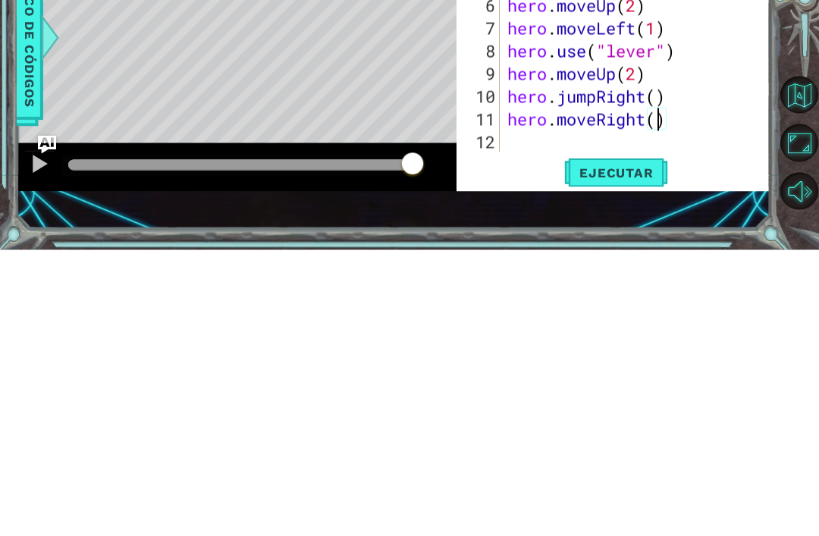
type textarea "hero.moveRight(2)"
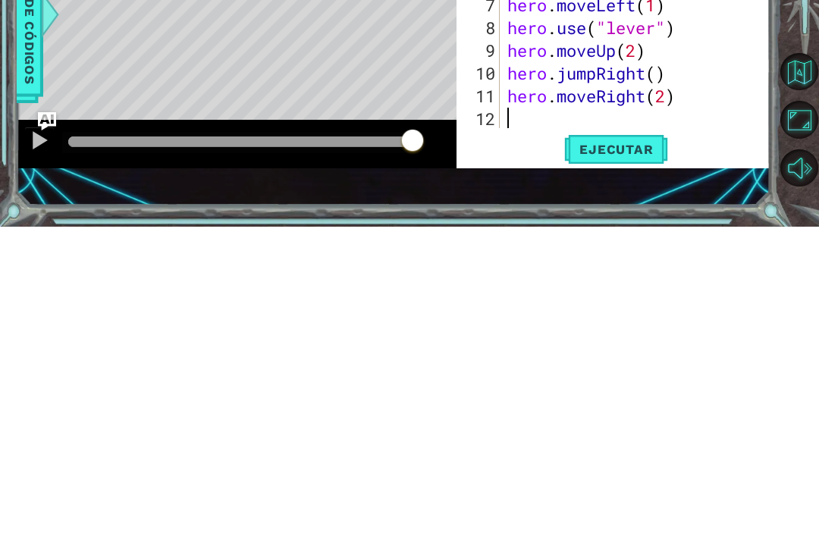
scroll to position [49, 0]
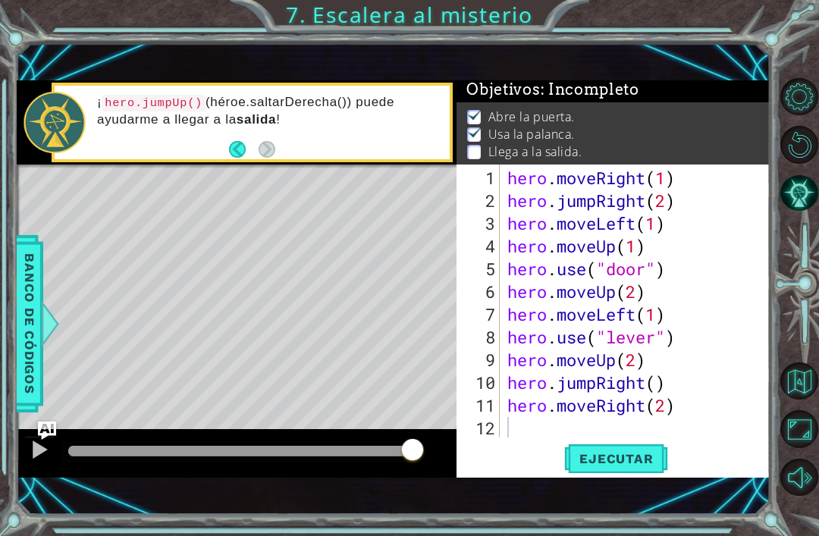
click at [632, 456] on span "Ejecutar" at bounding box center [616, 458] width 104 height 15
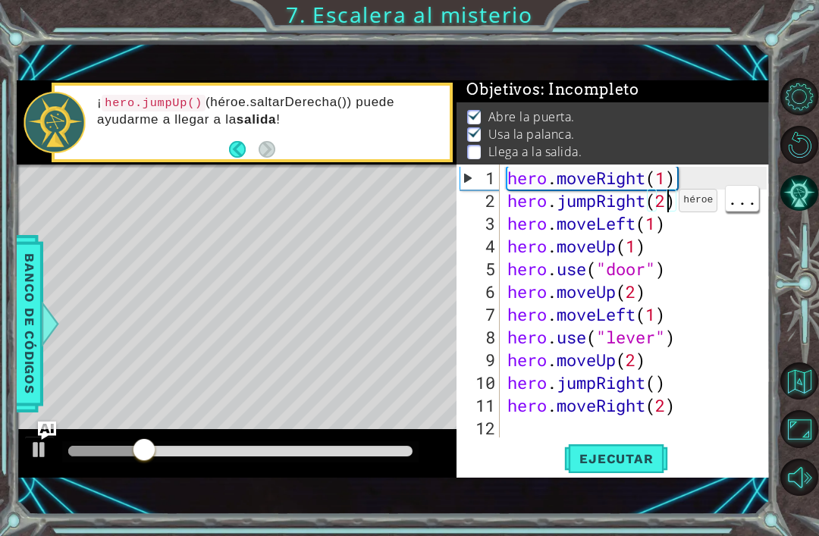
click at [667, 198] on div "hero . moveRight ( 1 ) hero . jumpRight ( 2 ) hero . moveLeft ( 1 ) hero . move…" at bounding box center [639, 326] width 271 height 318
click at [669, 207] on div "hero . moveRight ( 1 ) hero . jumpRight ( 2 ) hero . moveLeft ( 1 ) hero . move…" at bounding box center [639, 326] width 271 height 318
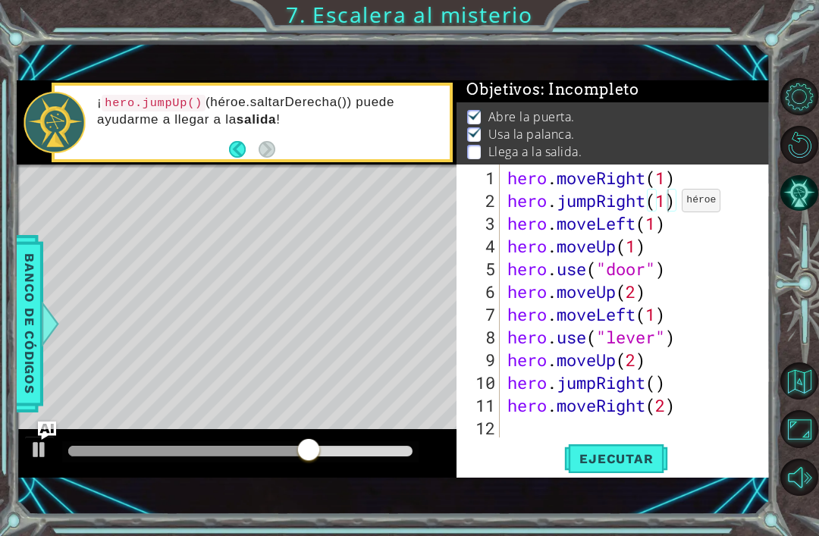
scroll to position [0, 5]
click at [616, 459] on span "Ejecutar" at bounding box center [616, 458] width 104 height 15
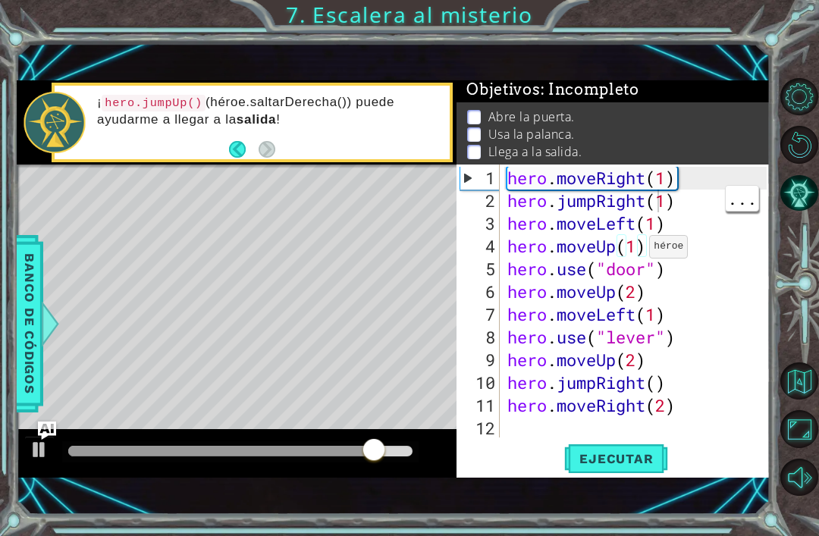
click at [657, 206] on div "hero . moveRight ( 1 ) hero . jumpRight ( 1 ) hero . moveLeft ( 1 ) hero . move…" at bounding box center [639, 326] width 271 height 318
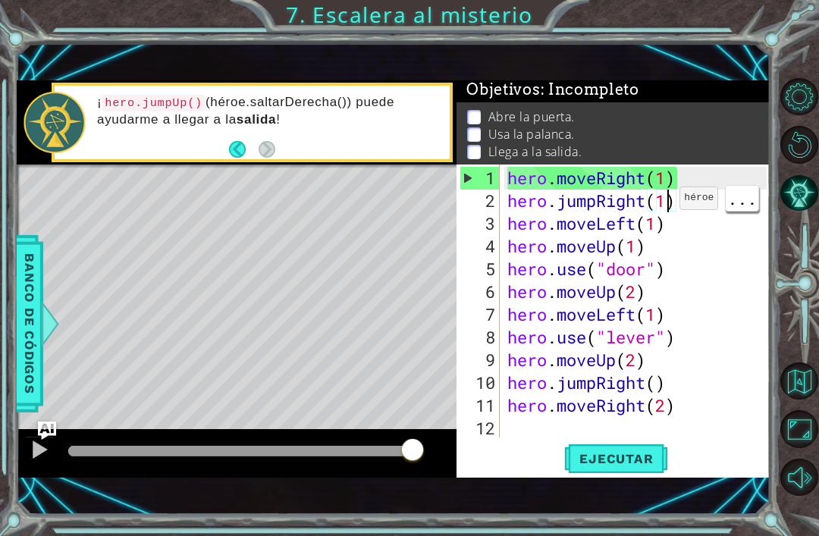
click at [666, 205] on div "hero . moveRight ( 1 ) hero . jumpRight ( 1 ) hero . moveLeft ( 1 ) hero . move…" at bounding box center [639, 326] width 271 height 318
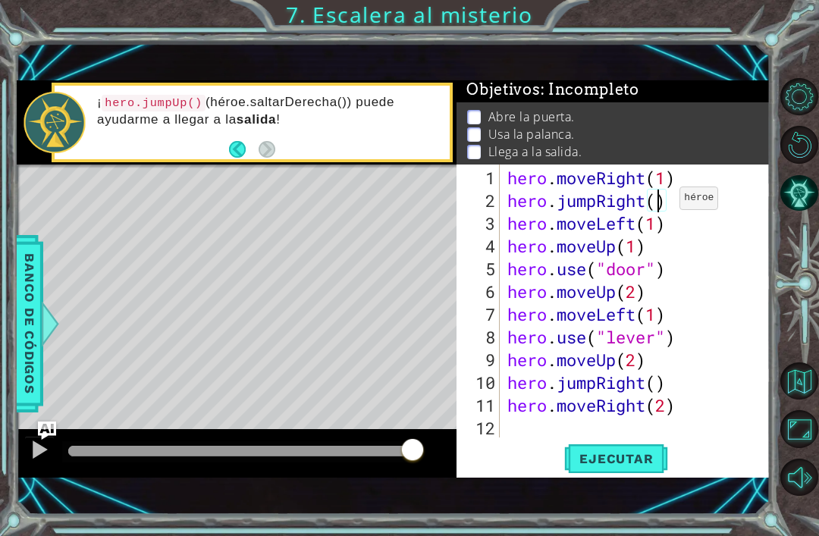
scroll to position [0, 7]
click at [639, 468] on button "Ejecutar" at bounding box center [616, 458] width 104 height 31
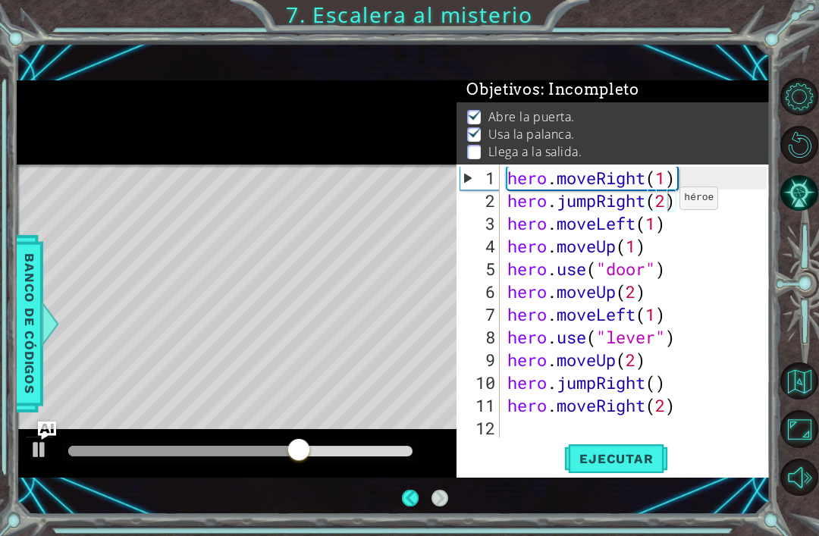
scroll to position [20, 0]
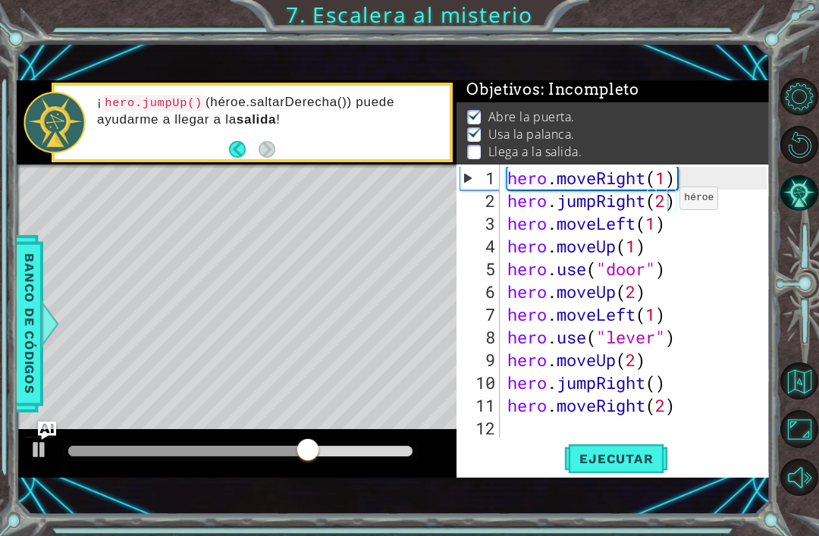
type textarea "hero.moveRight(2)"
click at [678, 421] on div "hero . moveRight ( 1 ) hero . jumpRight ( 2 ) hero . moveLeft ( 1 ) hero . move…" at bounding box center [639, 326] width 271 height 318
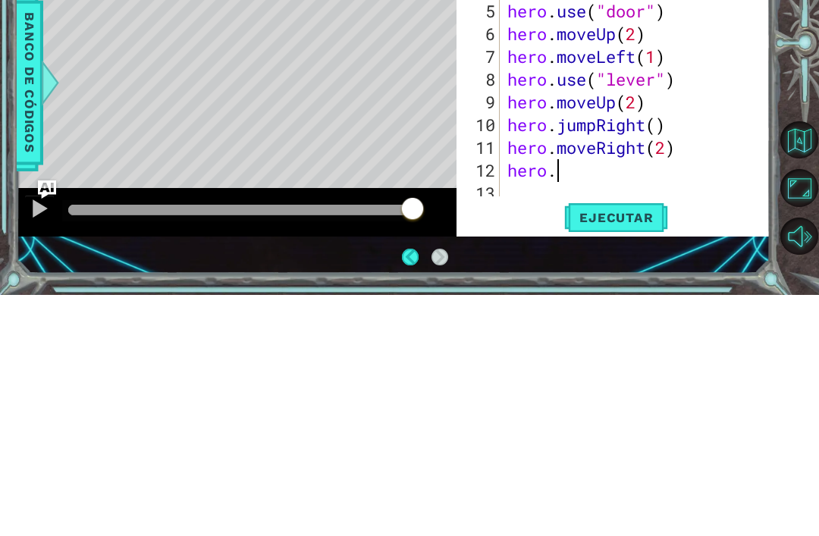
scroll to position [23, 0]
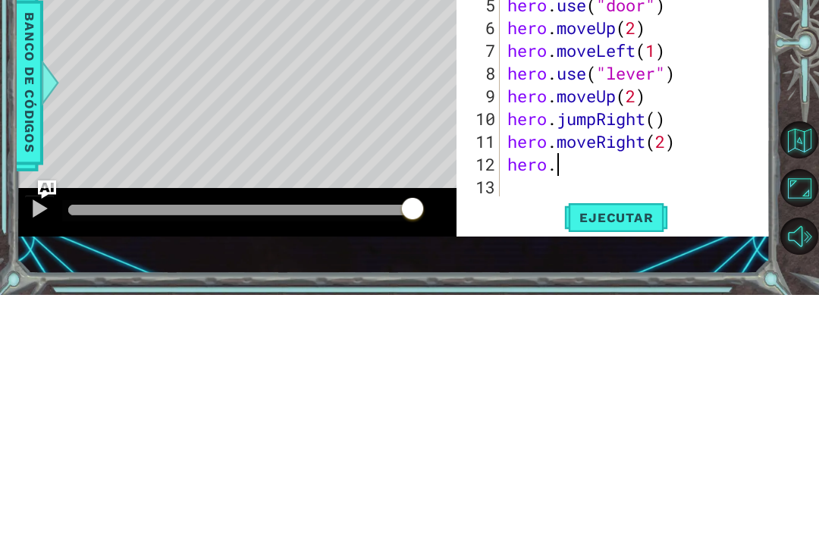
type textarea "hero.ju"
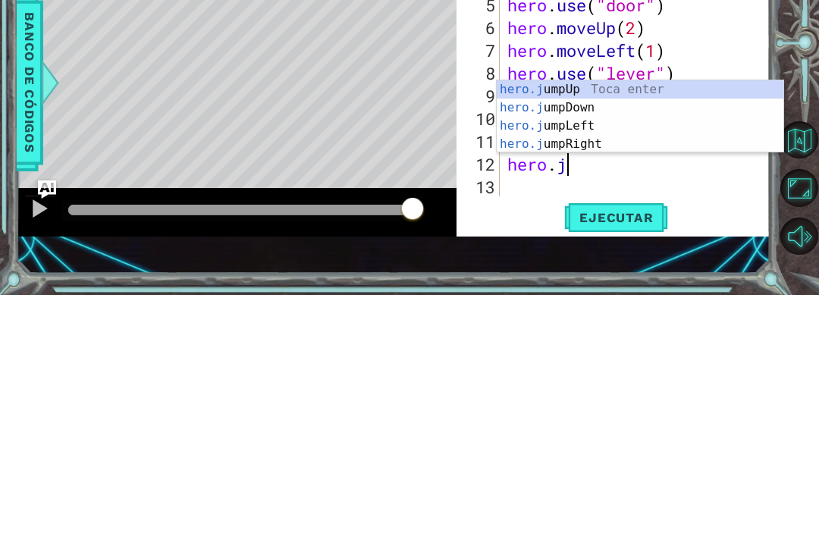
scroll to position [0, 2]
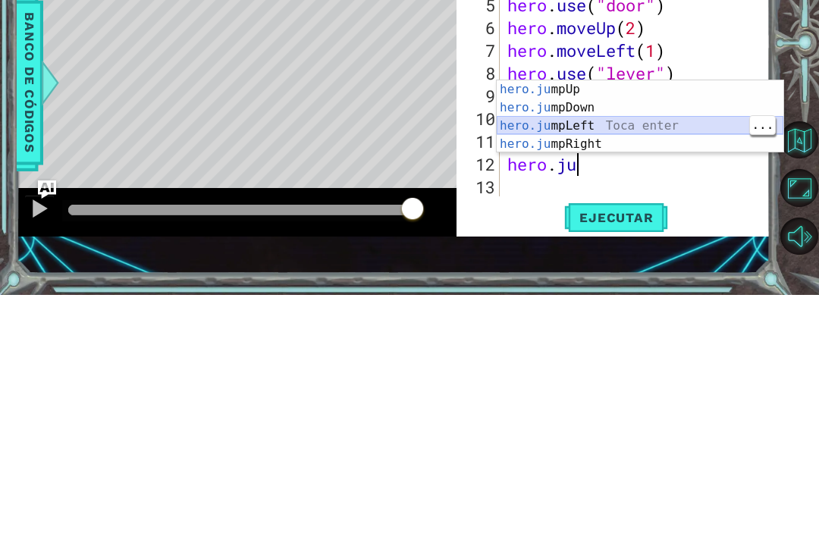
click at [638, 321] on div "hero.ju mpUp Toca enter hero.ju mpDown Toca enter hero.ju mpLeft Toca enter her…" at bounding box center [640, 375] width 287 height 109
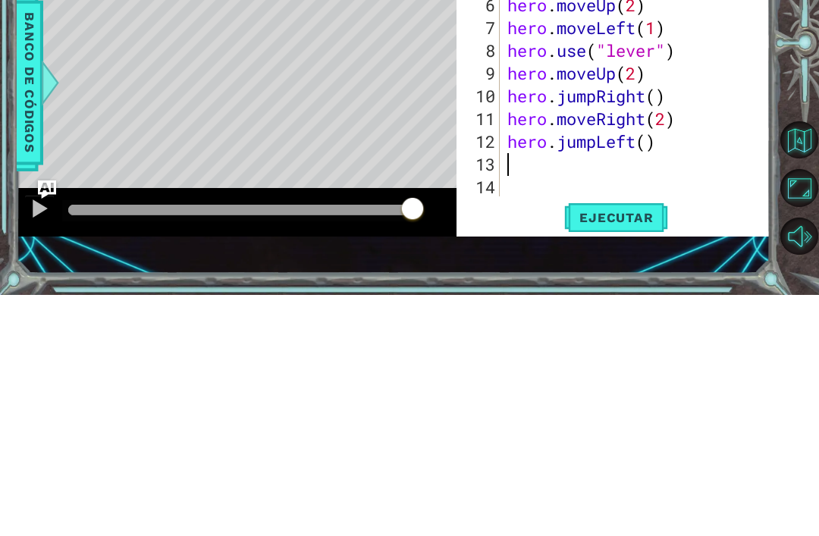
scroll to position [45, 0]
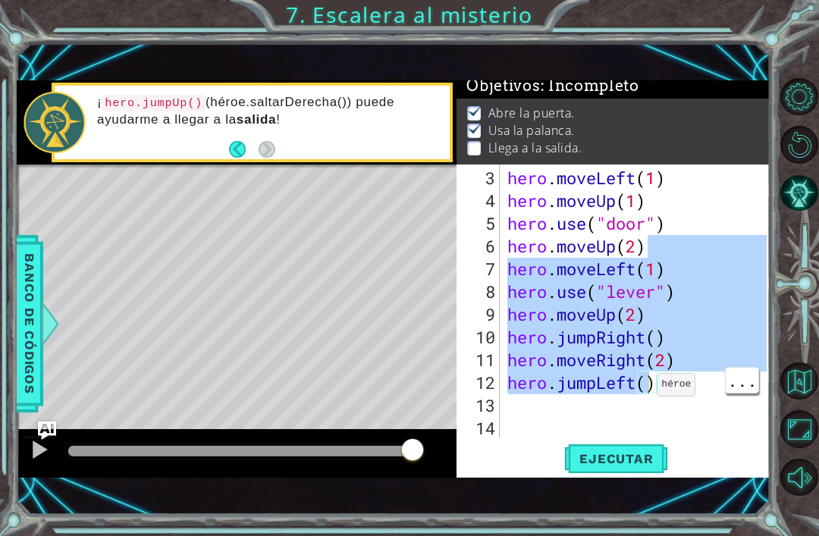
click at [625, 469] on button "Ejecutar" at bounding box center [616, 458] width 104 height 31
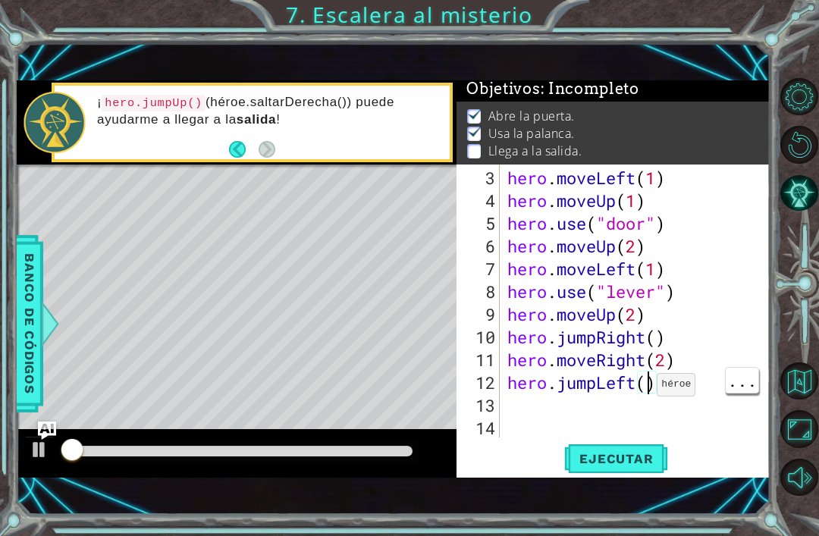
scroll to position [3, 0]
click at [671, 385] on div "hero . moveLeft ( 1 ) hero . moveUp ( 1 ) hero . use ( "door" ) hero . moveUp (…" at bounding box center [639, 326] width 270 height 318
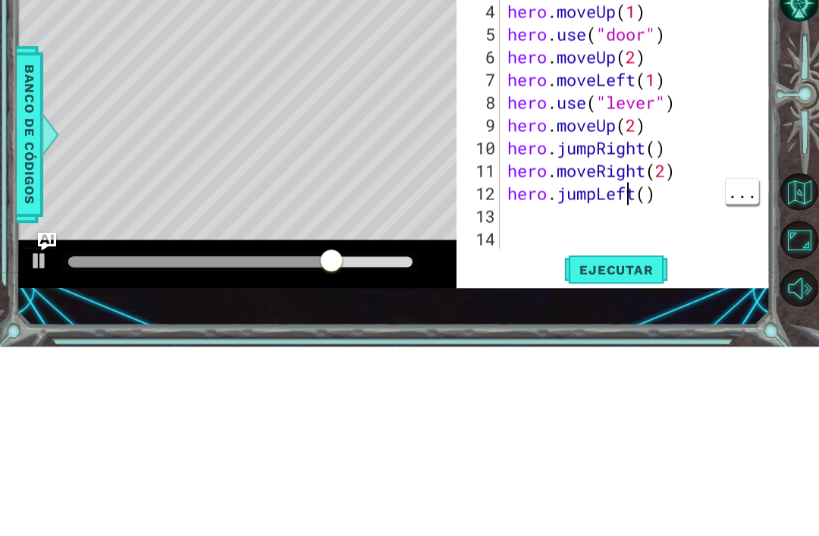
click at [644, 181] on div "hero . moveLeft ( 1 ) hero . moveUp ( 1 ) hero . use ( "door" ) hero . moveUp (…" at bounding box center [639, 326] width 270 height 318
click at [631, 195] on div "hero . moveLeft ( 1 ) hero . moveUp ( 1 ) hero . use ( "door" ) hero . moveUp (…" at bounding box center [639, 326] width 270 height 318
click at [635, 191] on div "hero . moveLeft ( 1 ) hero . moveUp ( 1 ) hero . use ( "door" ) hero . moveUp (…" at bounding box center [639, 326] width 270 height 318
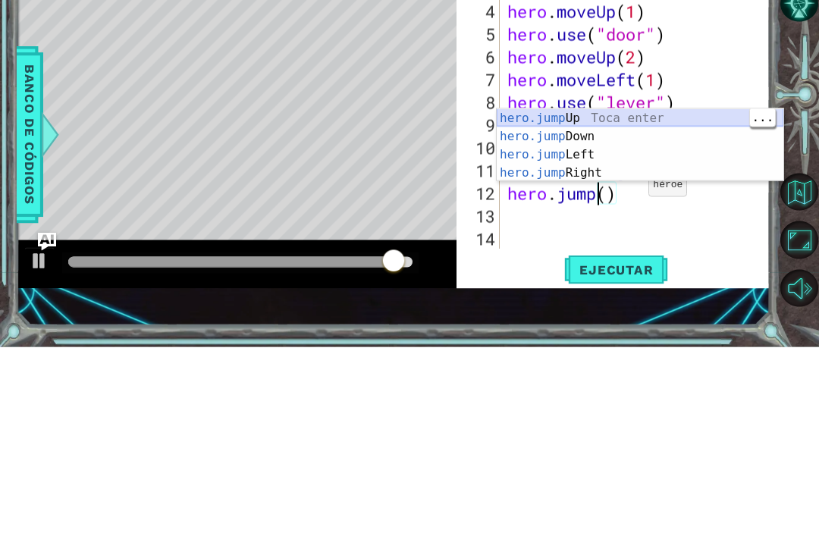
click at [675, 298] on div "hero.jump Up Toca enter hero.jump Down Toca enter hero.jump Left Toca enter her…" at bounding box center [640, 352] width 287 height 109
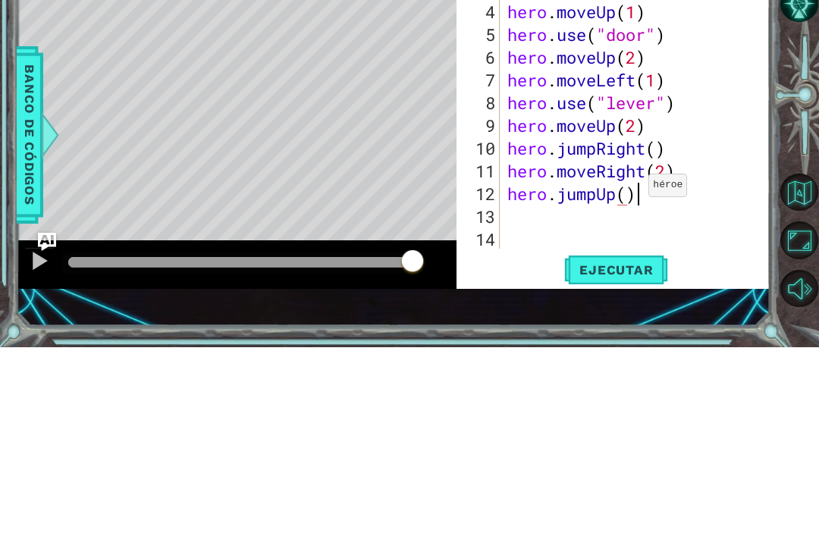
scroll to position [0, 5]
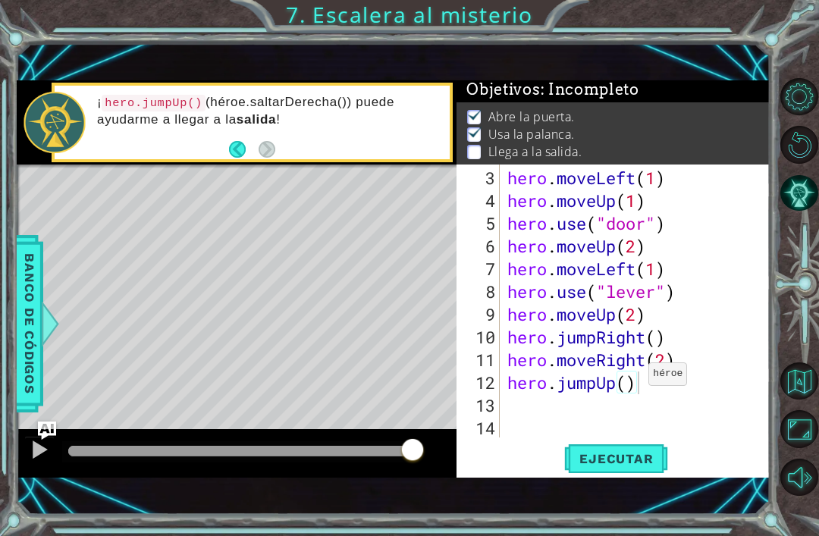
type textarea "hero.jumpUp()"
click at [613, 443] on button "Ejecutar" at bounding box center [616, 458] width 104 height 31
click at [524, 406] on div "hero . moveLeft ( 1 ) hero . moveUp ( 1 ) hero . use ( "door" ) hero . moveUp (…" at bounding box center [639, 326] width 270 height 318
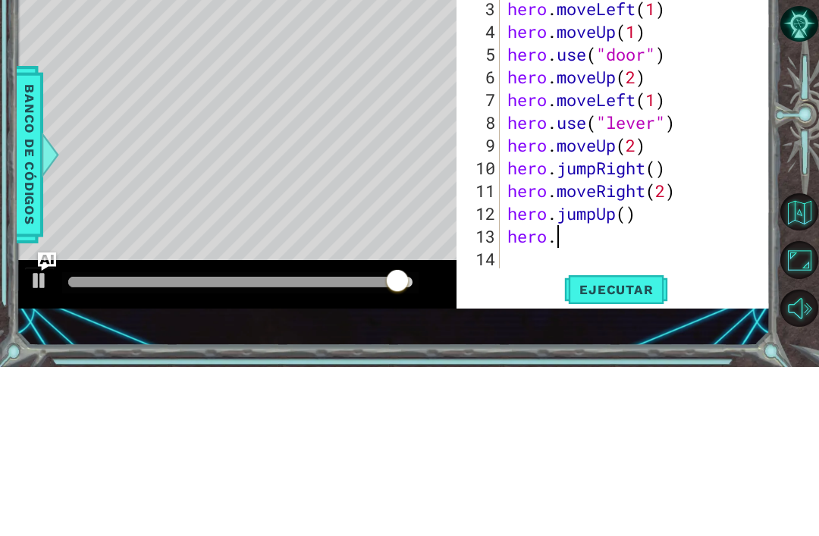
scroll to position [0, 2]
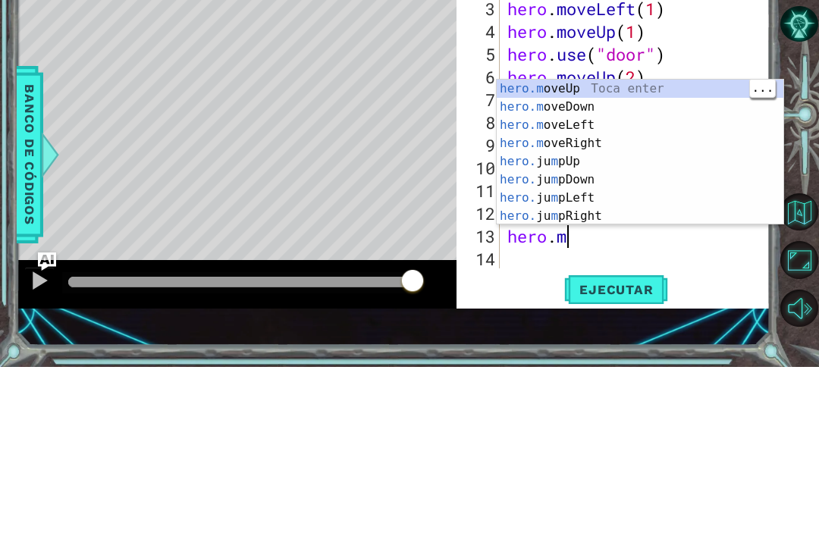
click at [661, 249] on div "hero.m oveUp Toca enter hero.m oveDown Toca enter hero.m oveLeft Toca enter her…" at bounding box center [640, 340] width 287 height 182
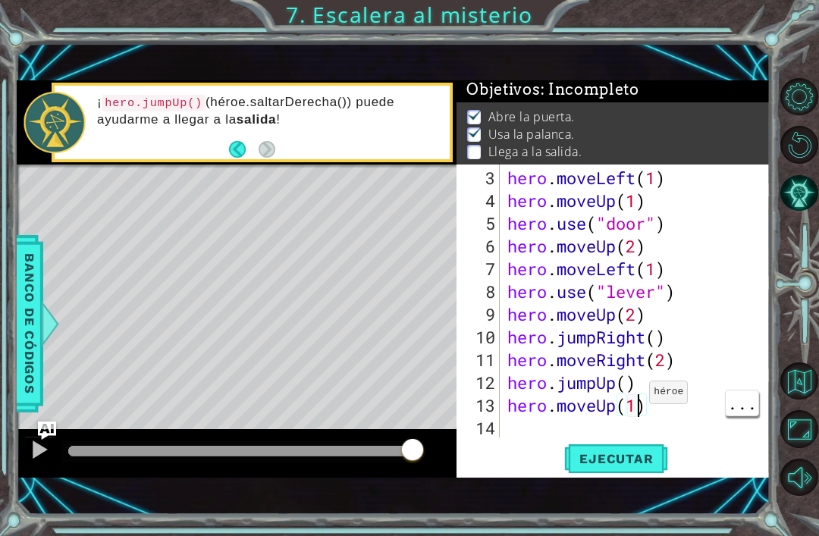
click at [625, 404] on div "hero . moveLeft ( 1 ) hero . moveUp ( 1 ) hero . use ( "door" ) hero . moveUp (…" at bounding box center [639, 326] width 270 height 318
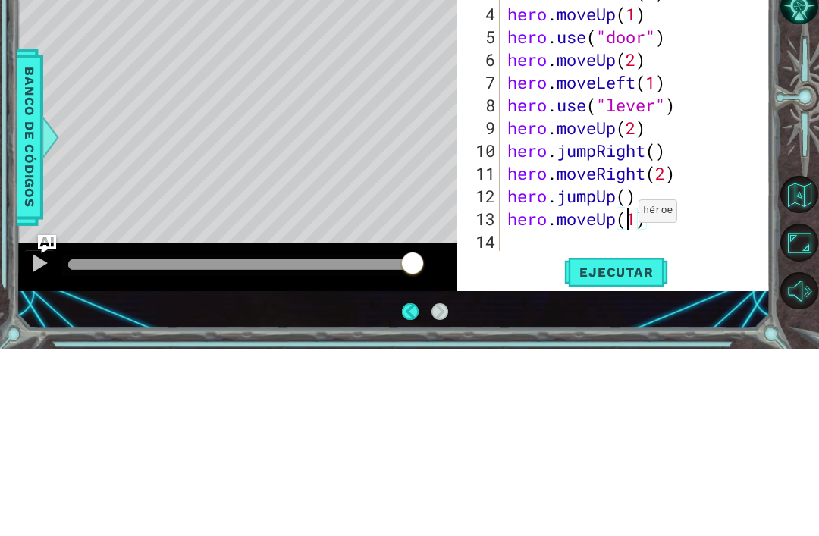
scroll to position [7, 0]
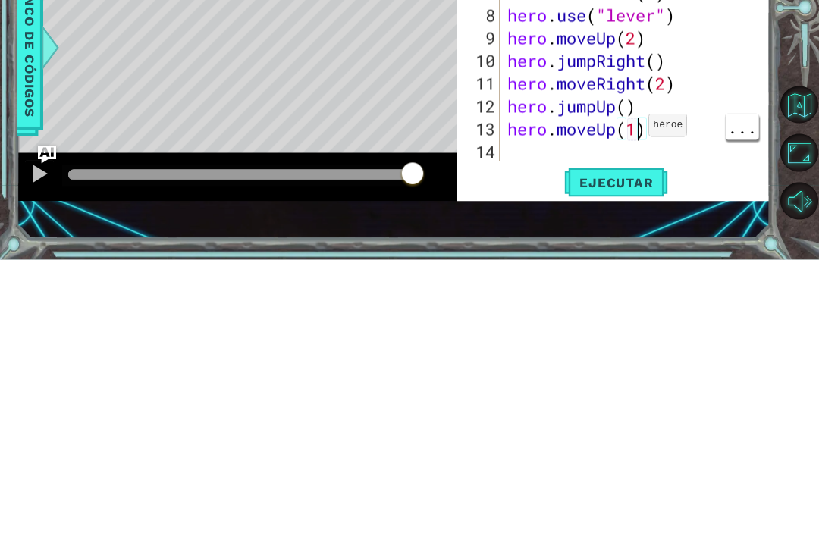
click at [635, 167] on div "hero . moveLeft ( 1 ) hero . moveUp ( 1 ) hero . use ( "door" ) hero . moveUp (…" at bounding box center [639, 326] width 270 height 318
type textarea "hero.moveUp(2)"
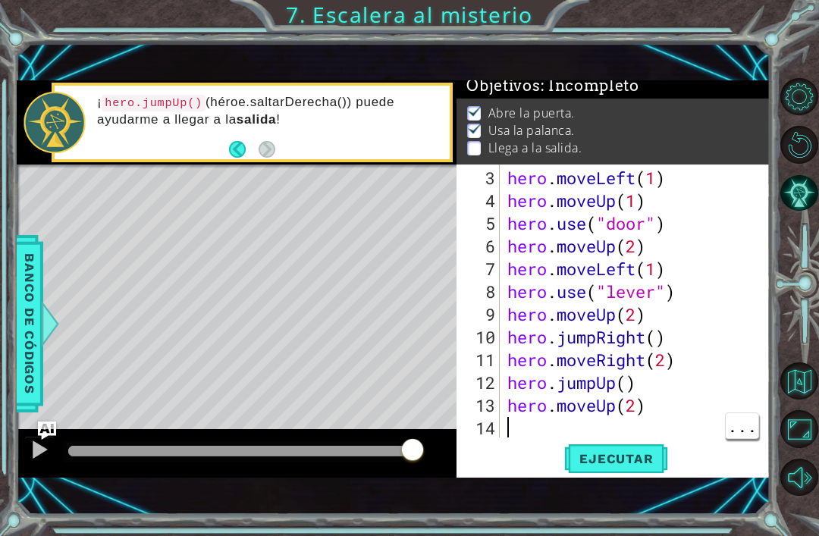
scroll to position [0, 0]
click at [519, 421] on div "hero . moveLeft ( 1 ) hero . moveUp ( 1 ) hero . use ( "door" ) hero . moveUp (…" at bounding box center [639, 326] width 270 height 318
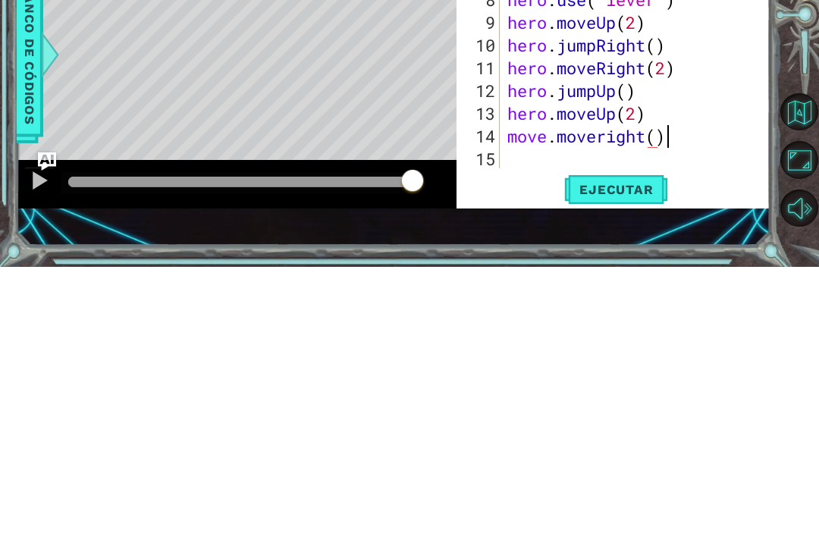
scroll to position [0, 7]
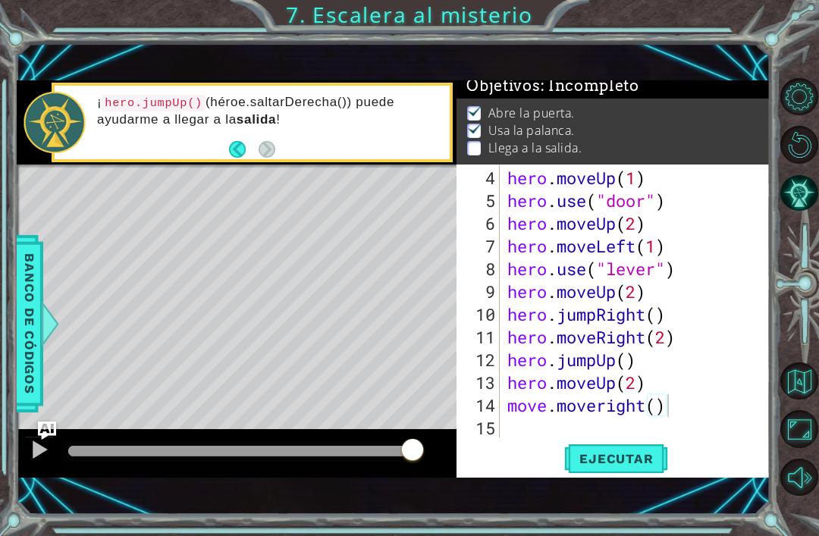
click at [613, 456] on span "Ejecutar" at bounding box center [616, 458] width 104 height 15
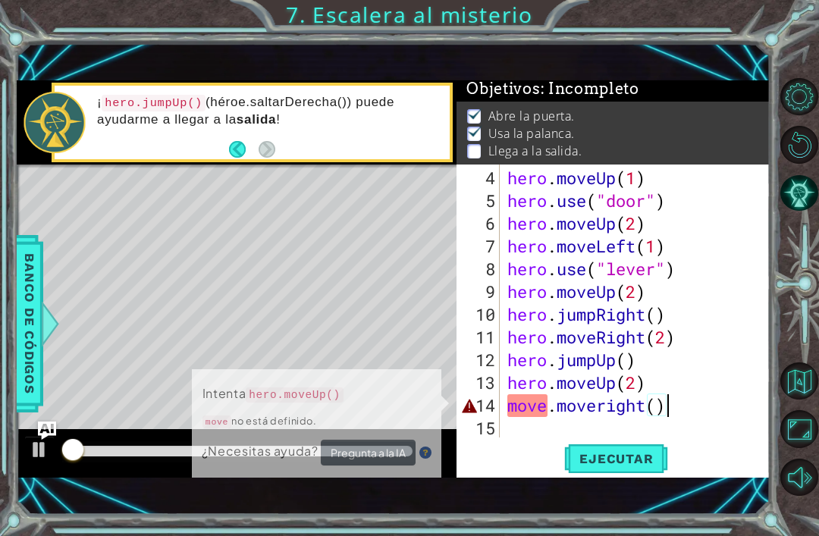
scroll to position [3, 0]
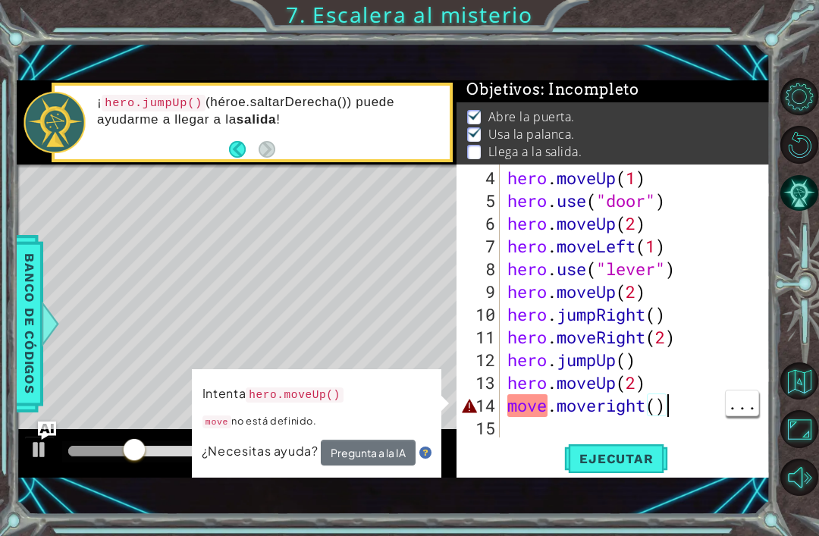
click at [679, 395] on div "hero . moveUp ( 1 ) hero . use ( "door" ) hero . moveUp ( 2 ) hero . moveLeft (…" at bounding box center [639, 326] width 270 height 318
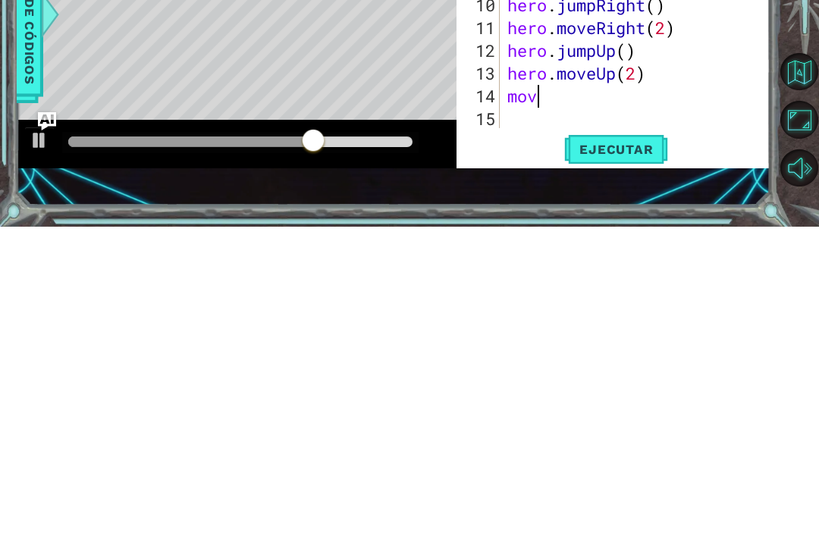
scroll to position [0, 0]
type textarea "m"
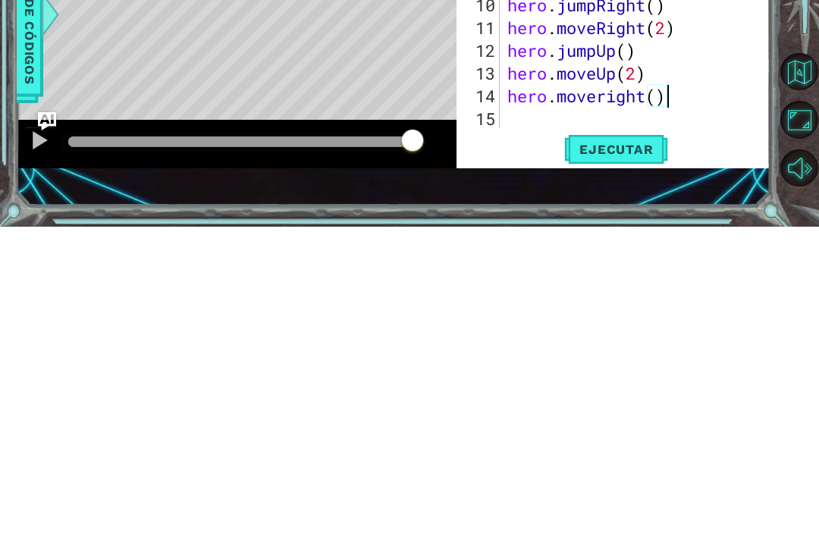
scroll to position [0, 7]
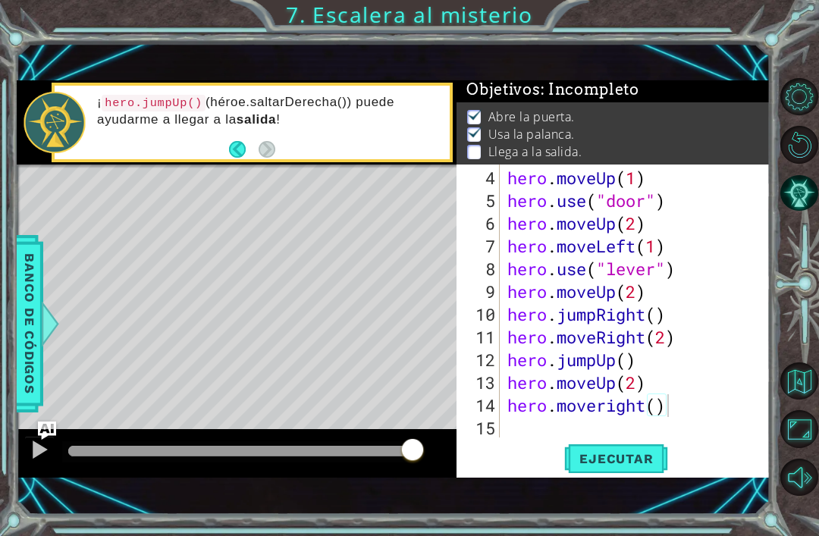
click at [603, 469] on button "Ejecutar" at bounding box center [616, 458] width 104 height 31
click at [614, 393] on div "hero . moveUp ( 1 ) hero . use ( "door" ) hero . moveUp ( 2 ) hero . moveLeft (…" at bounding box center [639, 326] width 270 height 318
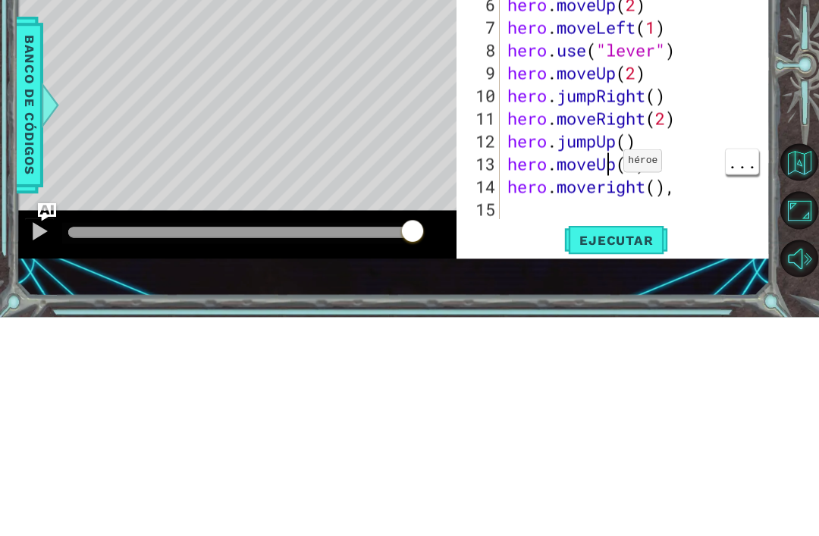
click at [618, 174] on div "hero . moveUp ( 1 ) hero . use ( "door" ) hero . moveUp ( 2 ) hero . moveLeft (…" at bounding box center [639, 326] width 270 height 318
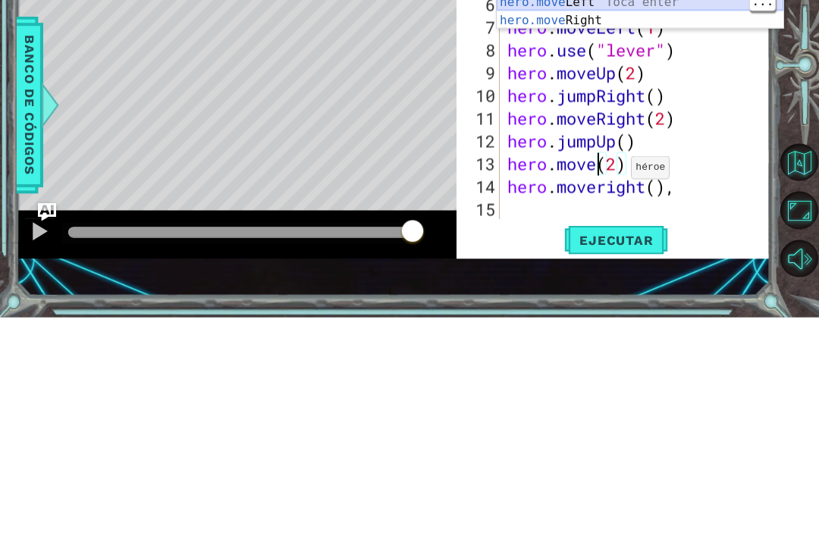
click at [638, 175] on div "hero.move Up Toca enter hero.move Down Toca enter hero.move Left Toca enter her…" at bounding box center [640, 229] width 287 height 109
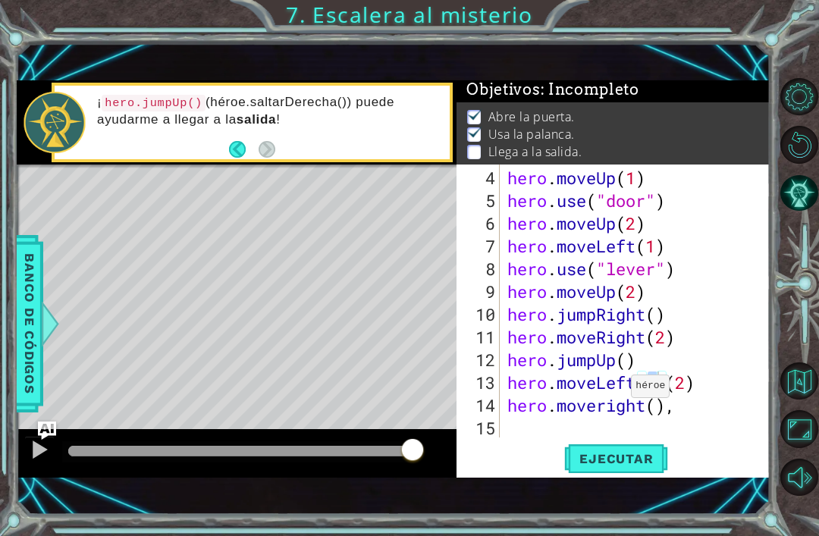
click at [628, 475] on button "Ejecutar" at bounding box center [616, 458] width 104 height 31
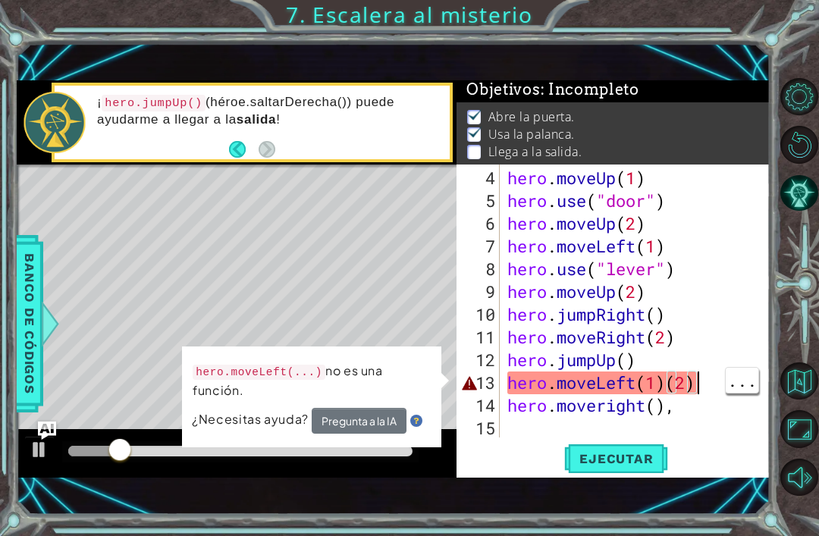
click at [710, 381] on div "hero . moveUp ( 1 ) hero . use ( "door" ) hero . moveUp ( 2 ) hero . moveLeft (…" at bounding box center [639, 326] width 270 height 318
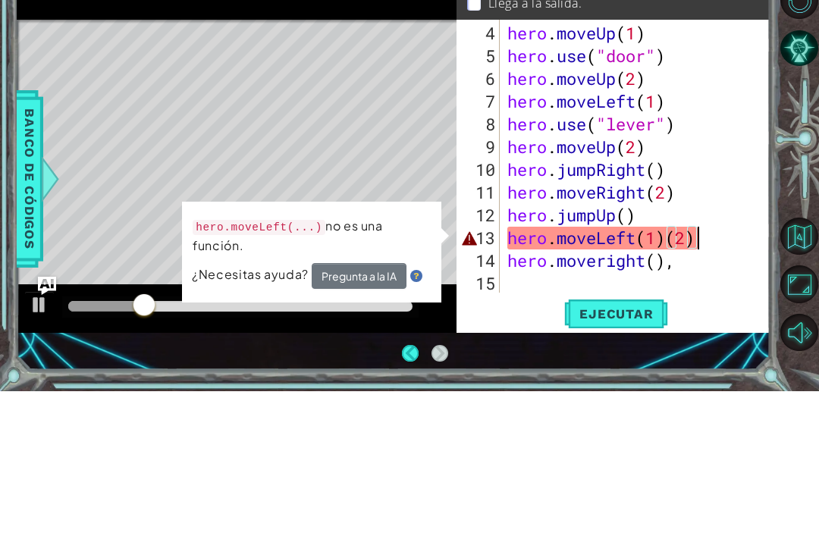
scroll to position [7, 0]
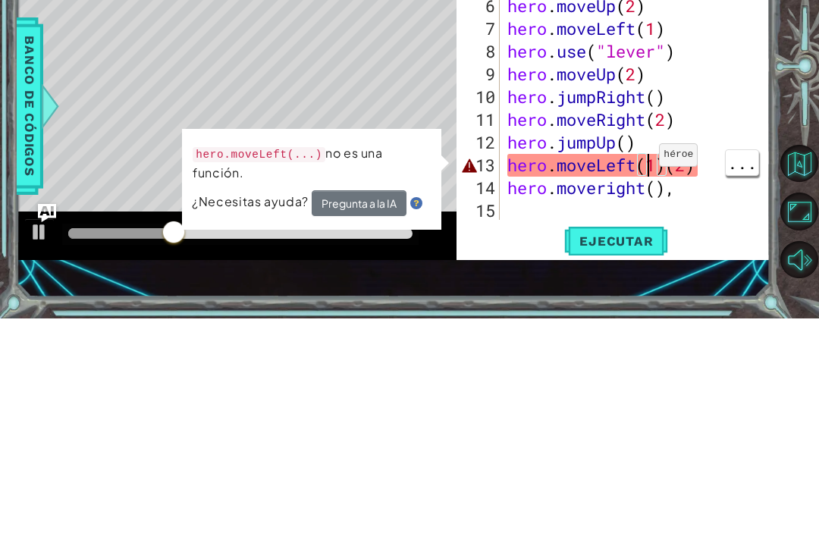
click at [646, 167] on div "hero . moveUp ( 1 ) hero . use ( "door" ) hero . moveUp ( 2 ) hero . moveLeft (…" at bounding box center [639, 326] width 270 height 318
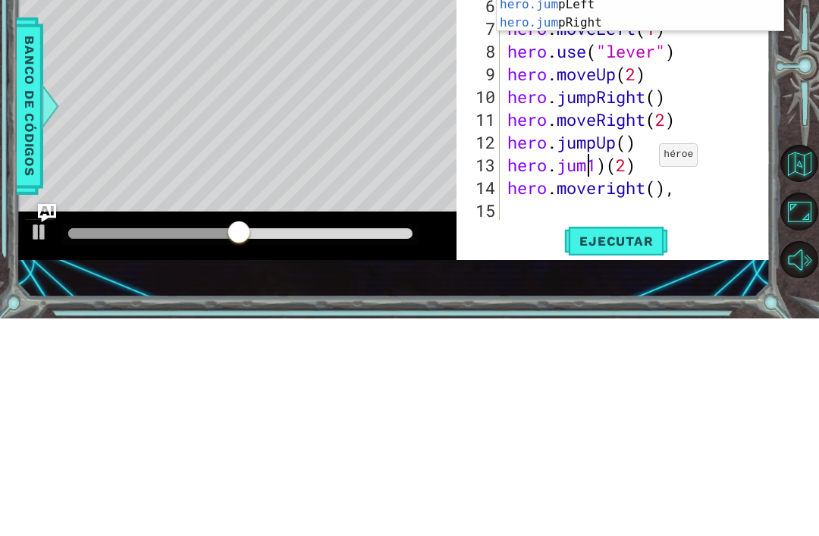
scroll to position [0, 4]
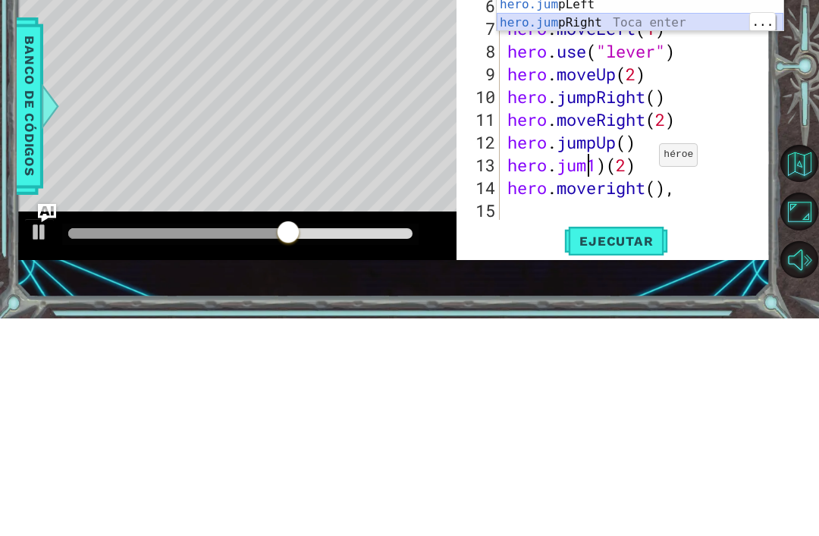
click at [693, 177] on div "hero.jum pUp Toca enter hero.jum pDown Toca enter hero.jum pLeft Toca enter her…" at bounding box center [640, 231] width 287 height 109
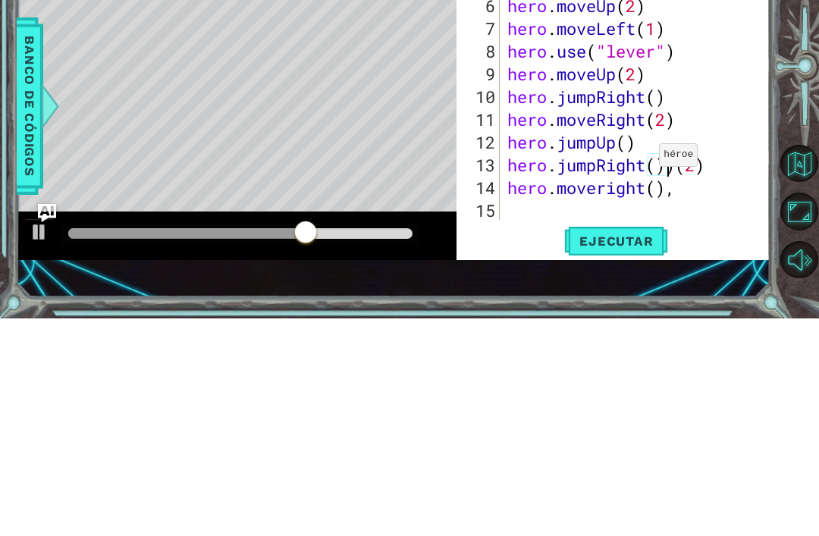
click at [671, 167] on div "hero . moveUp ( 1 ) hero . use ( "door" ) hero . moveUp ( 2 ) hero . moveLeft (…" at bounding box center [639, 326] width 270 height 318
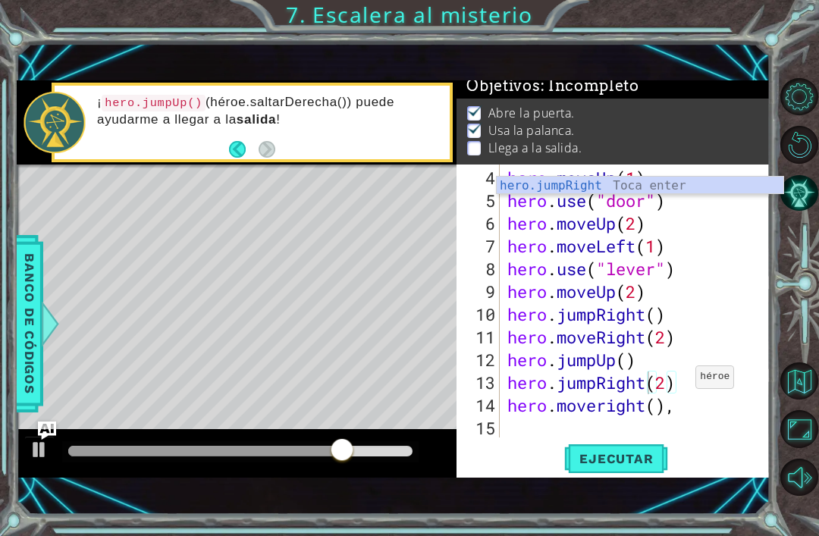
click at [619, 470] on button "Ejecutar" at bounding box center [616, 458] width 104 height 31
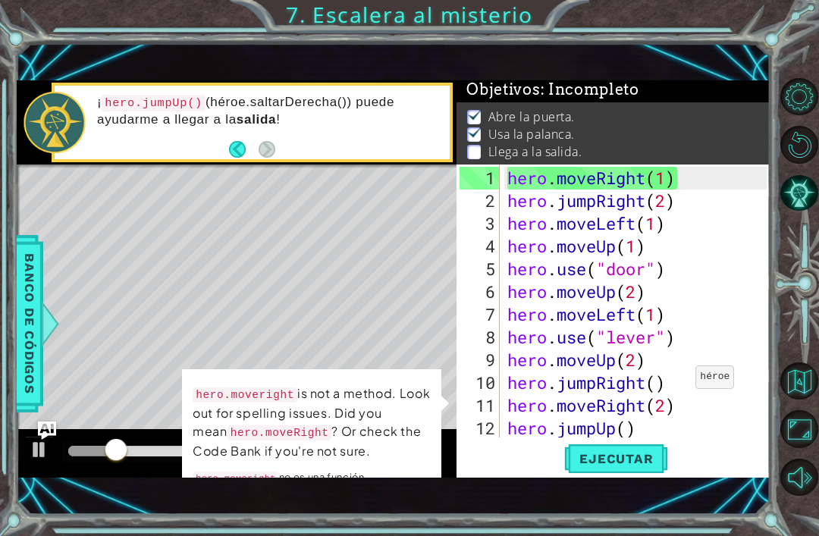
scroll to position [68, 0]
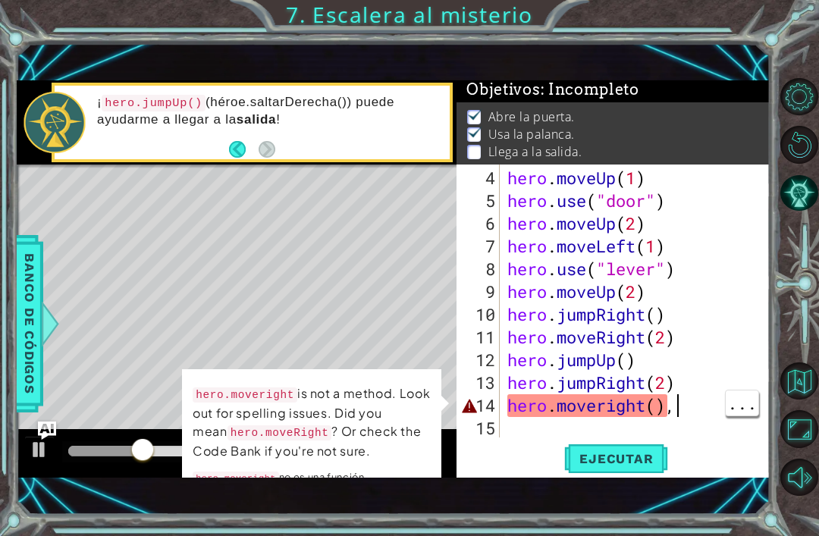
click at [676, 410] on div "hero . moveUp ( 1 ) hero . use ( "door" ) hero . moveUp ( 2 ) hero . moveLeft (…" at bounding box center [639, 326] width 270 height 318
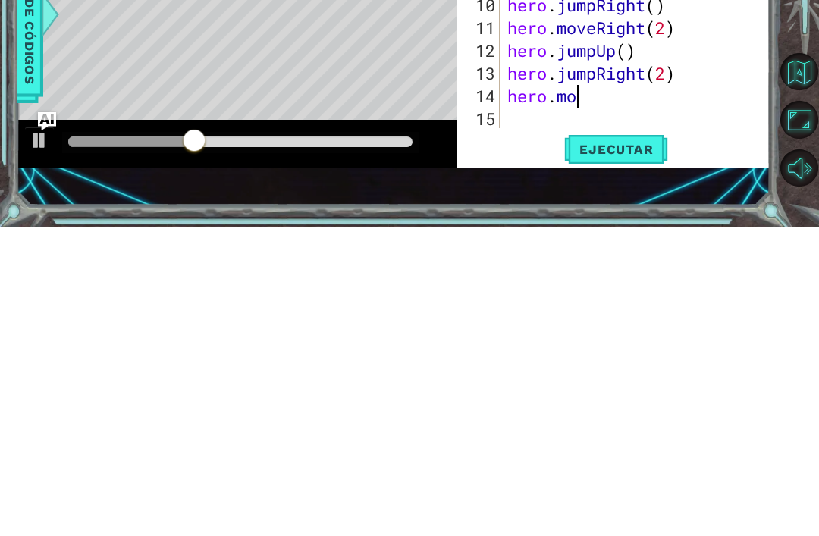
scroll to position [0, 1]
type textarea "h"
type textarea "hero.jumpRight(2)"
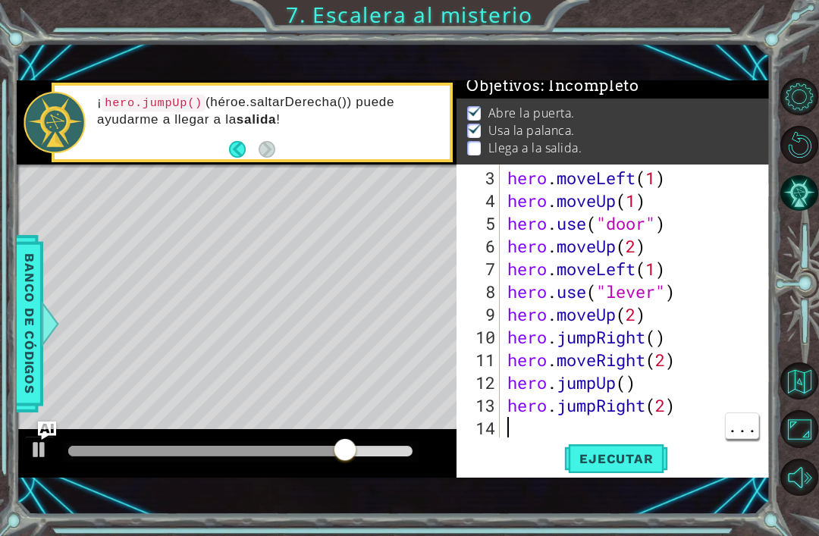
click at [528, 437] on div "hero . moveLeft ( 1 ) hero . moveUp ( 1 ) hero . use ( "door" ) hero . moveUp (…" at bounding box center [639, 326] width 270 height 318
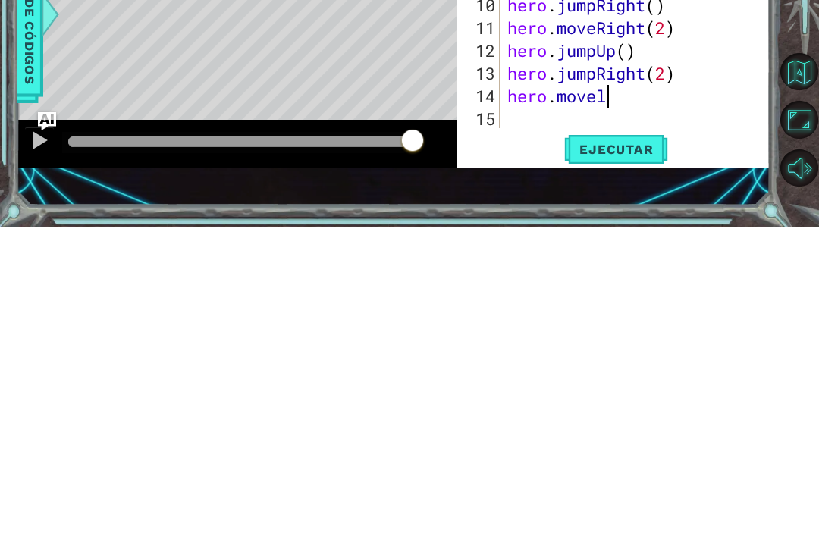
scroll to position [0, 3]
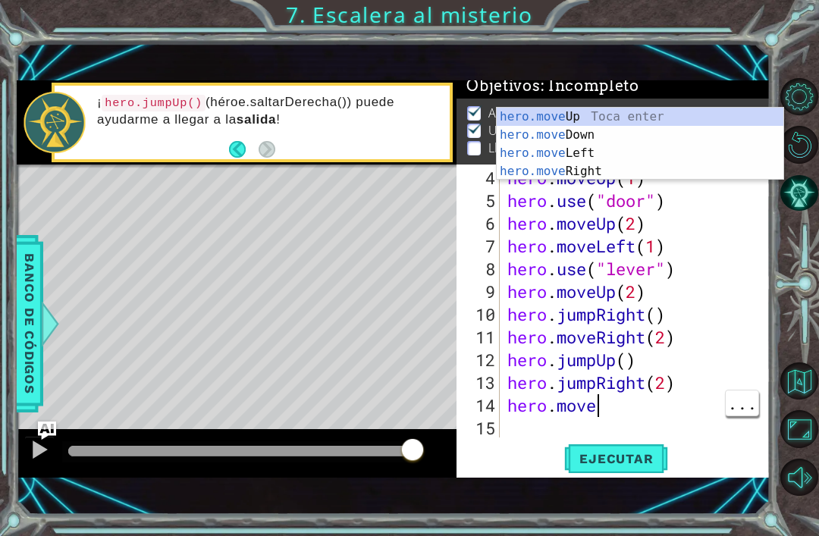
click at [641, 412] on div "hero . moveUp ( 1 ) hero . use ( "door" ) hero . moveUp ( 2 ) hero . moveLeft (…" at bounding box center [639, 326] width 270 height 318
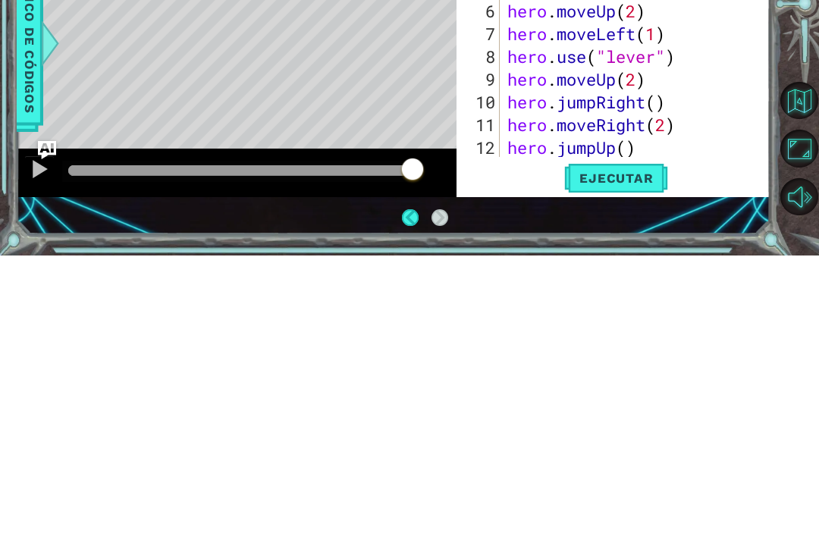
scroll to position [0, 0]
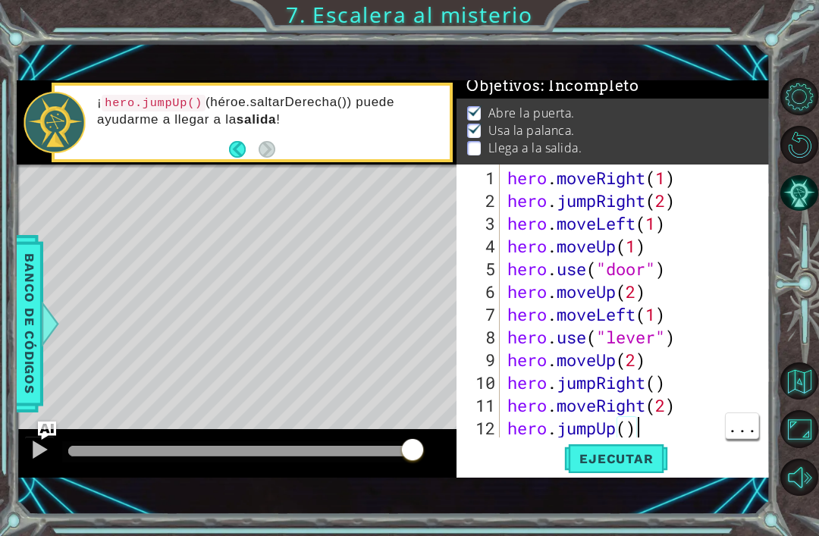
click at [629, 465] on span "Ejecutar" at bounding box center [616, 458] width 104 height 15
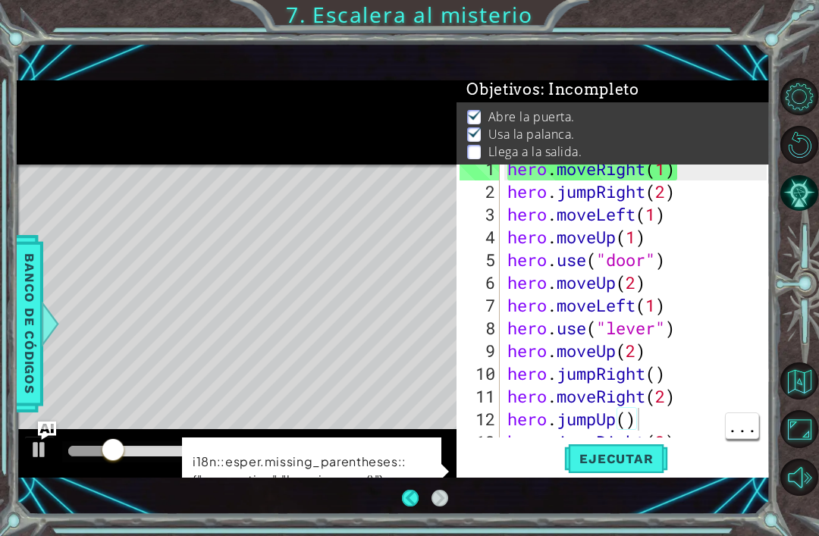
scroll to position [68, 0]
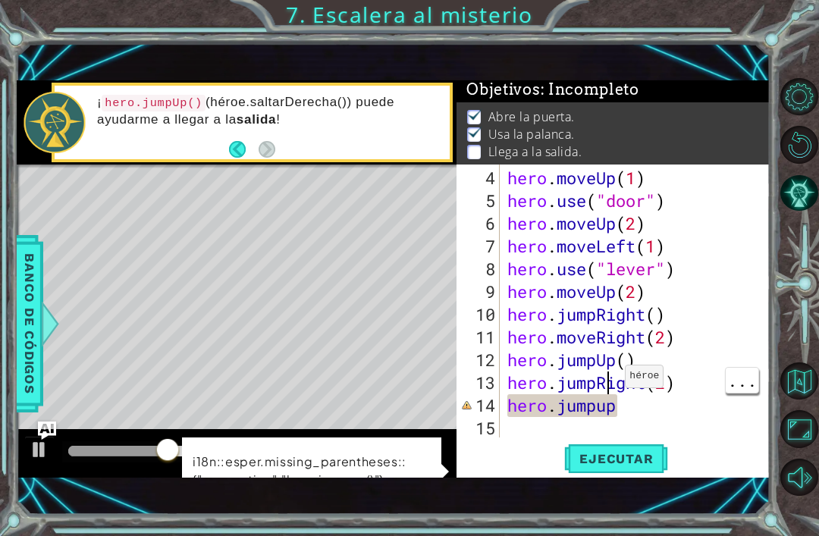
click at [634, 410] on div "hero . moveUp ( 1 ) hero . use ( "door" ) hero . moveUp ( 2 ) hero . moveLeft (…" at bounding box center [639, 326] width 270 height 318
click at [645, 381] on div "hero . moveUp ( 1 ) hero . use ( "door" ) hero . moveUp ( 2 ) hero . moveLeft (…" at bounding box center [639, 326] width 270 height 318
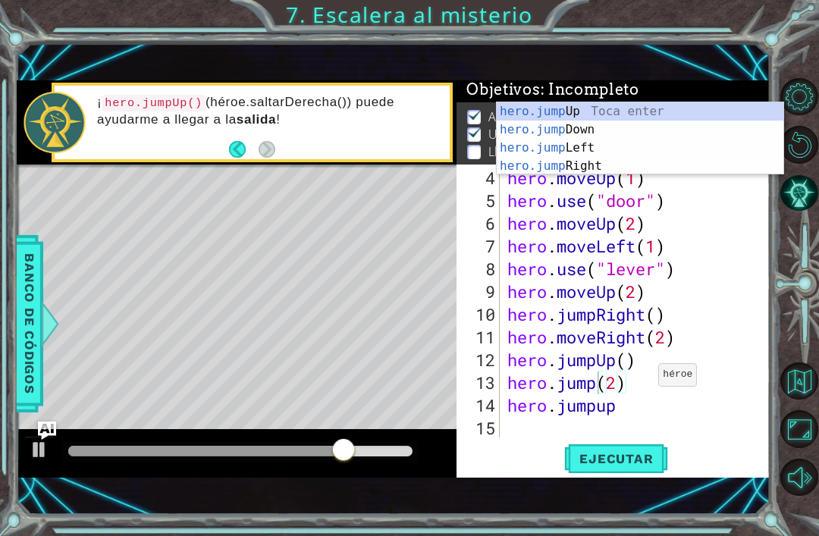
click at [636, 464] on span "Ejecutar" at bounding box center [616, 458] width 104 height 15
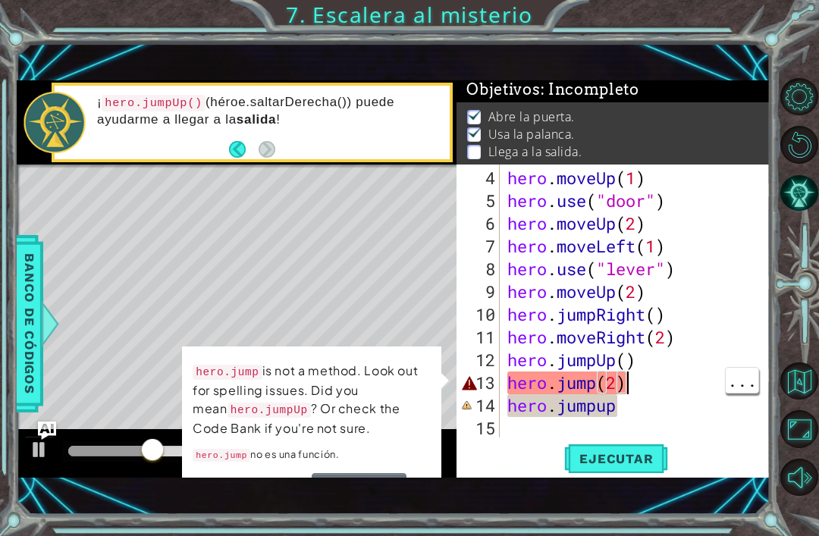
click at [640, 383] on div "hero . moveUp ( 1 ) hero . use ( "door" ) hero . moveUp ( 2 ) hero . moveLeft (…" at bounding box center [639, 326] width 270 height 318
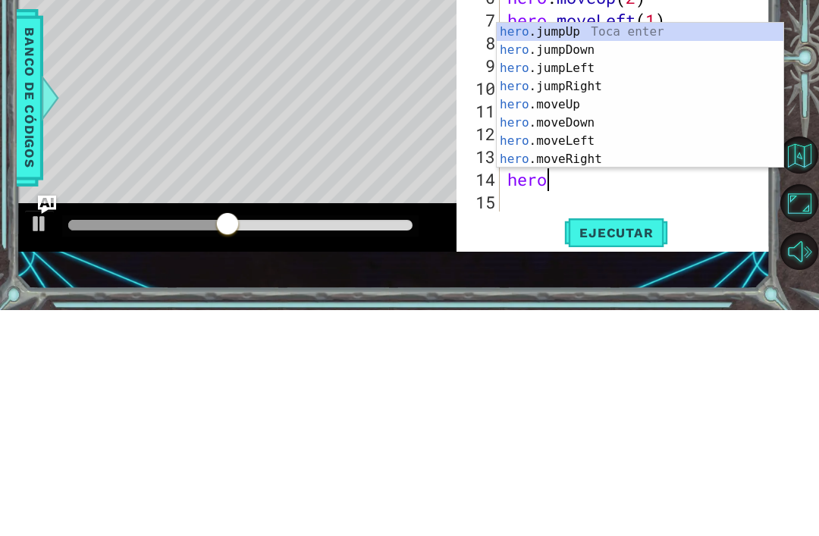
scroll to position [0, 1]
type textarea "h"
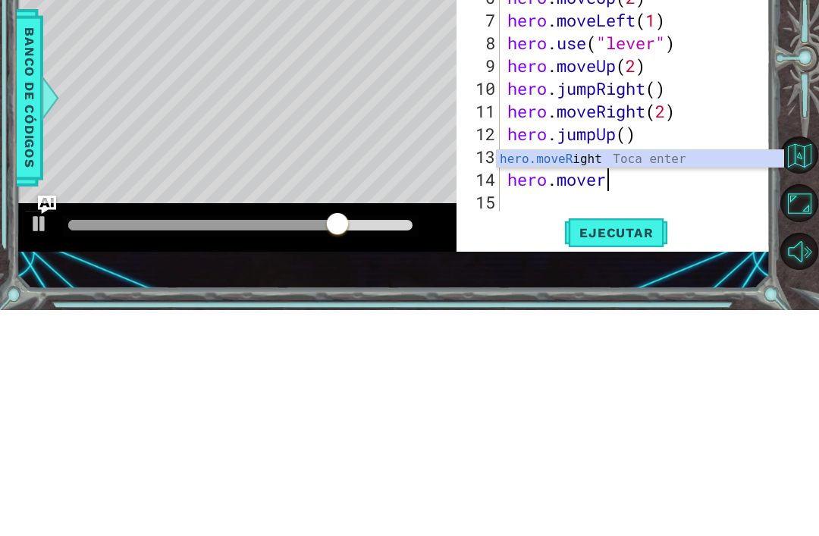
scroll to position [0, 5]
click at [689, 376] on div "hero.moveRi ght Toca enter" at bounding box center [640, 403] width 287 height 55
type textarea "hero.moveRight(1)"
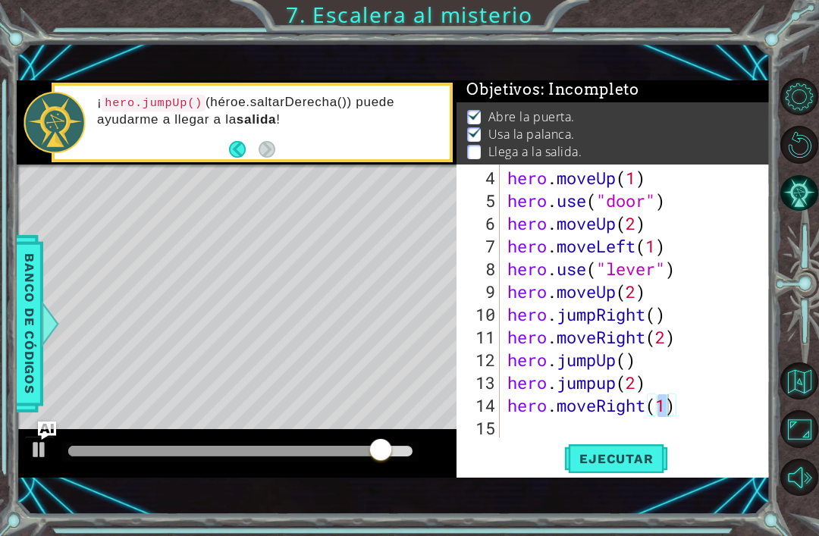
click at [639, 469] on button "Ejecutar" at bounding box center [616, 458] width 104 height 31
